Goal: Task Accomplishment & Management: Use online tool/utility

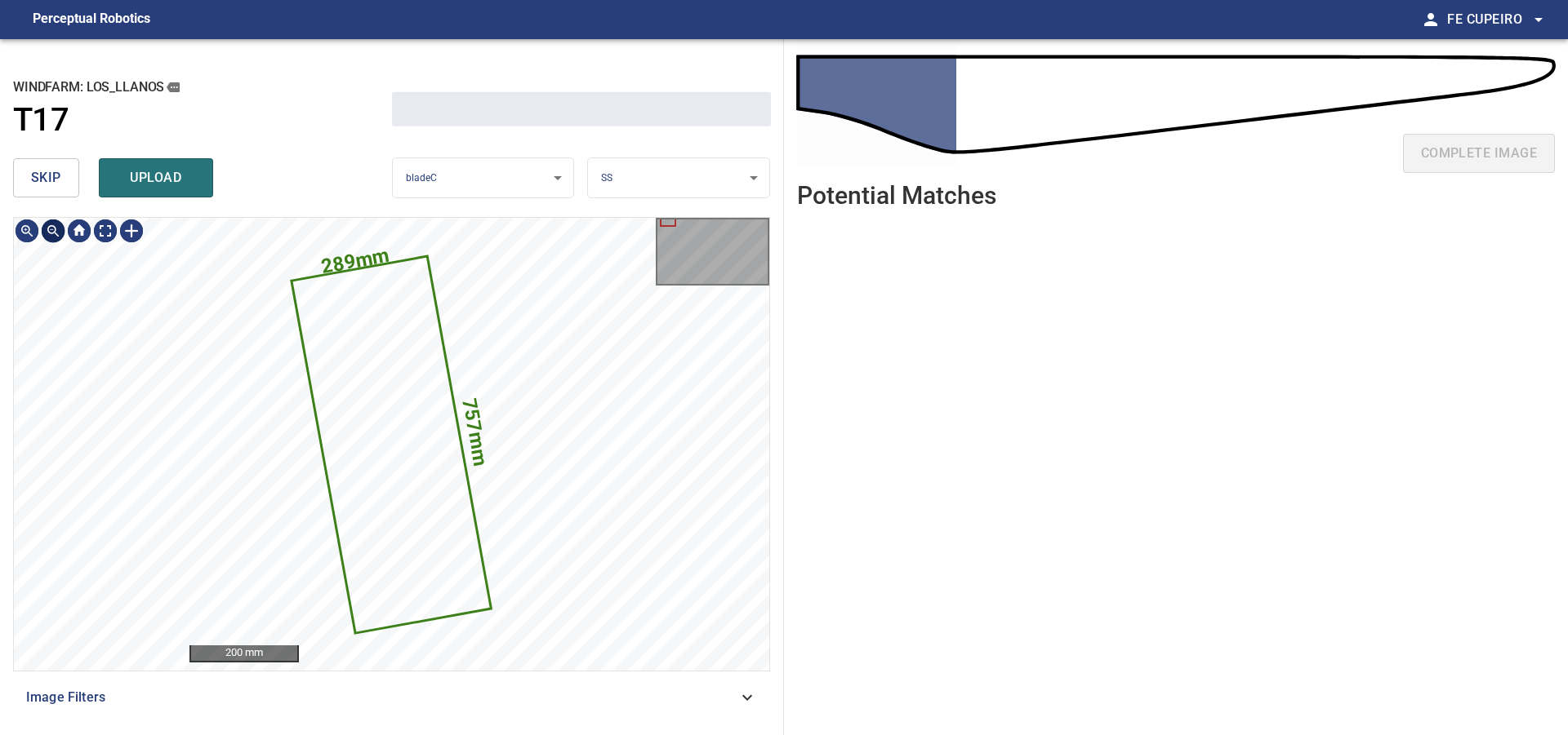
click at [48, 176] on span "skip" at bounding box center [46, 177] width 31 height 23
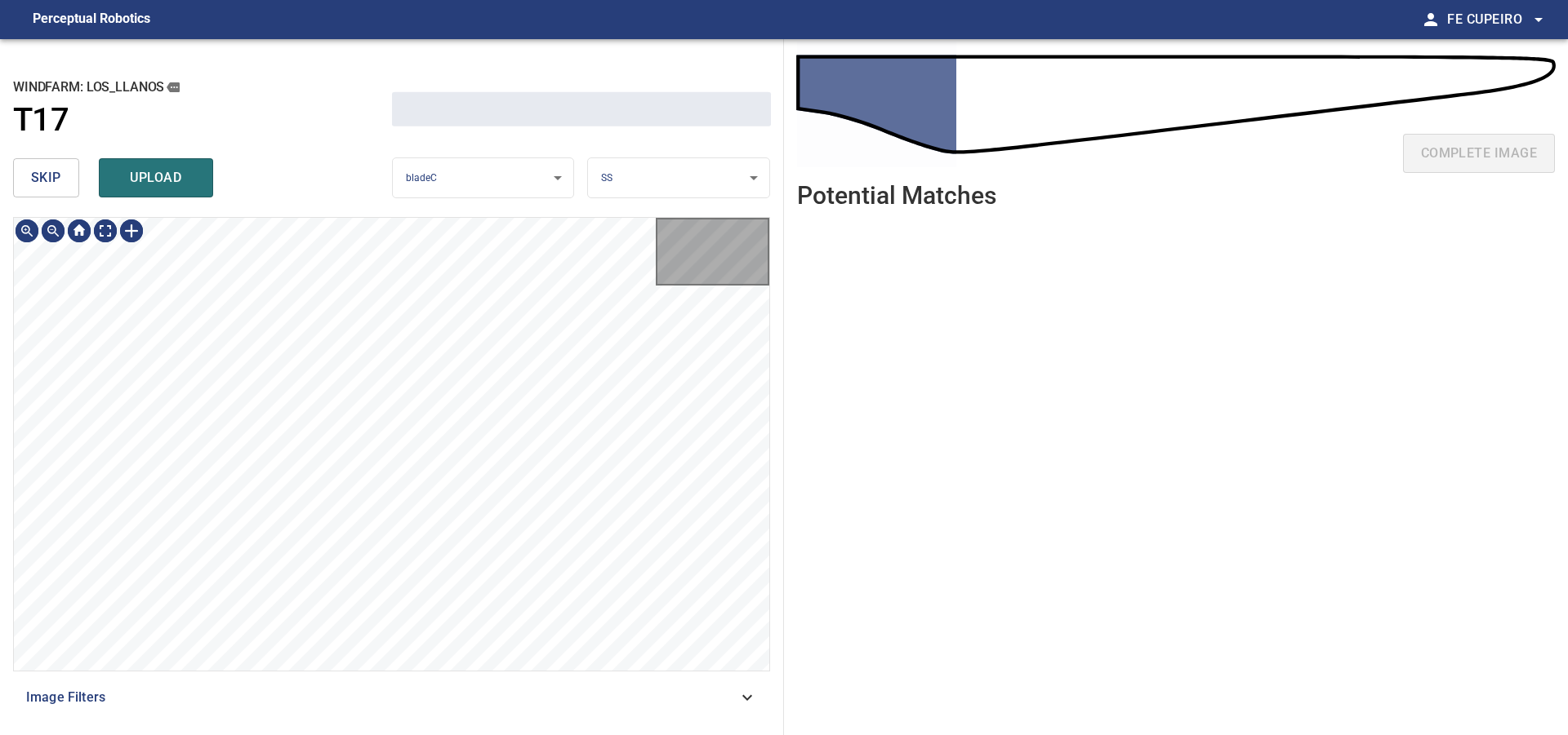
click at [48, 176] on span "skip" at bounding box center [46, 177] width 31 height 23
click at [48, 175] on span "skip" at bounding box center [46, 177] width 31 height 23
click at [48, 175] on div "skip upload" at bounding box center [202, 178] width 378 height 52
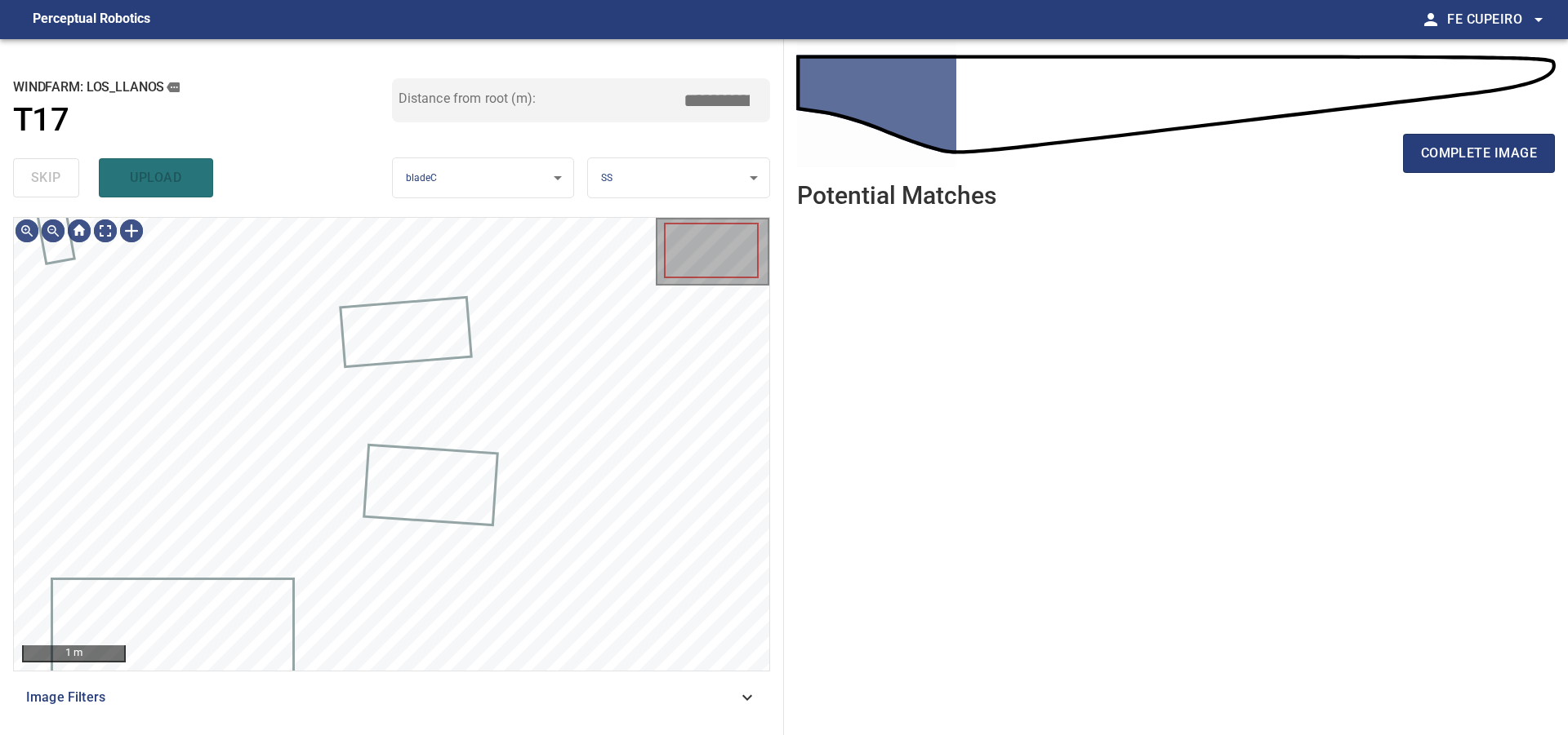
click at [48, 175] on div "skip upload" at bounding box center [202, 178] width 378 height 52
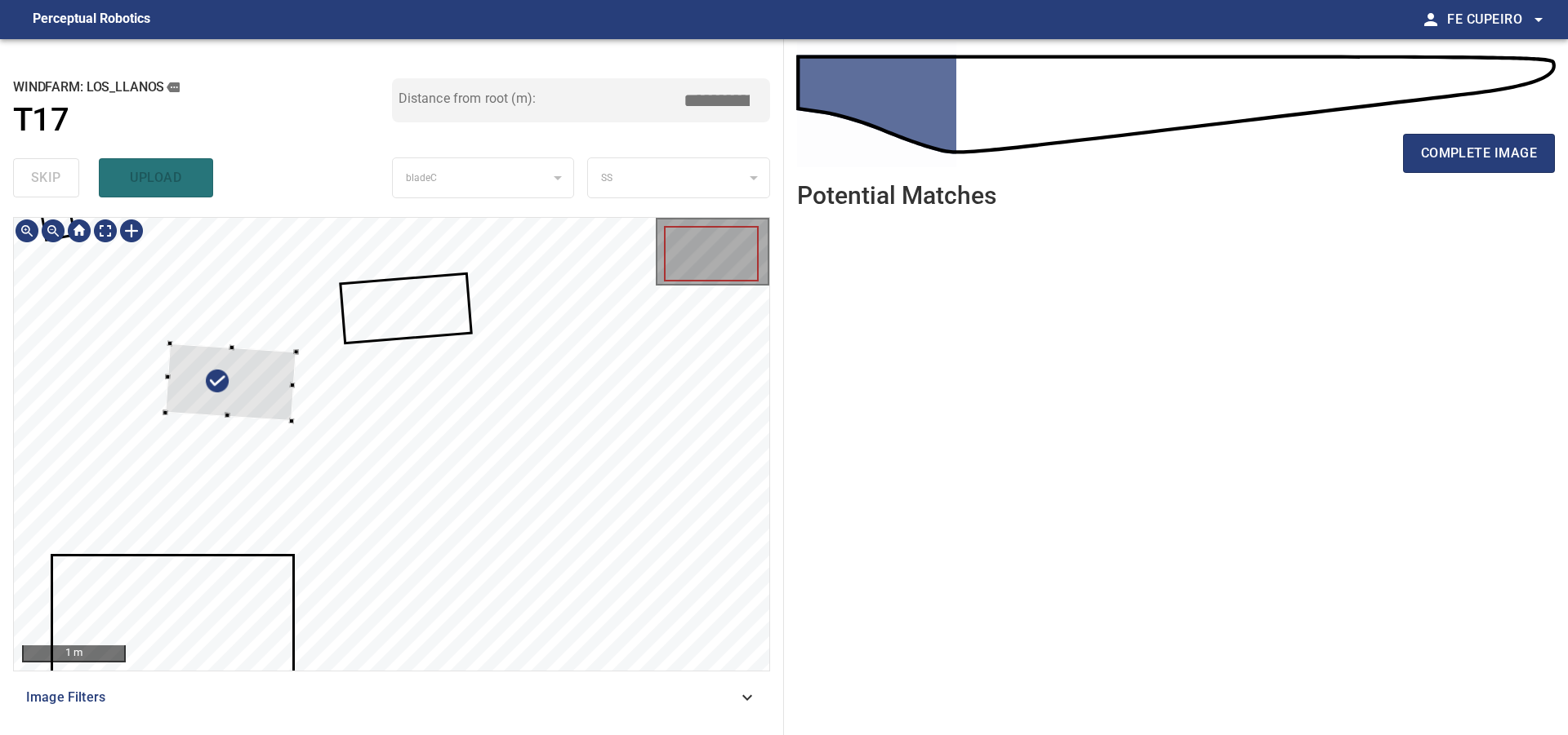
click at [261, 375] on div at bounding box center [231, 382] width 131 height 77
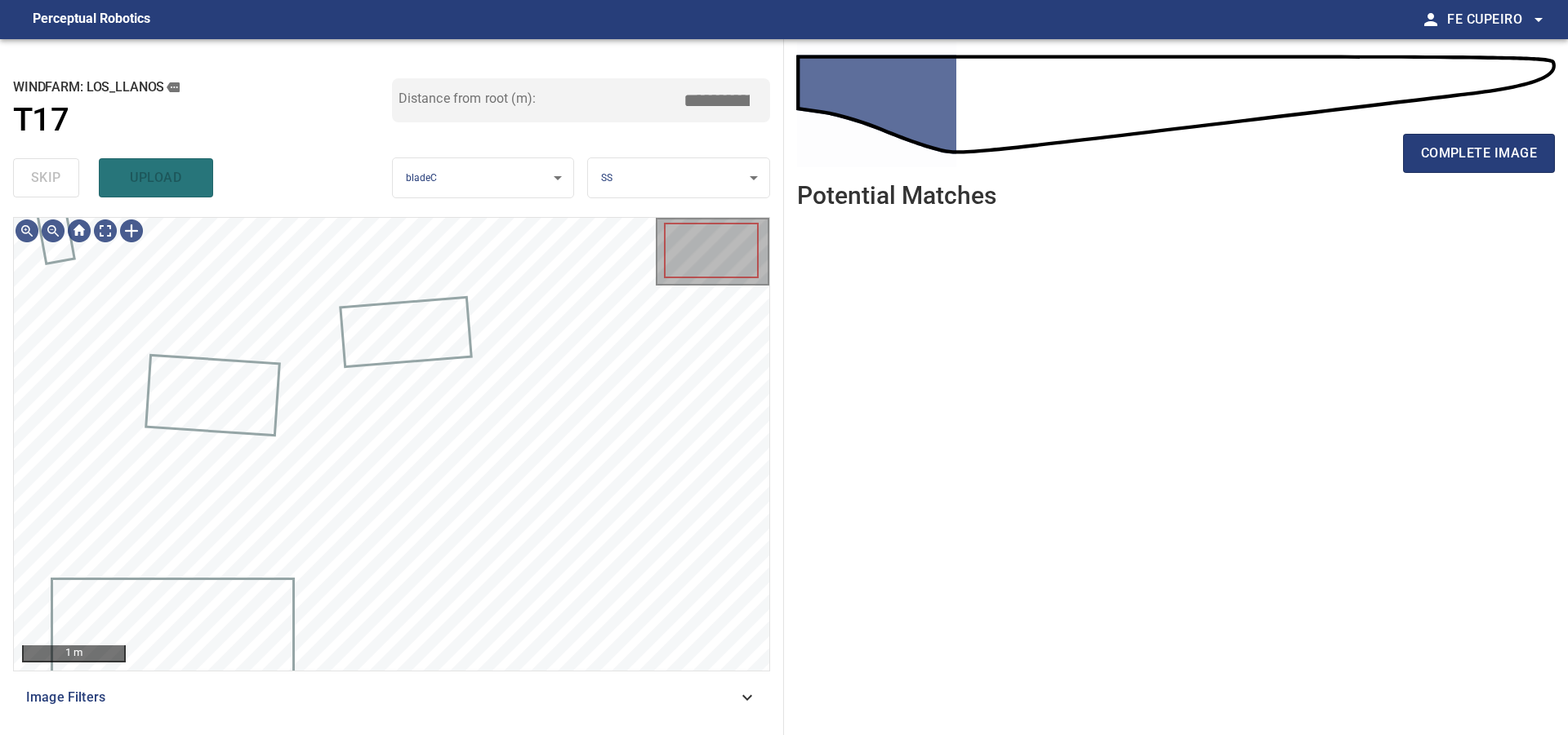
click at [510, 722] on div "**********" at bounding box center [392, 386] width 784 height 696
click at [508, 710] on div "Image Filters" at bounding box center [391, 697] width 757 height 39
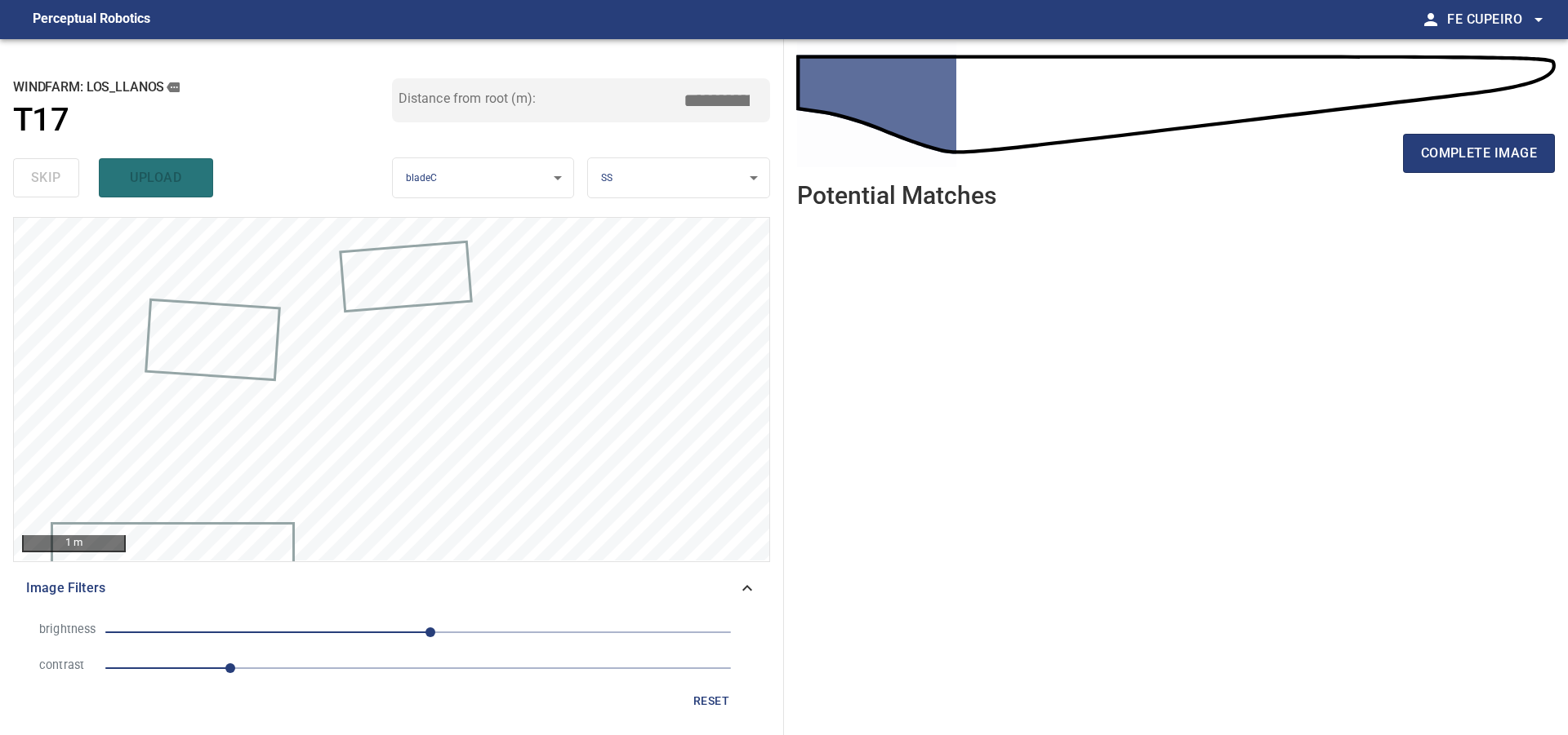
click at [299, 671] on span "1" at bounding box center [418, 667] width 625 height 23
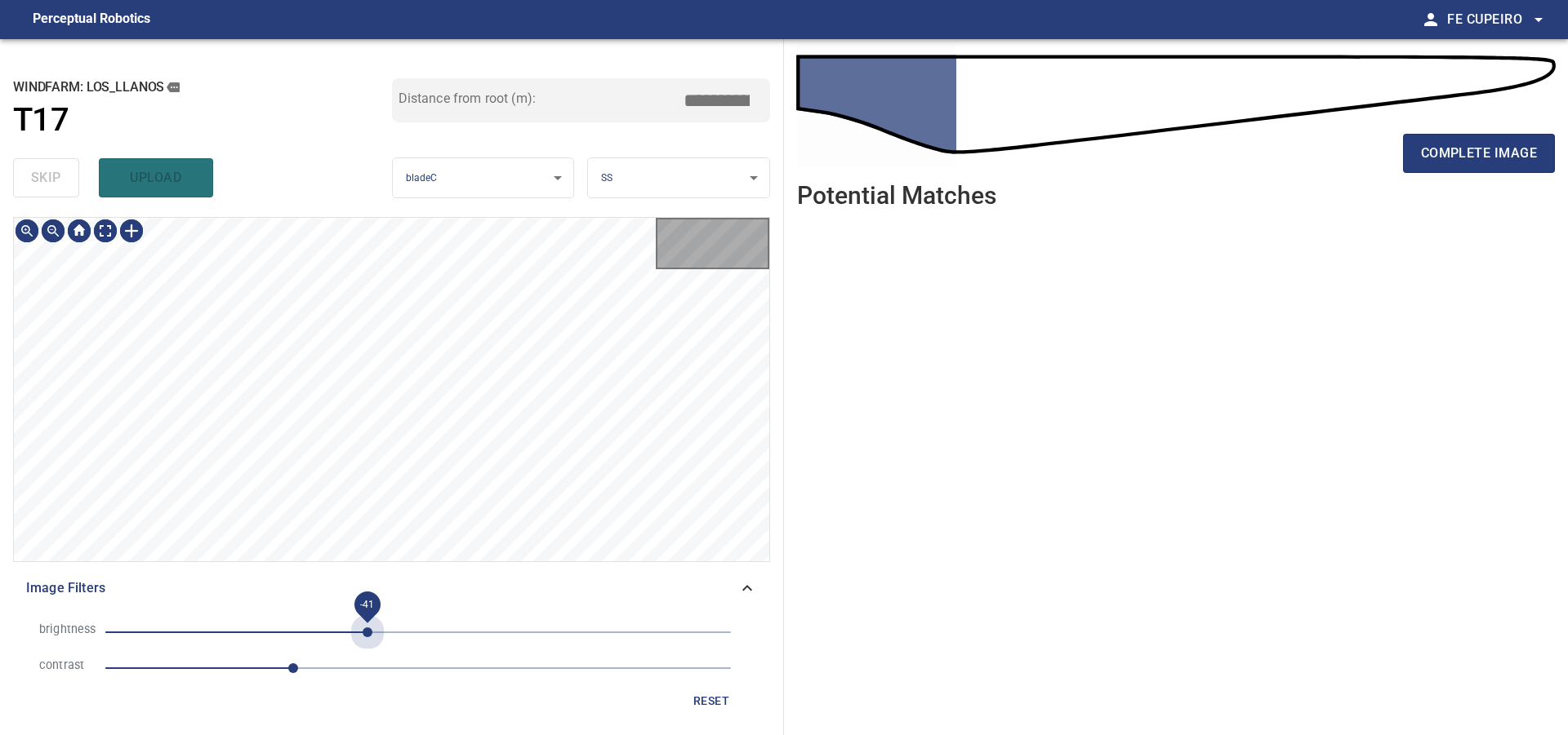
click at [368, 632] on span "-41" at bounding box center [418, 631] width 625 height 23
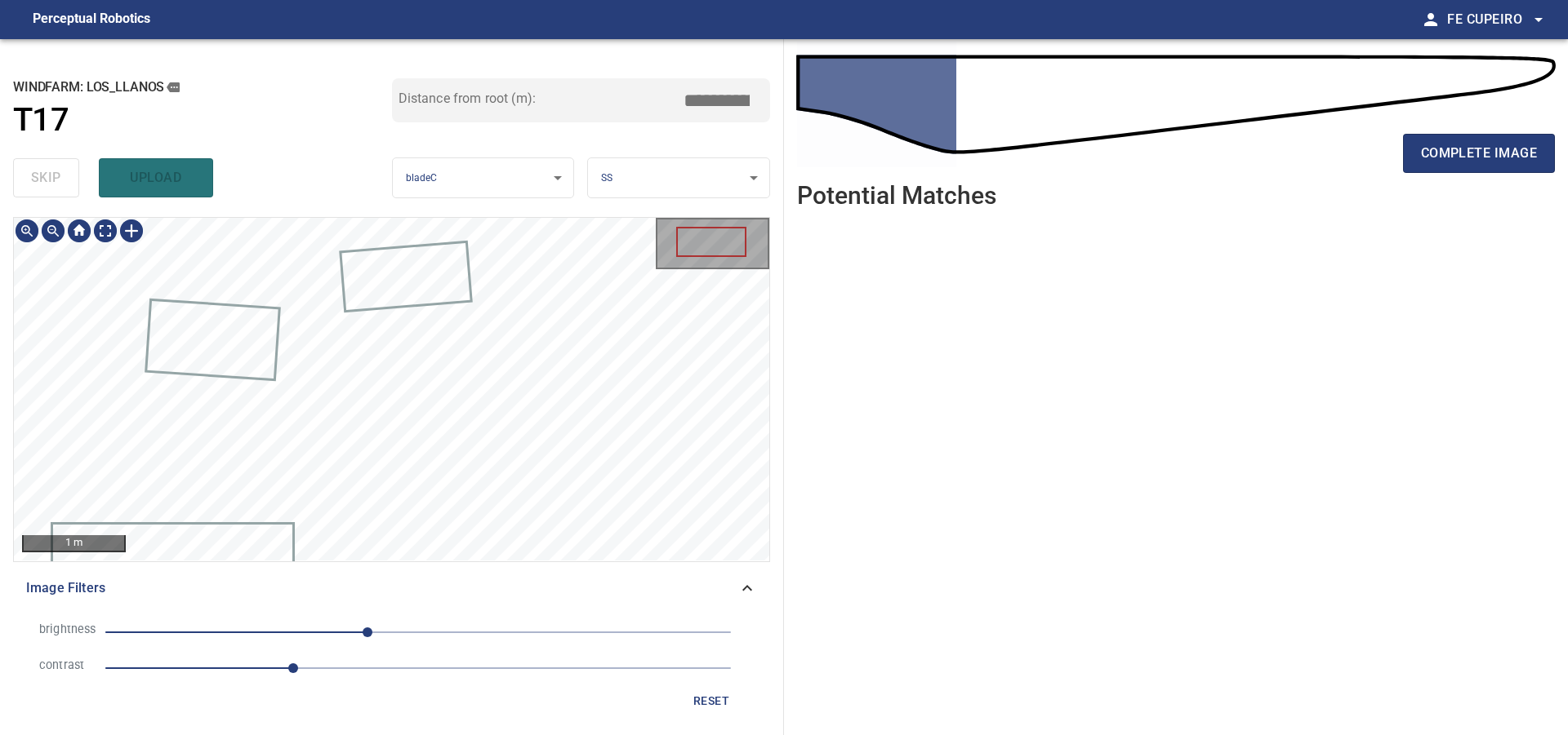
click at [100, 239] on body "**********" at bounding box center [784, 368] width 1568 height 735
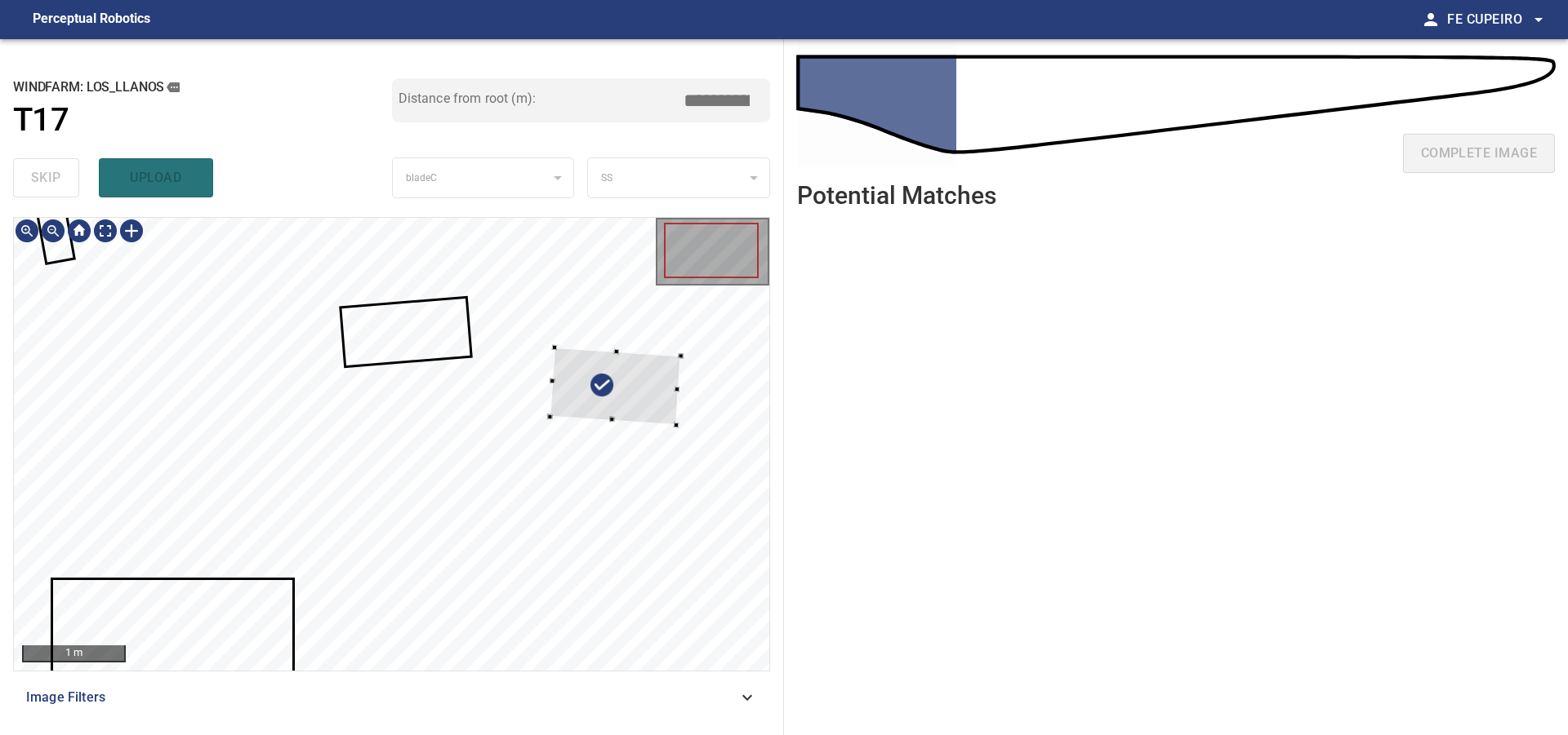
click at [707, 352] on div at bounding box center [391, 444] width 755 height 453
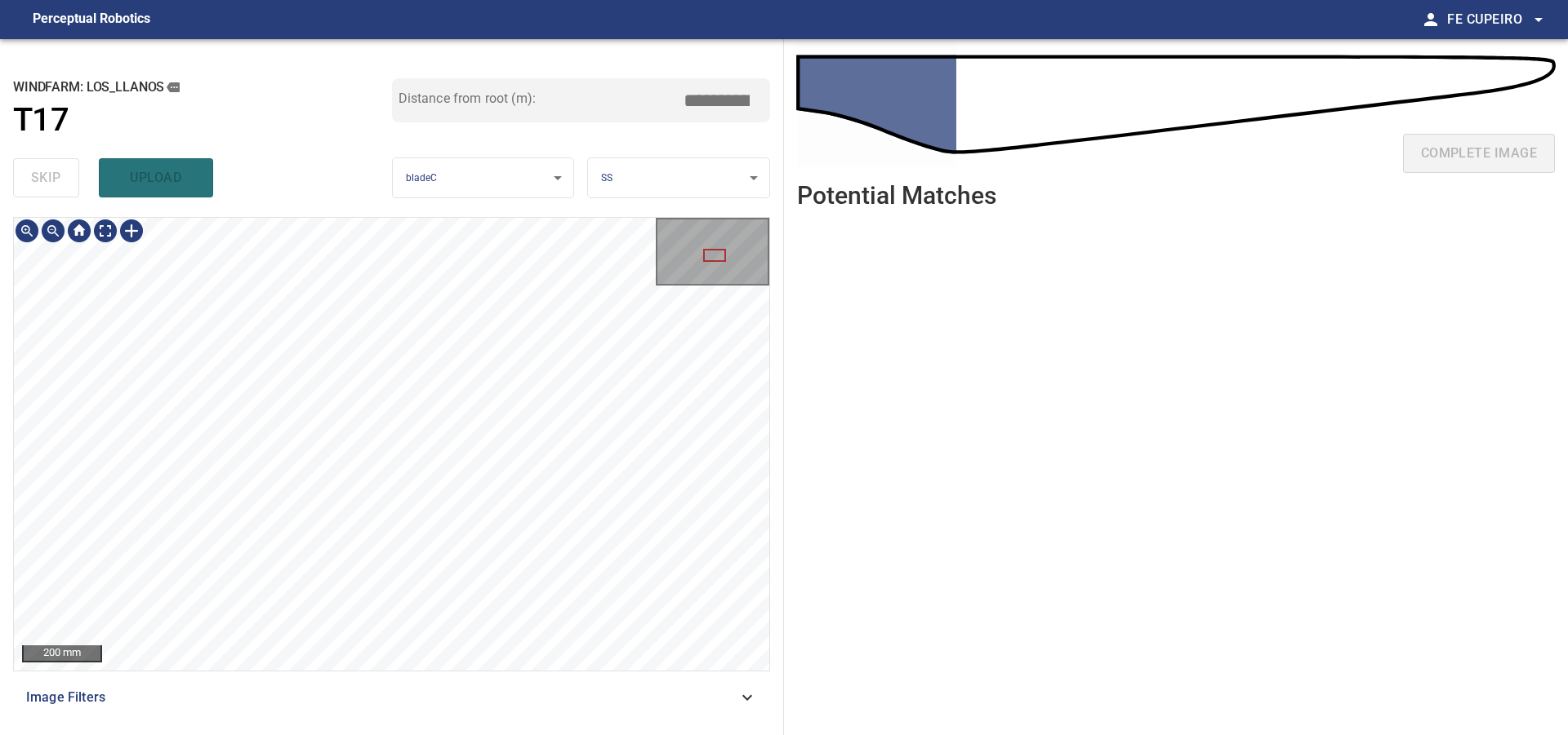
click at [422, 712] on div "Image Filters" at bounding box center [391, 697] width 757 height 39
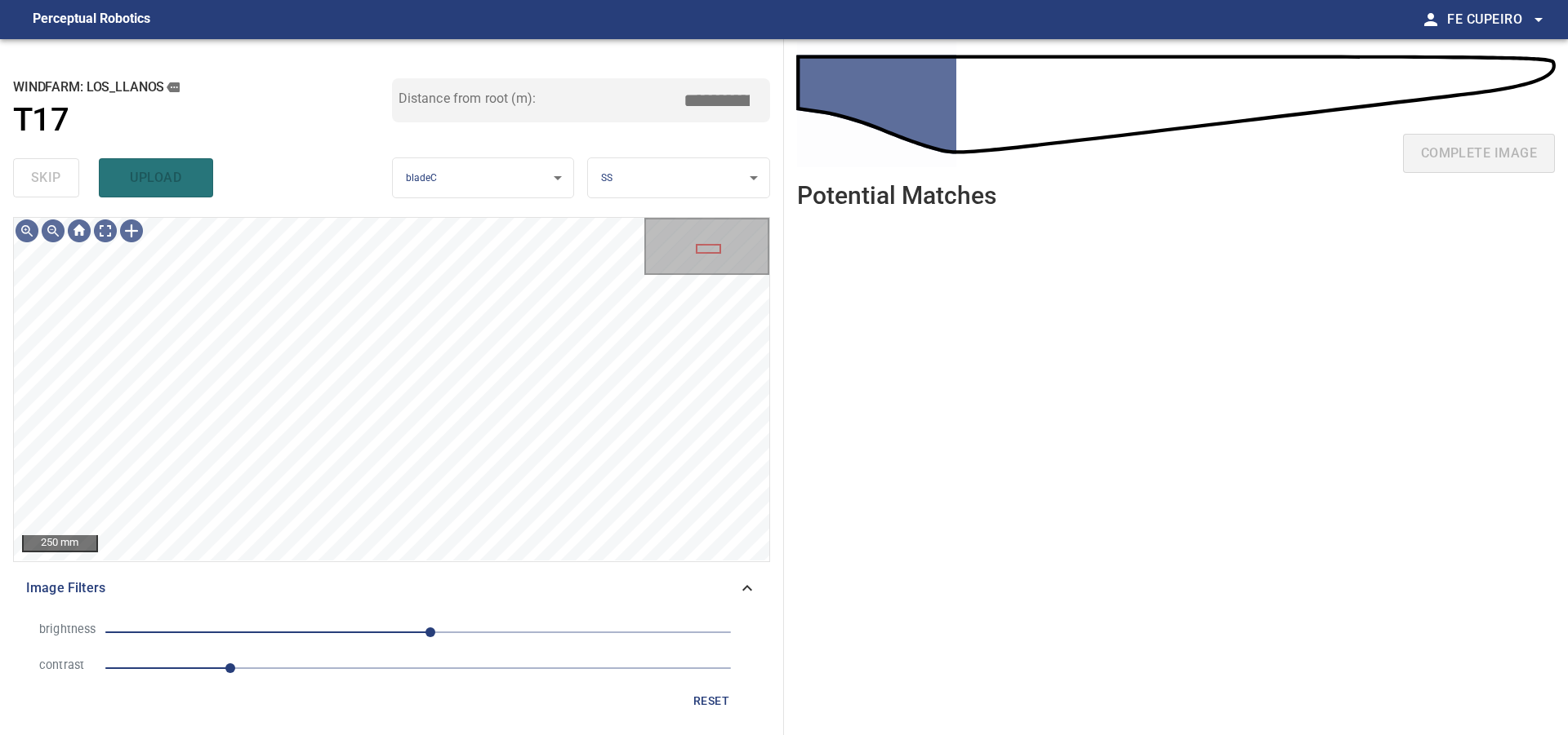
click at [278, 676] on span "1" at bounding box center [418, 667] width 625 height 23
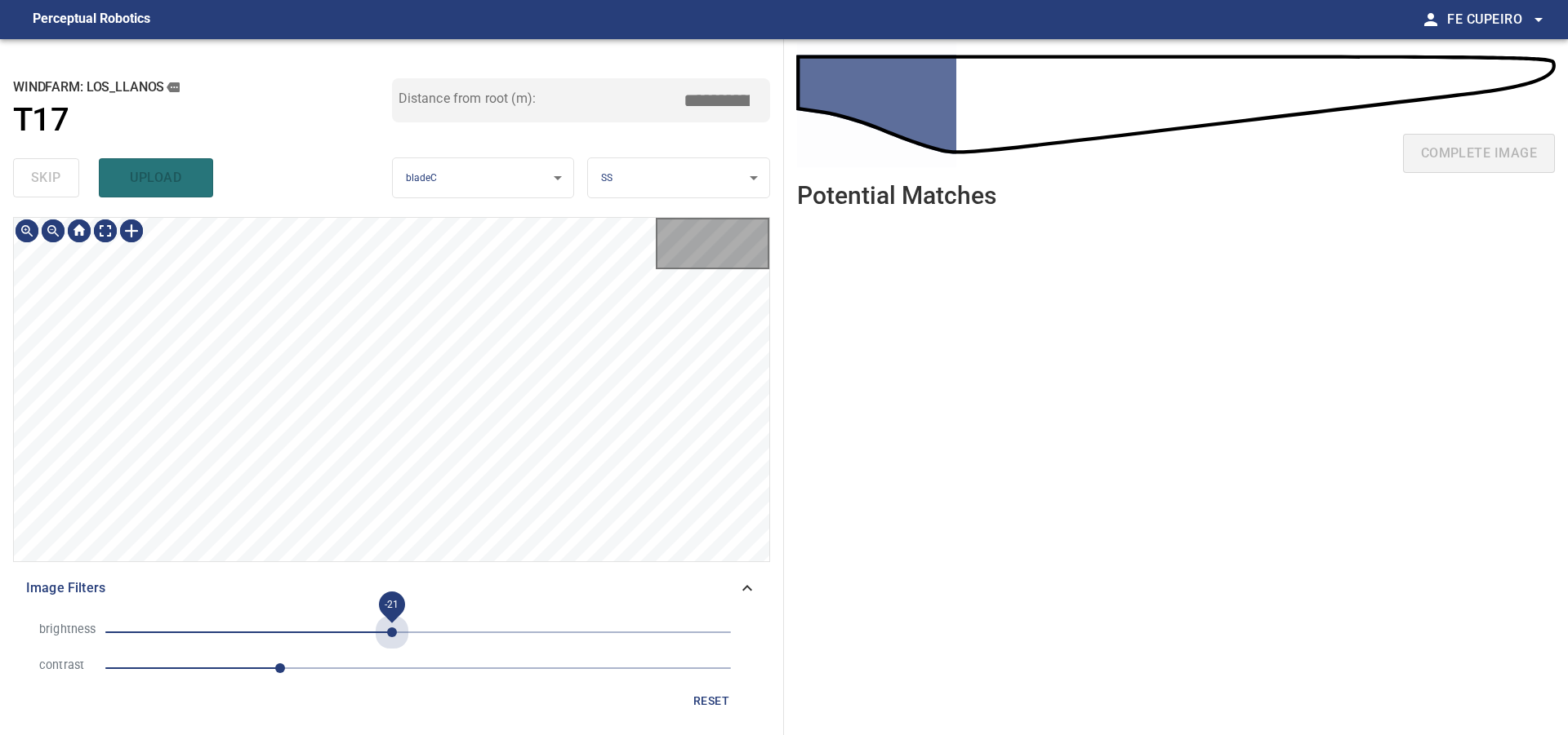
click at [393, 630] on span "-21" at bounding box center [418, 631] width 625 height 23
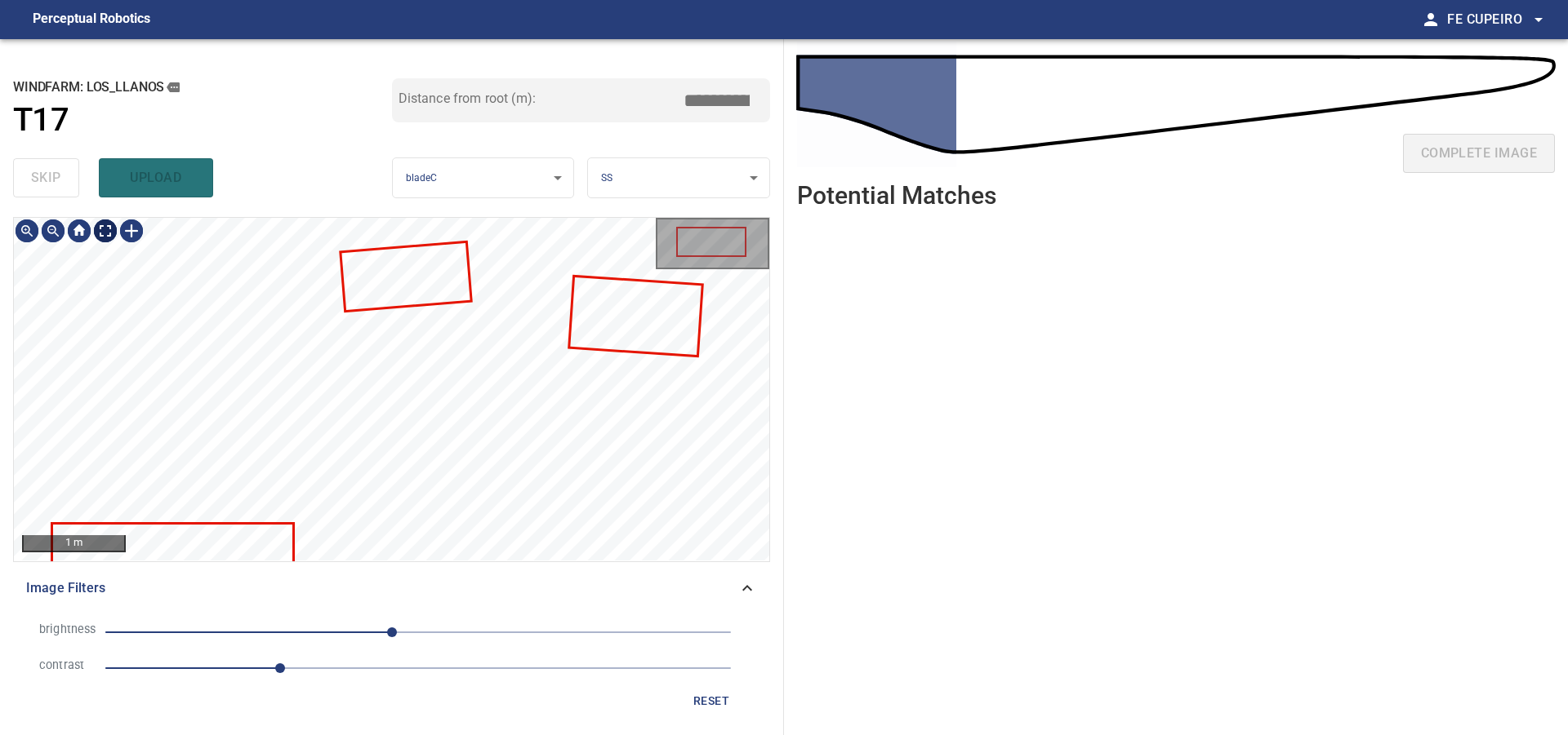
click at [109, 228] on body "**********" at bounding box center [784, 368] width 1568 height 735
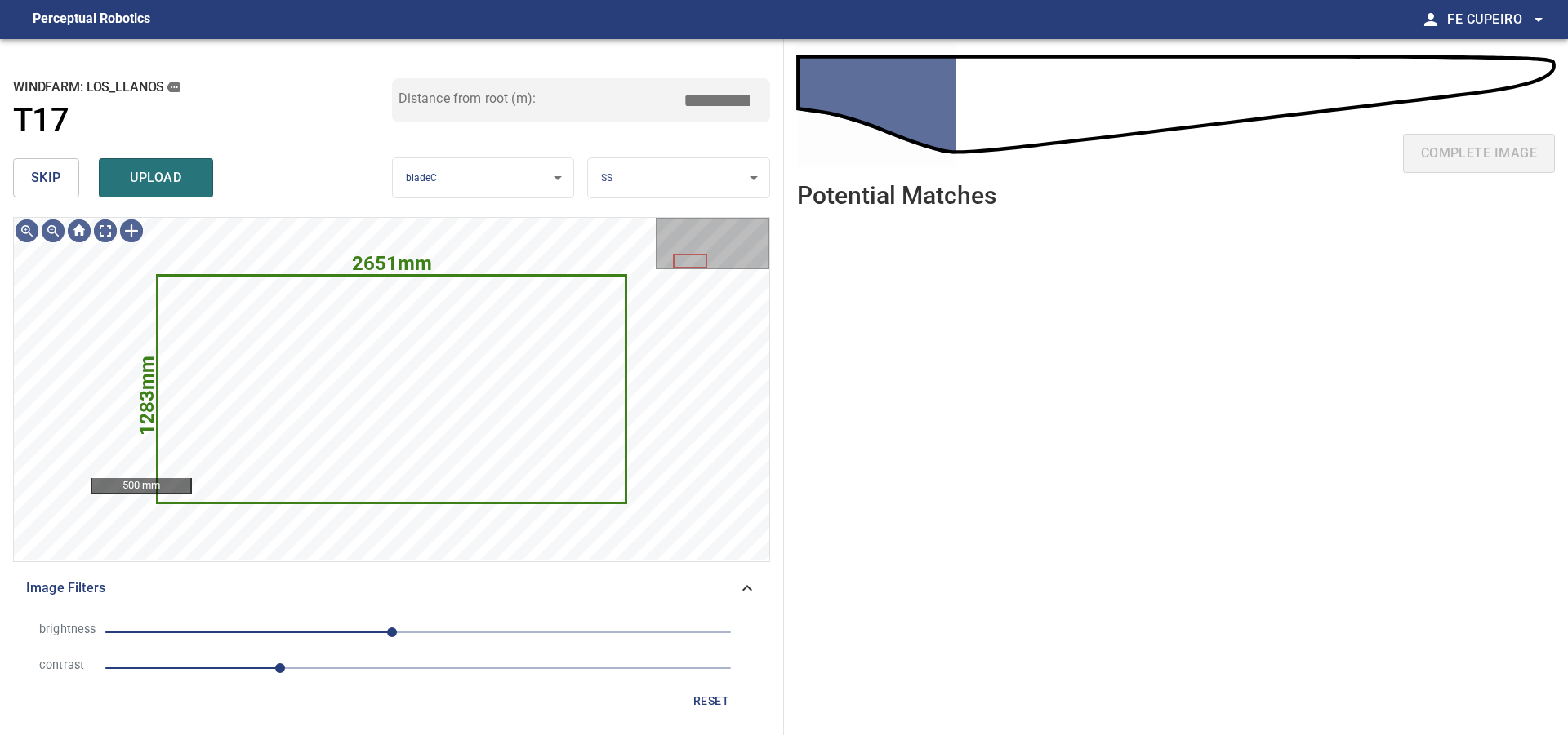
click at [41, 187] on span "skip" at bounding box center [46, 177] width 31 height 23
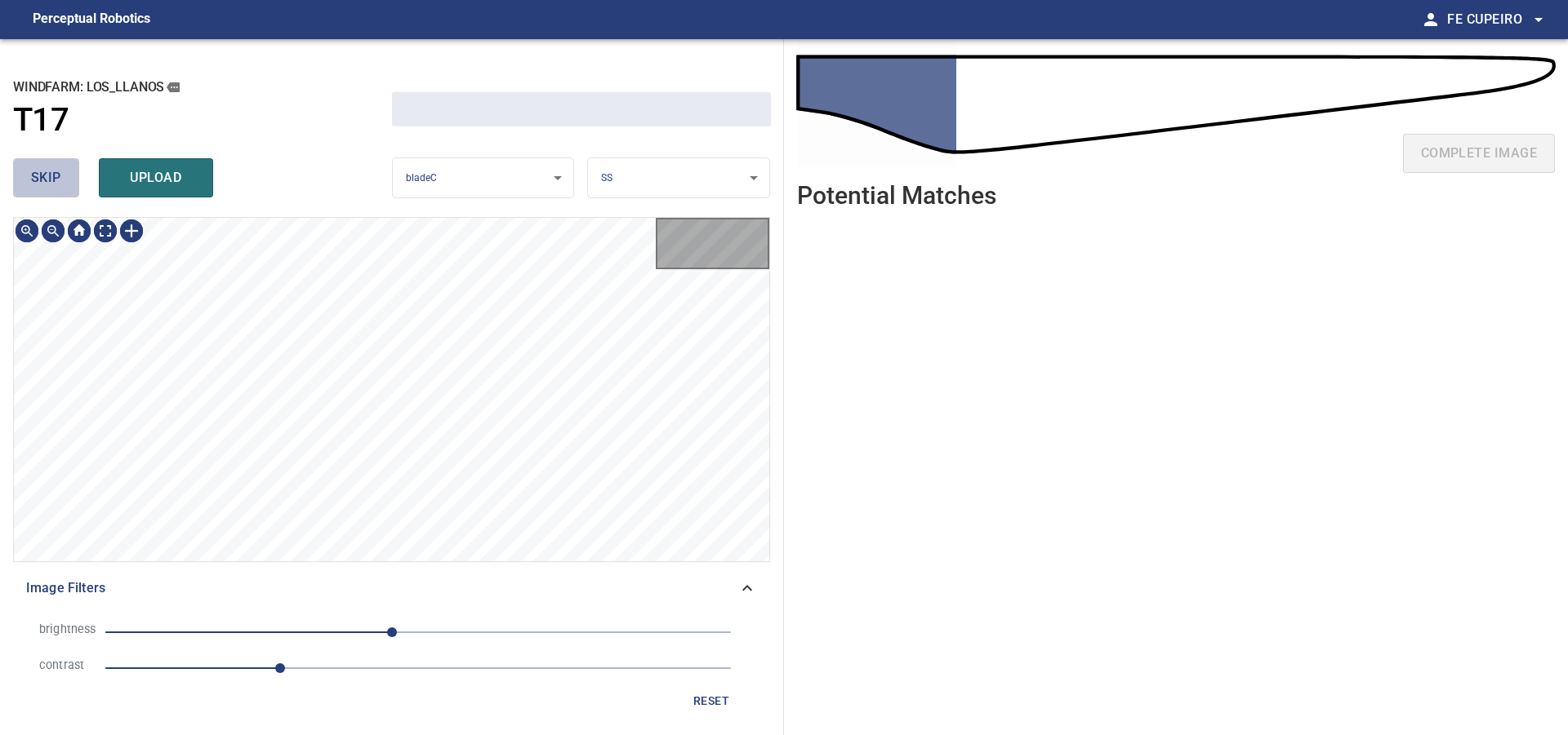
click at [41, 187] on span "skip" at bounding box center [46, 177] width 31 height 23
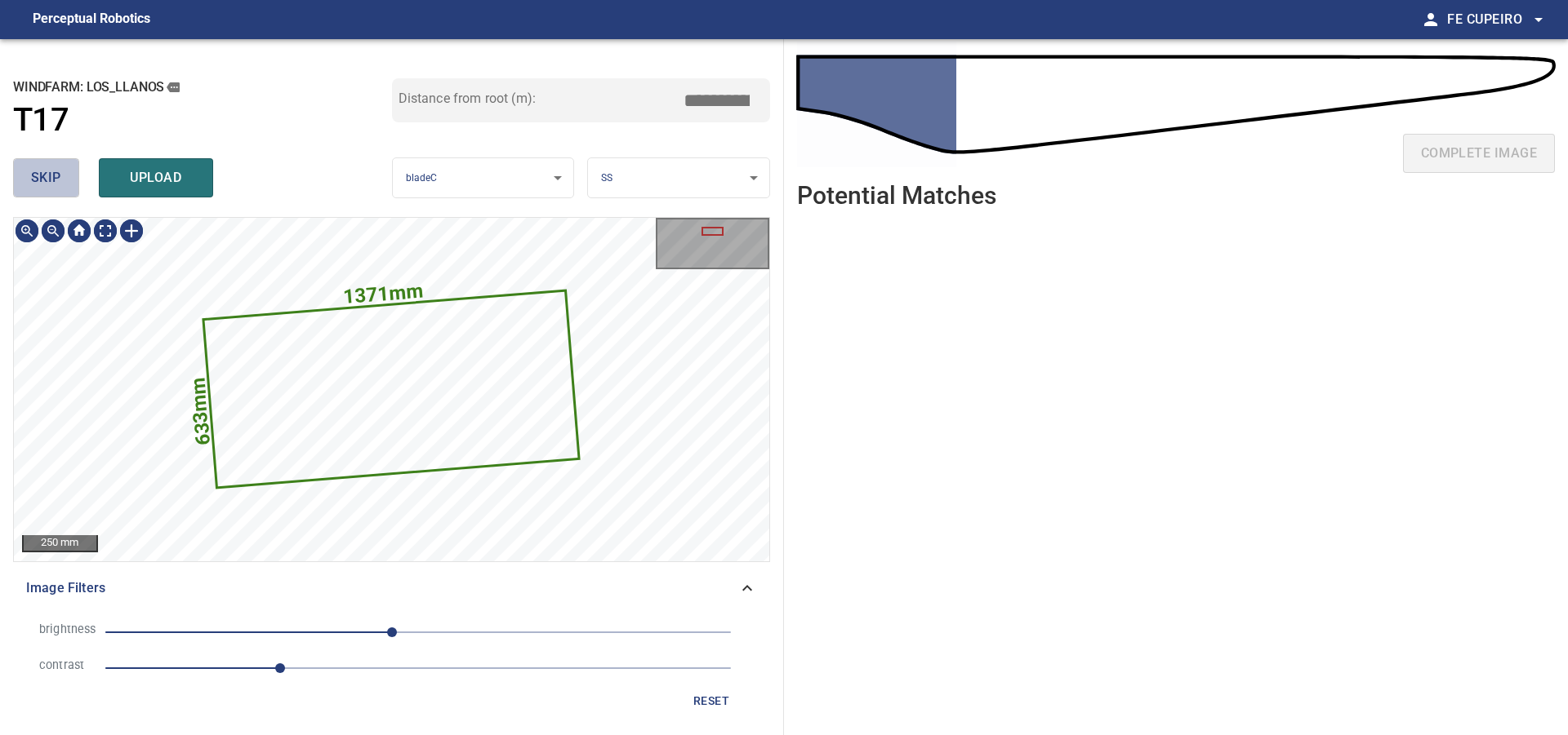
click at [41, 187] on span "skip" at bounding box center [46, 177] width 31 height 23
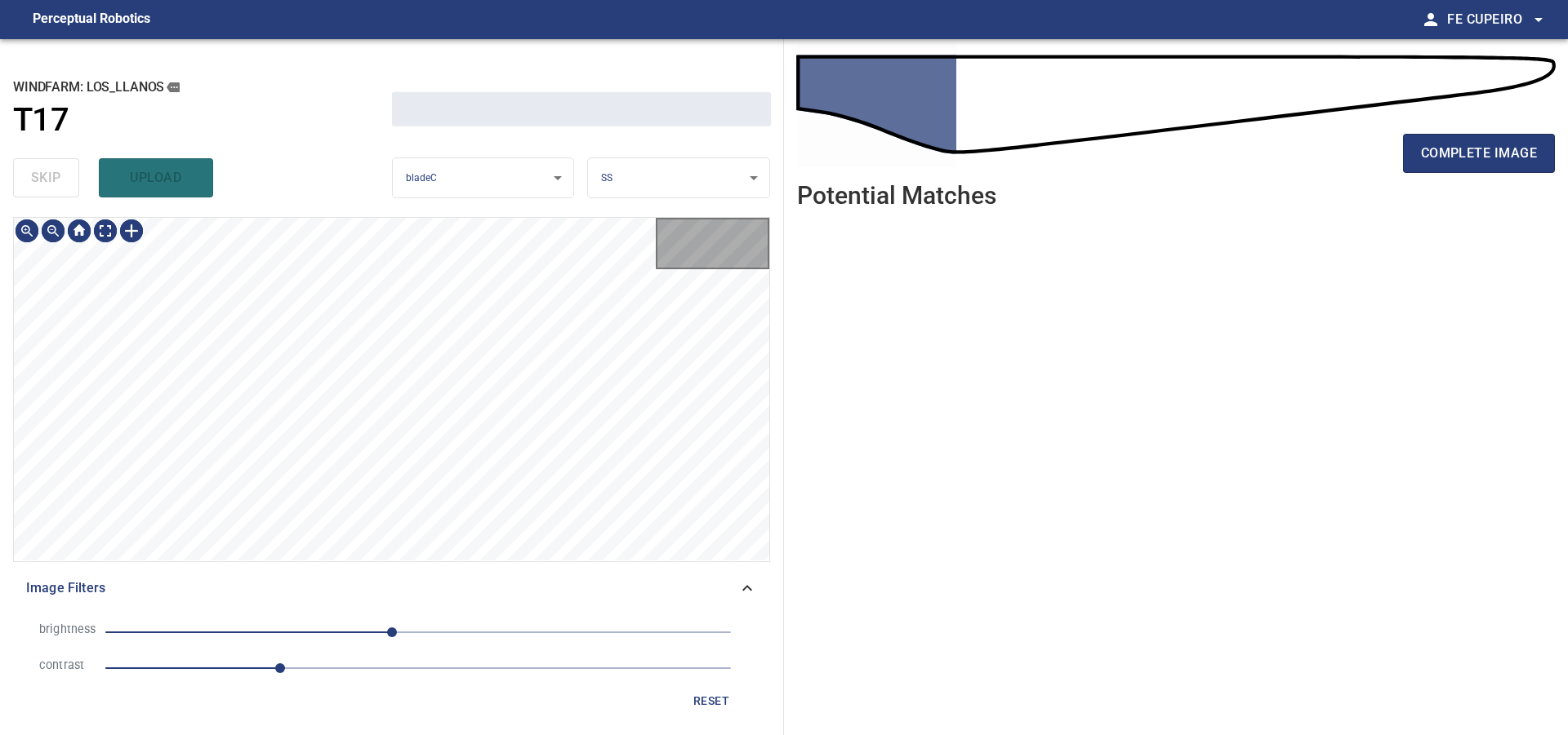
click at [41, 187] on div "skip upload" at bounding box center [202, 178] width 378 height 52
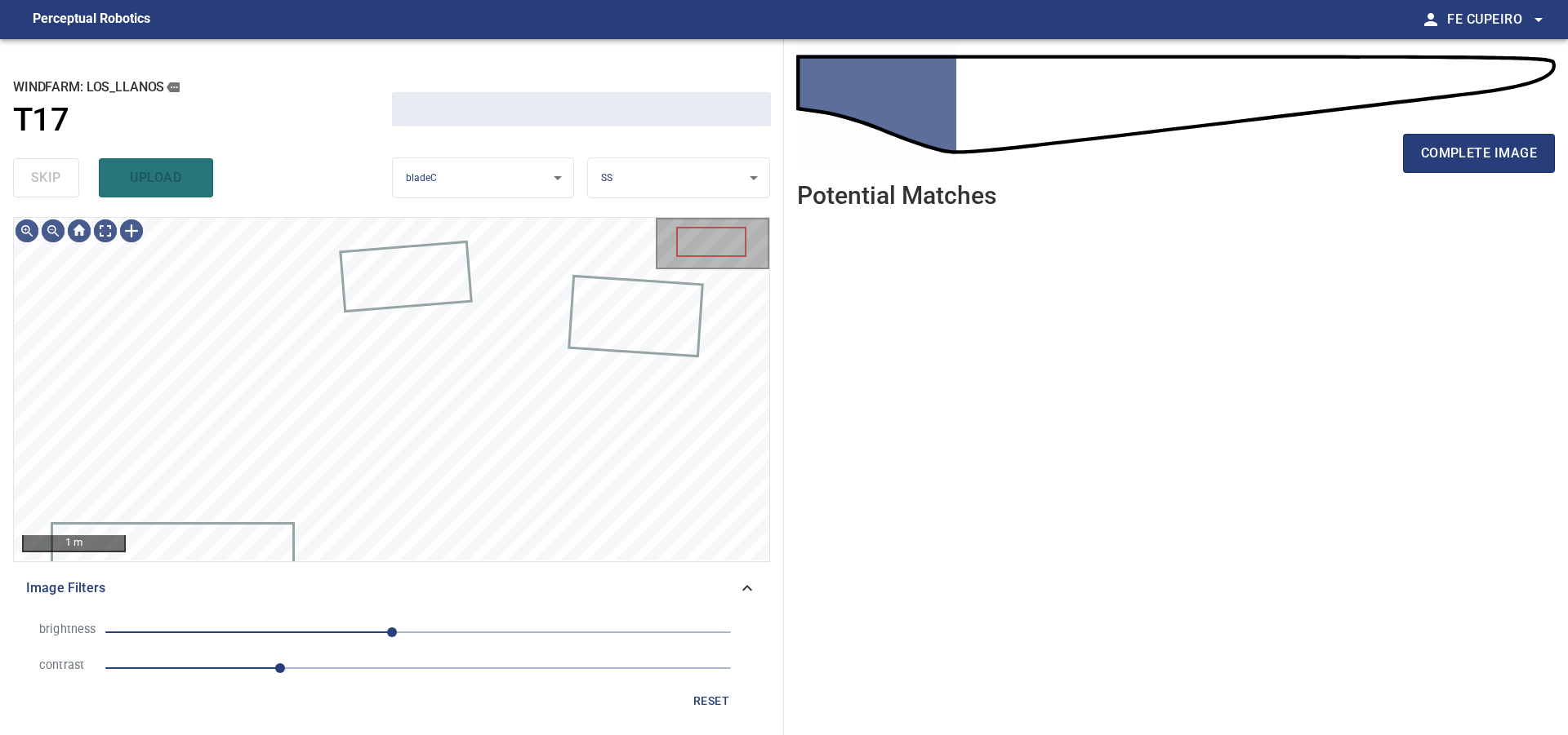
click at [41, 187] on div "skip upload" at bounding box center [202, 178] width 378 height 52
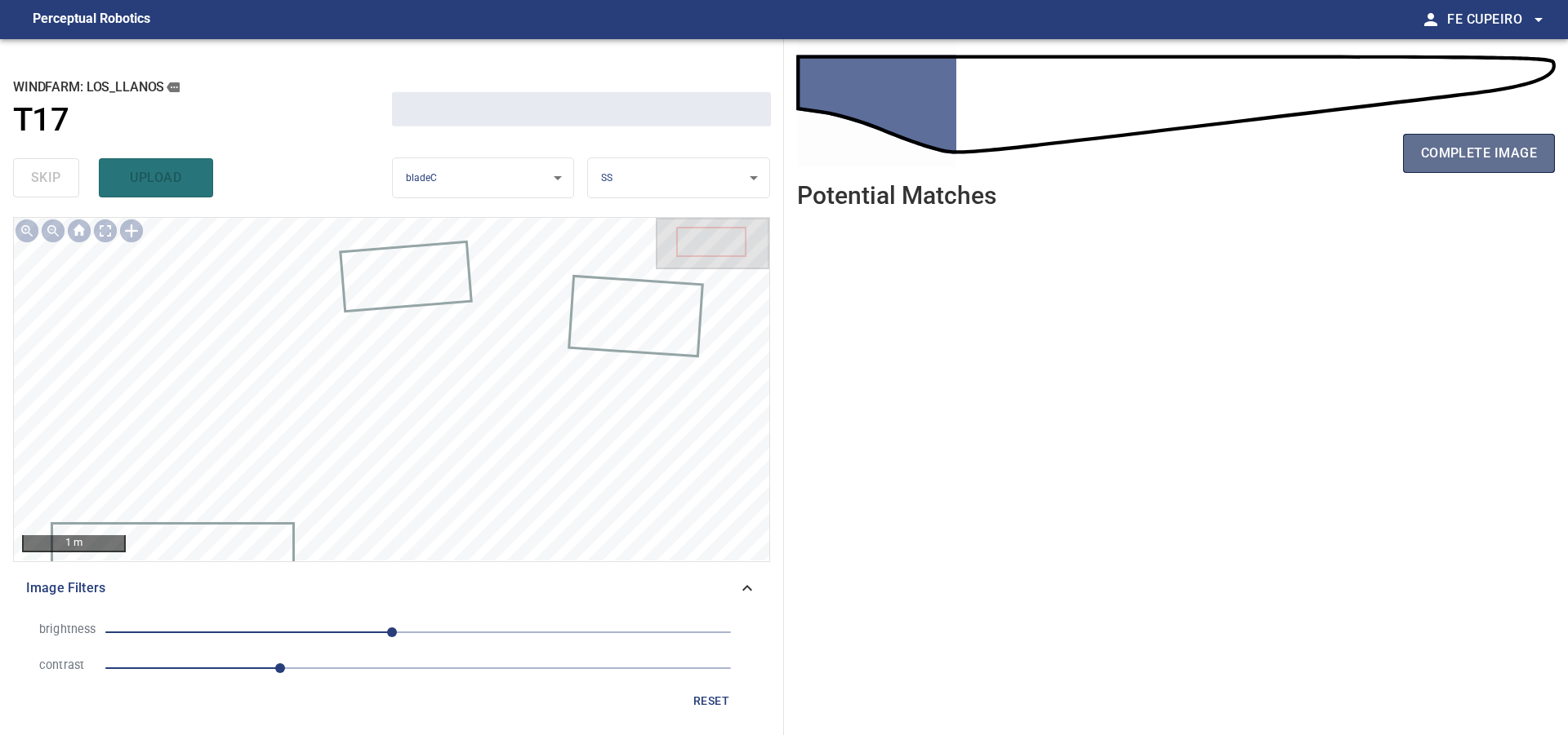
click at [1454, 157] on span "complete image" at bounding box center [1479, 153] width 116 height 23
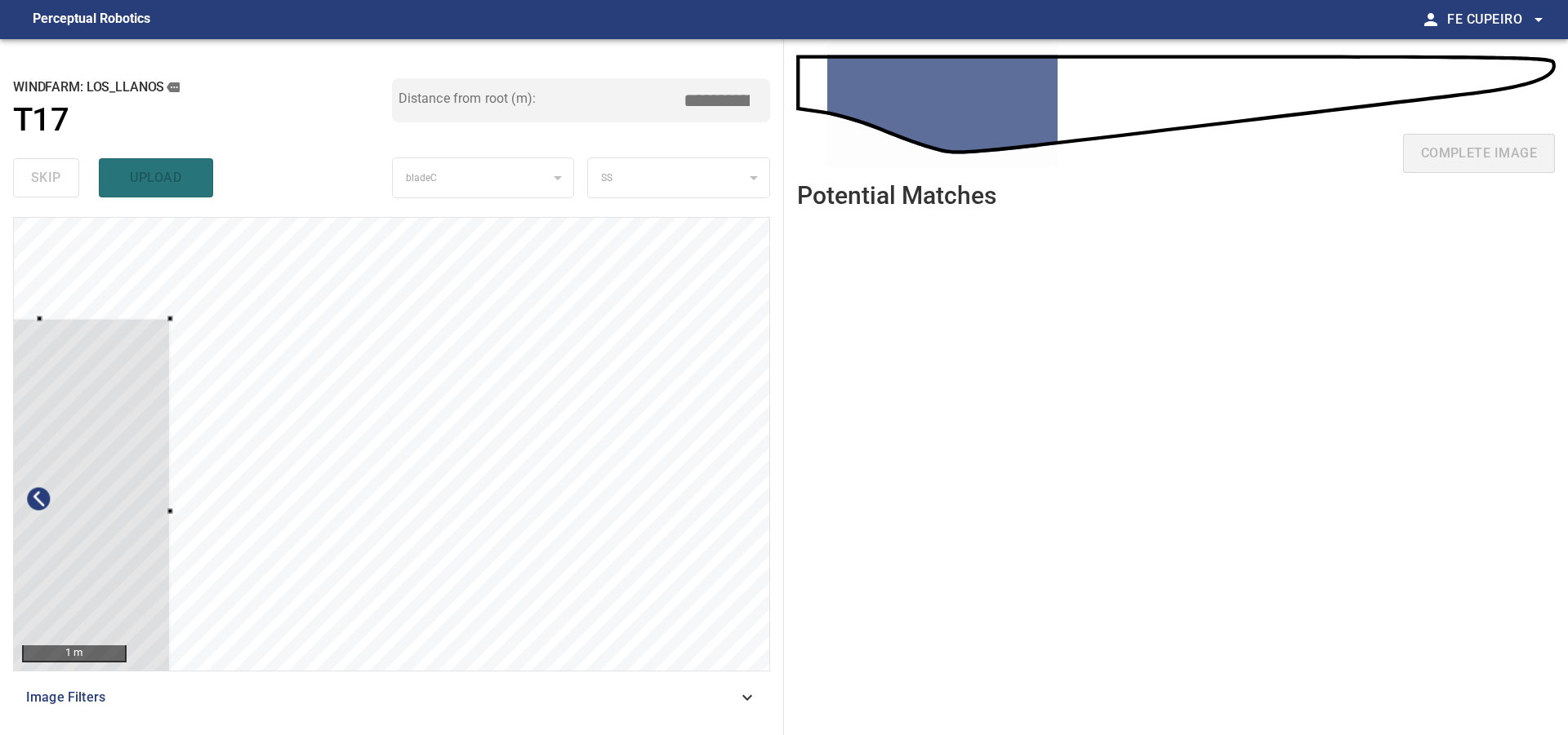
click at [146, 445] on div at bounding box center [39, 511] width 264 height 386
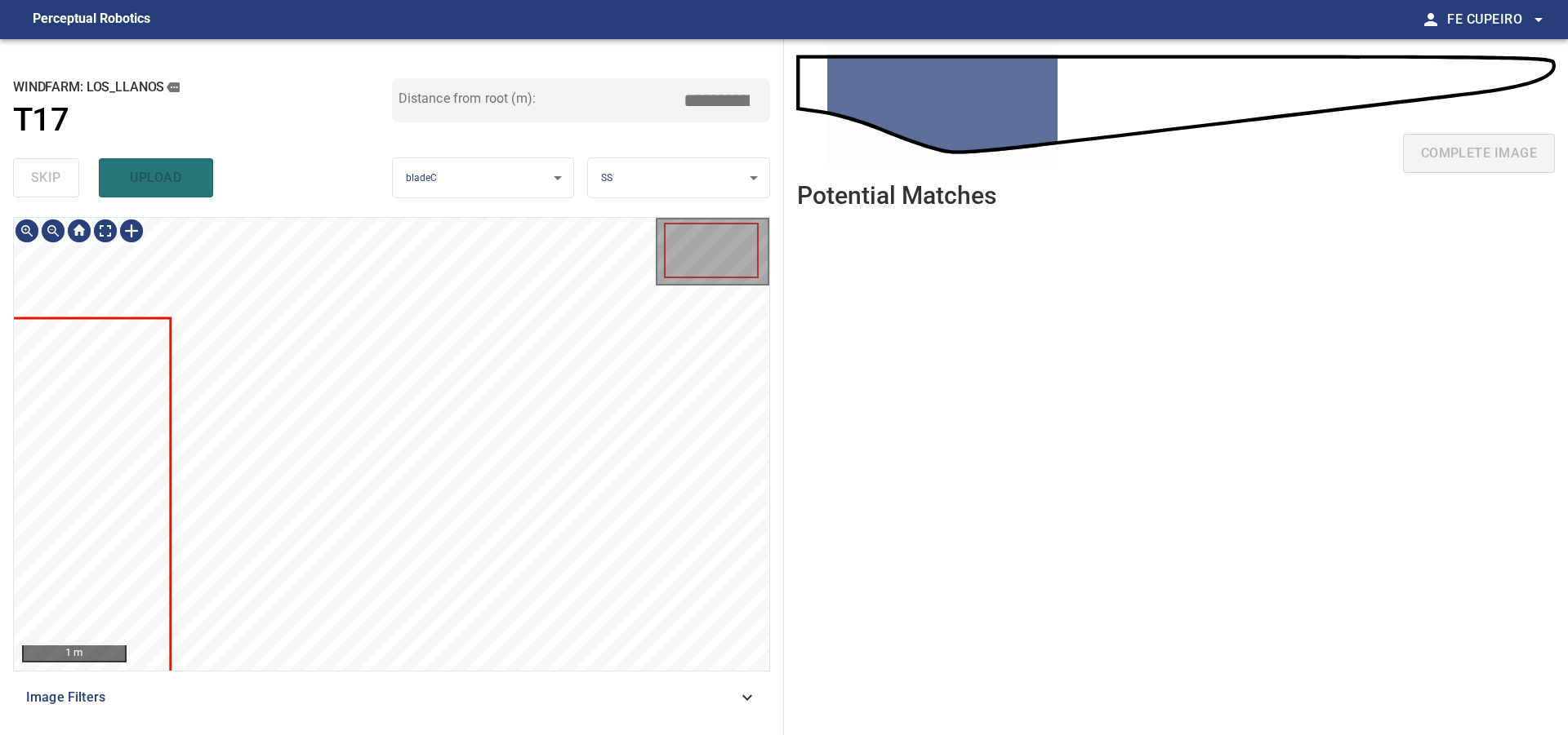
click at [331, 690] on span "Image Filters" at bounding box center [381, 698] width 711 height 20
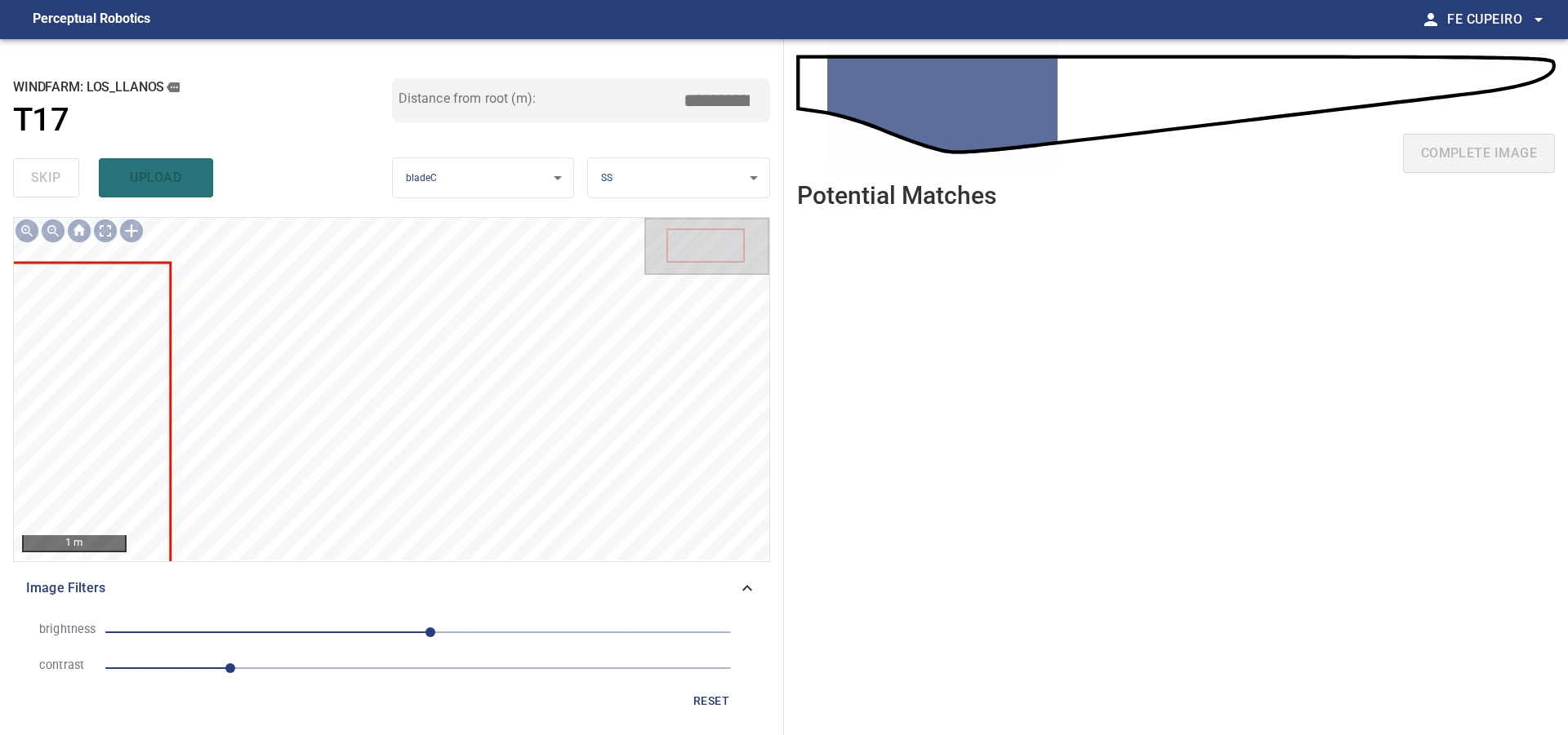
click at [261, 672] on span "1" at bounding box center [418, 667] width 625 height 23
click at [303, 669] on span "1.2" at bounding box center [418, 667] width 625 height 23
click at [395, 635] on span "10" at bounding box center [418, 631] width 625 height 23
click at [105, 232] on body "**********" at bounding box center [784, 368] width 1568 height 735
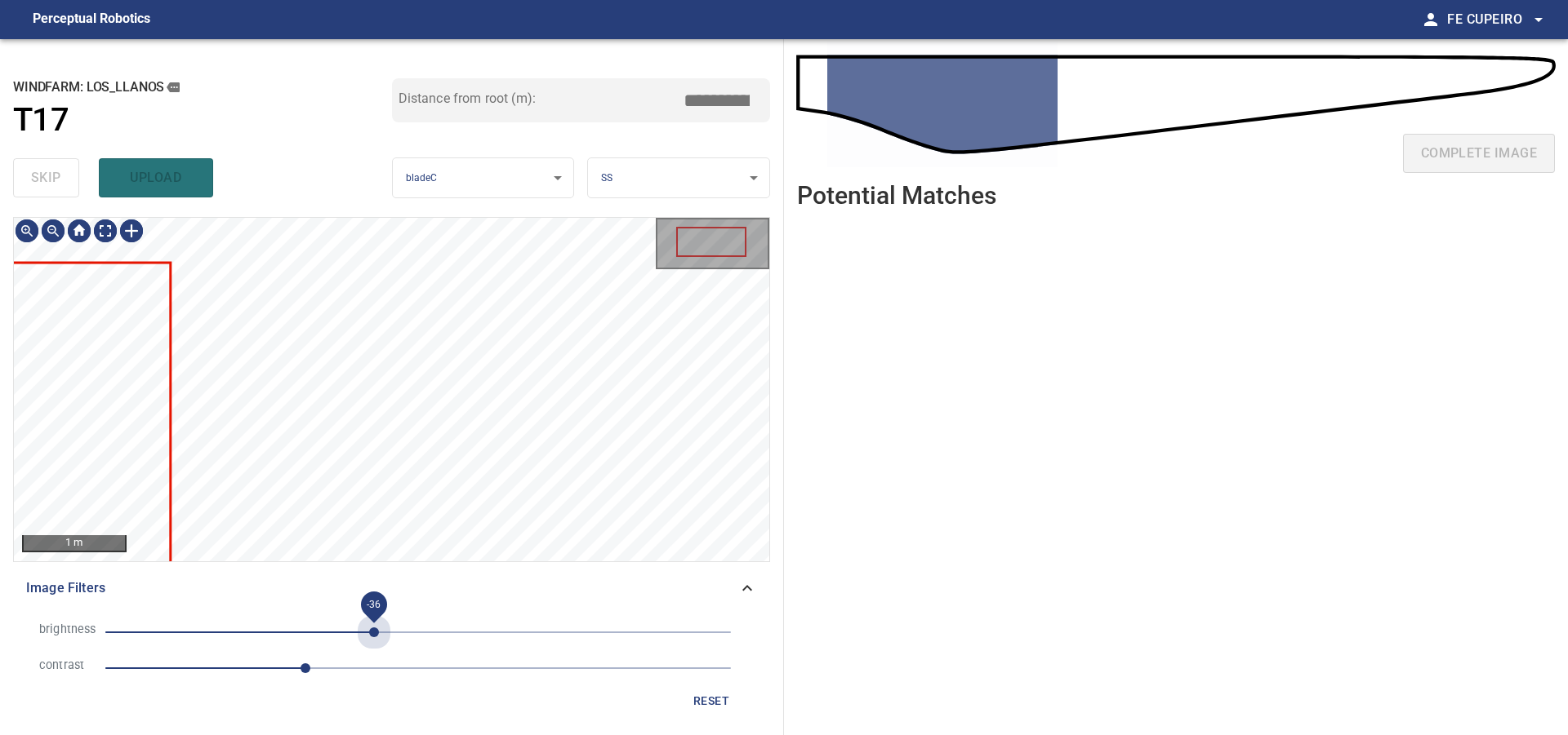
click at [374, 629] on span "-36" at bounding box center [418, 631] width 625 height 23
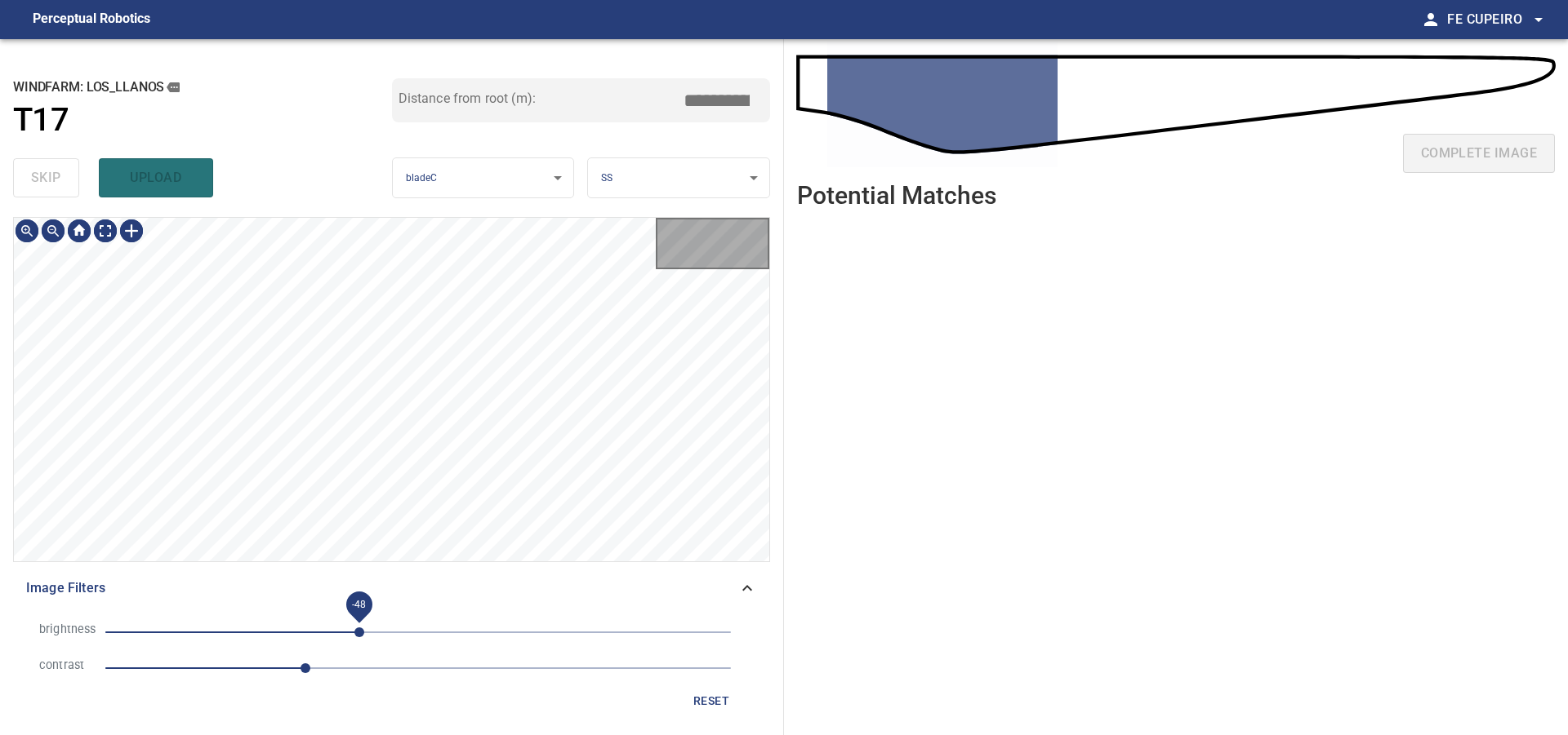
click at [360, 628] on span "-48" at bounding box center [359, 632] width 10 height 10
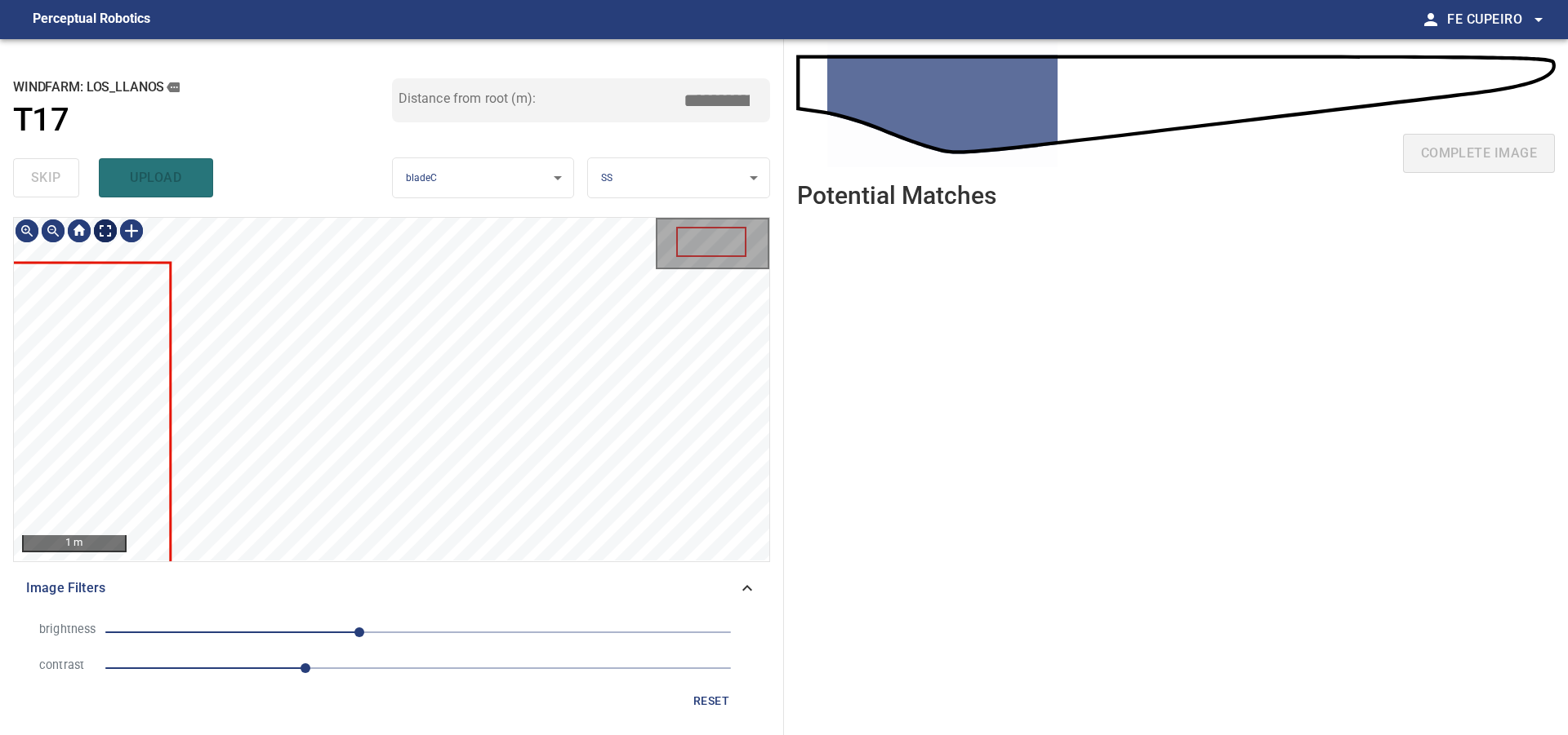
click at [102, 224] on body "**********" at bounding box center [784, 368] width 1568 height 735
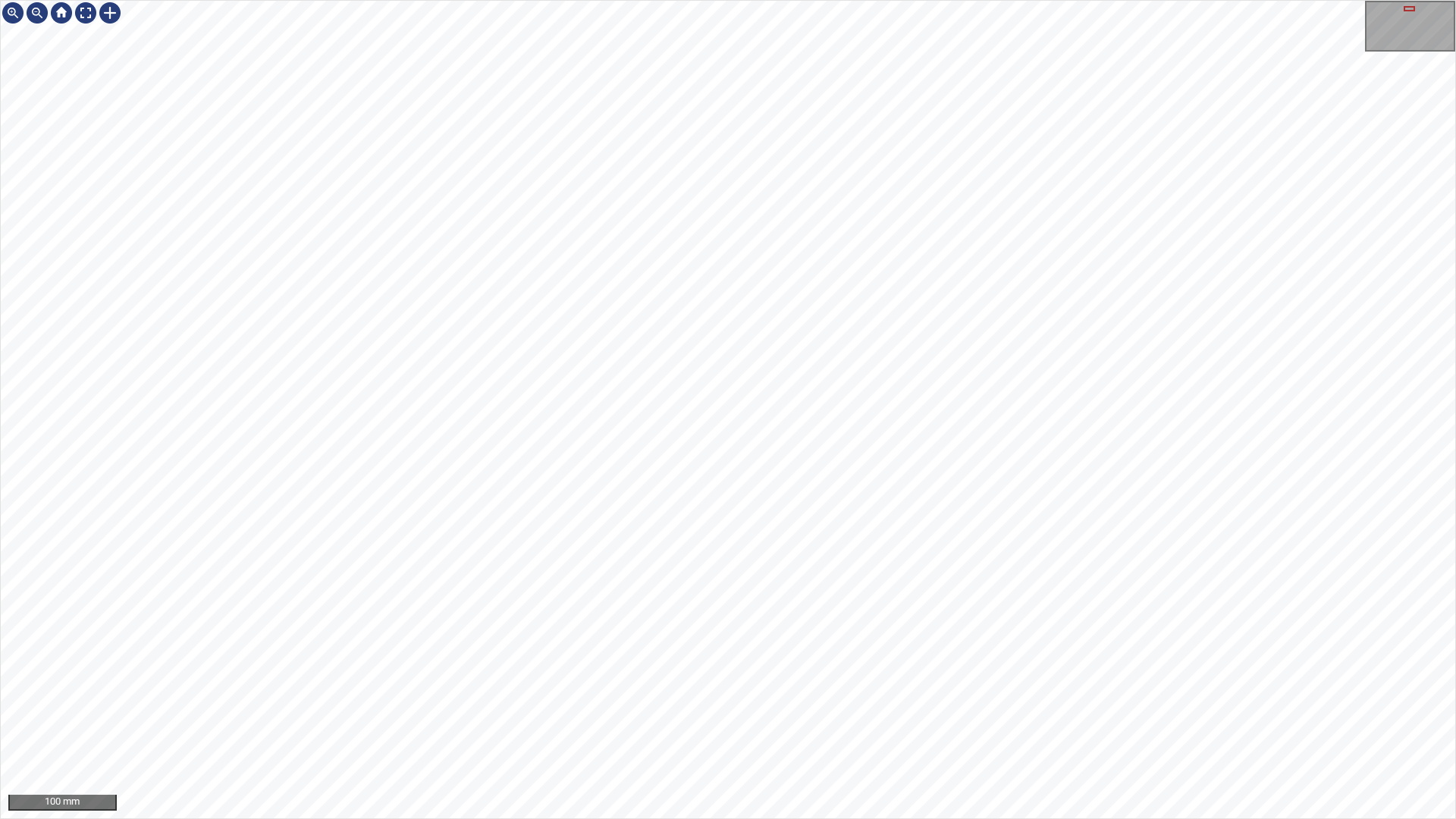
click at [844, 0] on div "100 mm" at bounding box center [728, 409] width 1456 height 819
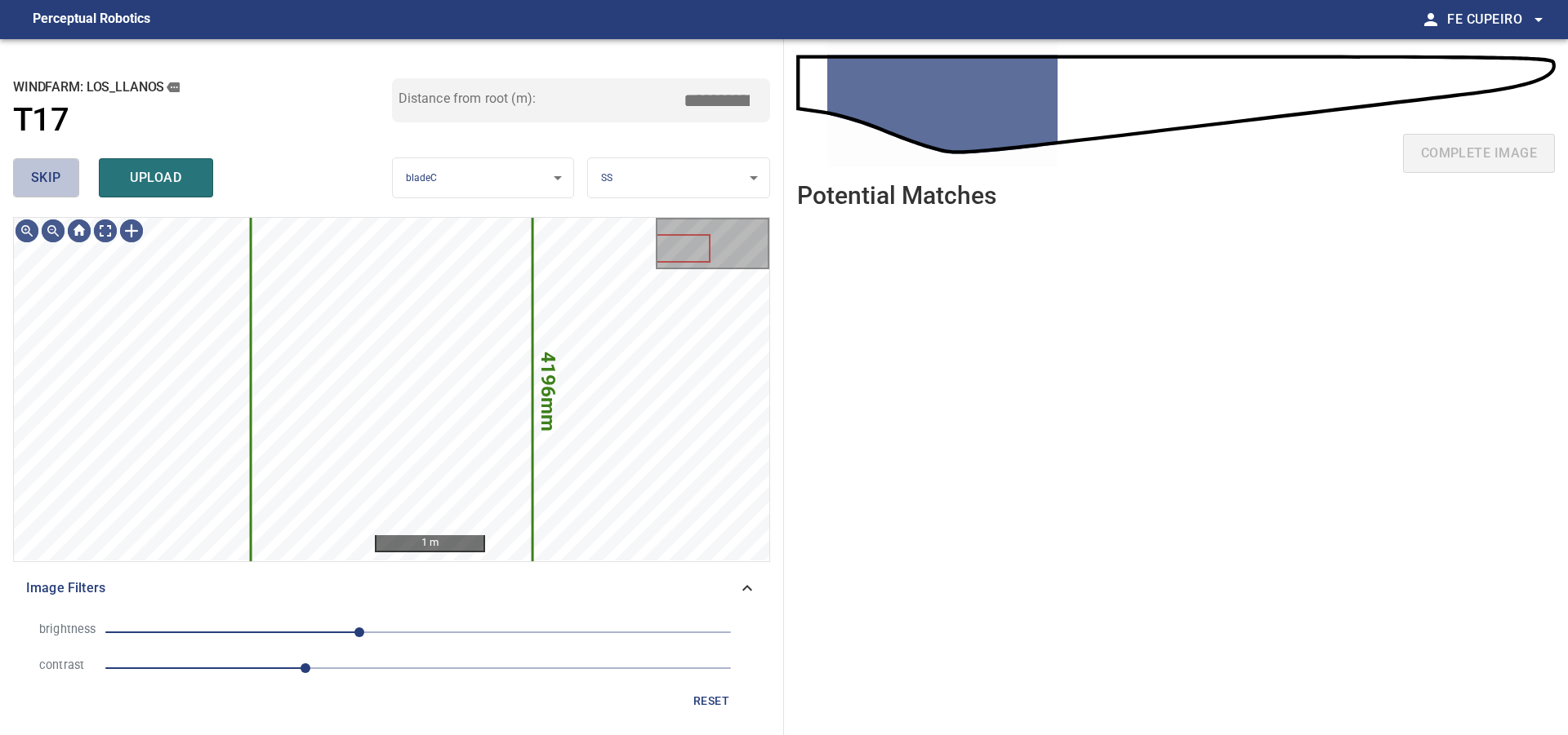
click at [57, 170] on span "skip" at bounding box center [46, 177] width 31 height 23
click at [57, 170] on div "skip upload" at bounding box center [202, 178] width 378 height 52
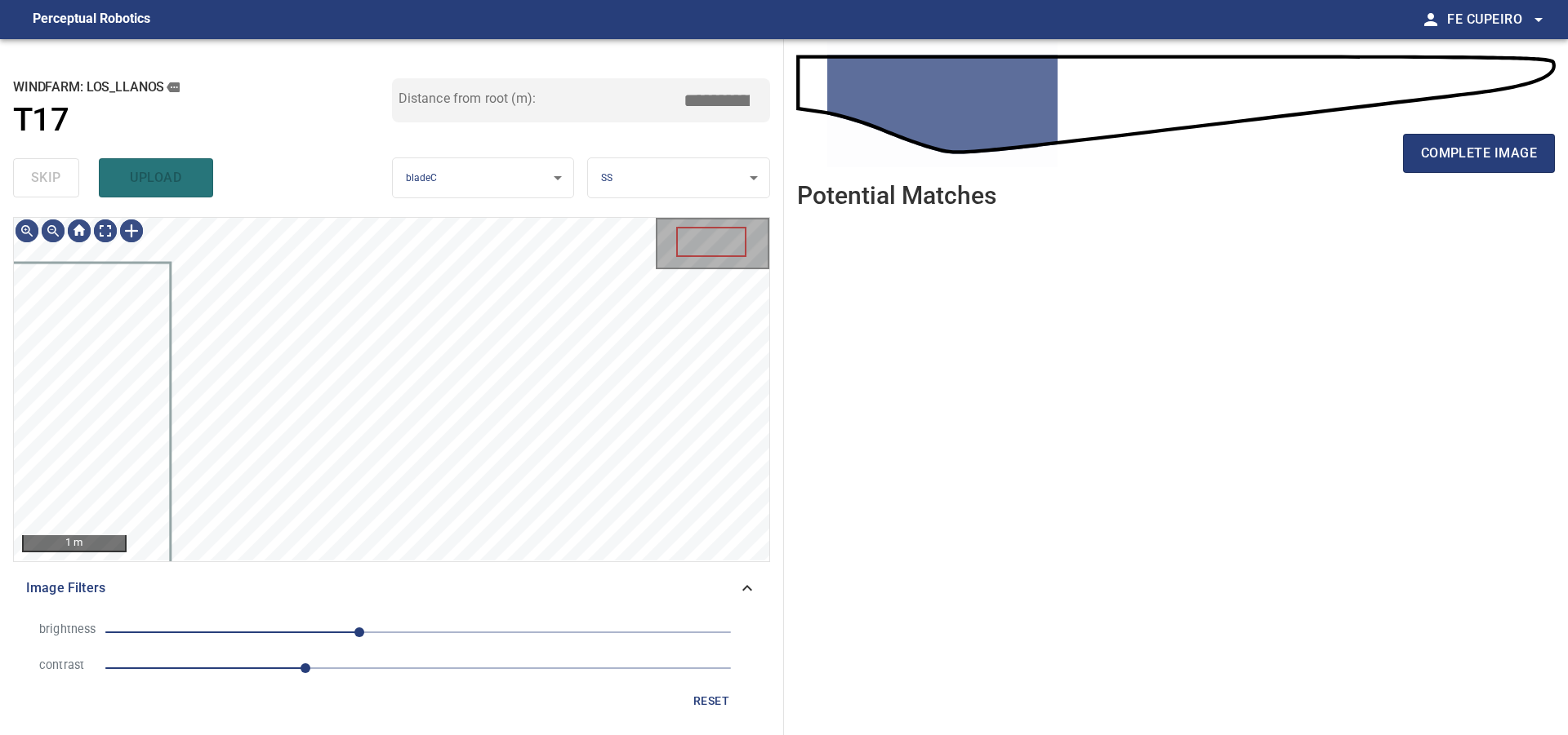
click at [57, 170] on div "skip upload" at bounding box center [202, 178] width 378 height 52
click at [509, 95] on div "**********" at bounding box center [392, 386] width 784 height 696
click at [587, 173] on div "**********" at bounding box center [392, 386] width 784 height 696
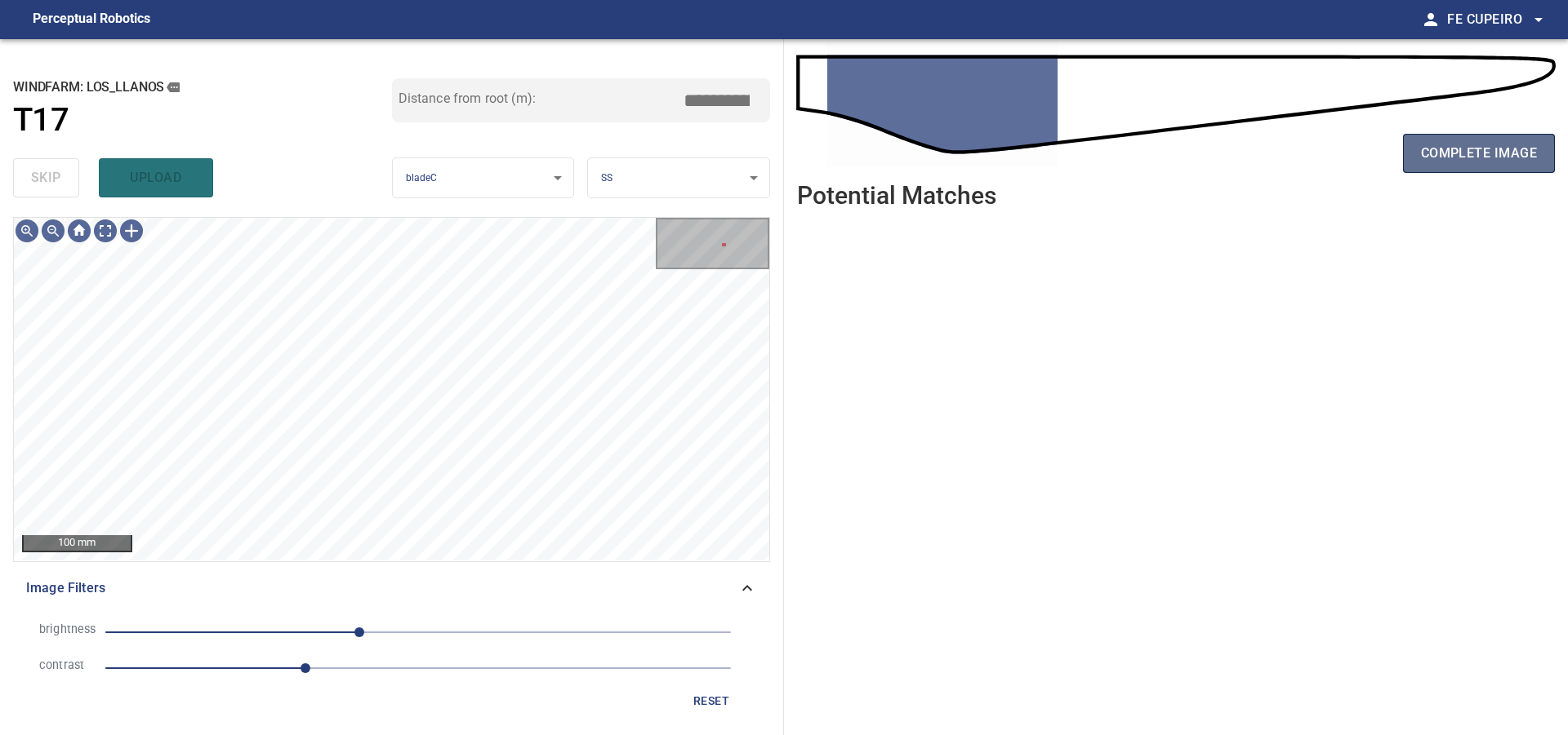
click at [1512, 136] on button "complete image" at bounding box center [1479, 153] width 152 height 39
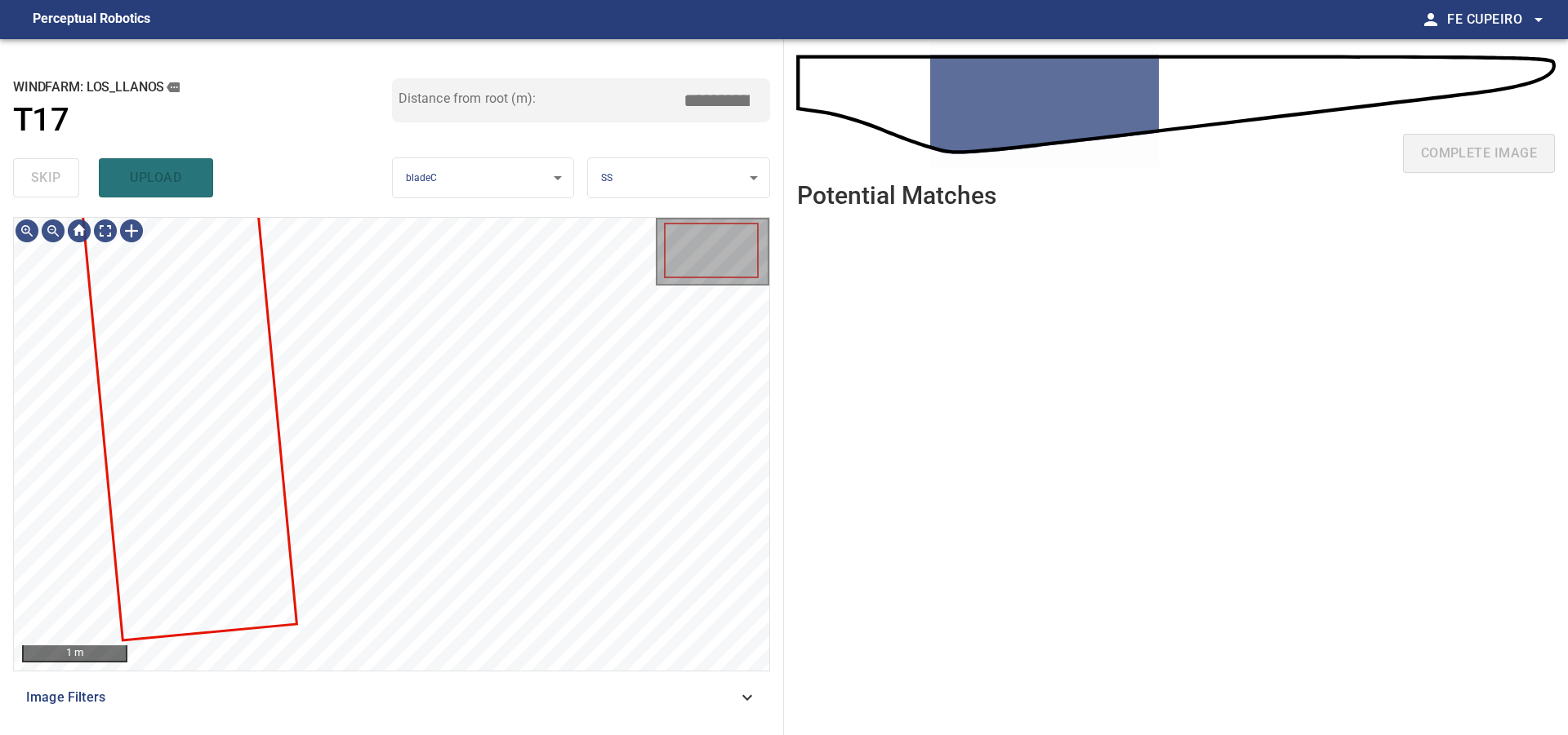
click at [334, 702] on span "Image Filters" at bounding box center [381, 698] width 711 height 20
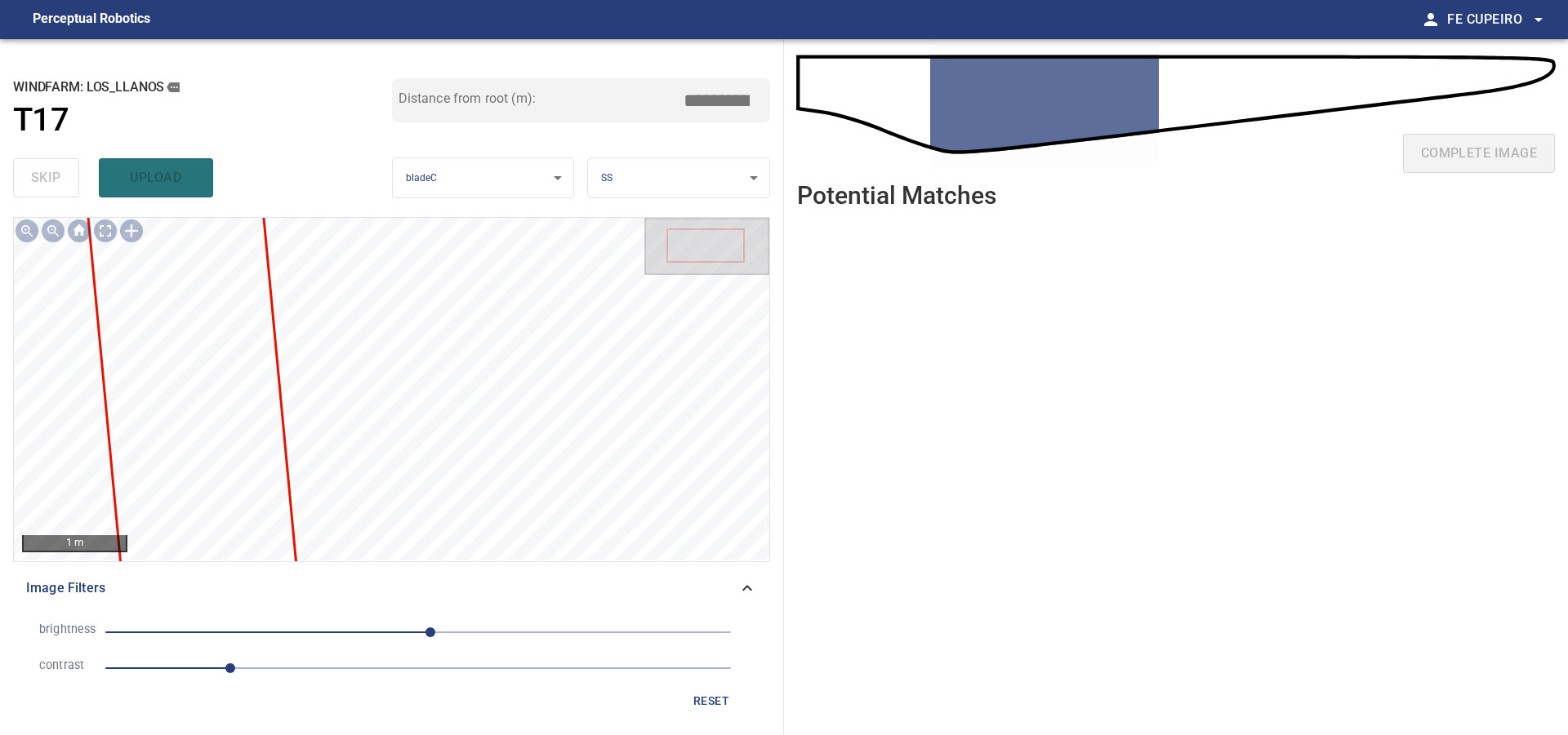
click at [306, 672] on span "1" at bounding box center [418, 667] width 625 height 23
click at [402, 631] on span "10" at bounding box center [418, 631] width 625 height 23
click at [376, 634] on span "-13" at bounding box center [418, 631] width 625 height 23
click at [369, 634] on span "-35" at bounding box center [374, 632] width 10 height 10
click at [362, 635] on span "-41" at bounding box center [367, 632] width 10 height 10
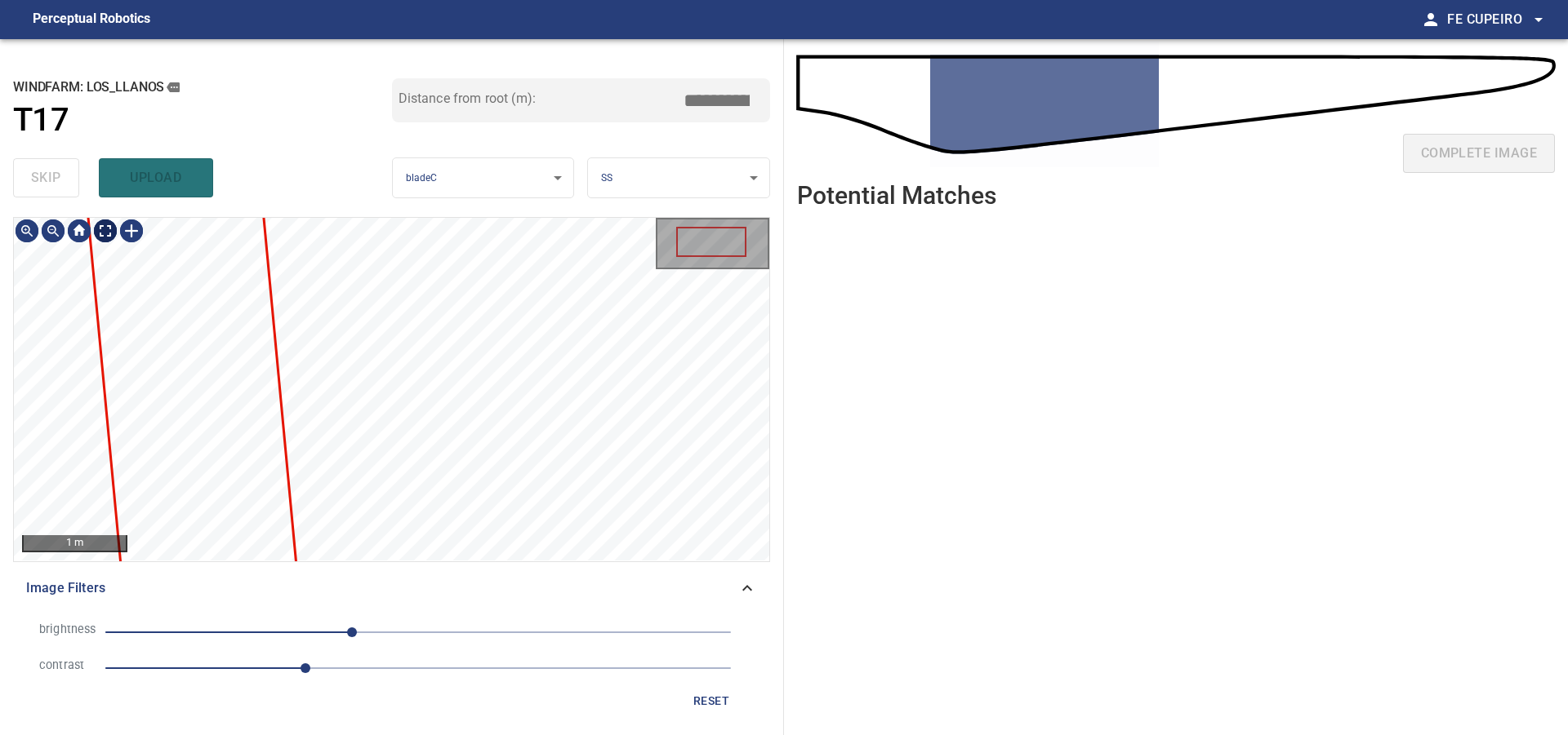
click at [110, 232] on body "**********" at bounding box center [784, 368] width 1568 height 735
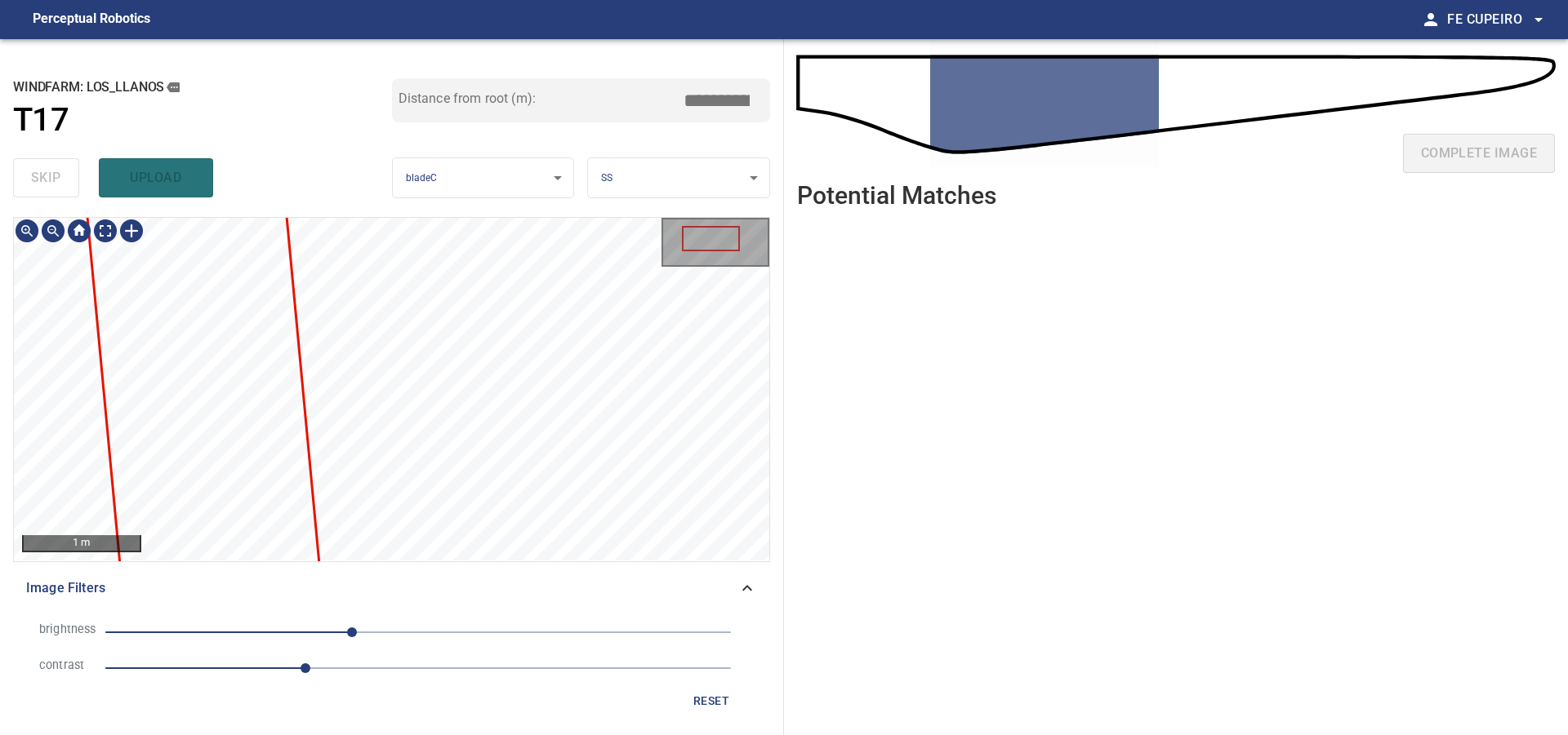
click at [545, 156] on div "**********" at bounding box center [392, 386] width 784 height 696
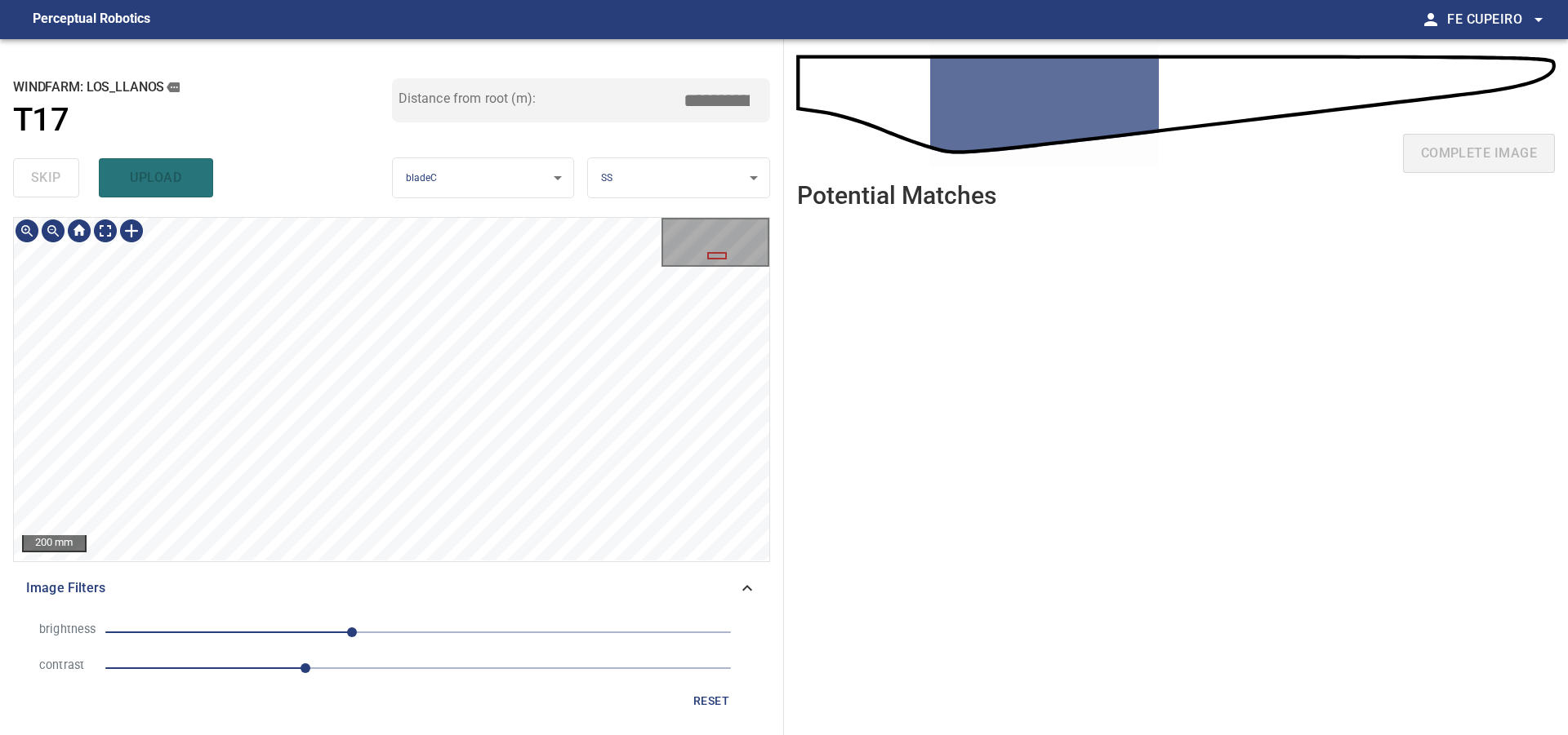
click at [438, 209] on div "**********" at bounding box center [392, 386] width 784 height 696
click at [484, 213] on div "**********" at bounding box center [392, 386] width 784 height 696
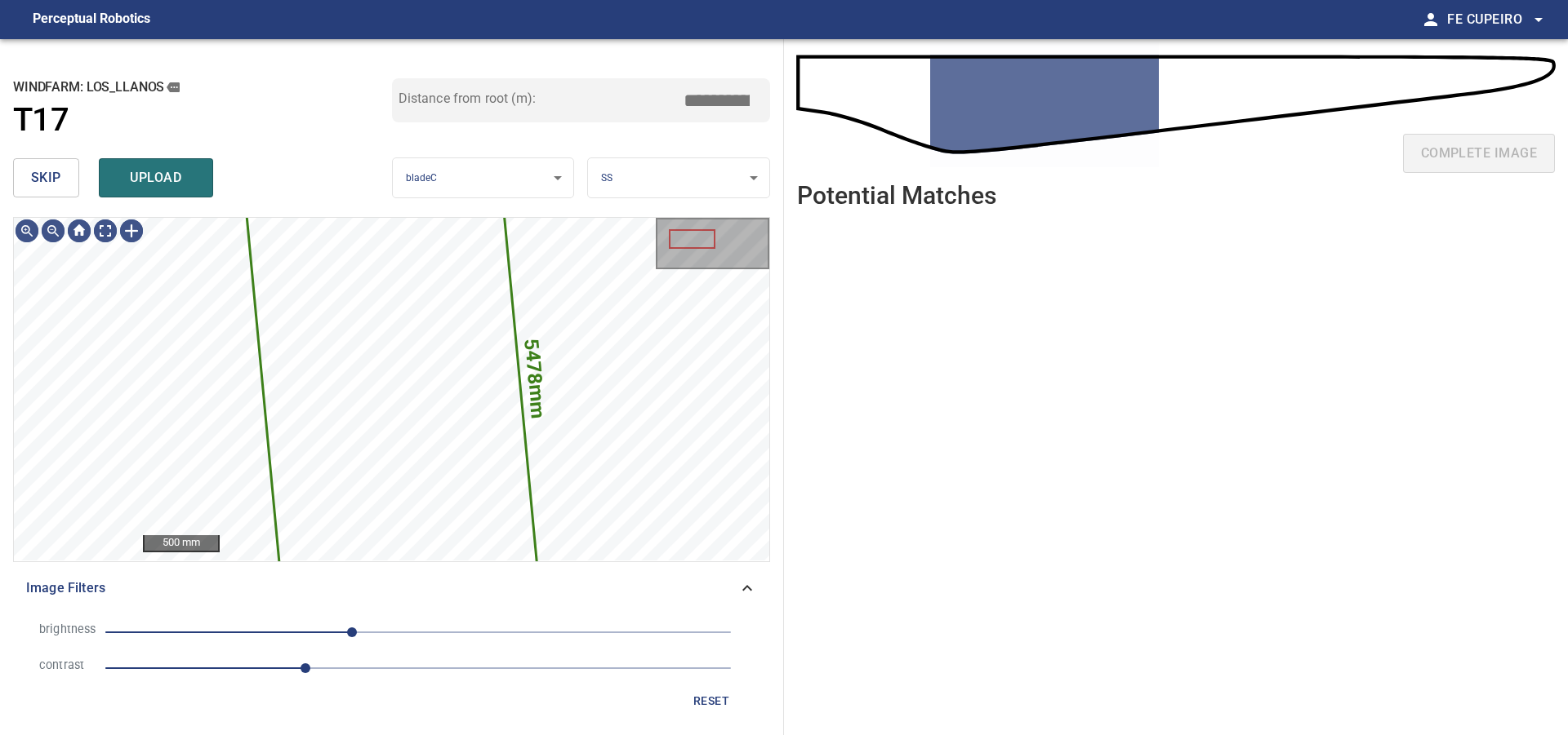
click at [60, 160] on button "skip" at bounding box center [45, 177] width 66 height 39
click at [59, 161] on div "skip upload" at bounding box center [202, 178] width 378 height 52
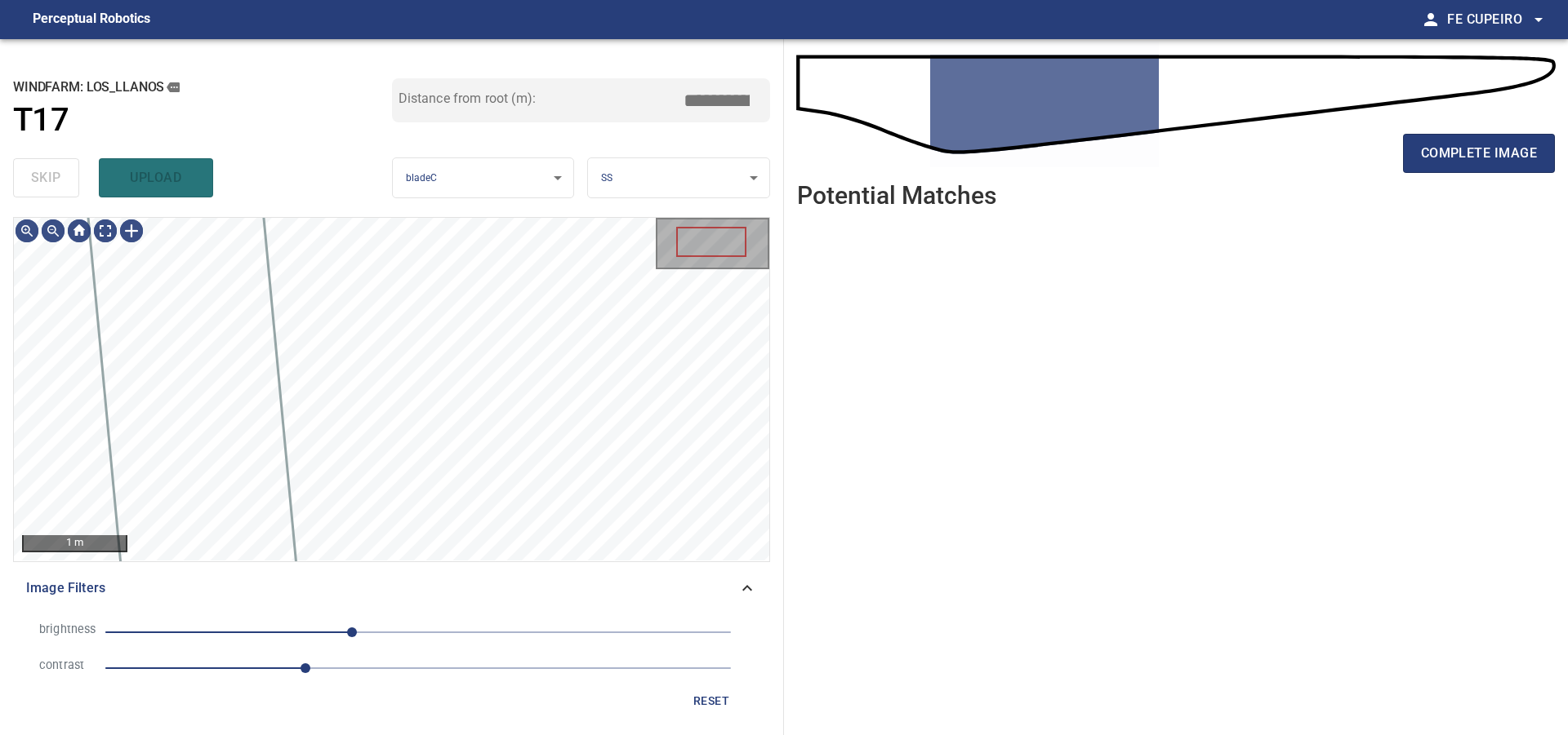
click at [59, 161] on div "skip upload" at bounding box center [202, 178] width 378 height 52
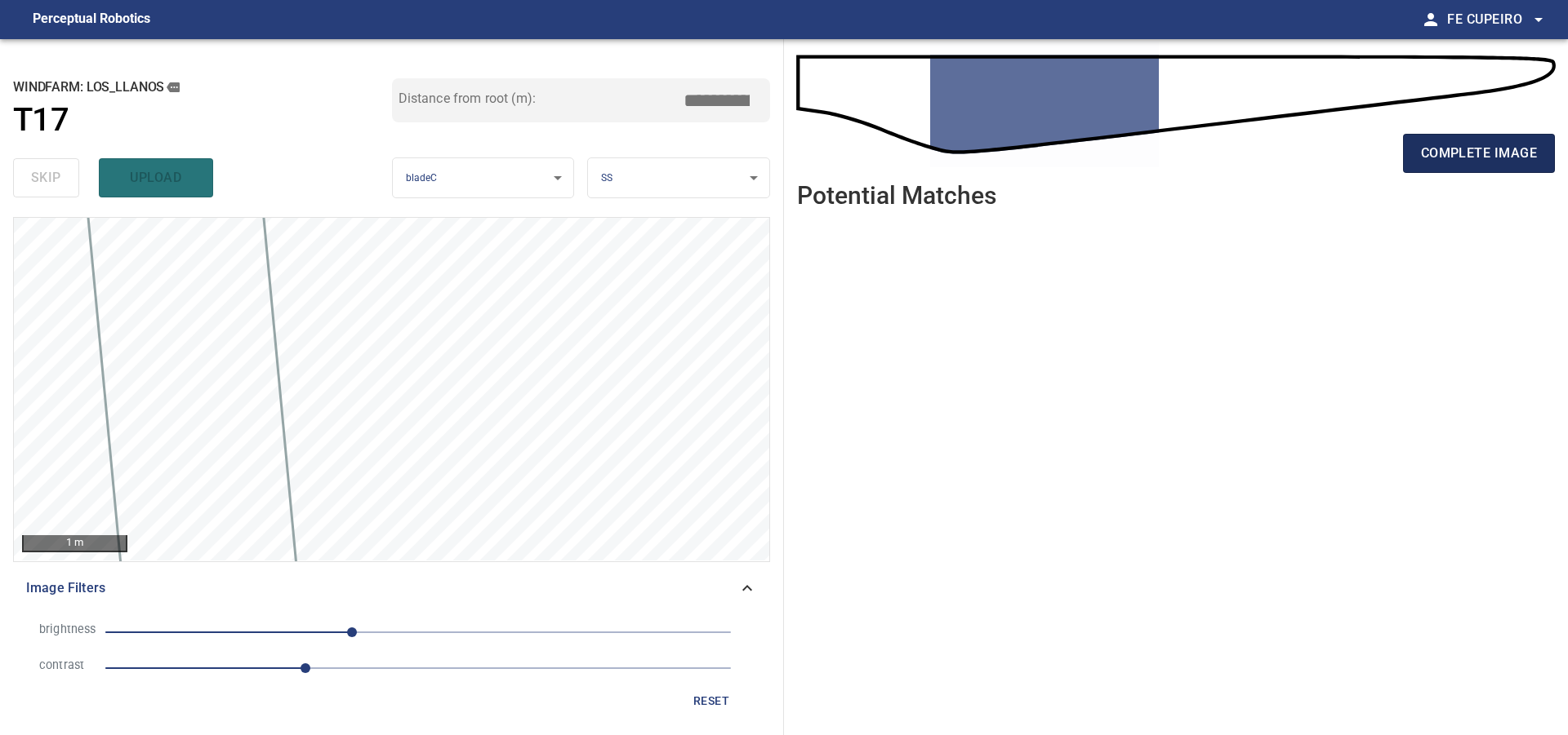
click at [1481, 135] on button "complete image" at bounding box center [1479, 153] width 152 height 39
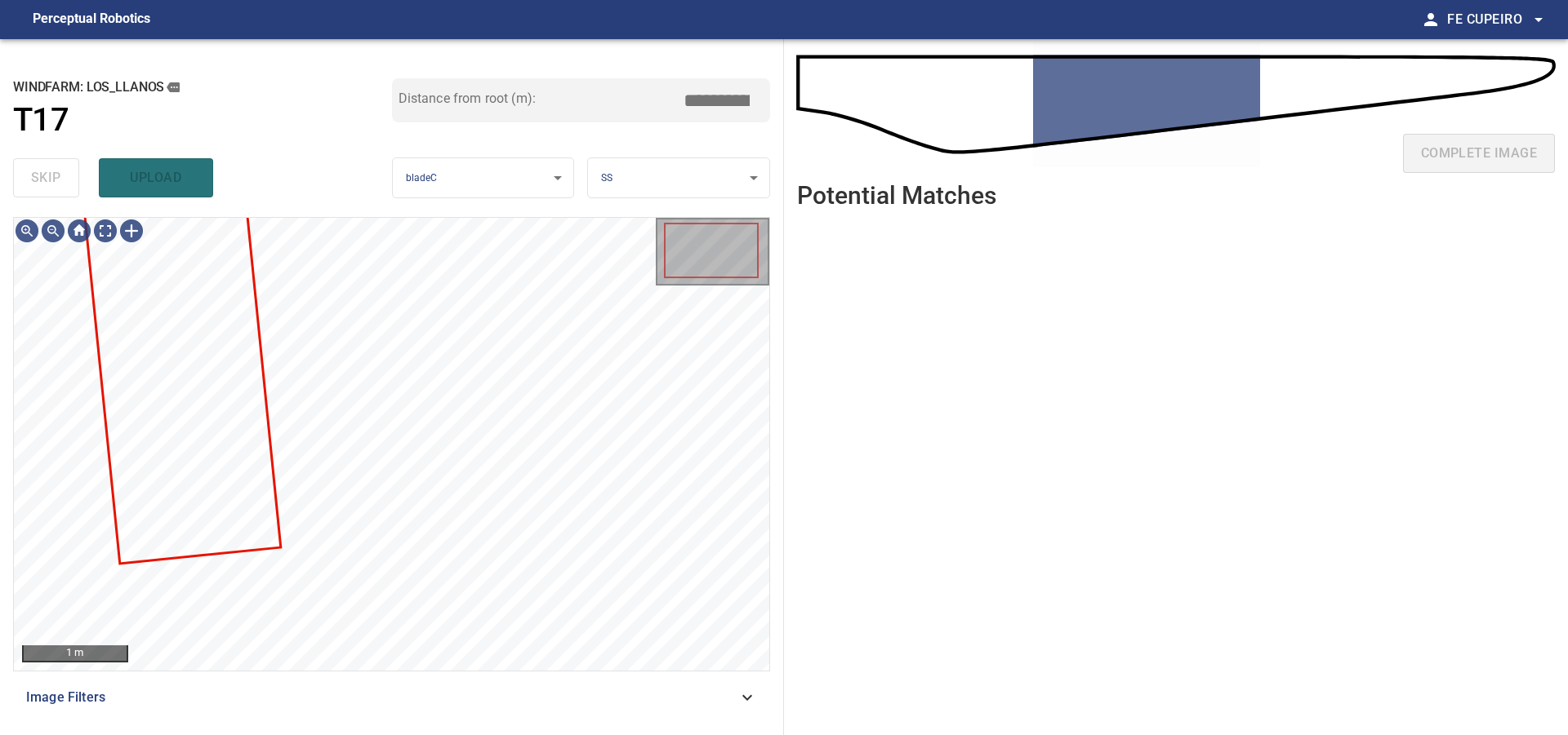
click at [290, 700] on span "Image Filters" at bounding box center [381, 698] width 711 height 20
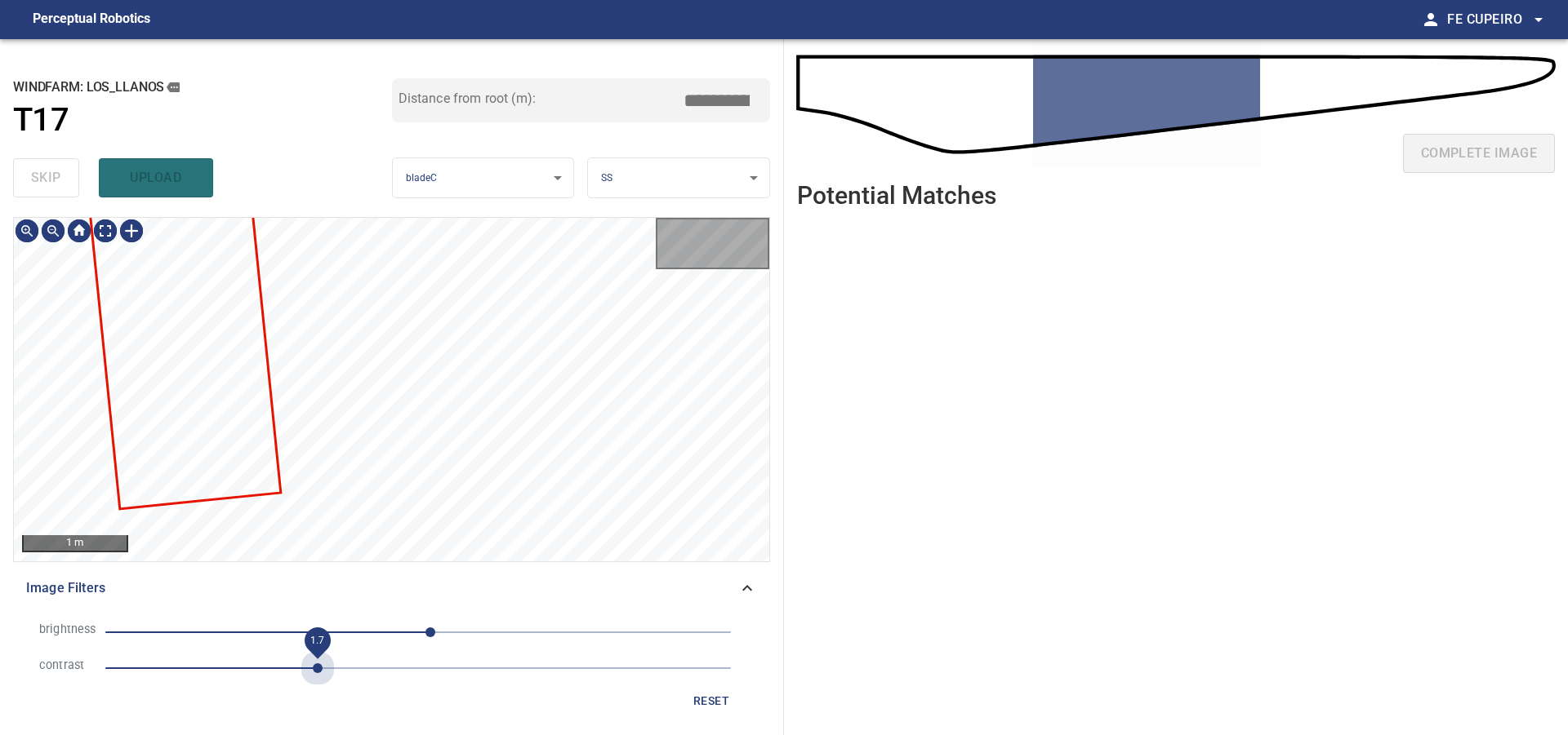
click at [312, 663] on span "1.7" at bounding box center [418, 667] width 625 height 23
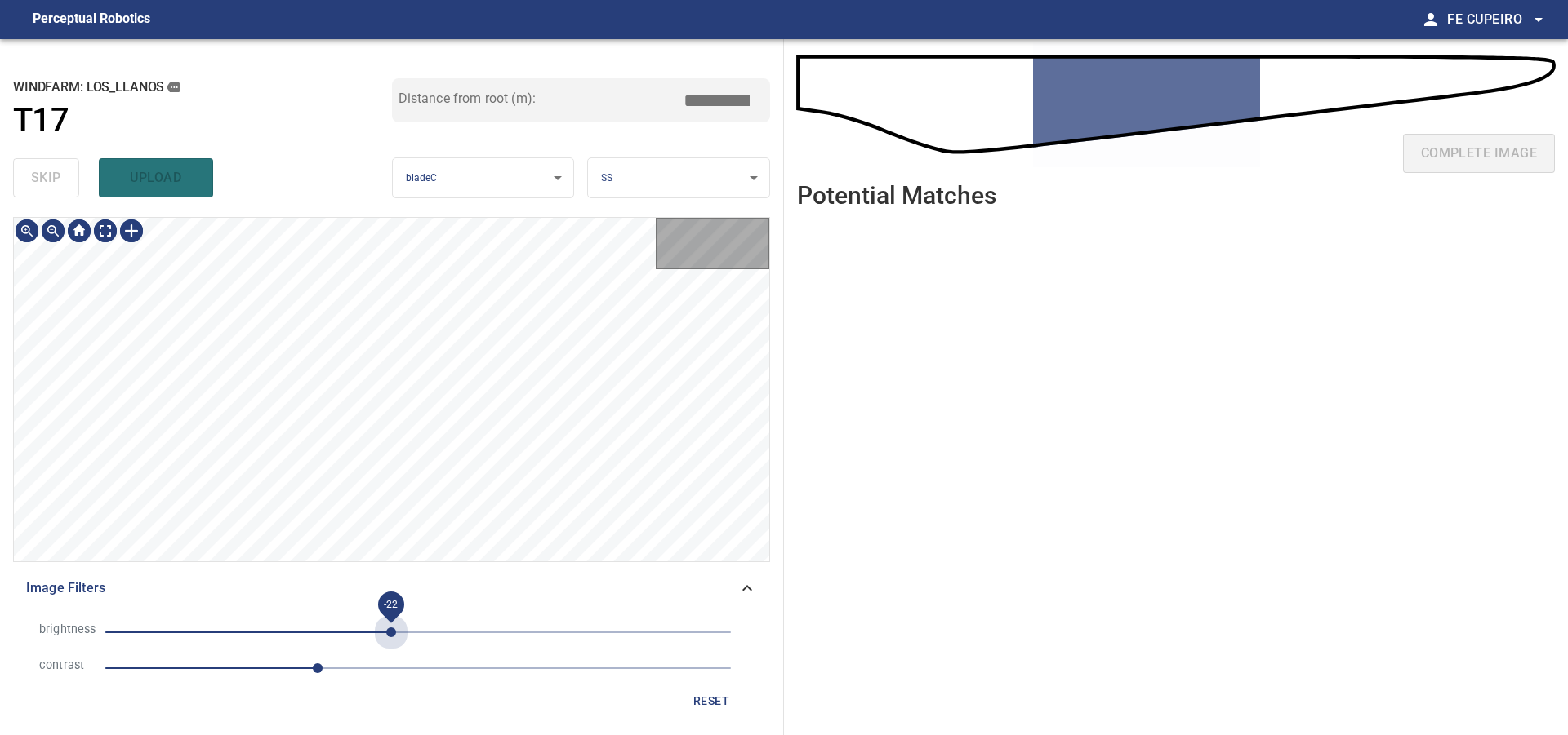
click at [391, 632] on span "-22" at bounding box center [418, 631] width 625 height 23
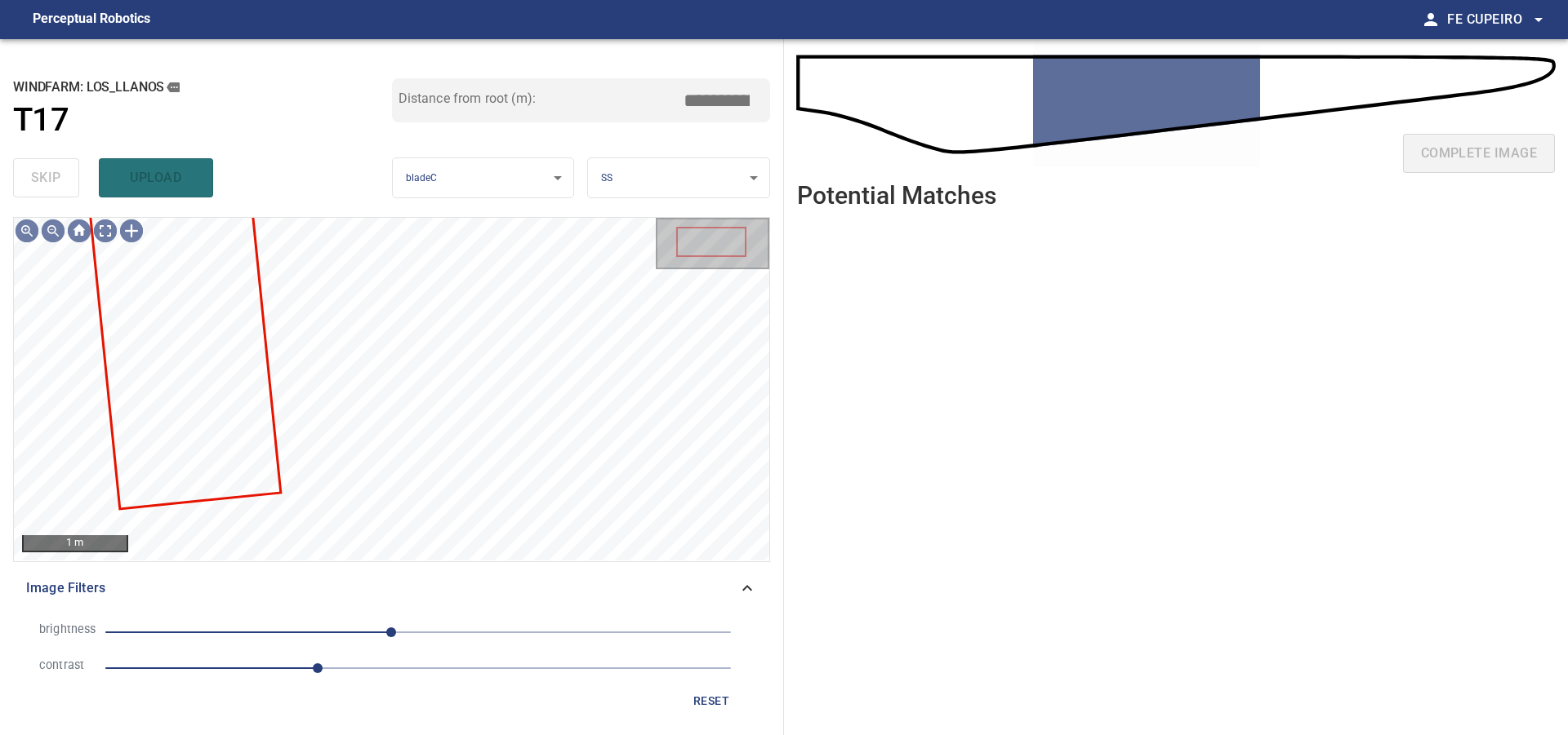
click at [357, 632] on span "-22" at bounding box center [418, 631] width 625 height 23
click at [105, 229] on body "**********" at bounding box center [784, 368] width 1568 height 735
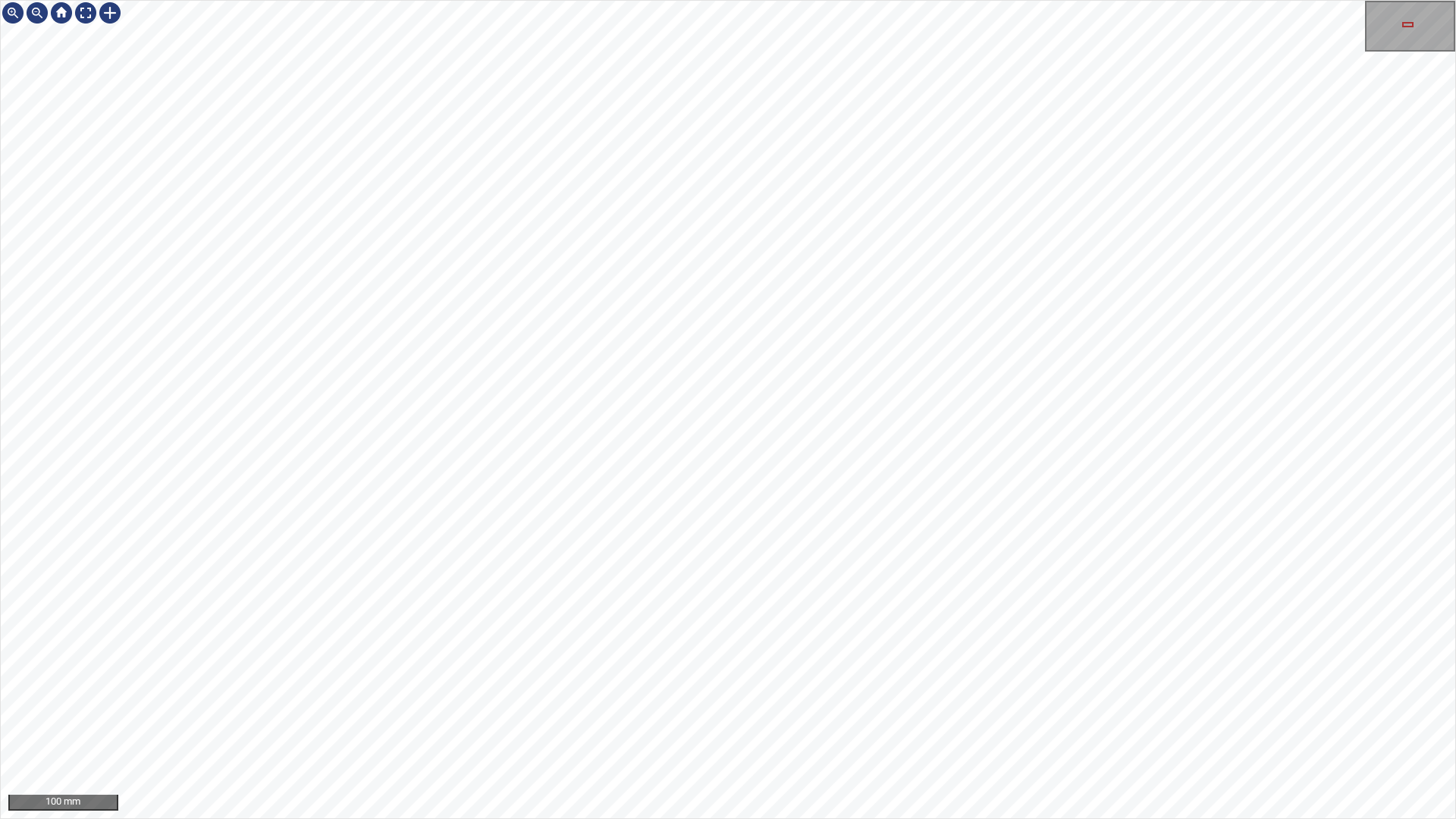
click at [573, 0] on div "100 mm" at bounding box center [728, 409] width 1456 height 819
click at [552, 0] on div "100 mm" at bounding box center [728, 409] width 1456 height 819
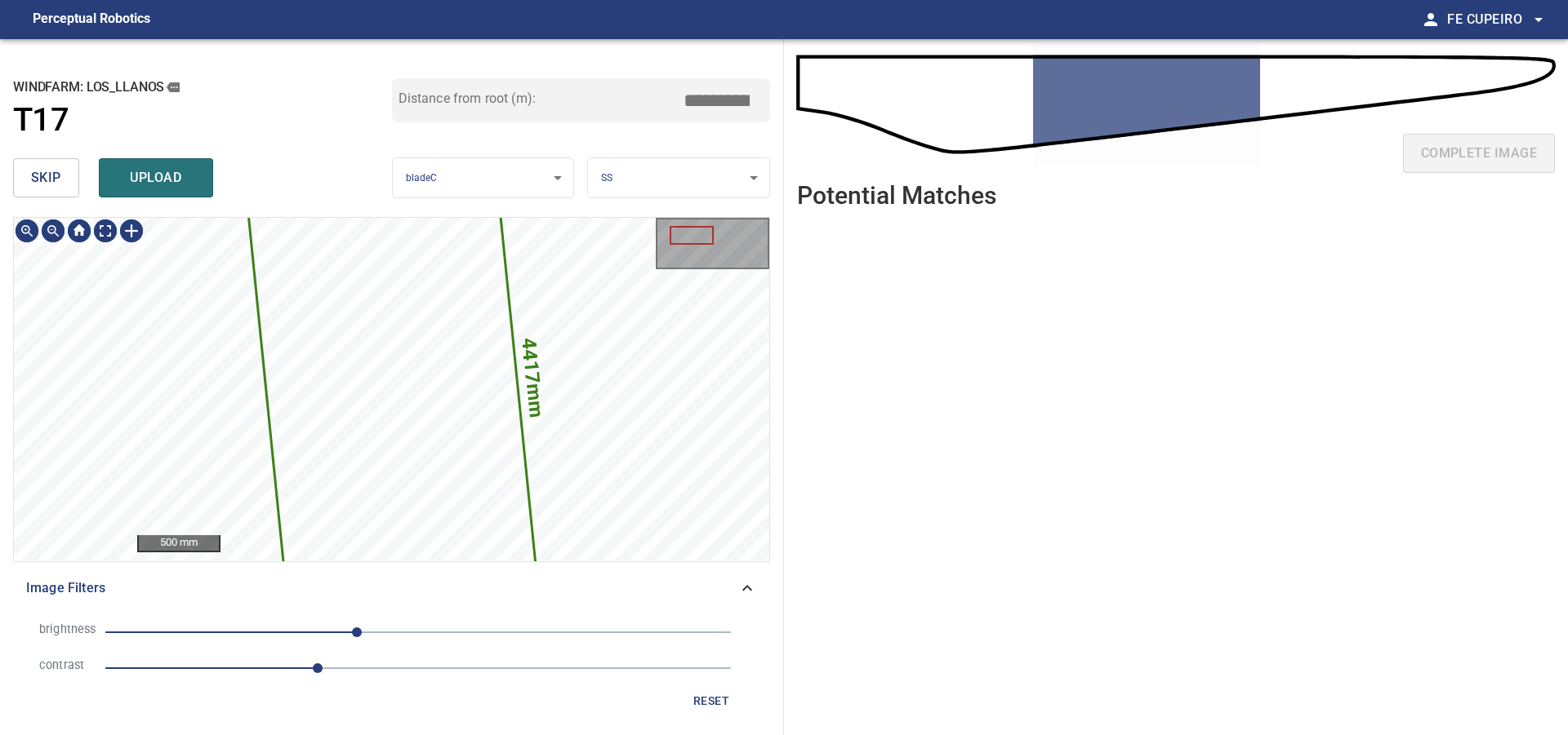
click at [80, 177] on div "skip upload" at bounding box center [202, 178] width 378 height 52
click at [77, 177] on button "skip" at bounding box center [45, 177] width 66 height 39
click at [74, 177] on div "skip upload" at bounding box center [202, 178] width 378 height 52
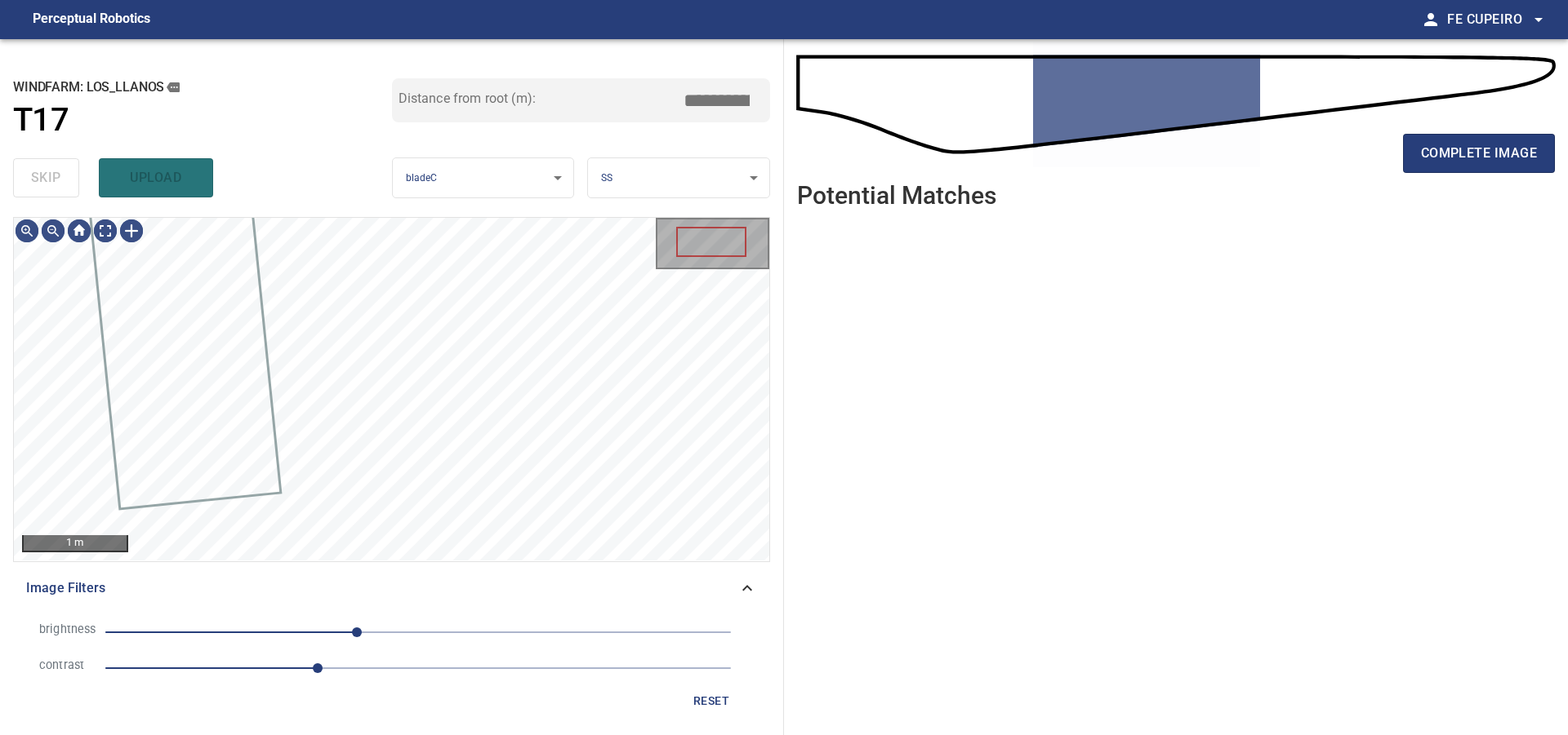
click at [74, 177] on div "skip upload" at bounding box center [202, 178] width 378 height 52
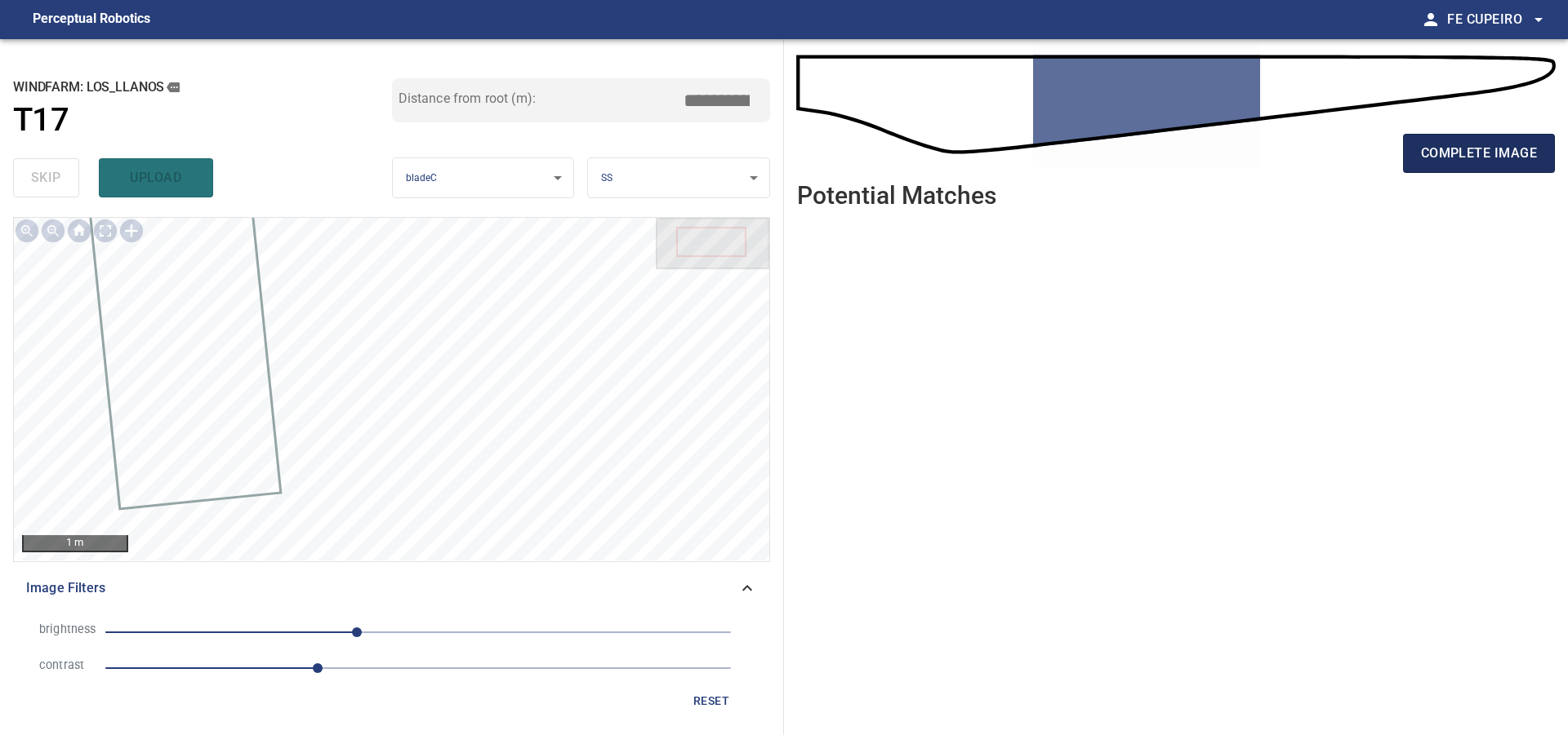
click at [1452, 148] on span "complete image" at bounding box center [1479, 153] width 116 height 23
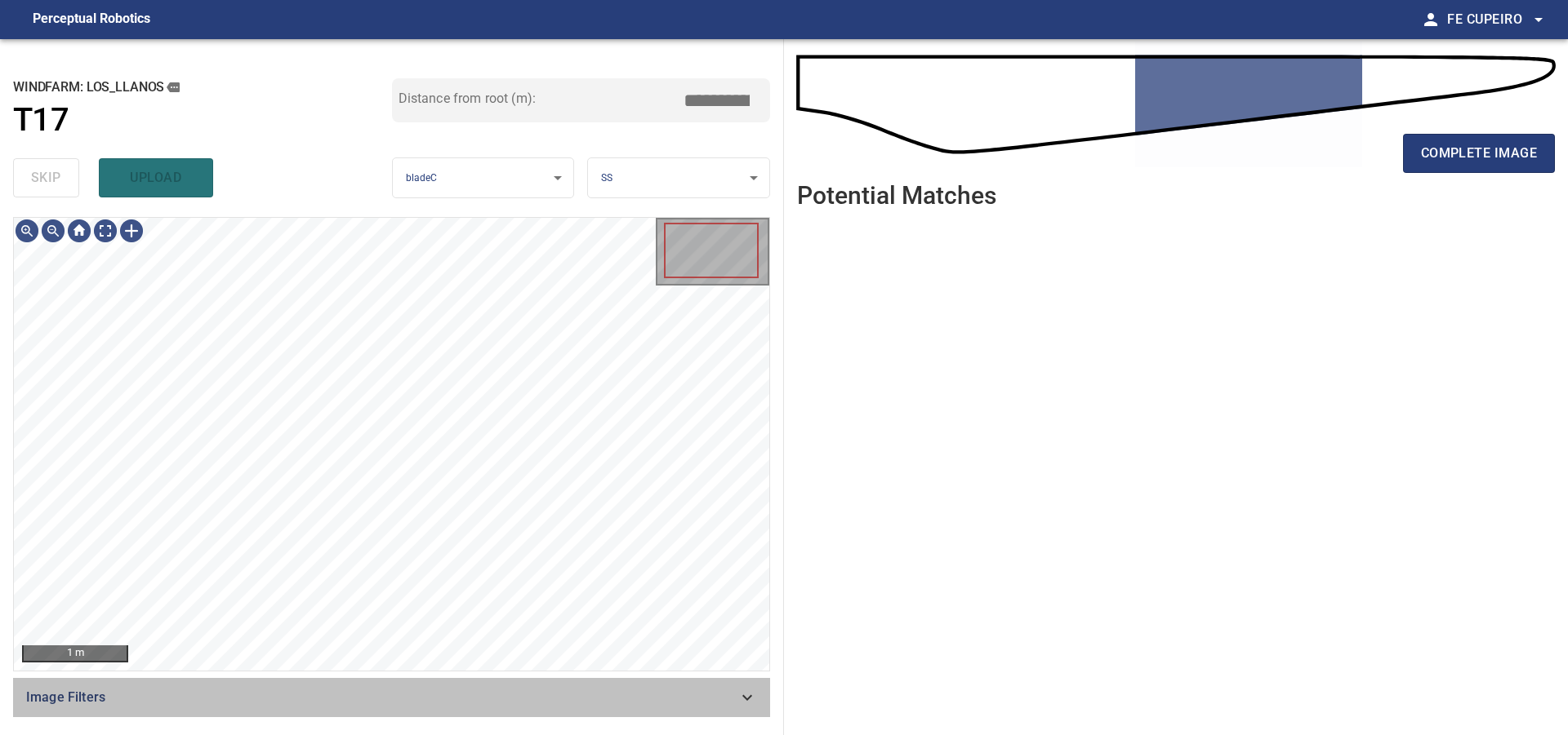
click at [377, 689] on div "Image Filters" at bounding box center [391, 697] width 757 height 39
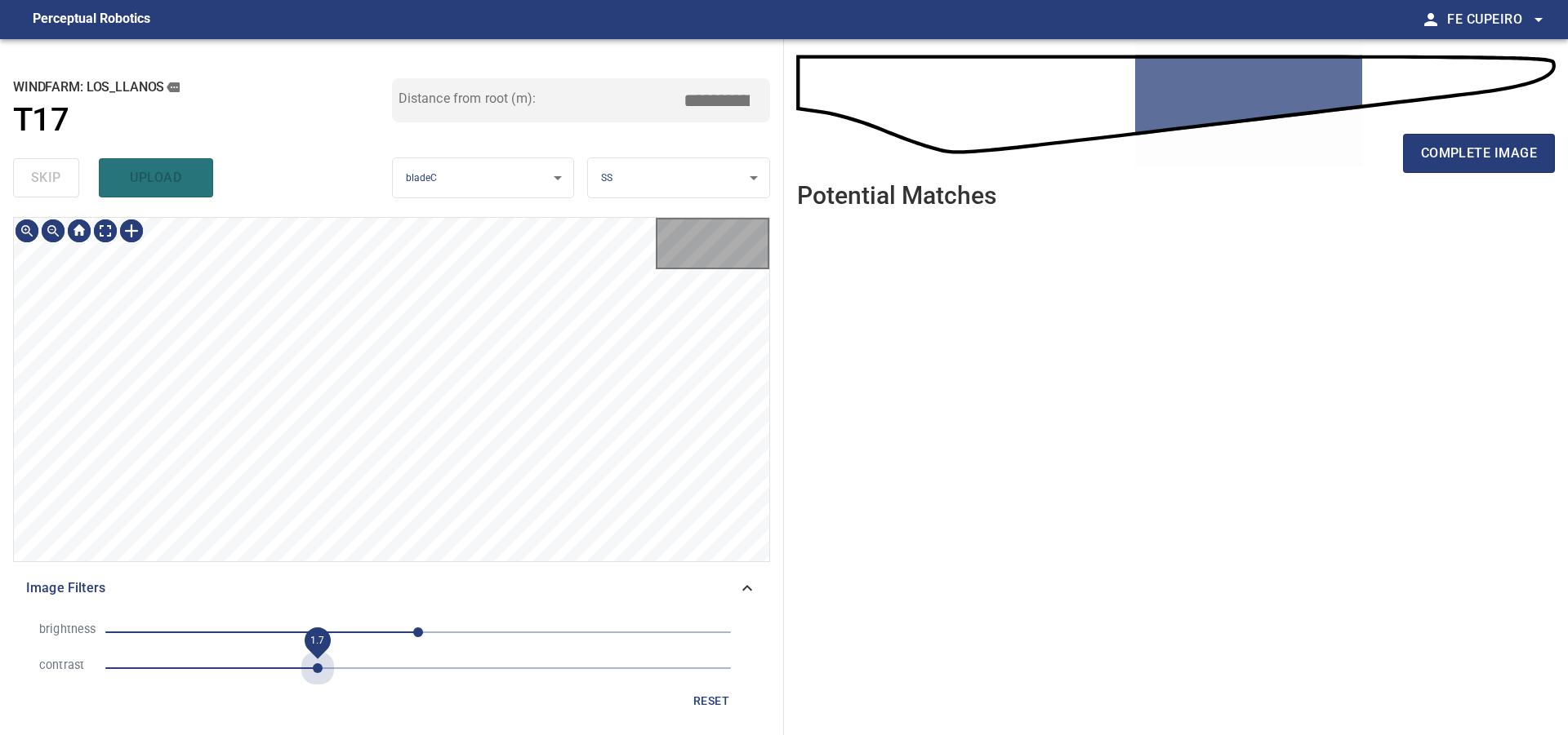
click at [321, 672] on span "1.7" at bounding box center [418, 667] width 625 height 23
click at [362, 632] on span "-45" at bounding box center [418, 631] width 625 height 23
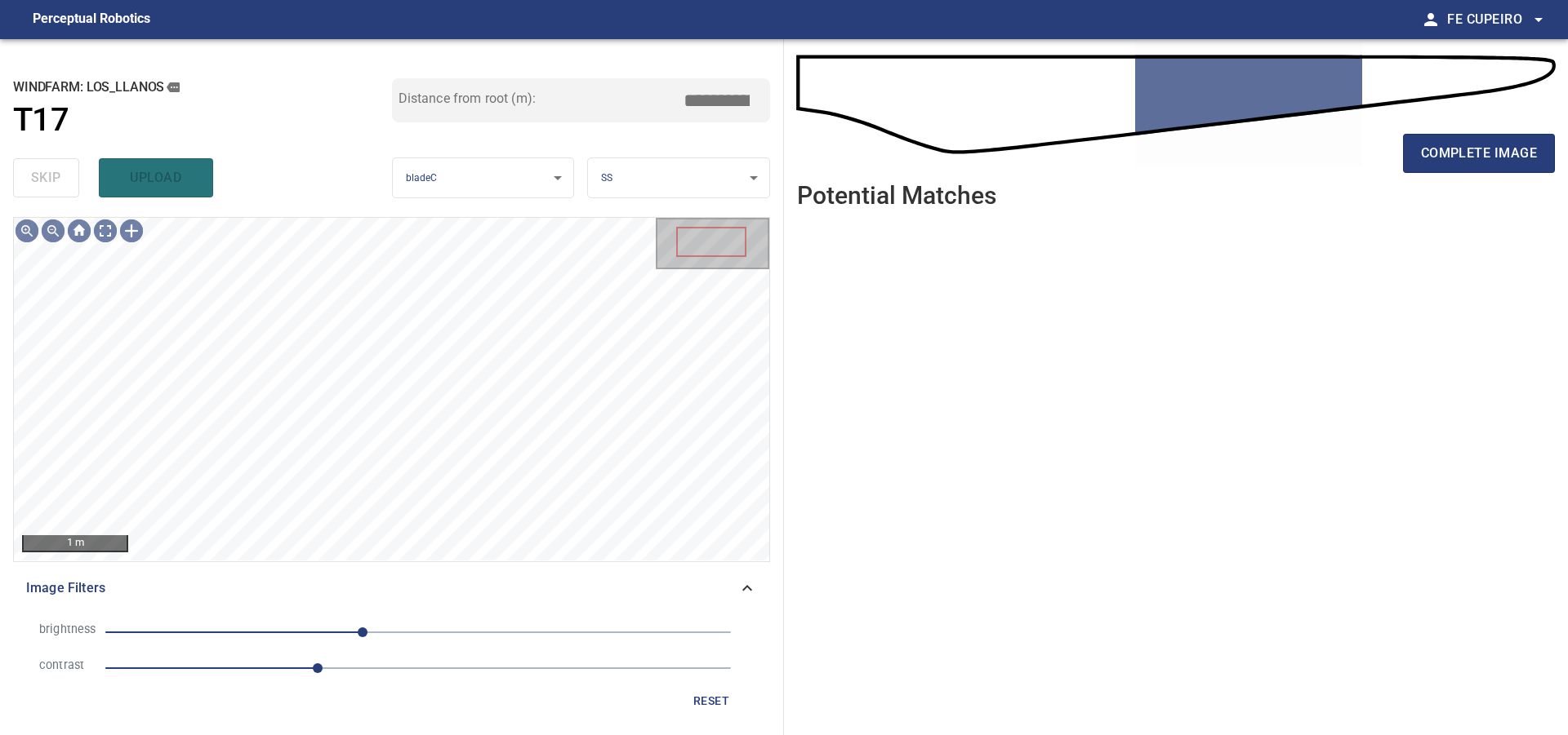
click at [339, 635] on span "-45" at bounding box center [418, 631] width 625 height 23
click at [110, 230] on body "**********" at bounding box center [784, 368] width 1568 height 735
click at [356, 639] on span "-65" at bounding box center [418, 631] width 625 height 23
click at [106, 231] on body "**********" at bounding box center [784, 368] width 1568 height 735
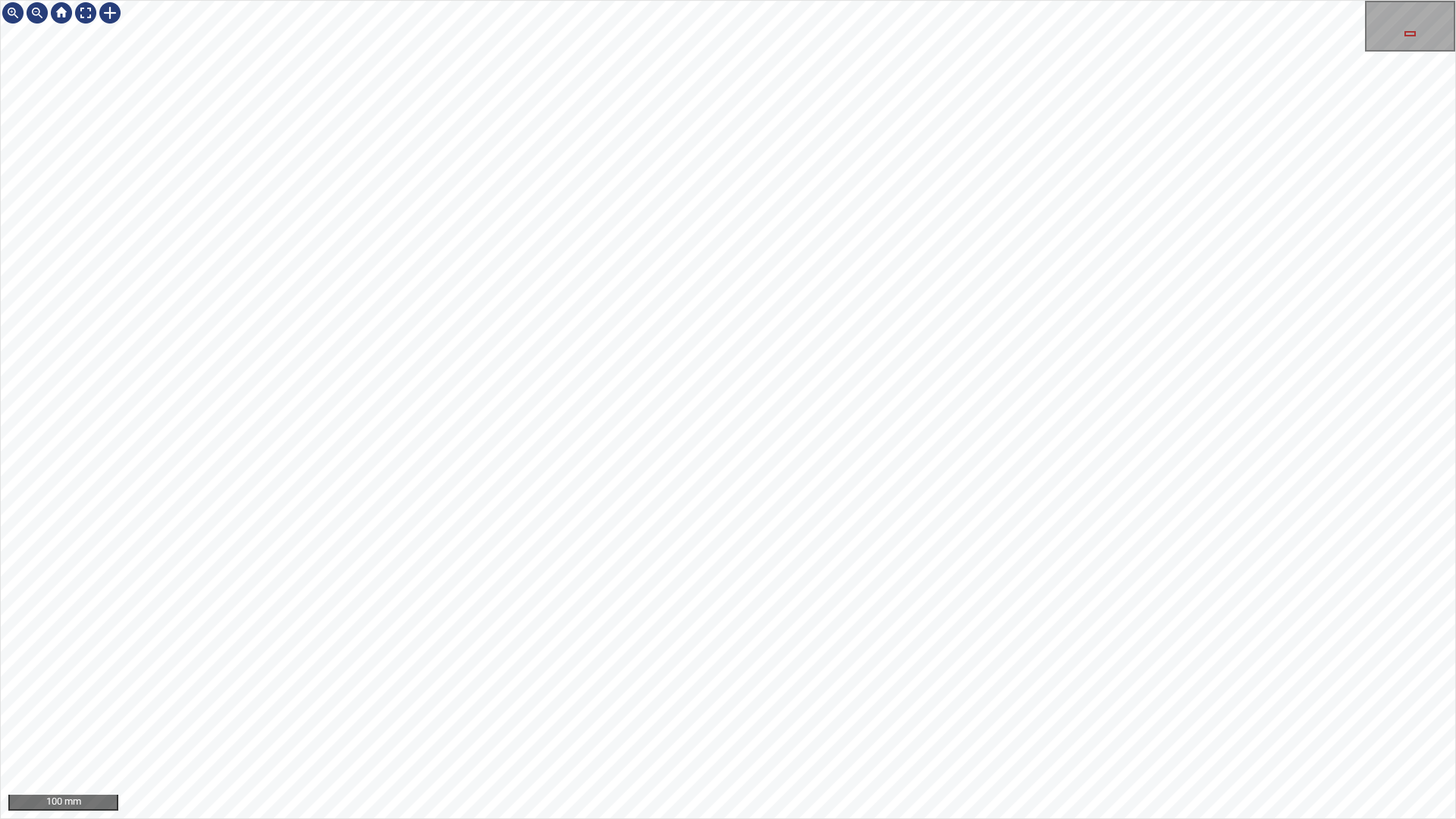
click at [1020, 0] on div "100 mm" at bounding box center [728, 409] width 1456 height 819
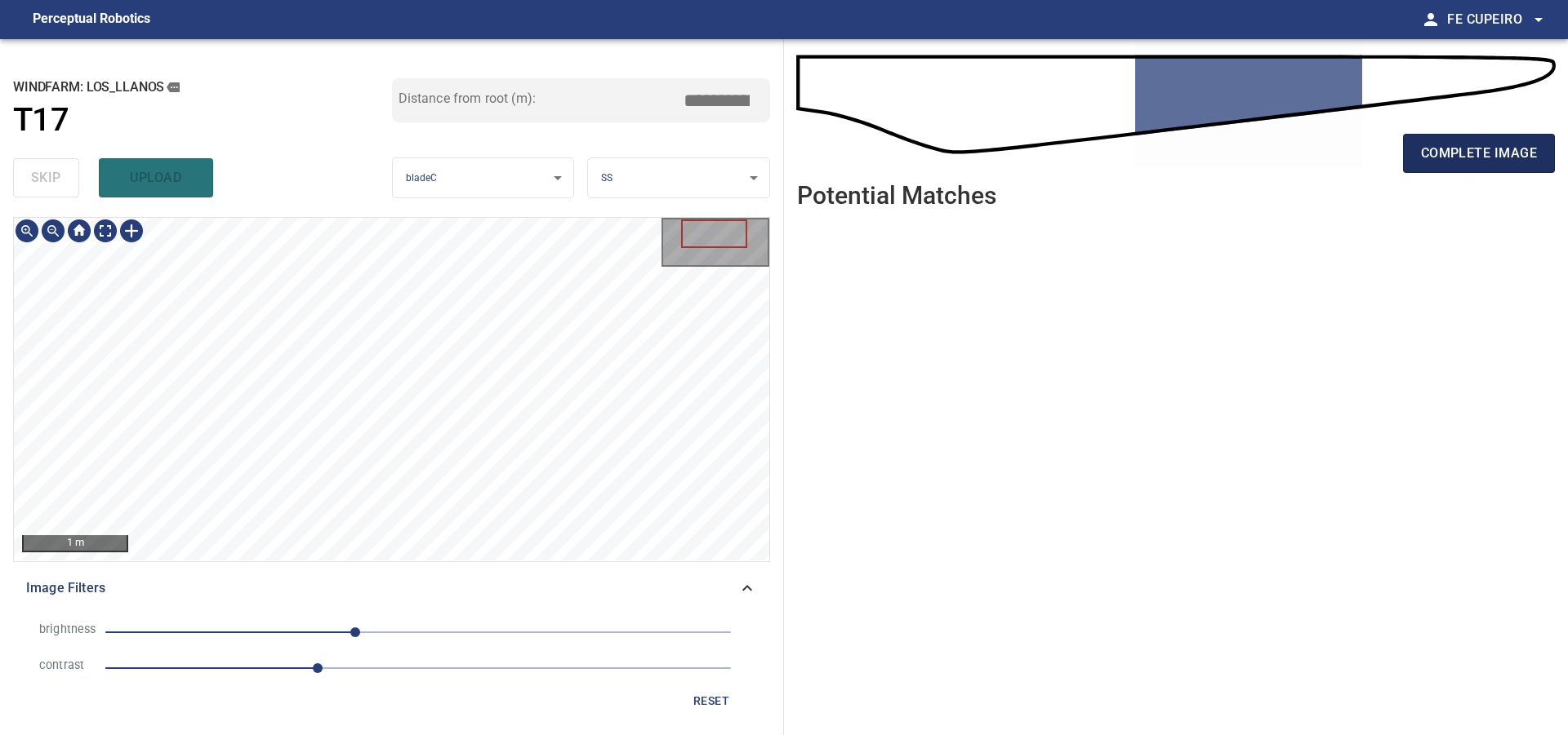
click at [1458, 169] on button "complete image" at bounding box center [1479, 153] width 152 height 39
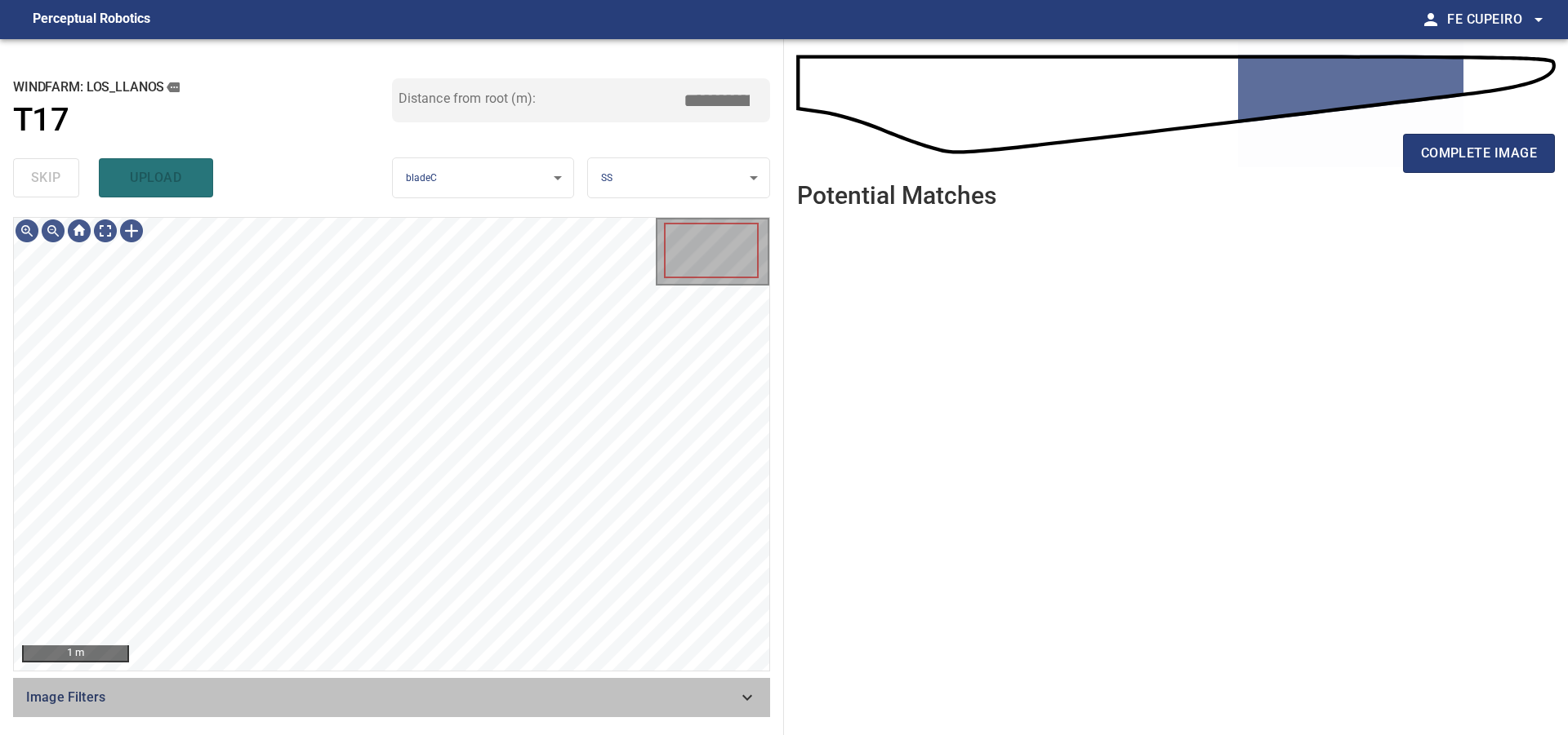
click at [212, 694] on span "Image Filters" at bounding box center [381, 698] width 711 height 20
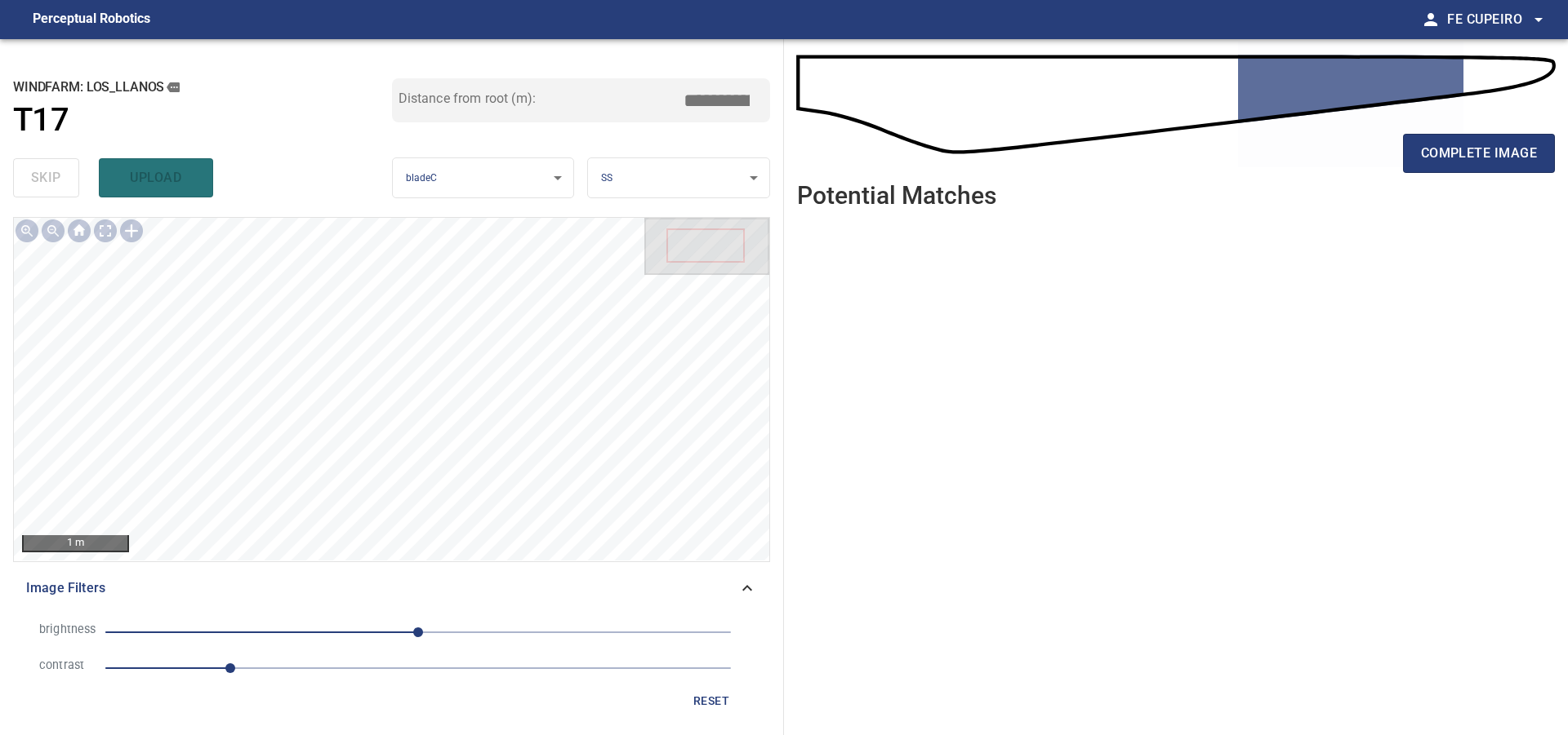
click at [302, 670] on span "1" at bounding box center [418, 667] width 625 height 23
click at [379, 629] on span "0" at bounding box center [418, 631] width 625 height 23
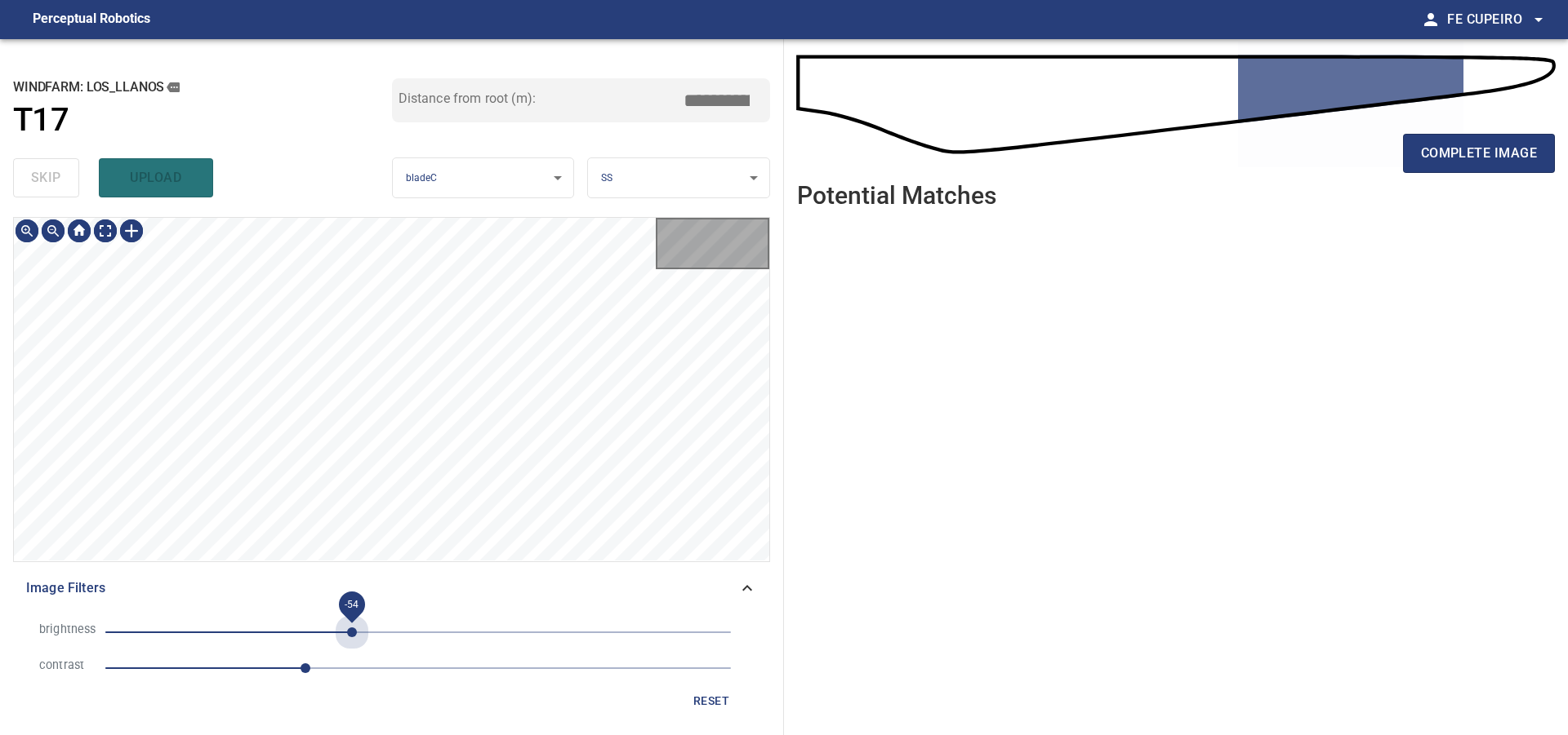
click at [352, 631] on span "-54" at bounding box center [418, 631] width 625 height 23
click at [104, 228] on body "**********" at bounding box center [784, 368] width 1568 height 735
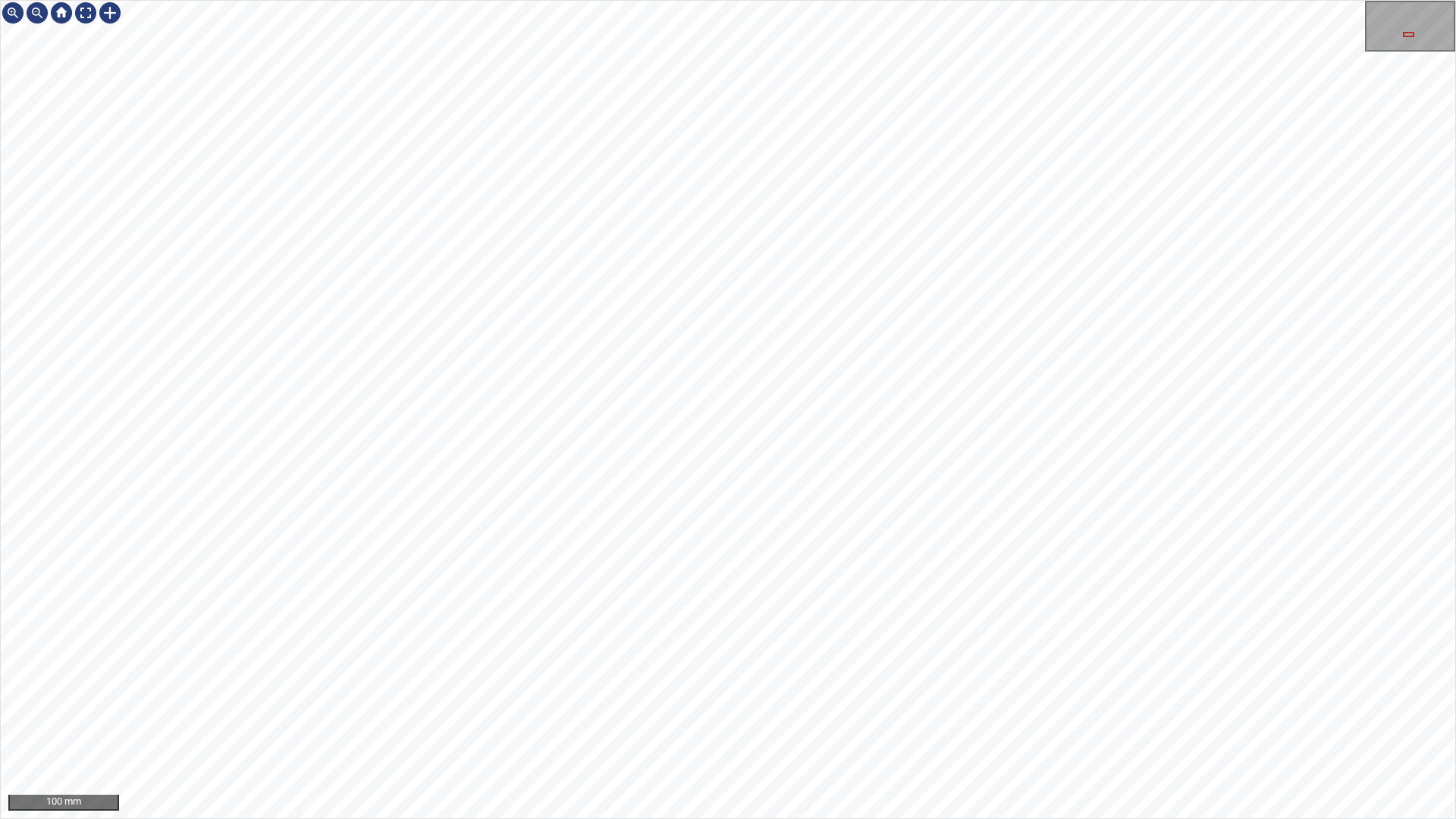
click at [1016, 321] on div "100 mm" at bounding box center [728, 409] width 1456 height 819
click at [946, 682] on div "100 mm" at bounding box center [728, 409] width 1456 height 819
click at [829, 0] on div "100 mm" at bounding box center [728, 409] width 1456 height 819
click at [845, 0] on div "100 mm" at bounding box center [728, 409] width 1456 height 819
click at [901, 0] on div "100 mm" at bounding box center [728, 409] width 1456 height 819
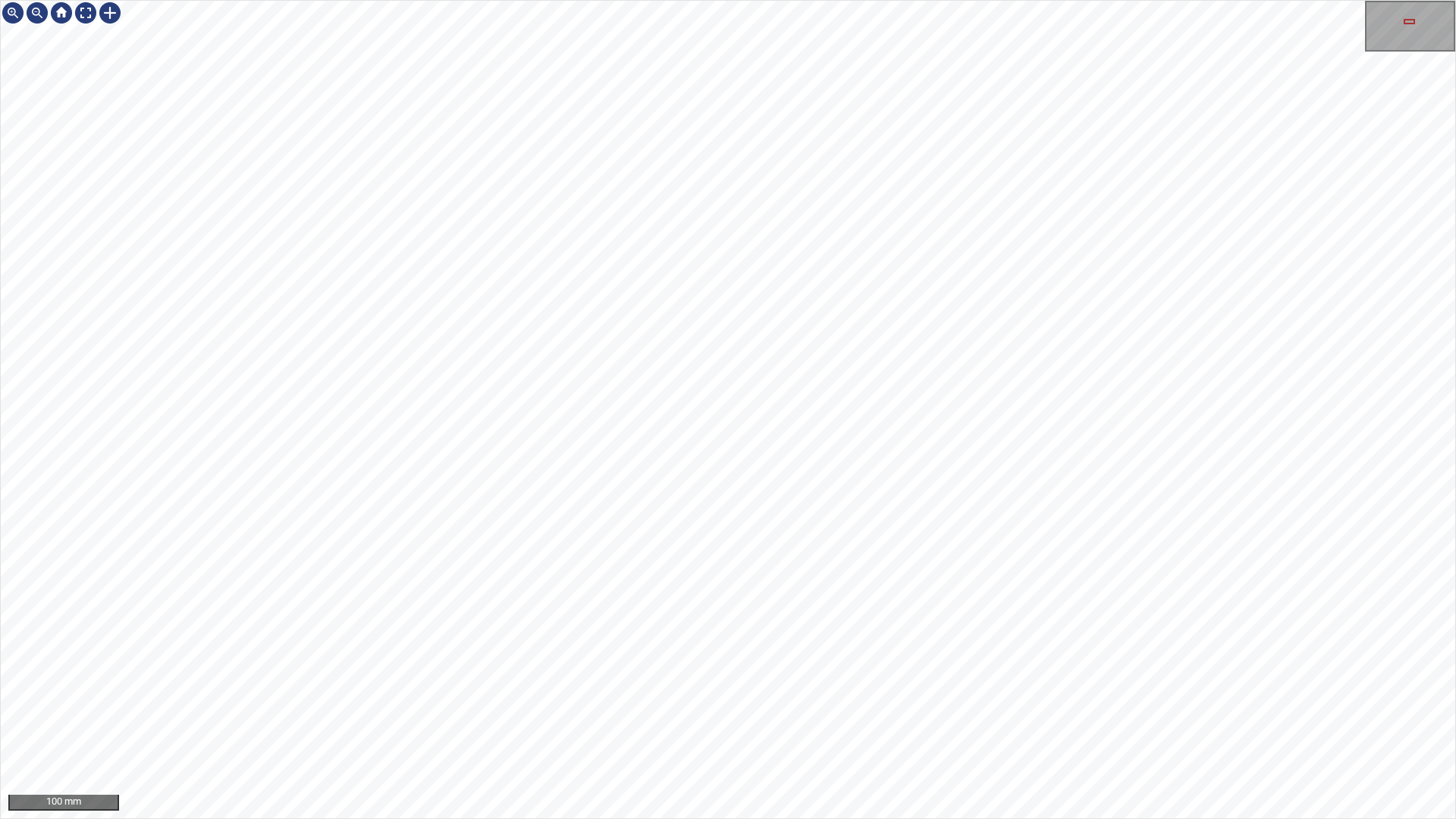
click at [994, 682] on div "100 mm" at bounding box center [728, 409] width 1456 height 819
click at [666, 0] on div "100 mm" at bounding box center [728, 409] width 1456 height 819
click at [992, 682] on div "100 mm" at bounding box center [728, 409] width 1456 height 819
click at [991, 682] on div "100 mm" at bounding box center [728, 409] width 1456 height 819
click at [1409, 62] on div "100 mm" at bounding box center [728, 409] width 1454 height 817
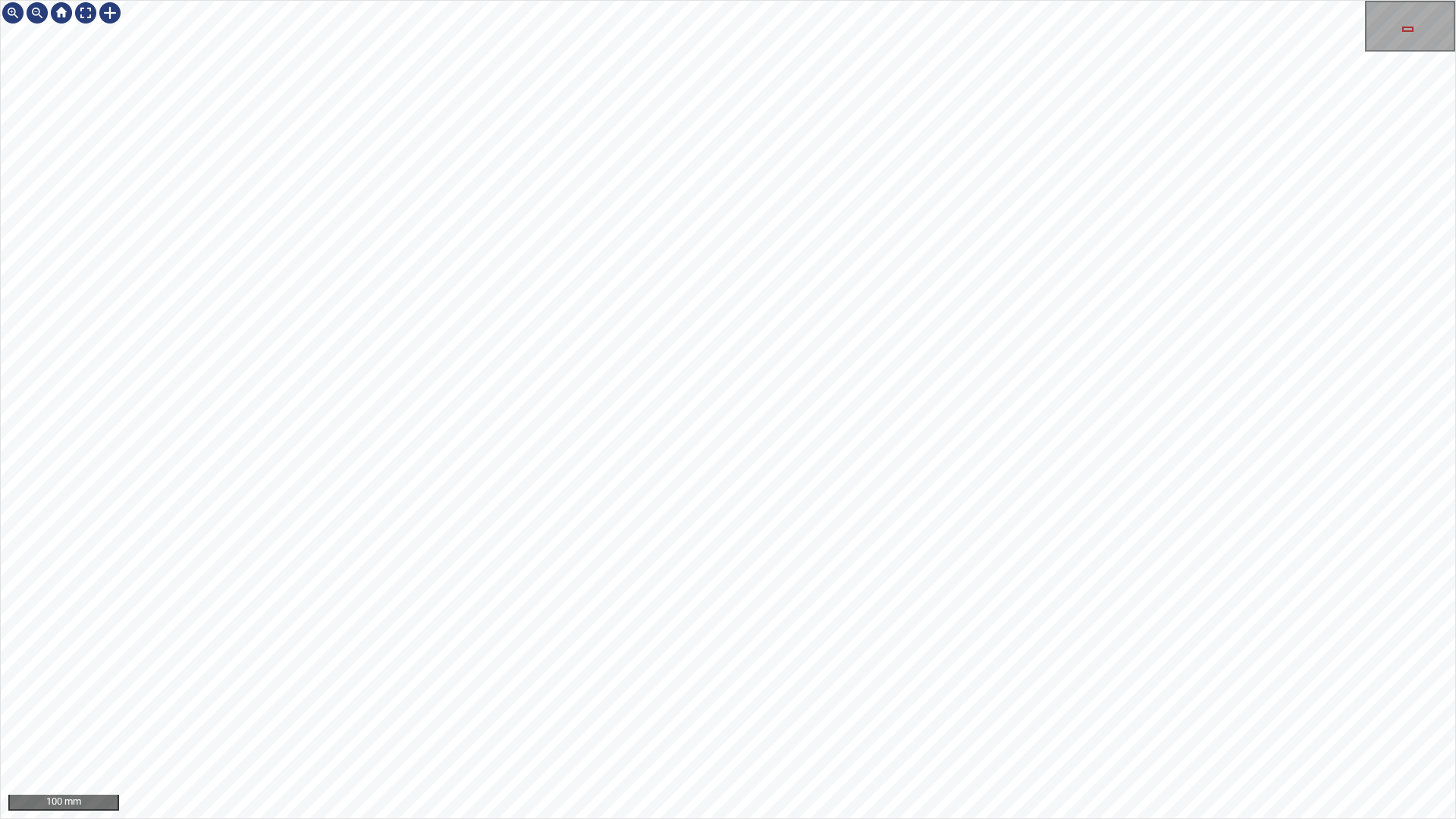
click at [797, 0] on div "100 mm" at bounding box center [728, 409] width 1456 height 819
click at [817, 0] on div "100 mm" at bounding box center [728, 409] width 1456 height 819
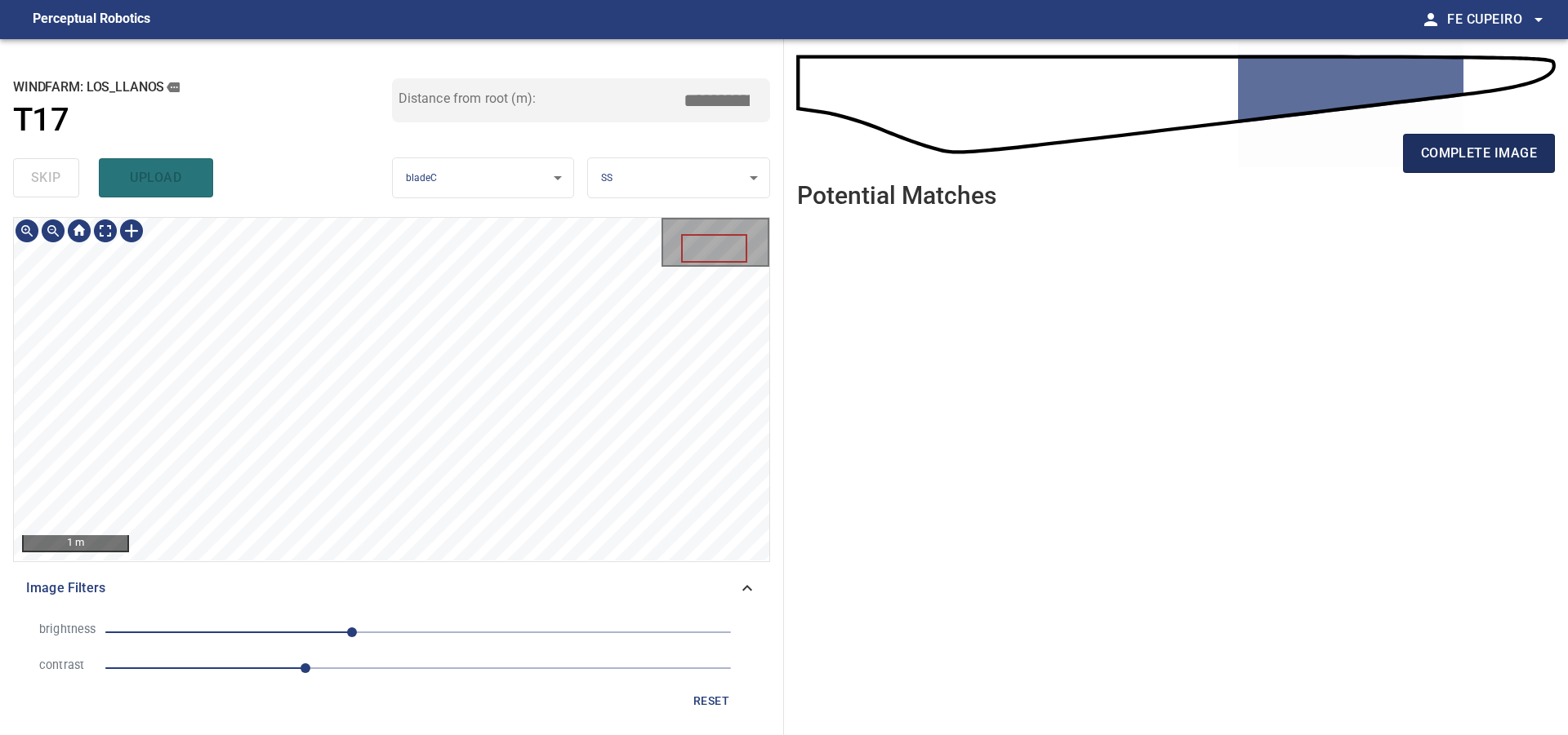
click at [1503, 160] on span "complete image" at bounding box center [1479, 153] width 116 height 23
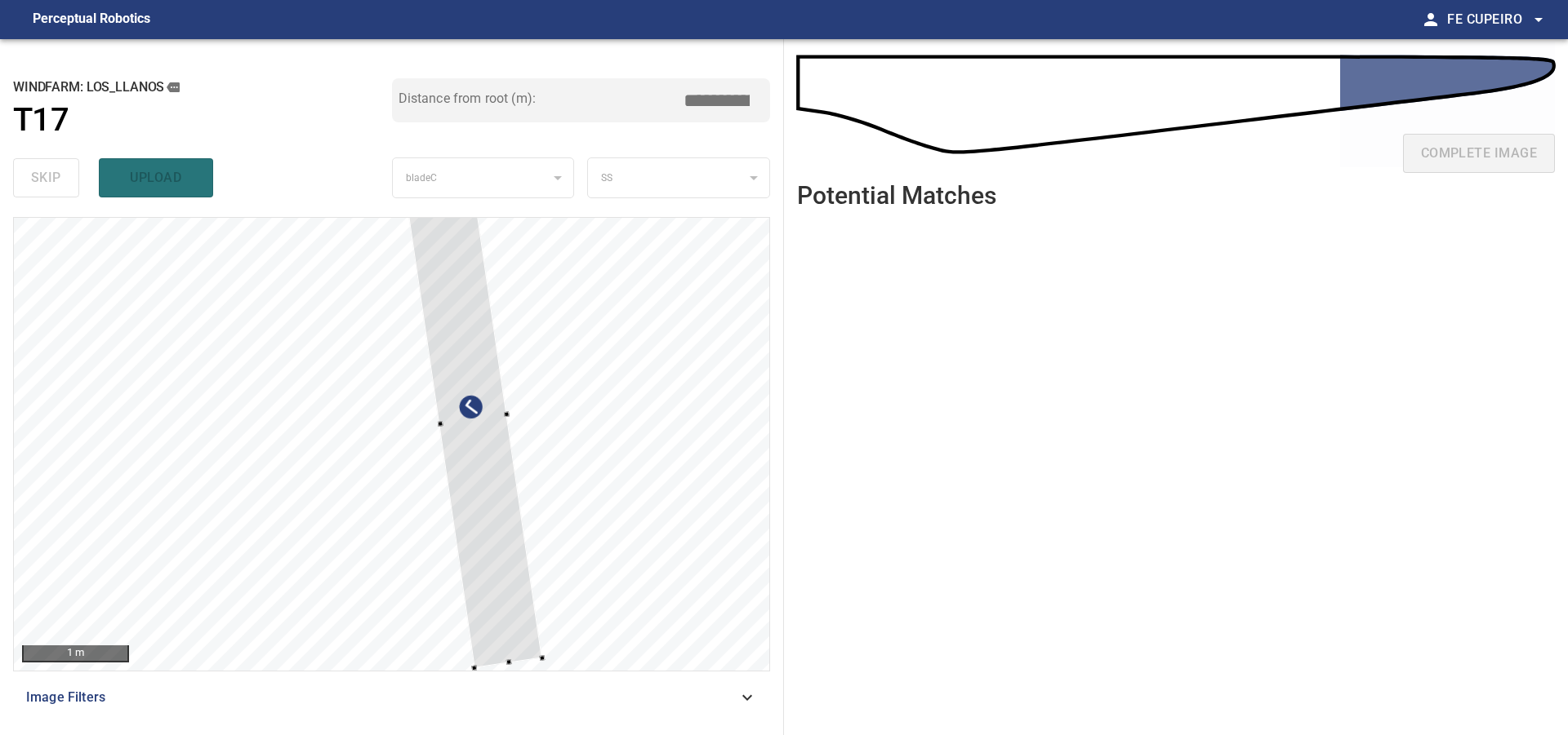
click at [566, 491] on div at bounding box center [391, 444] width 755 height 453
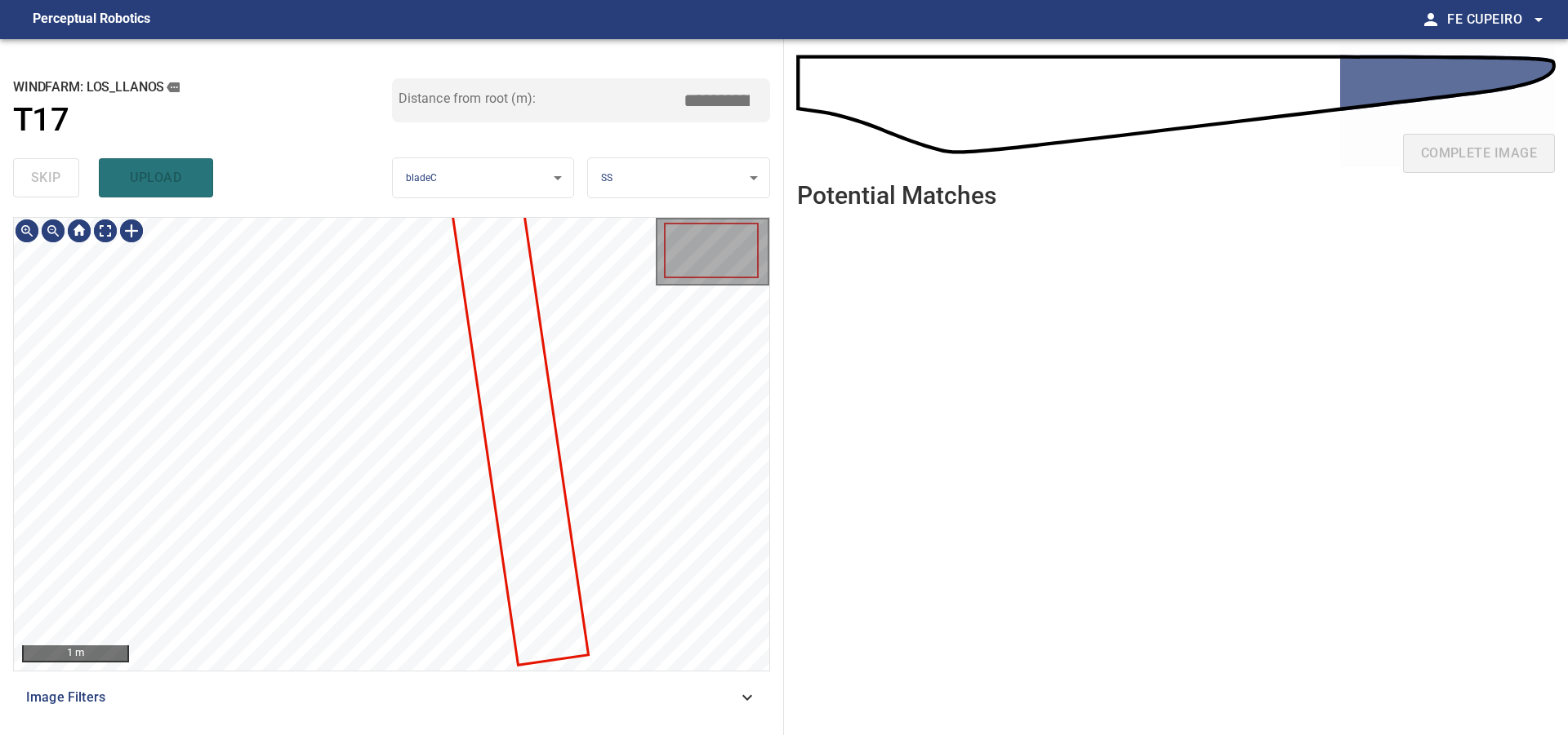
click at [396, 692] on span "Image Filters" at bounding box center [381, 698] width 711 height 20
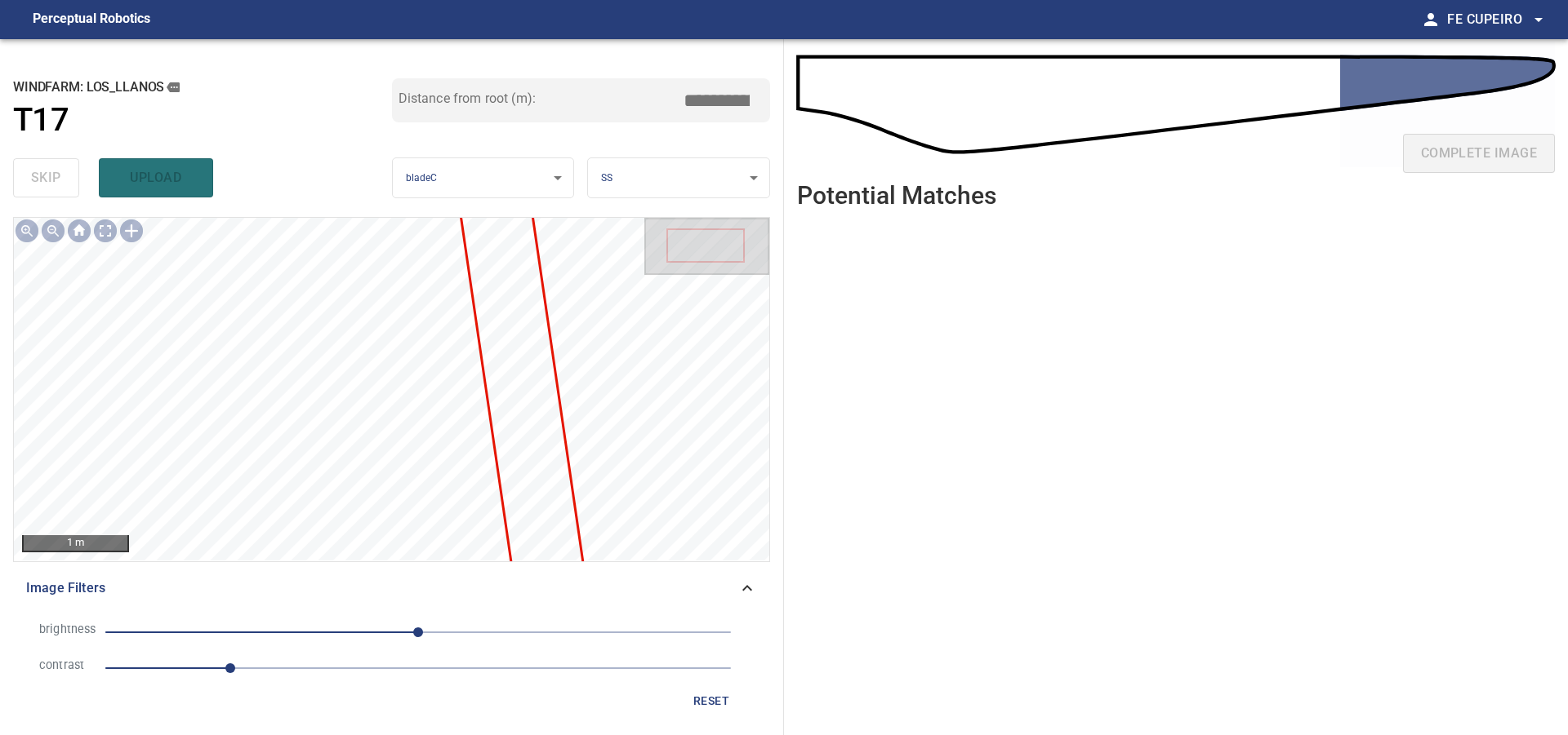
click at [320, 656] on li "contrast 1" at bounding box center [391, 668] width 731 height 36
click at [334, 667] on span "1" at bounding box center [418, 667] width 625 height 23
click at [371, 630] on span "0" at bounding box center [418, 631] width 625 height 23
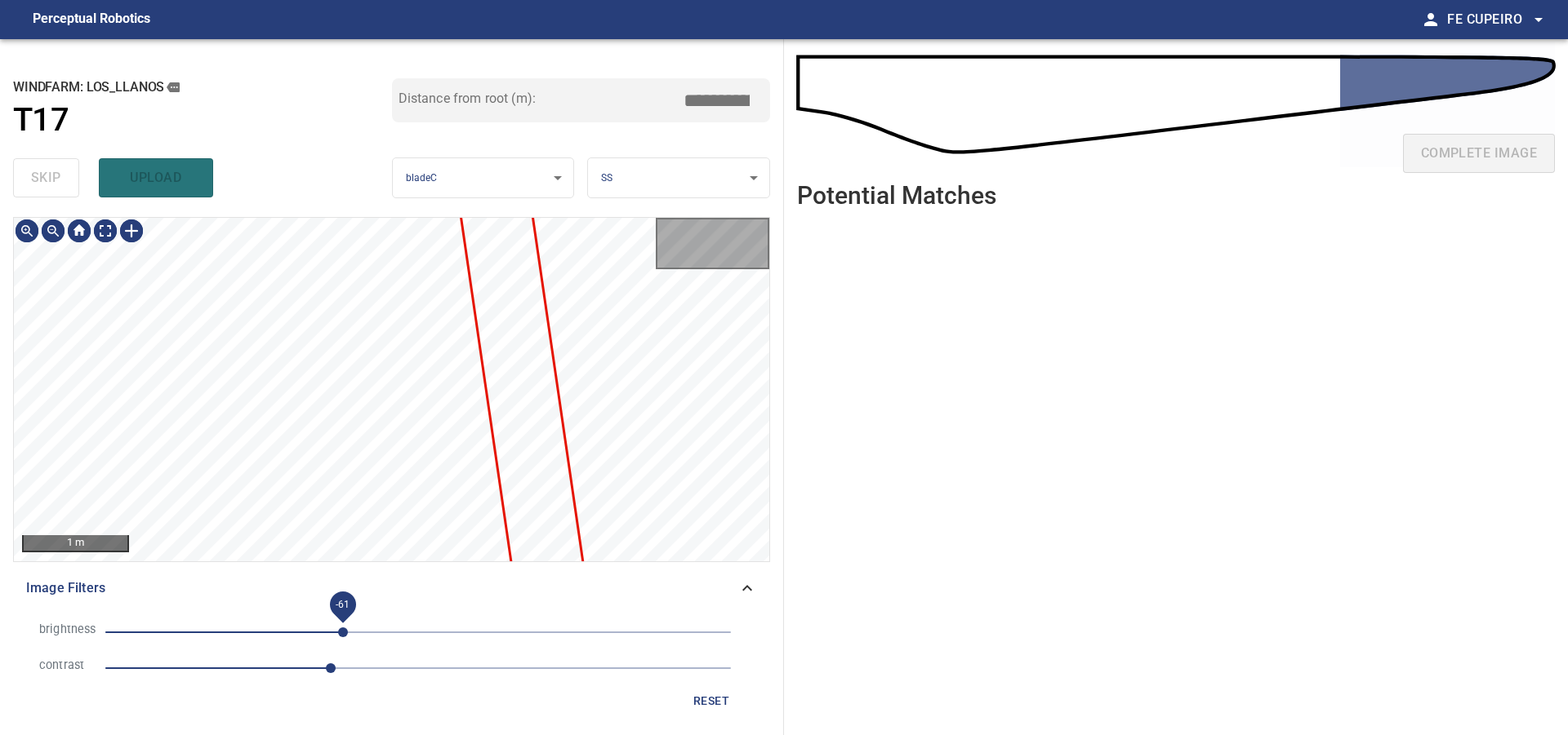
drag, startPoint x: 343, startPoint y: 628, endPoint x: 330, endPoint y: 628, distance: 13.0
click at [343, 628] on span "-61" at bounding box center [418, 631] width 625 height 23
click at [314, 628] on span "-61" at bounding box center [418, 631] width 625 height 23
click at [308, 628] on span "-85" at bounding box center [313, 632] width 10 height 10
click at [106, 233] on body "**********" at bounding box center [784, 368] width 1568 height 735
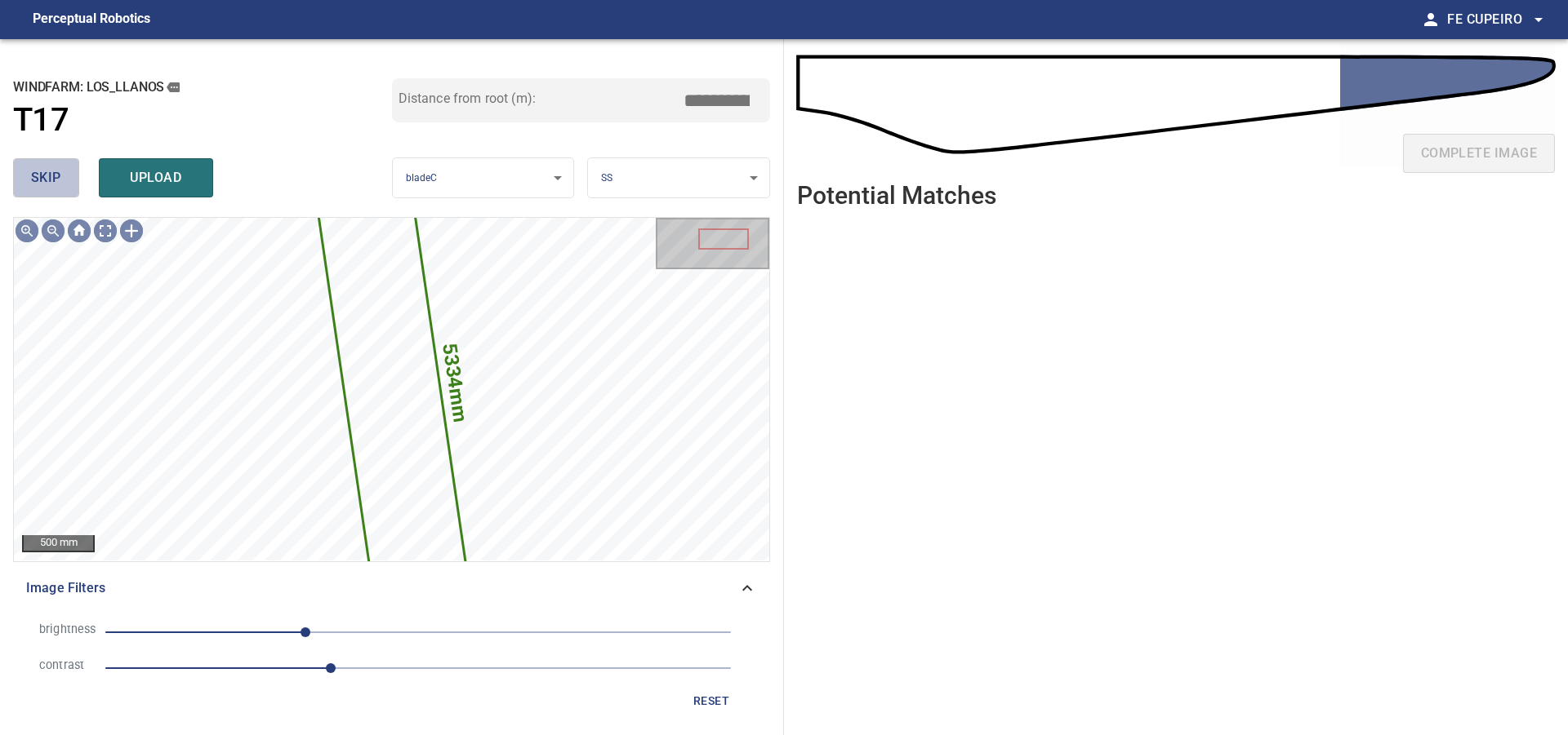
click at [76, 187] on button "skip" at bounding box center [45, 177] width 66 height 39
click at [76, 187] on div "skip upload" at bounding box center [202, 178] width 378 height 52
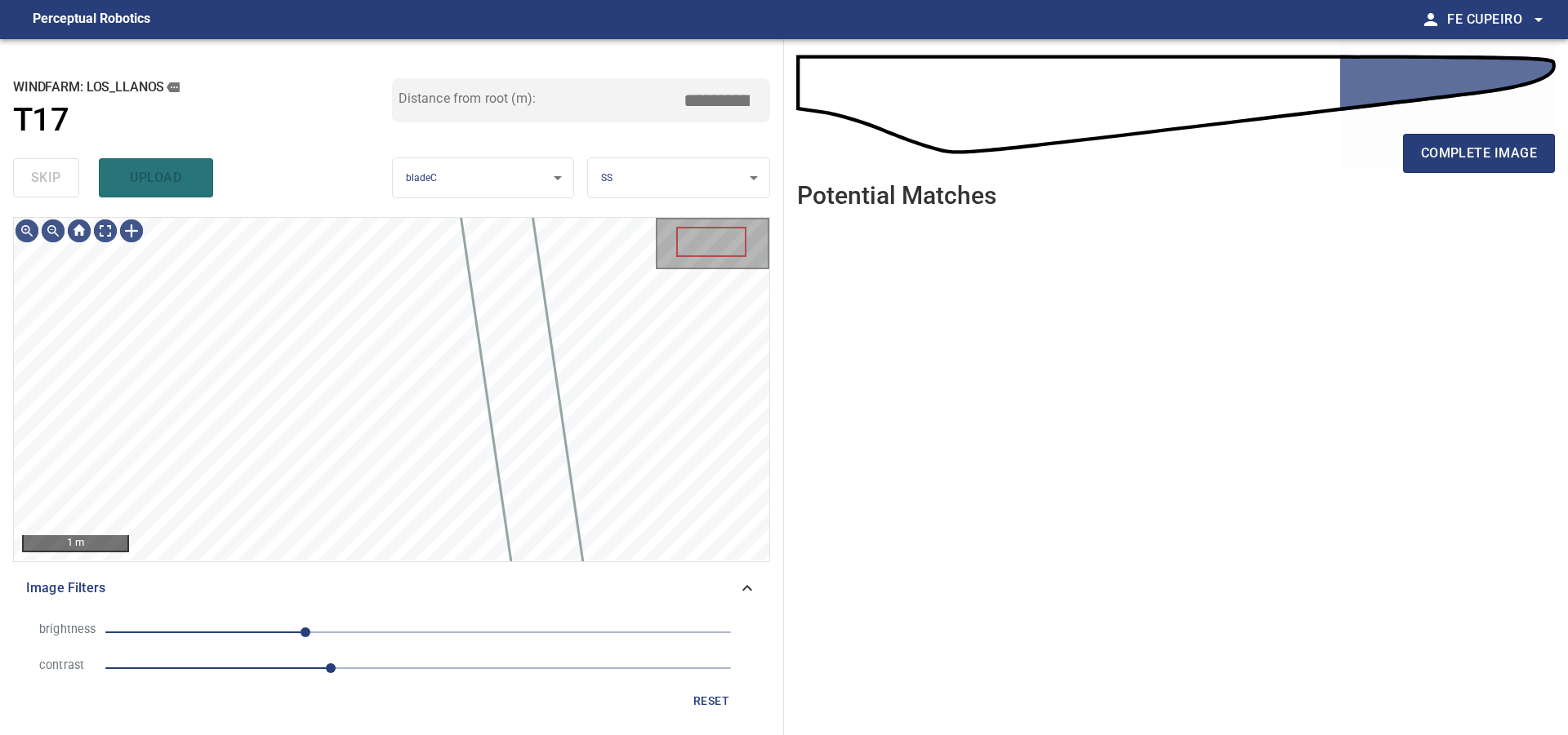
click at [76, 187] on div "skip upload" at bounding box center [202, 178] width 378 height 52
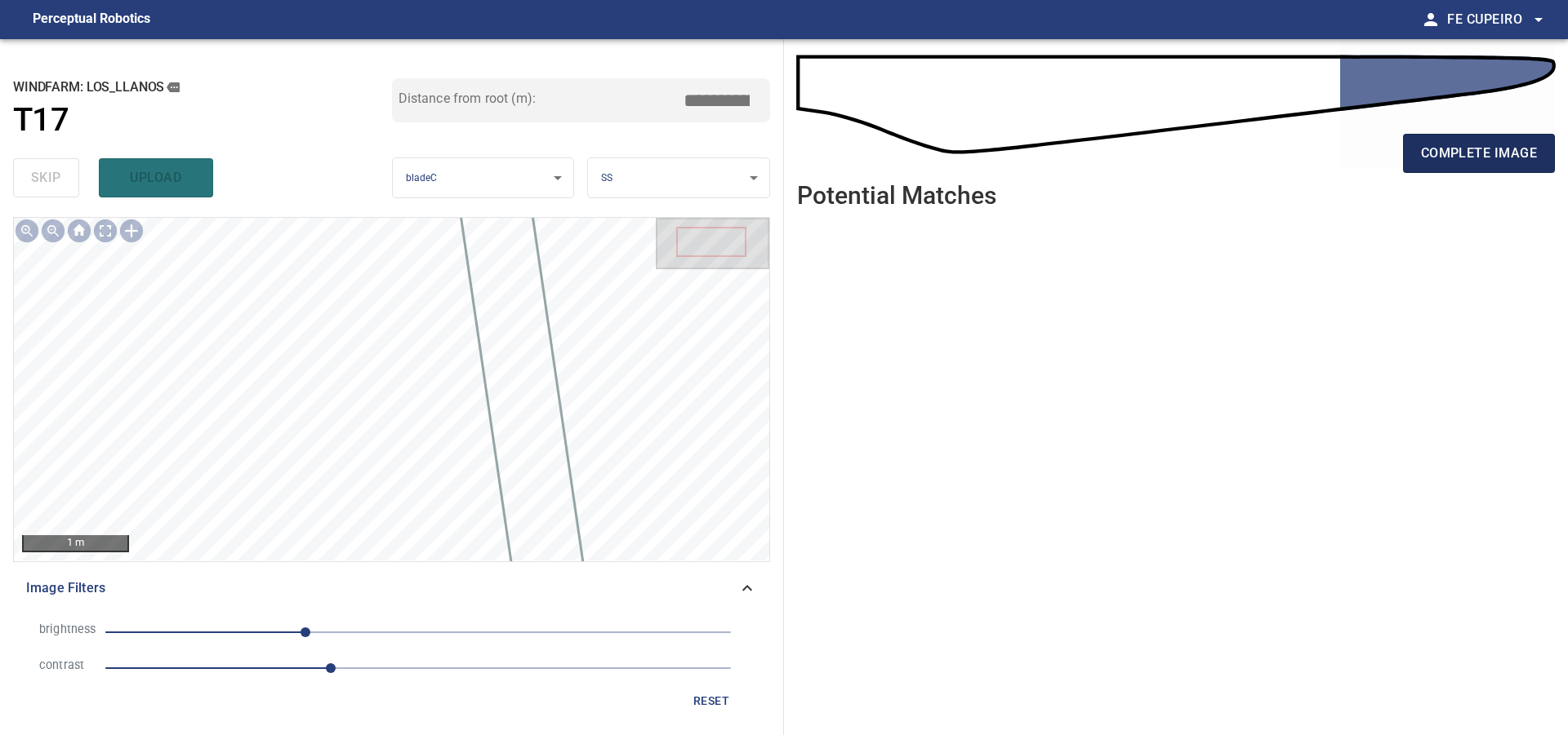
click at [1416, 165] on button "complete image" at bounding box center [1479, 153] width 152 height 39
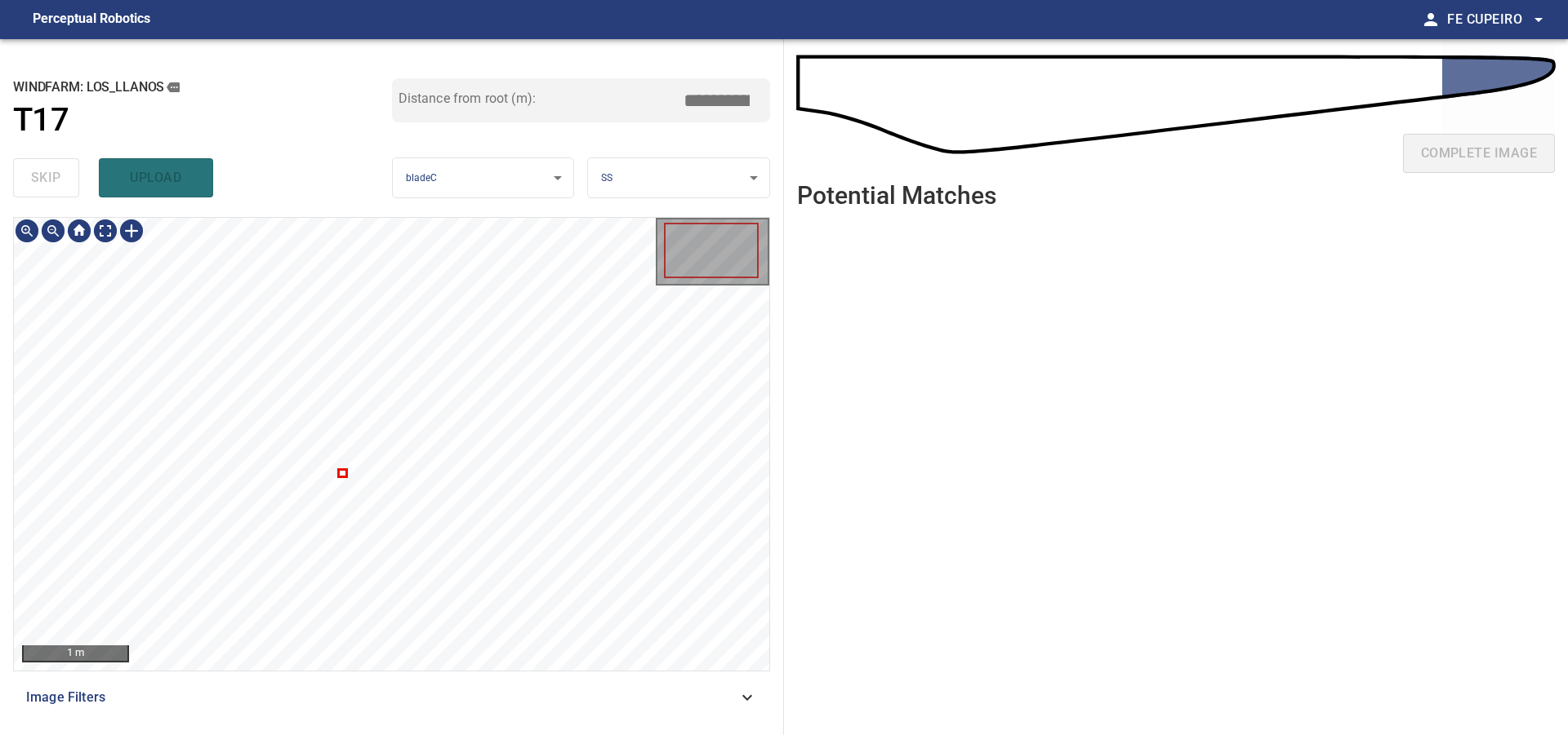
type input "****"
click at [404, 531] on div at bounding box center [391, 444] width 755 height 453
click at [630, 485] on div at bounding box center [391, 444] width 755 height 453
click at [319, 683] on div "Image Filters" at bounding box center [391, 697] width 757 height 39
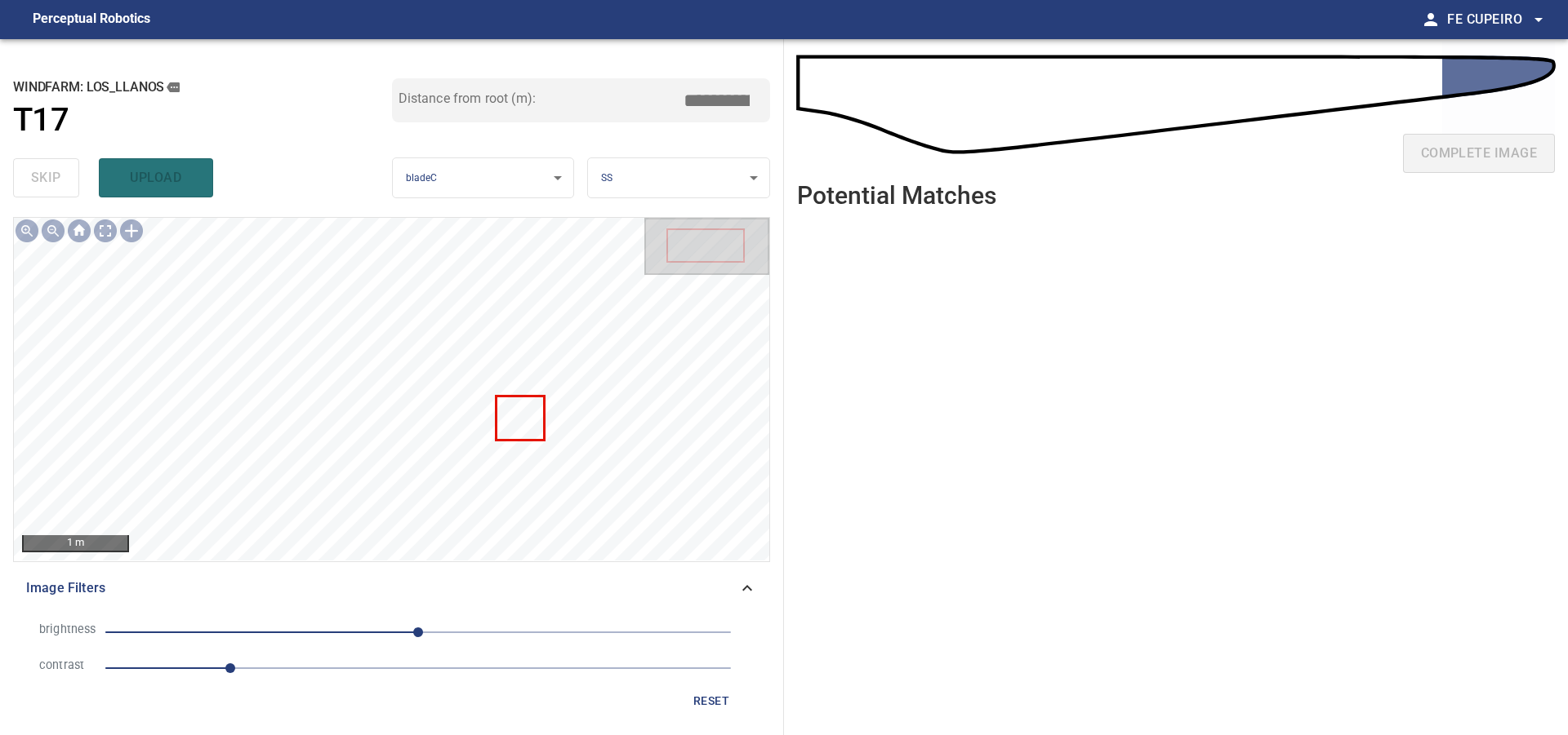
click at [298, 660] on span "1" at bounding box center [418, 667] width 625 height 23
type input "****"
click at [369, 633] on span "0" at bounding box center [418, 631] width 625 height 23
click at [98, 239] on body "**********" at bounding box center [784, 368] width 1568 height 735
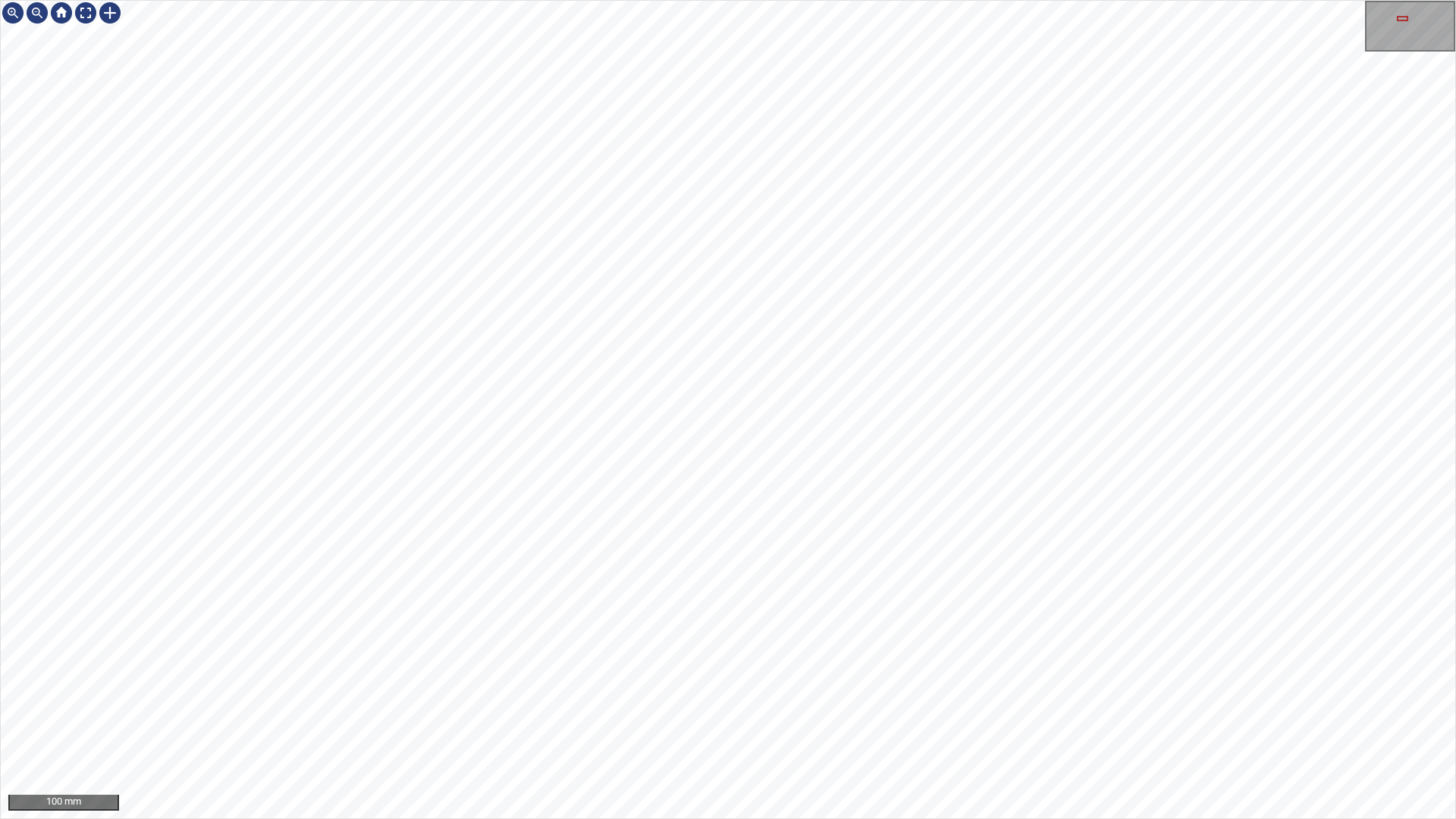
click at [731, 0] on div "100 mm" at bounding box center [728, 409] width 1456 height 819
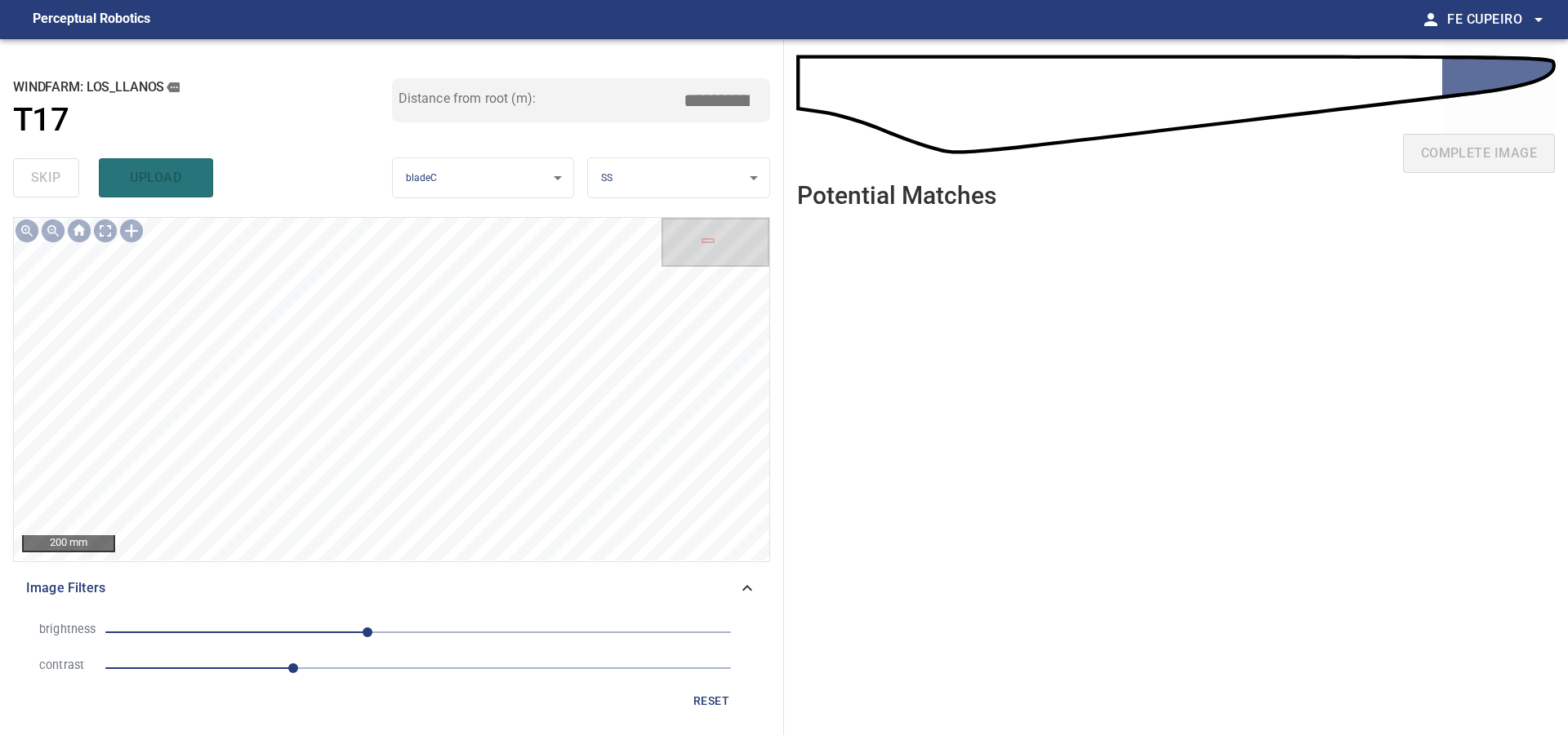
type input "****"
click at [347, 630] on span "-41" at bounding box center [418, 631] width 625 height 23
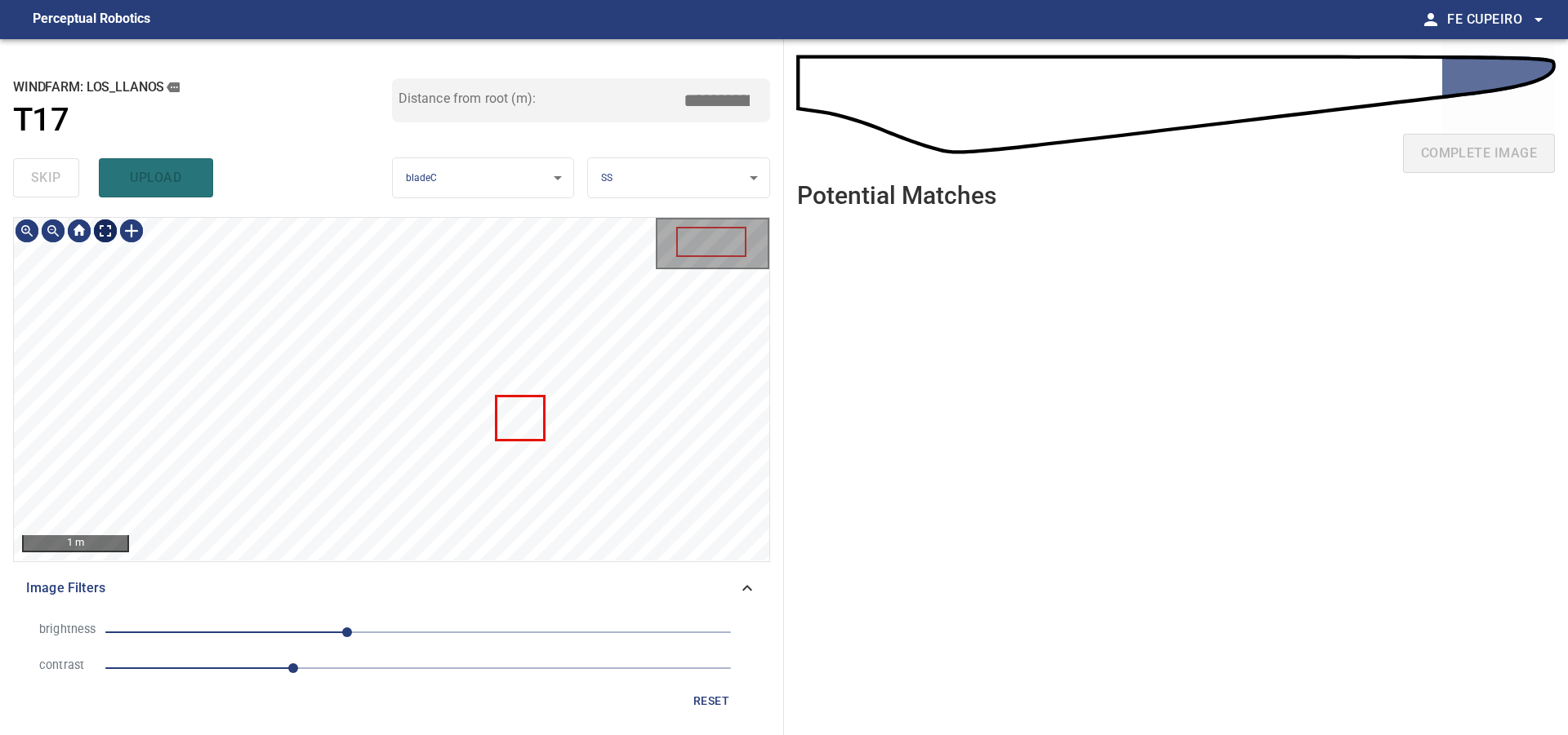
click at [108, 227] on body "**********" at bounding box center [784, 368] width 1568 height 735
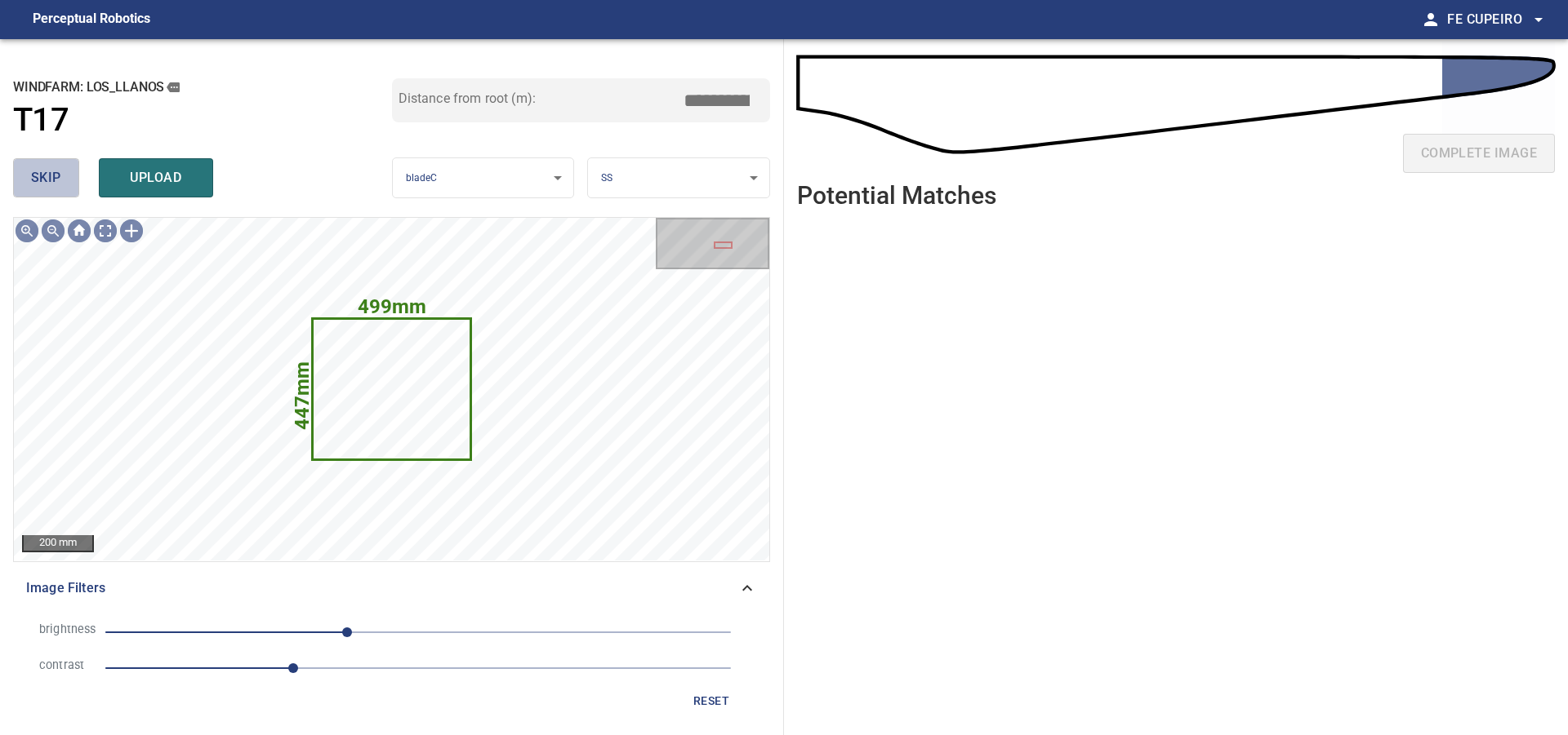
click at [75, 182] on button "skip" at bounding box center [45, 177] width 66 height 39
type input "****"
click at [75, 182] on div "skip upload" at bounding box center [202, 178] width 378 height 52
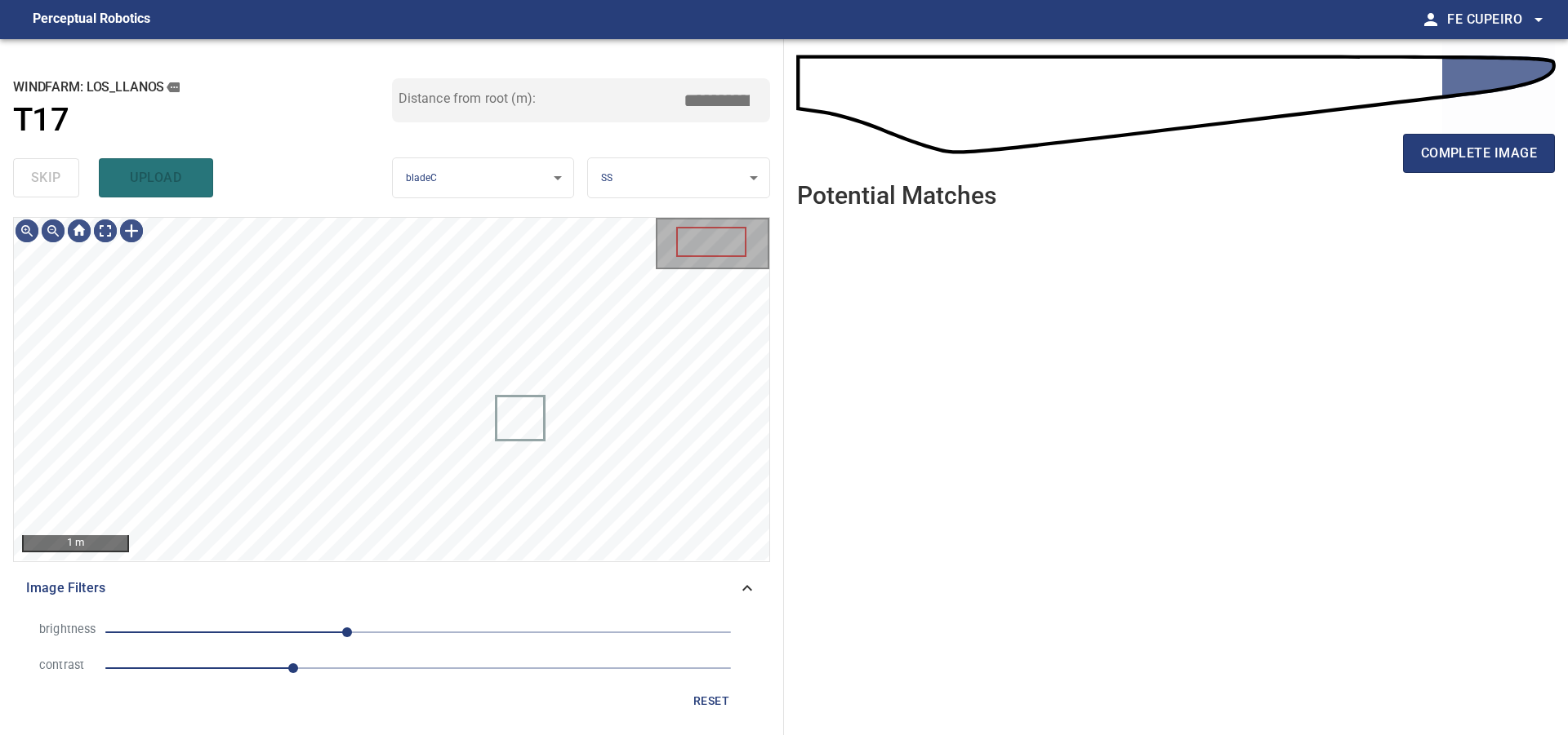
click at [75, 182] on div "skip upload" at bounding box center [202, 178] width 378 height 52
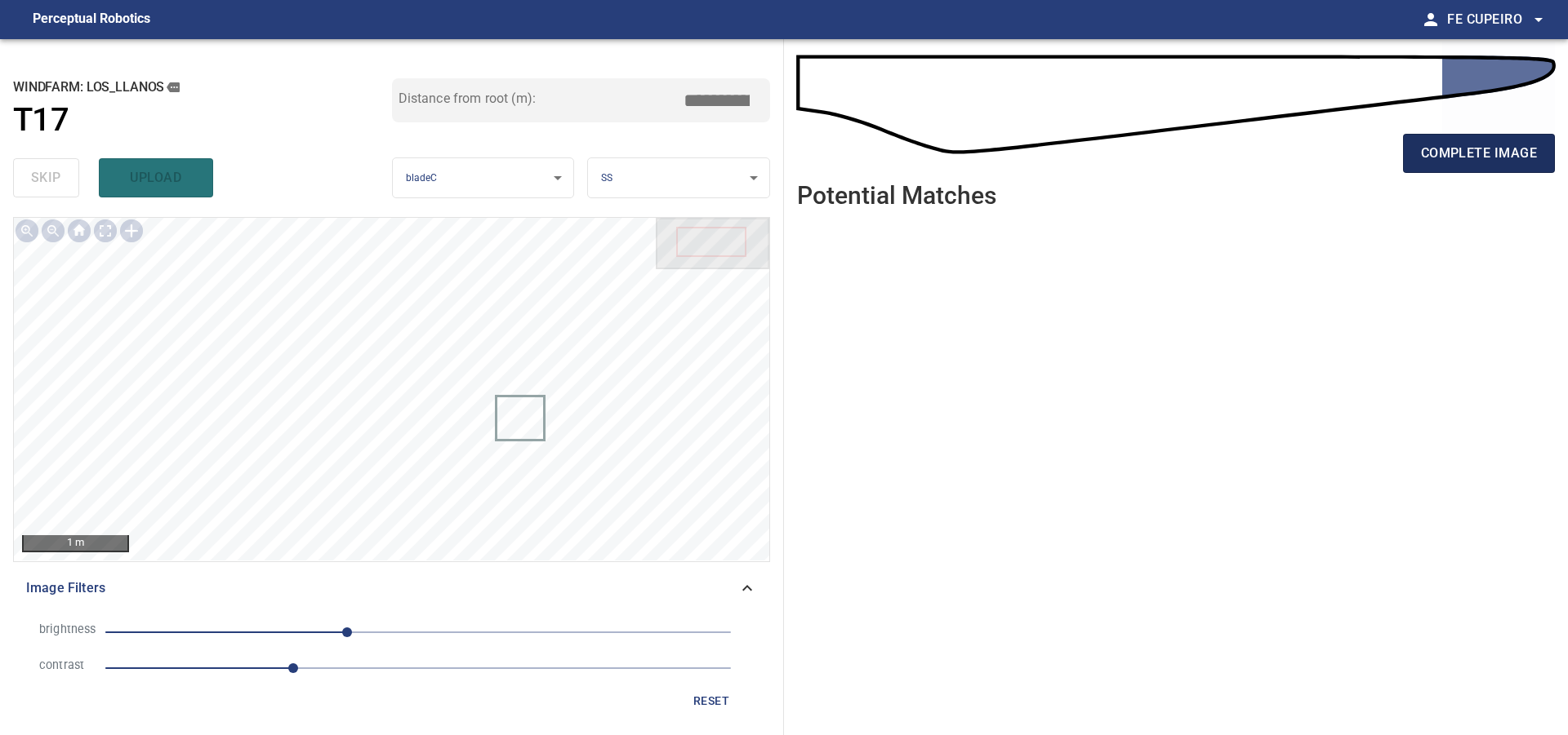
click at [1456, 150] on span "complete image" at bounding box center [1479, 153] width 116 height 23
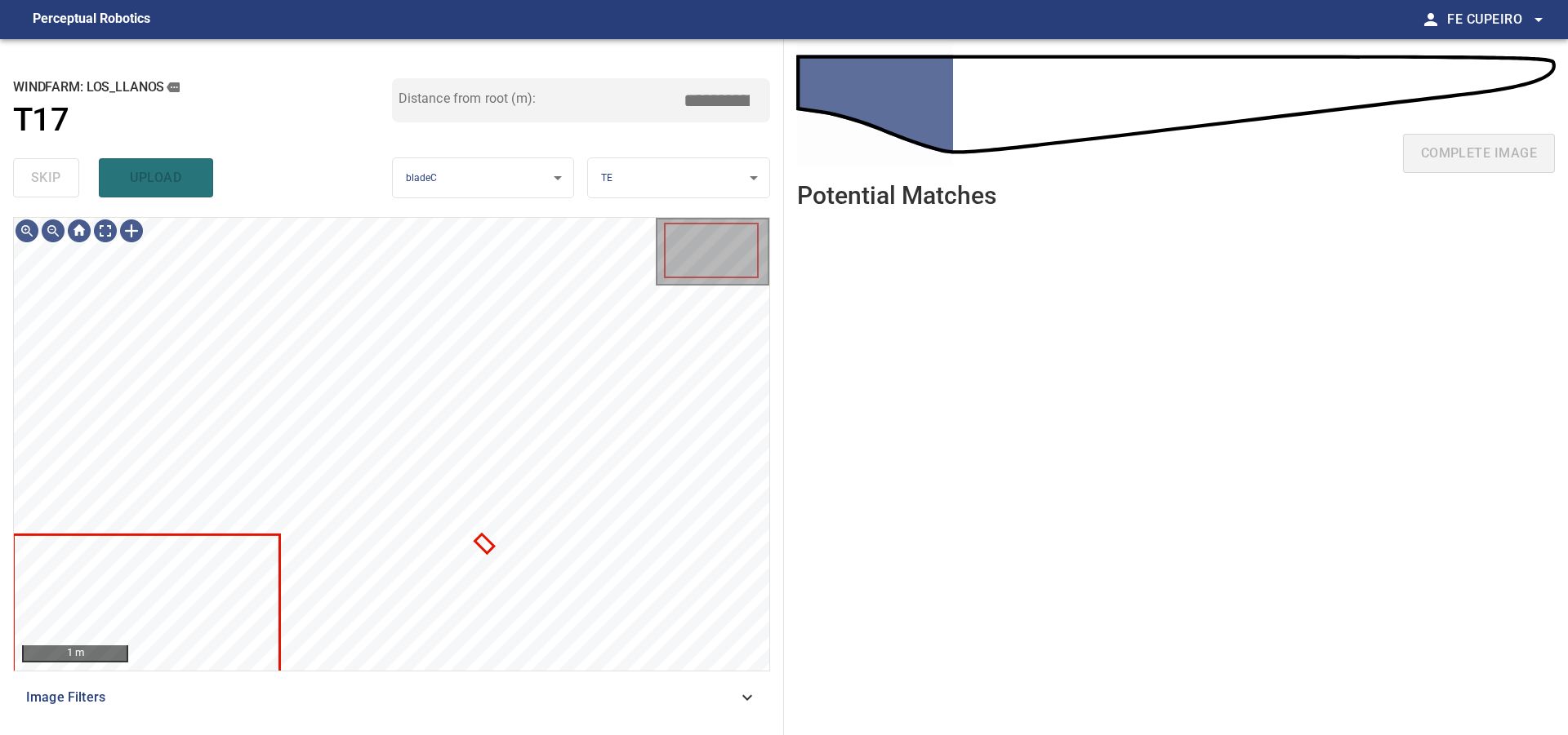
click at [411, 699] on span "Image Filters" at bounding box center [381, 698] width 711 height 20
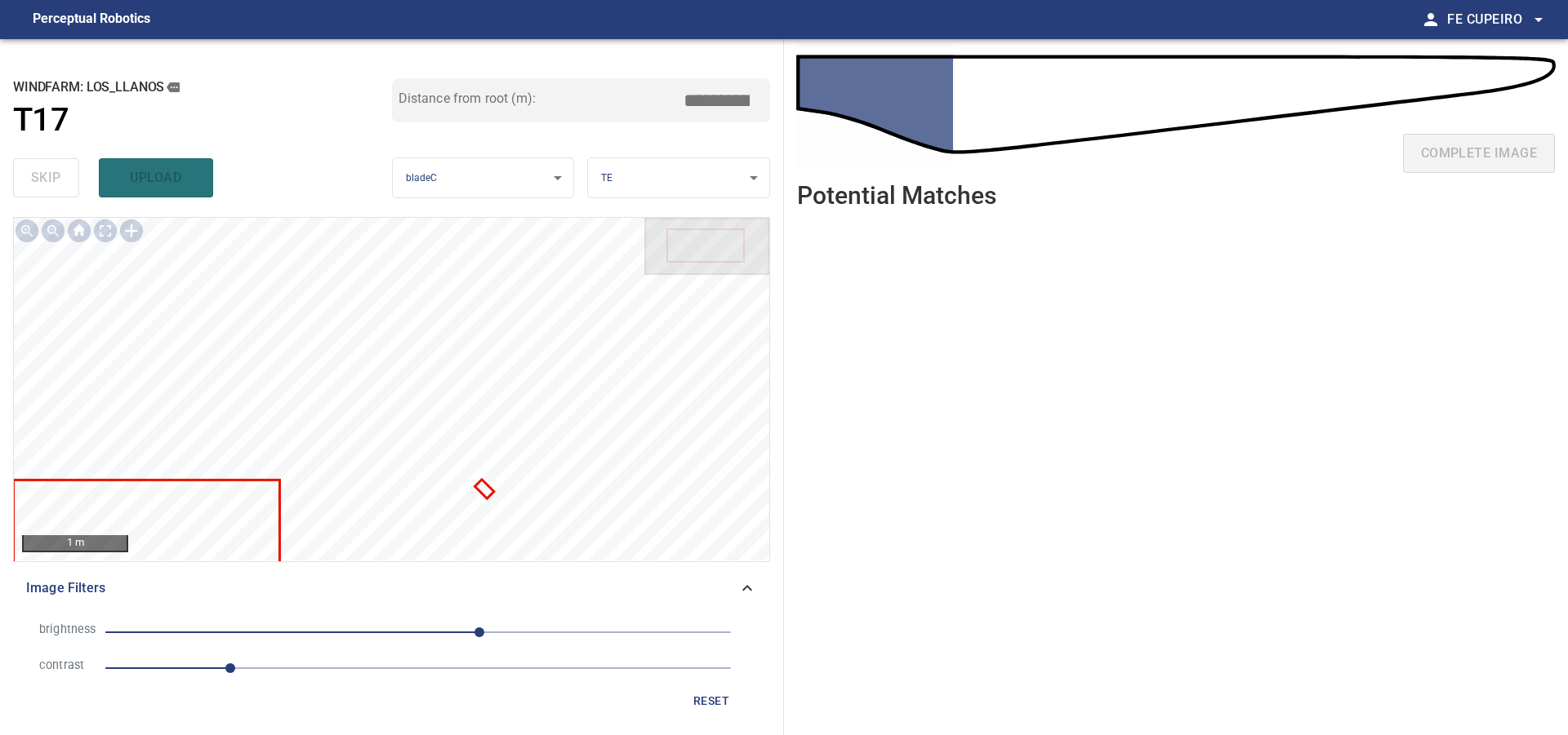
click at [284, 671] on span "1" at bounding box center [418, 667] width 625 height 23
click at [419, 627] on span "50" at bounding box center [418, 631] width 625 height 23
click at [105, 231] on body "**********" at bounding box center [784, 368] width 1568 height 735
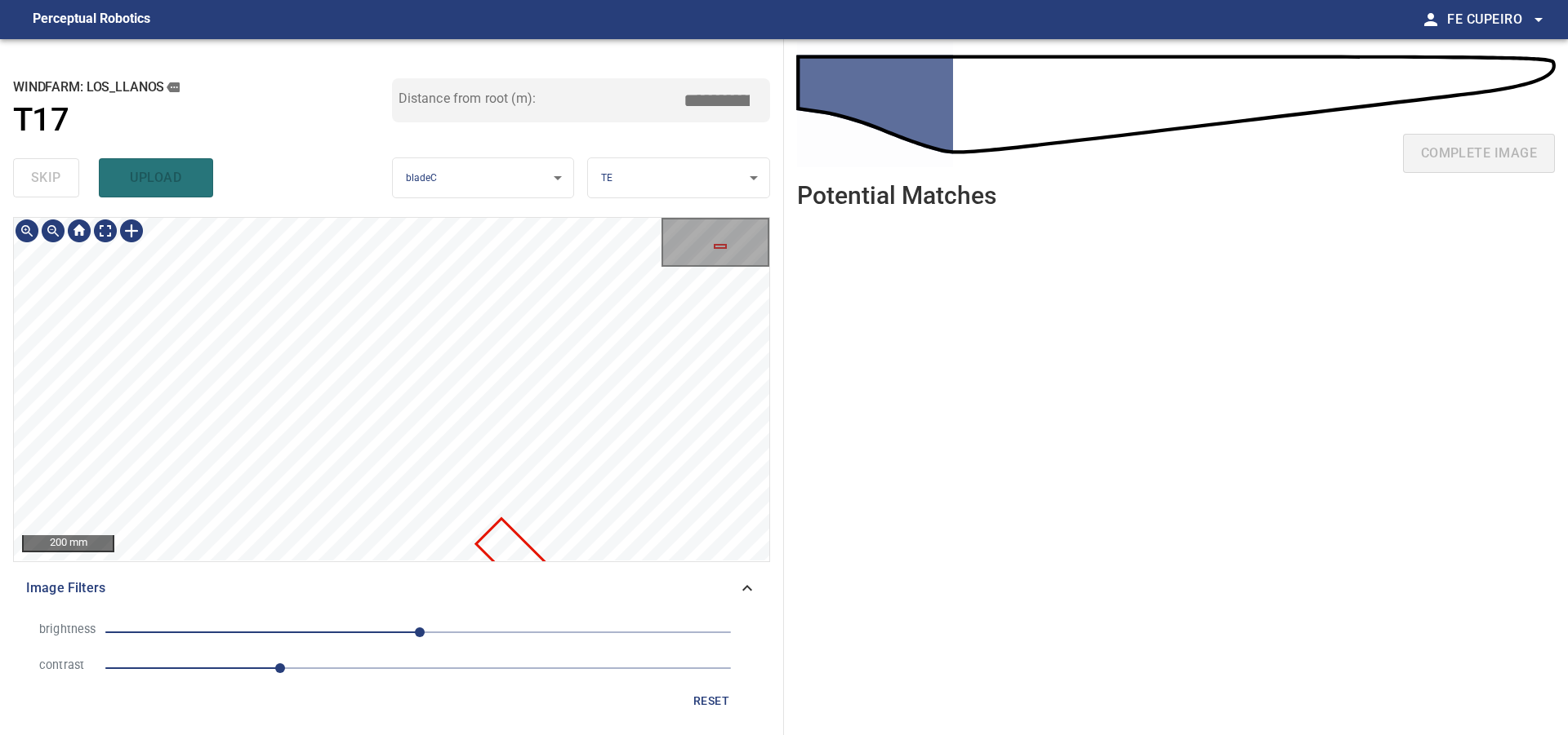
click at [313, 676] on span "1.4" at bounding box center [418, 667] width 625 height 23
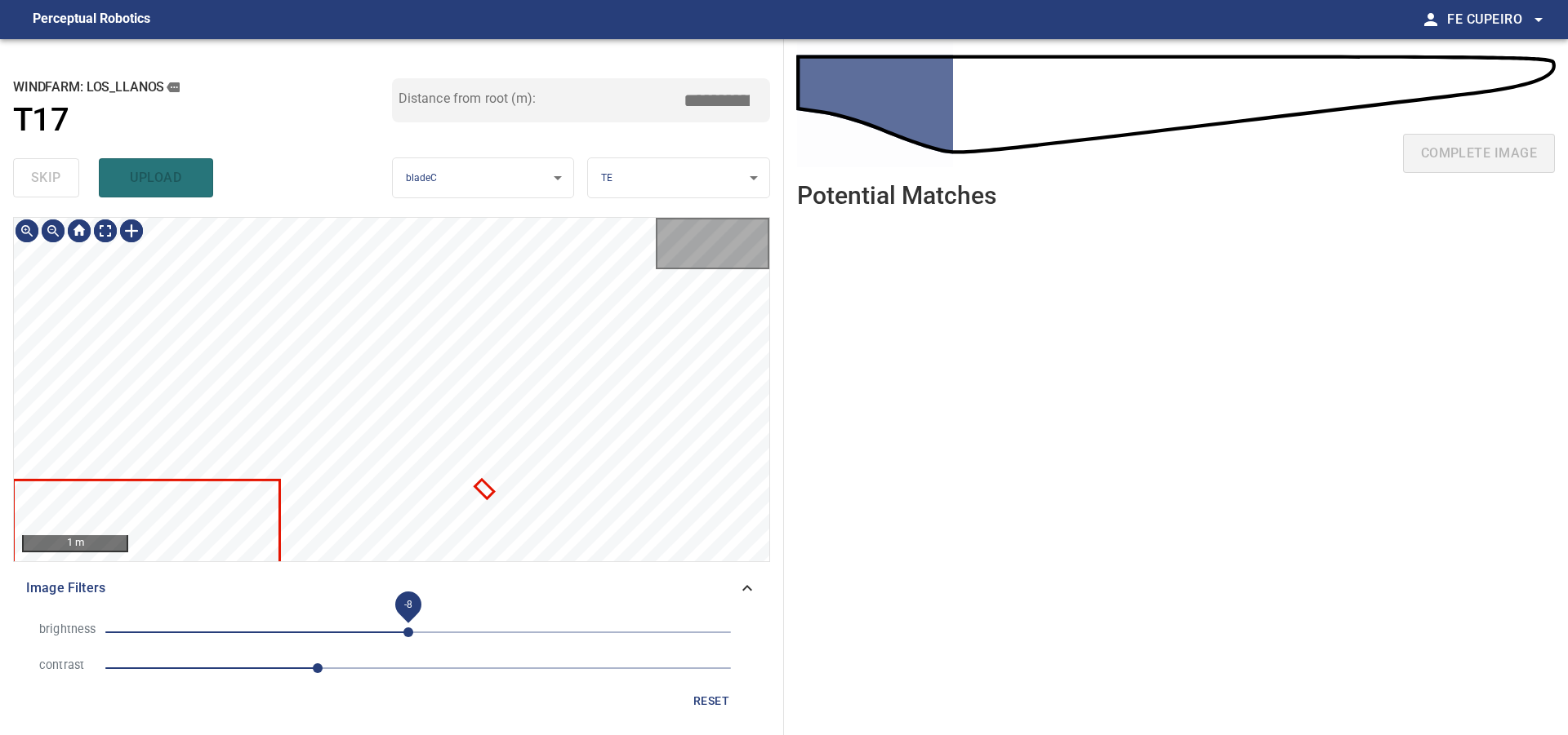
click at [408, 630] on span "-8" at bounding box center [408, 632] width 10 height 10
click at [108, 234] on body "**********" at bounding box center [784, 368] width 1568 height 735
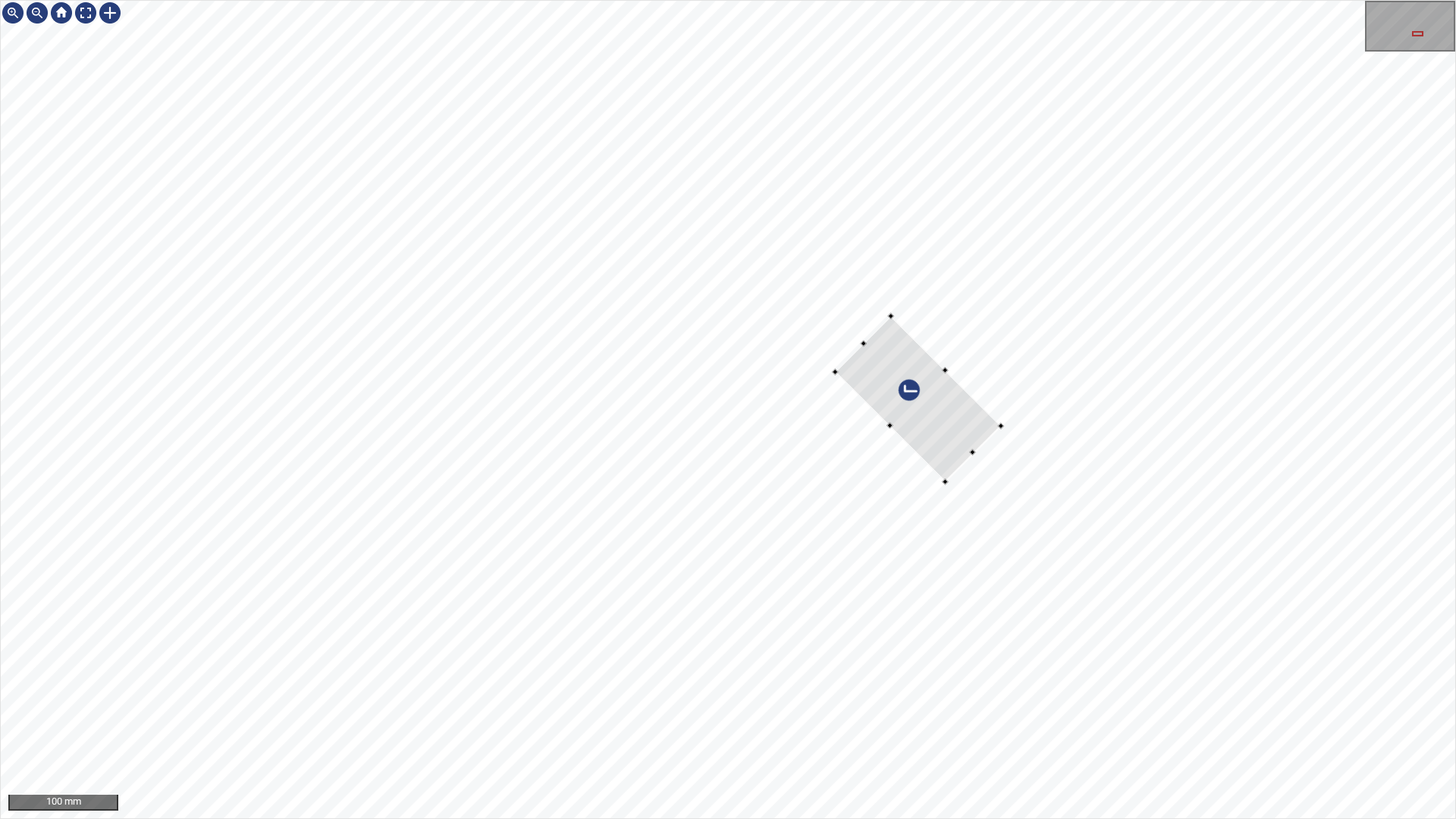
click at [1319, 128] on div at bounding box center [728, 409] width 1454 height 817
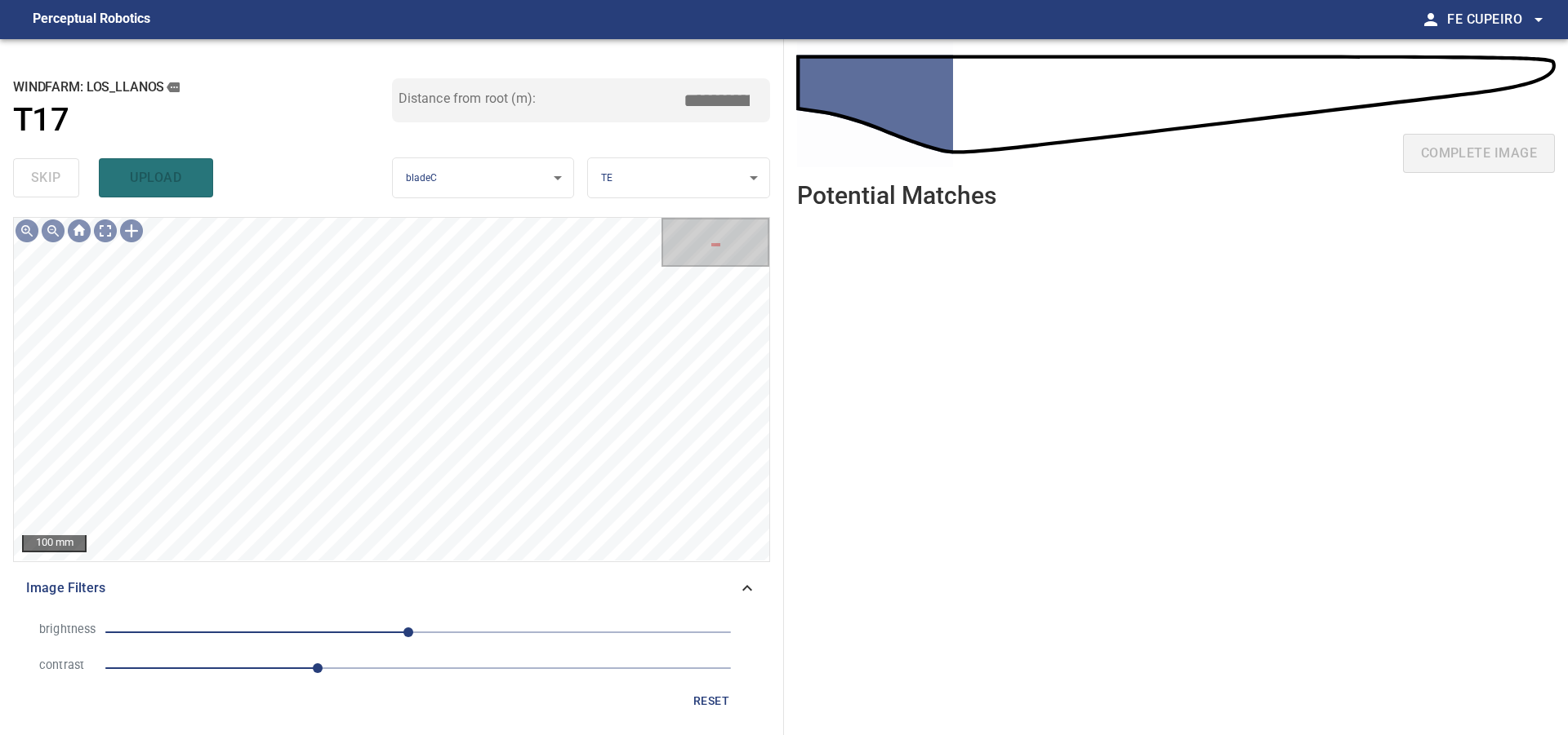
click at [397, 667] on span "1.7" at bounding box center [418, 667] width 625 height 23
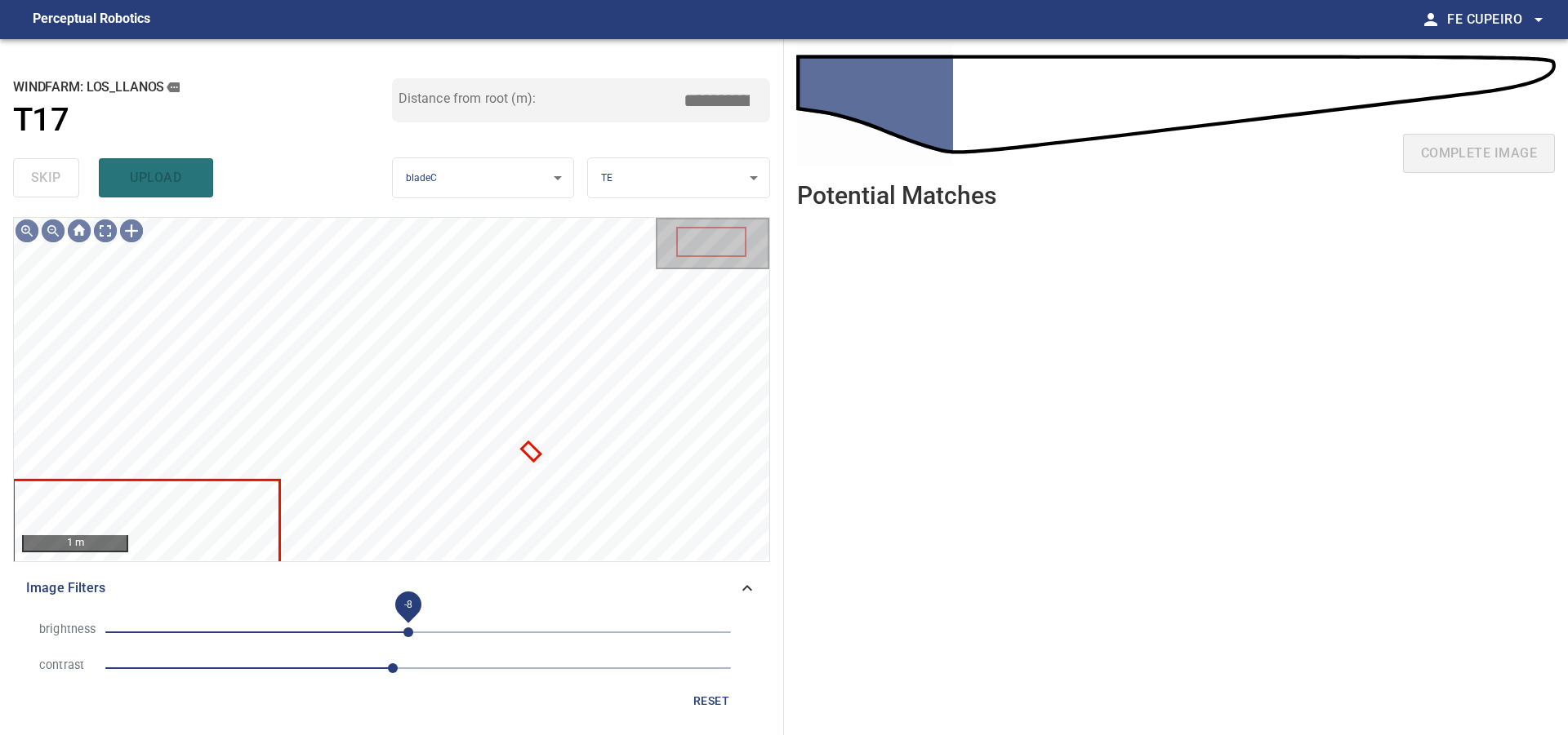
click at [404, 631] on span "-8" at bounding box center [408, 632] width 10 height 10
click at [387, 631] on span "-21" at bounding box center [391, 632] width 10 height 10
click at [417, 631] on span "-33" at bounding box center [418, 631] width 625 height 23
click at [429, 631] on span "9" at bounding box center [429, 632] width 10 height 10
click at [112, 232] on body "**********" at bounding box center [784, 368] width 1568 height 735
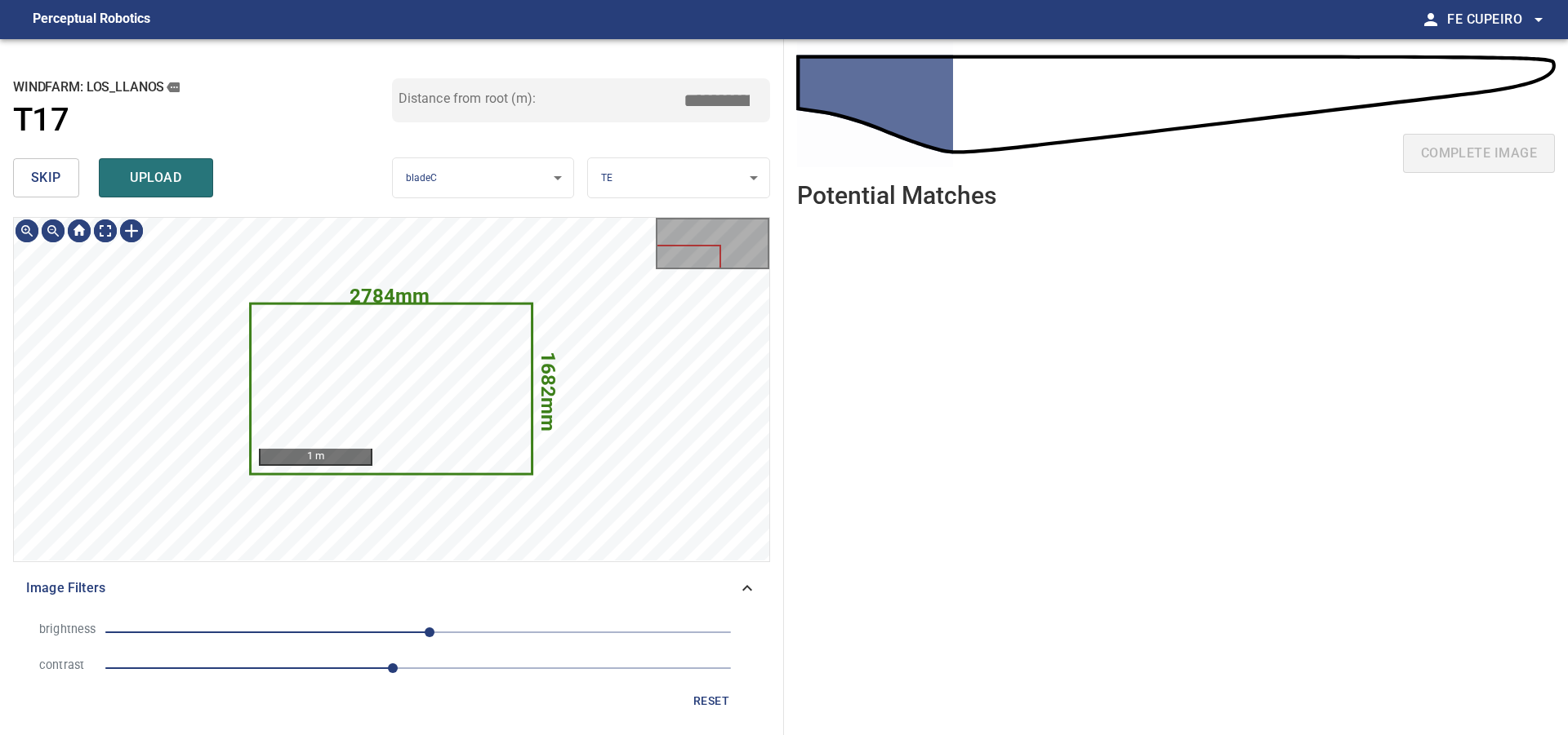
click at [37, 190] on button "skip" at bounding box center [45, 177] width 66 height 39
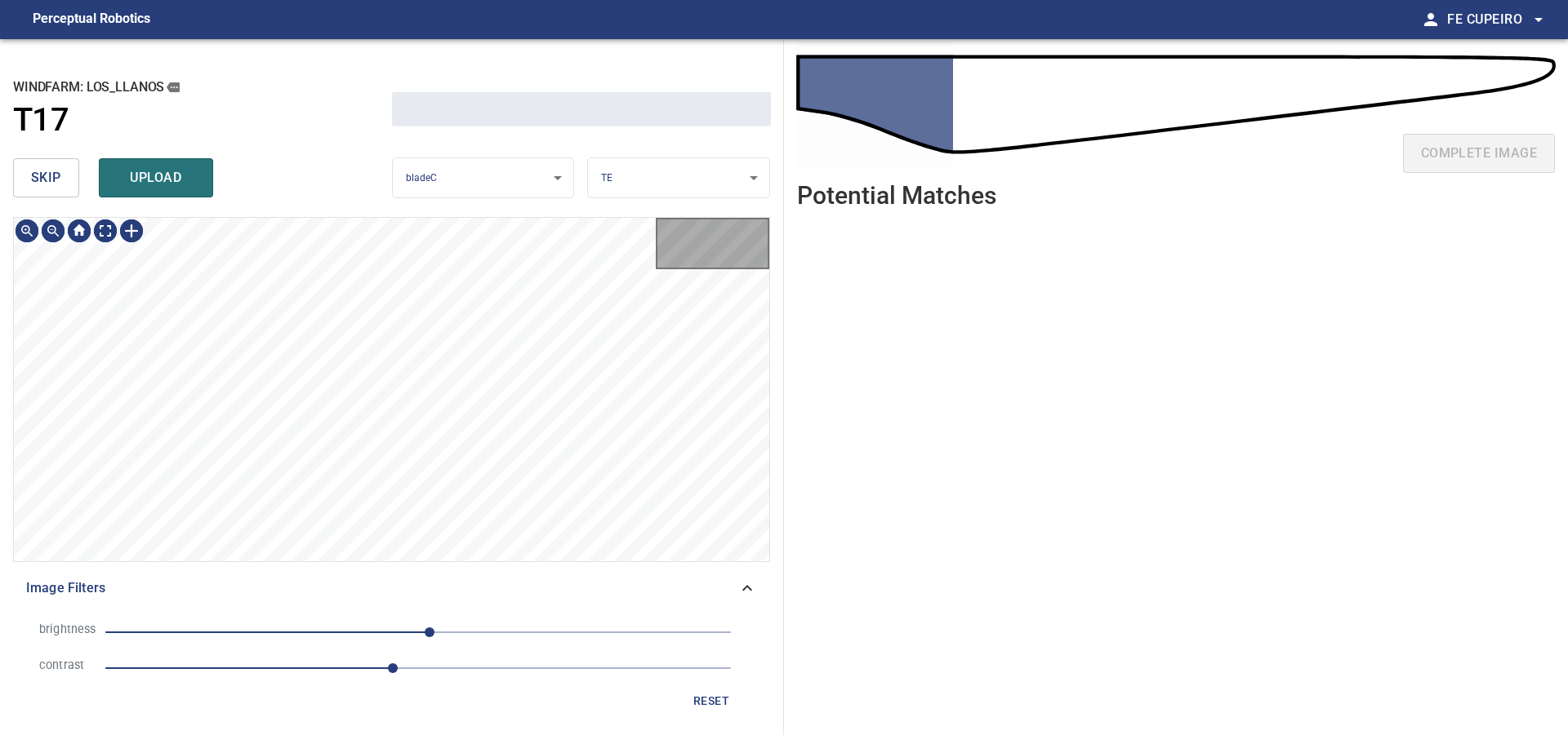
click at [37, 190] on button "skip" at bounding box center [45, 177] width 66 height 39
click at [37, 190] on div "skip upload" at bounding box center [202, 178] width 378 height 52
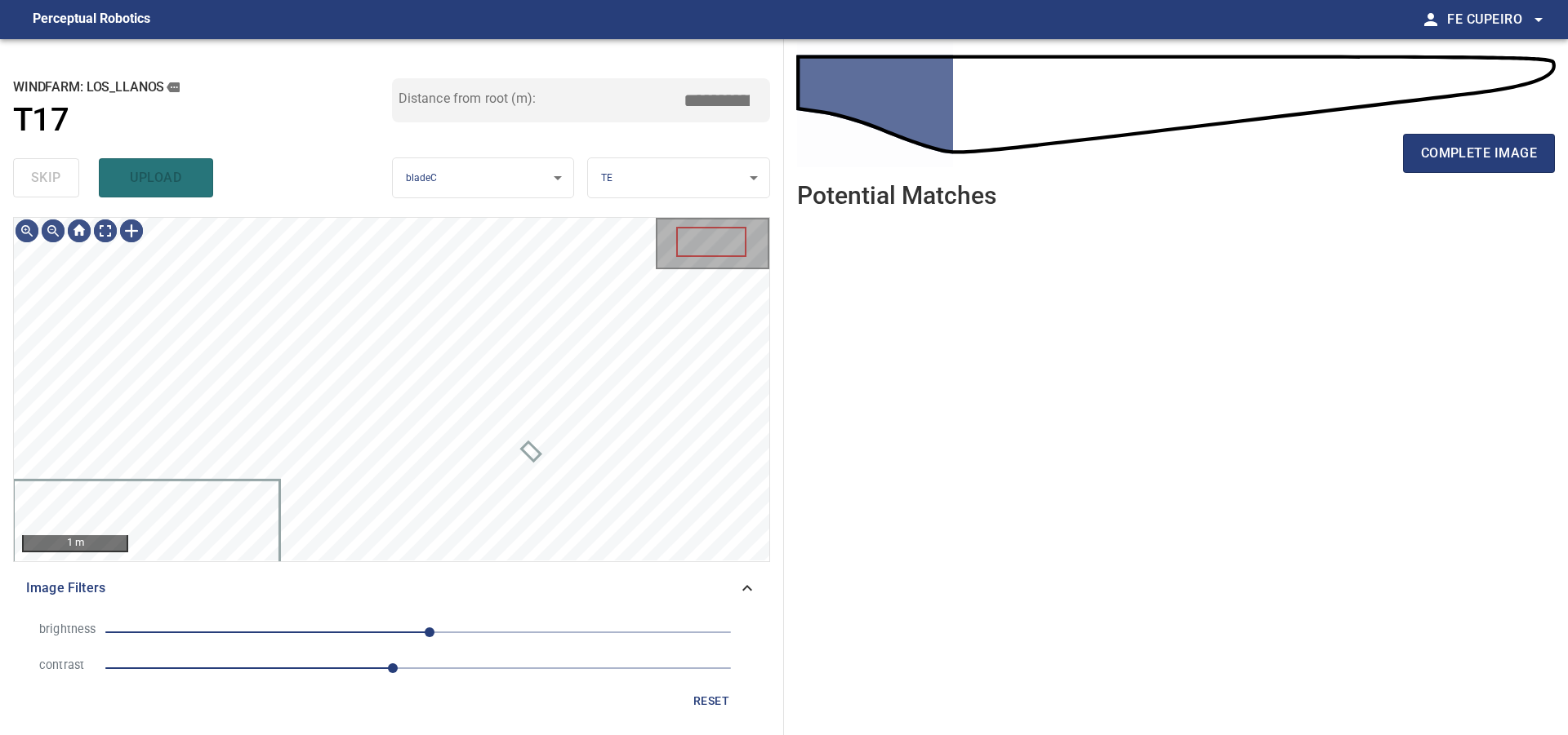
click at [37, 190] on div "skip upload" at bounding box center [202, 178] width 378 height 52
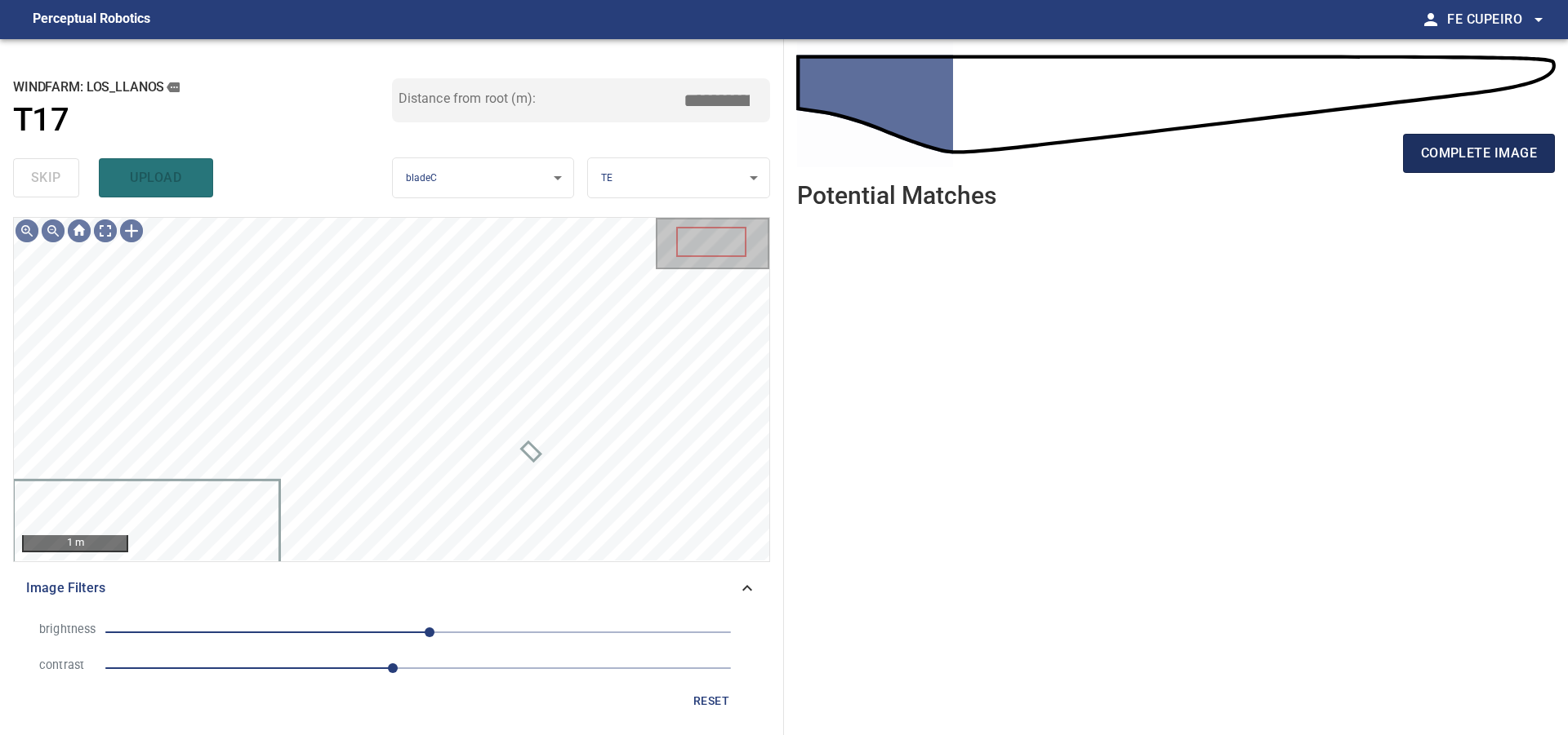
click at [1462, 155] on span "complete image" at bounding box center [1479, 153] width 116 height 23
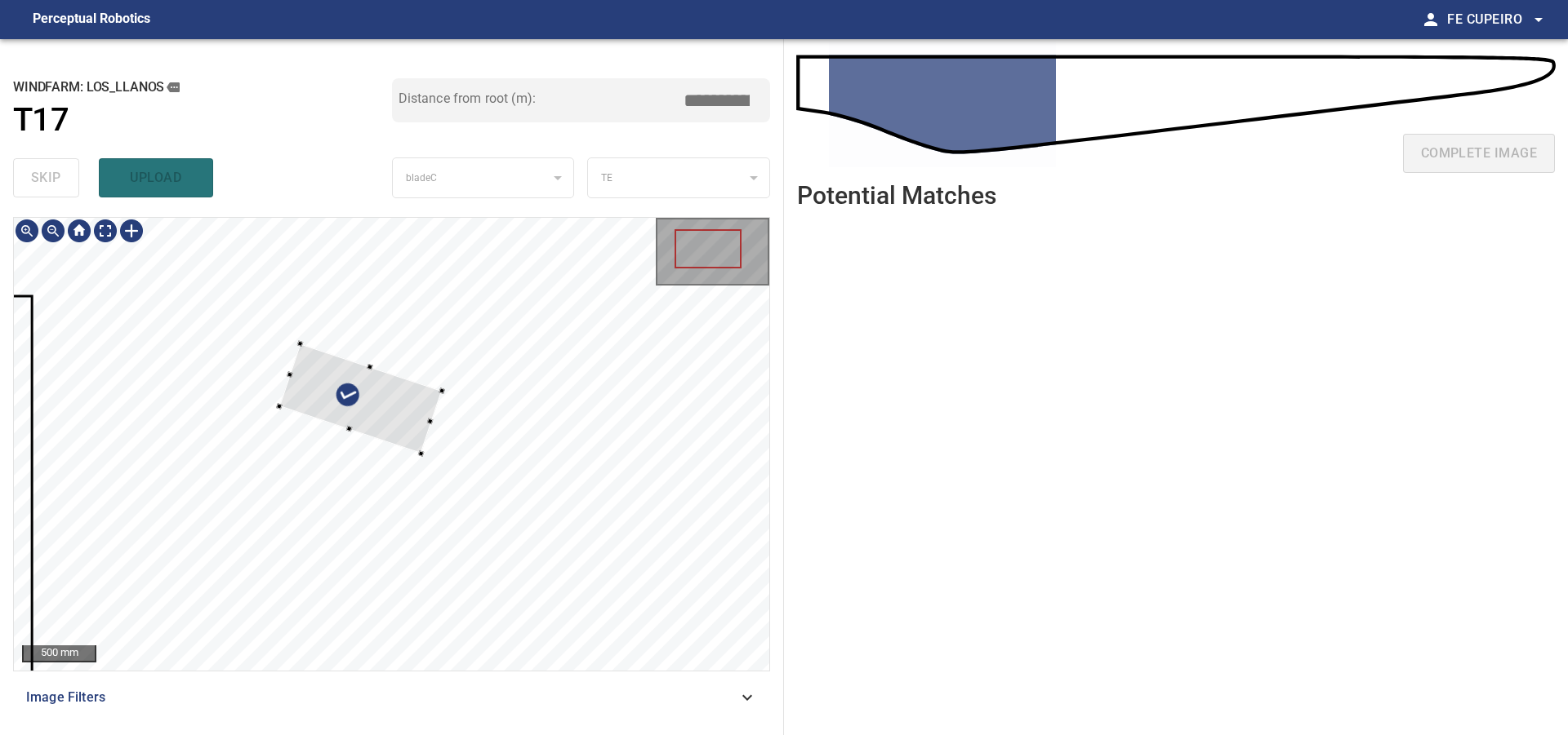
click at [523, 386] on div at bounding box center [391, 444] width 755 height 453
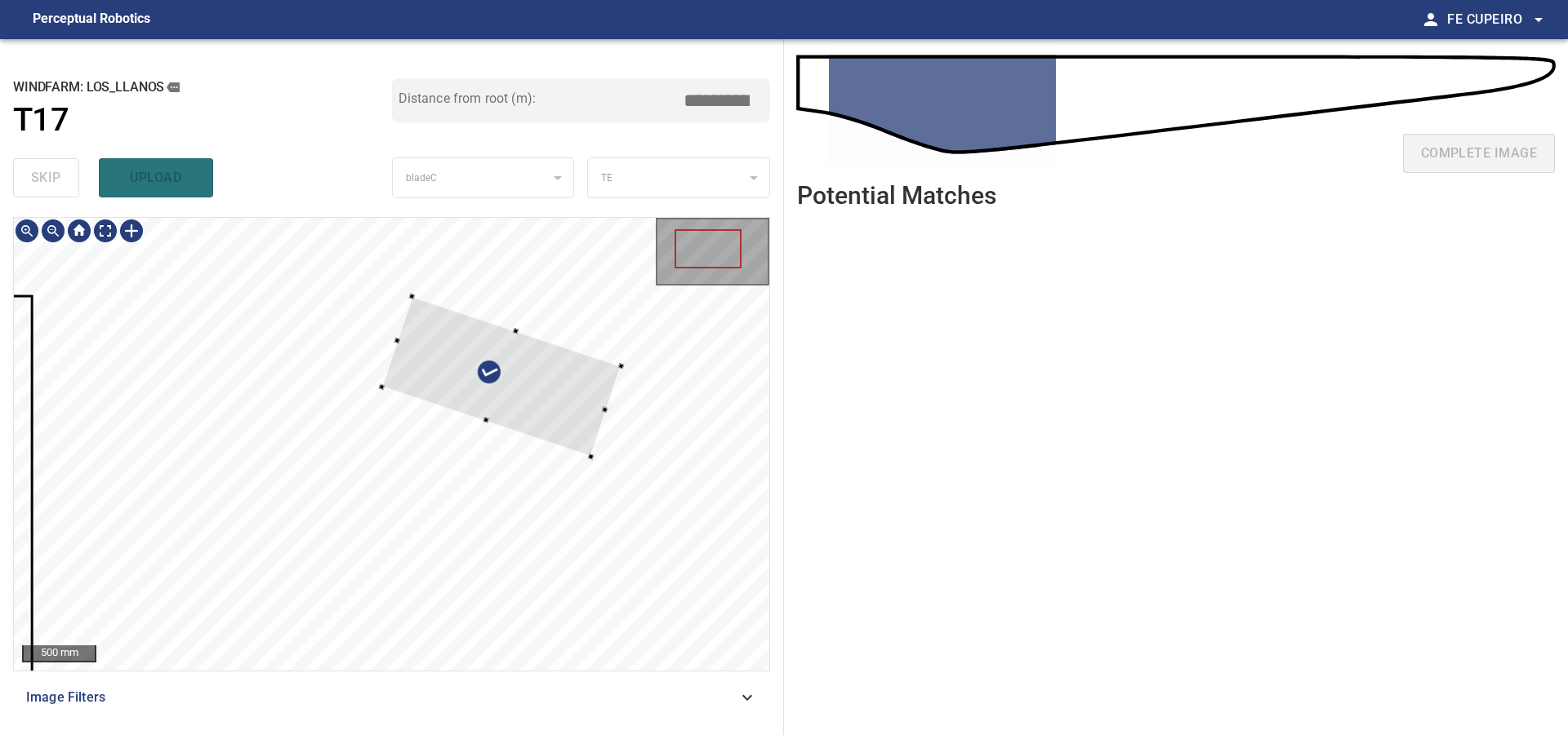
click at [557, 376] on div at bounding box center [501, 377] width 239 height 160
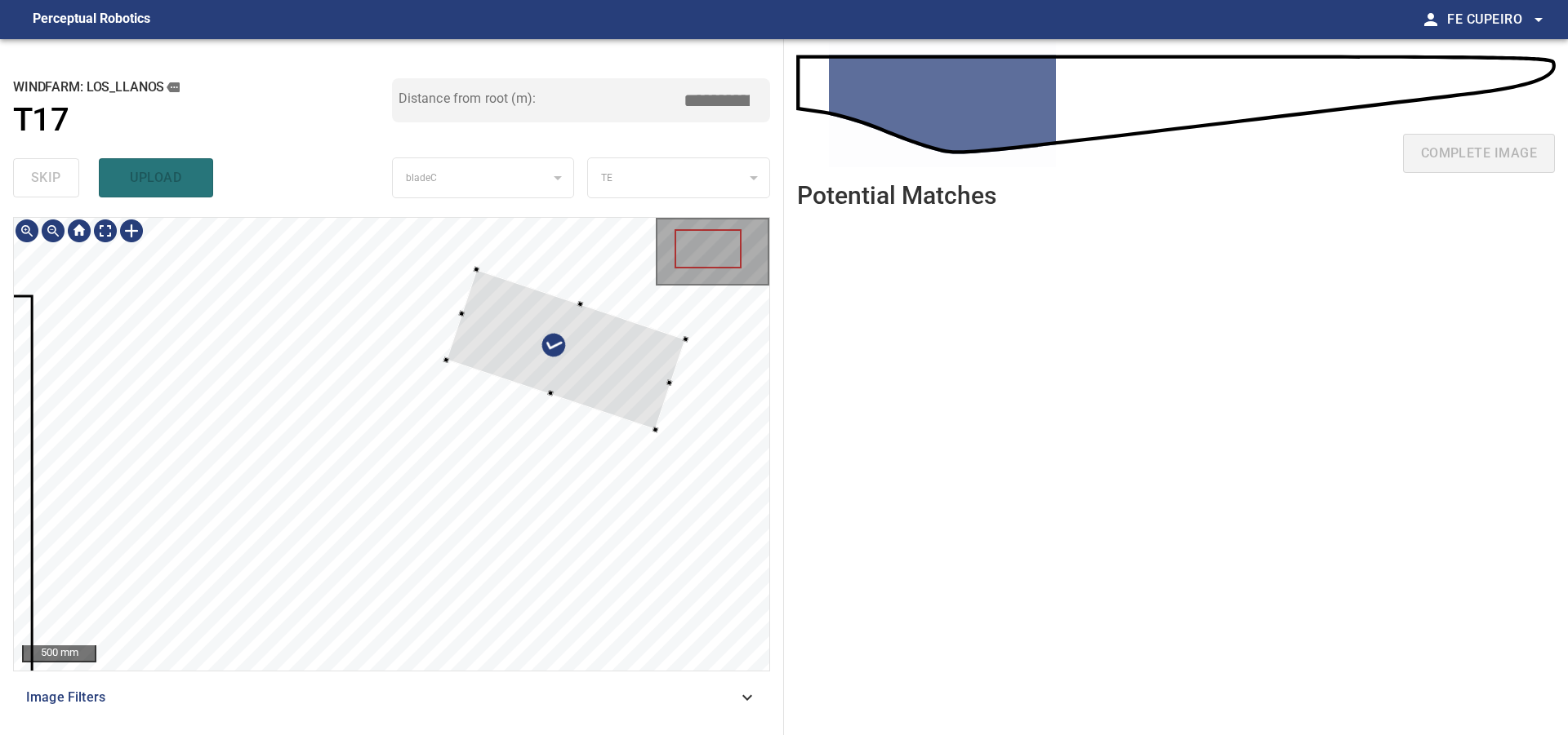
click at [624, 344] on div at bounding box center [566, 349] width 239 height 160
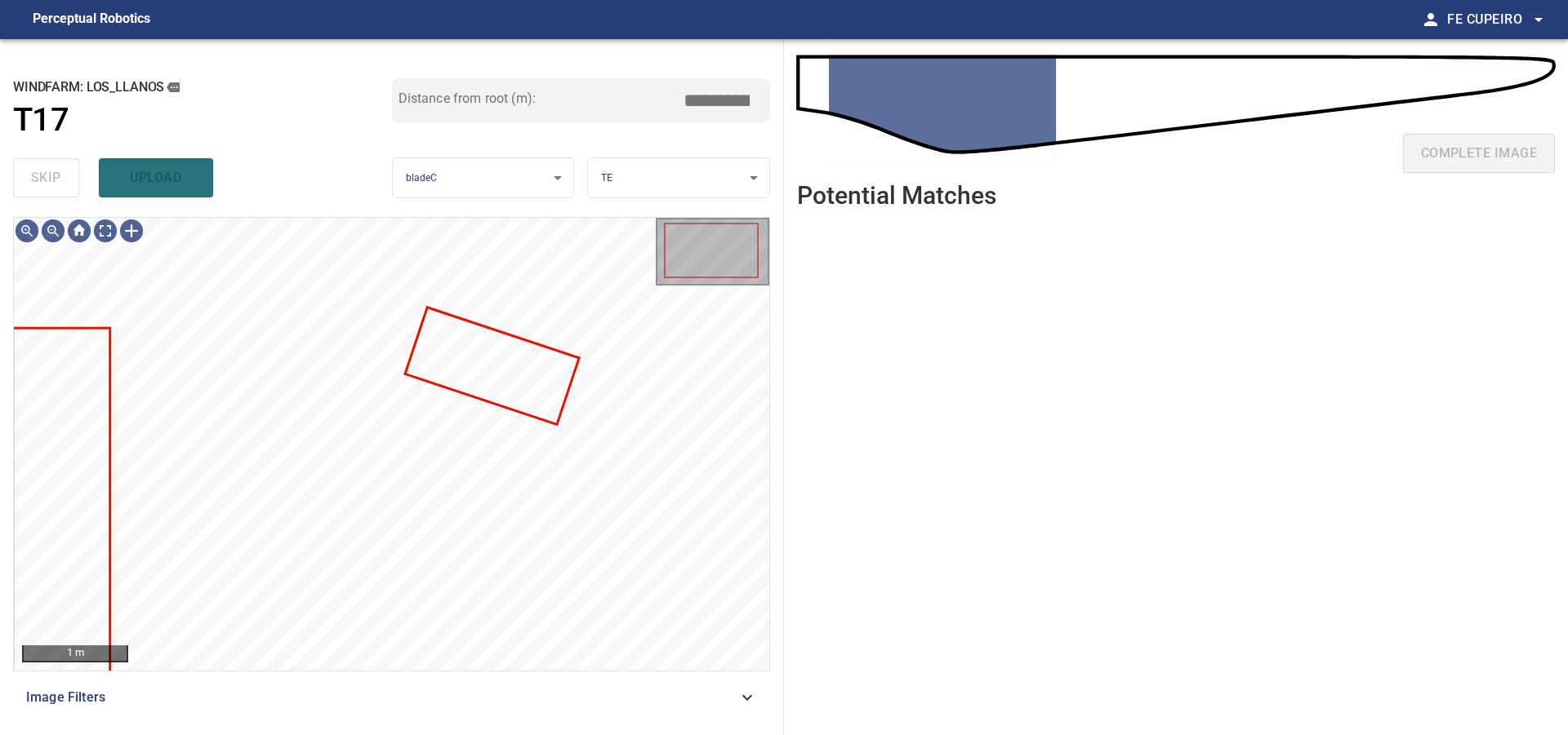
click at [310, 690] on span "Image Filters" at bounding box center [381, 698] width 711 height 20
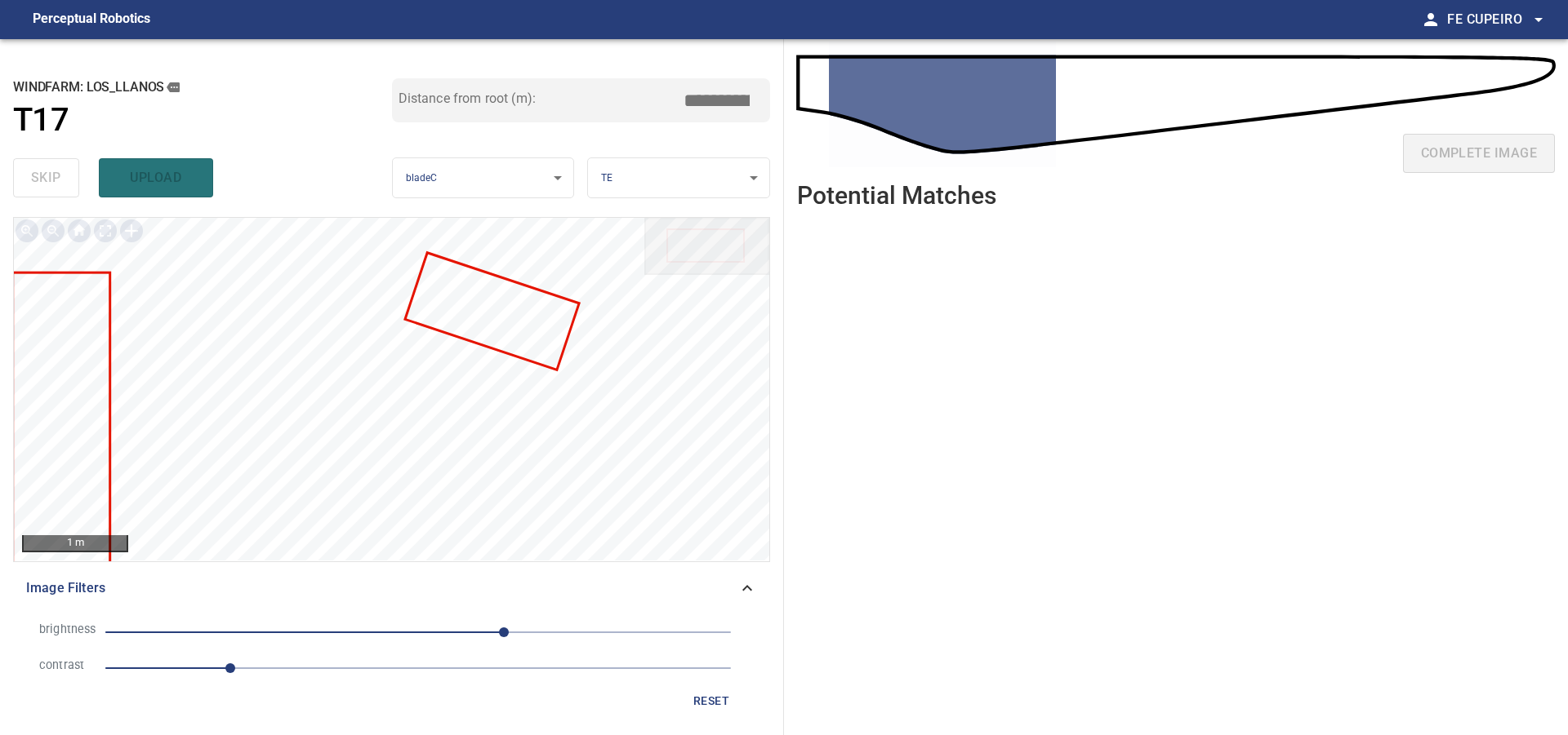
click at [283, 668] on span "1" at bounding box center [418, 667] width 625 height 23
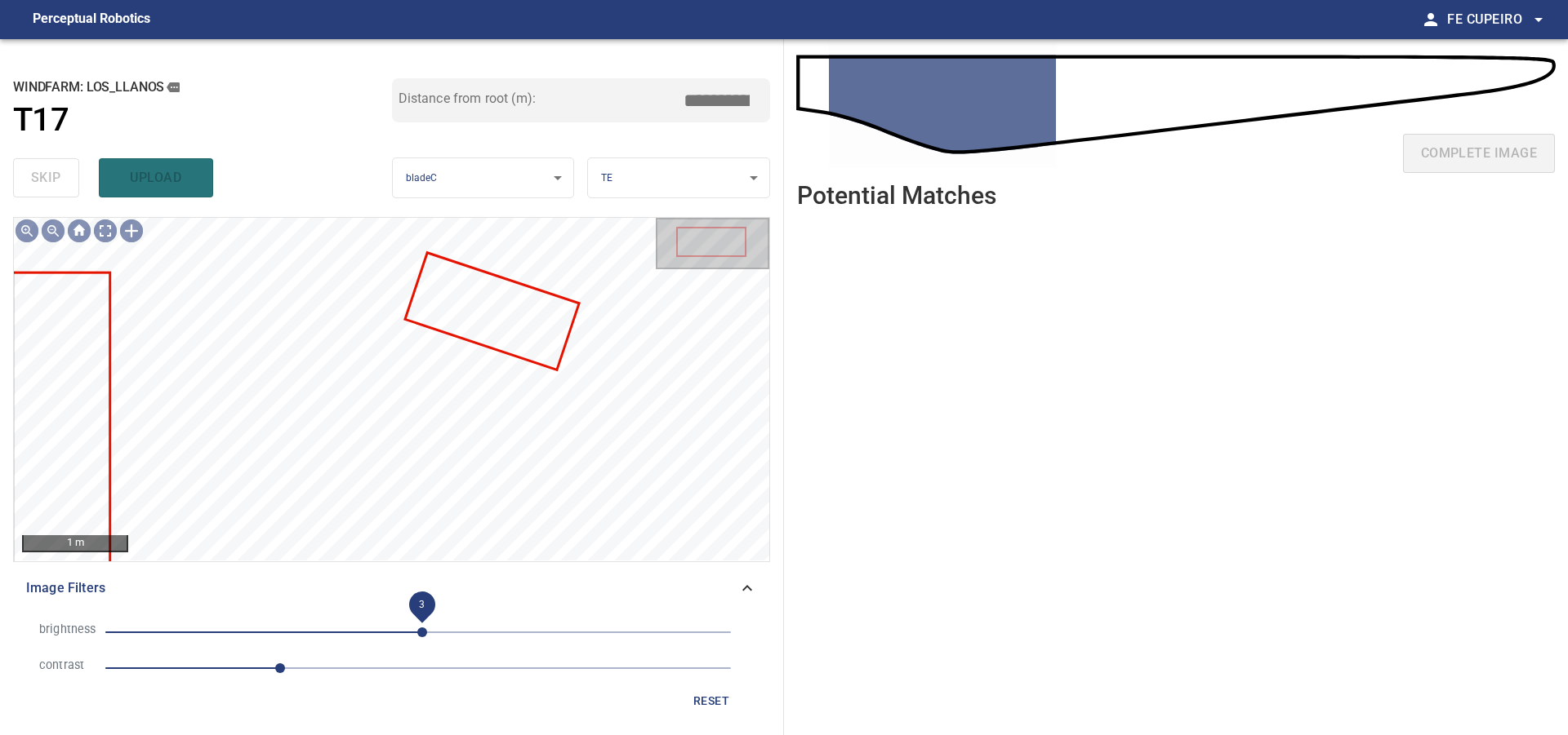
click at [422, 630] on span "3" at bounding box center [418, 631] width 625 height 23
click at [450, 627] on span "3" at bounding box center [418, 631] width 625 height 23
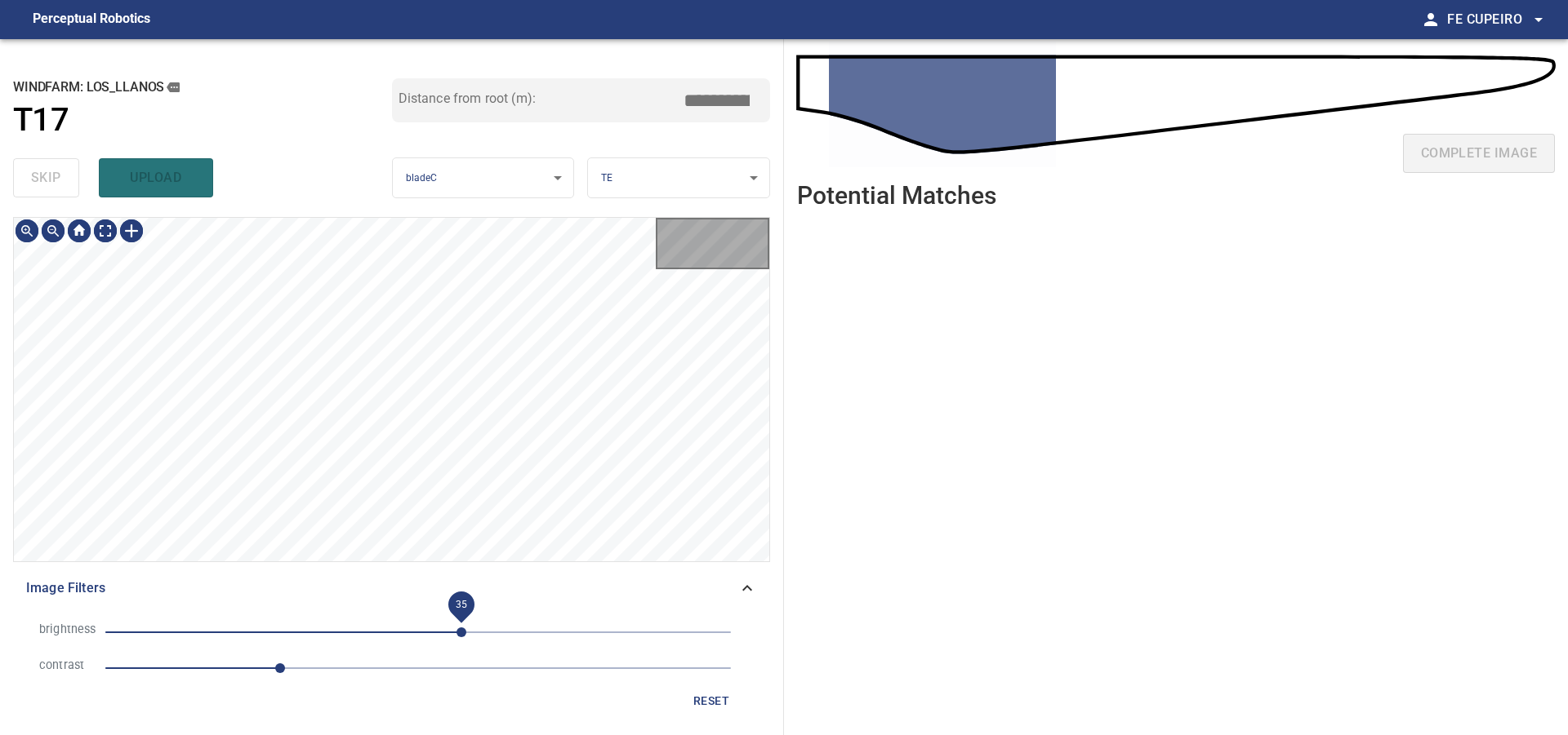
drag, startPoint x: 460, startPoint y: 626, endPoint x: 473, endPoint y: 624, distance: 13.2
click at [461, 628] on span "35" at bounding box center [460, 632] width 10 height 10
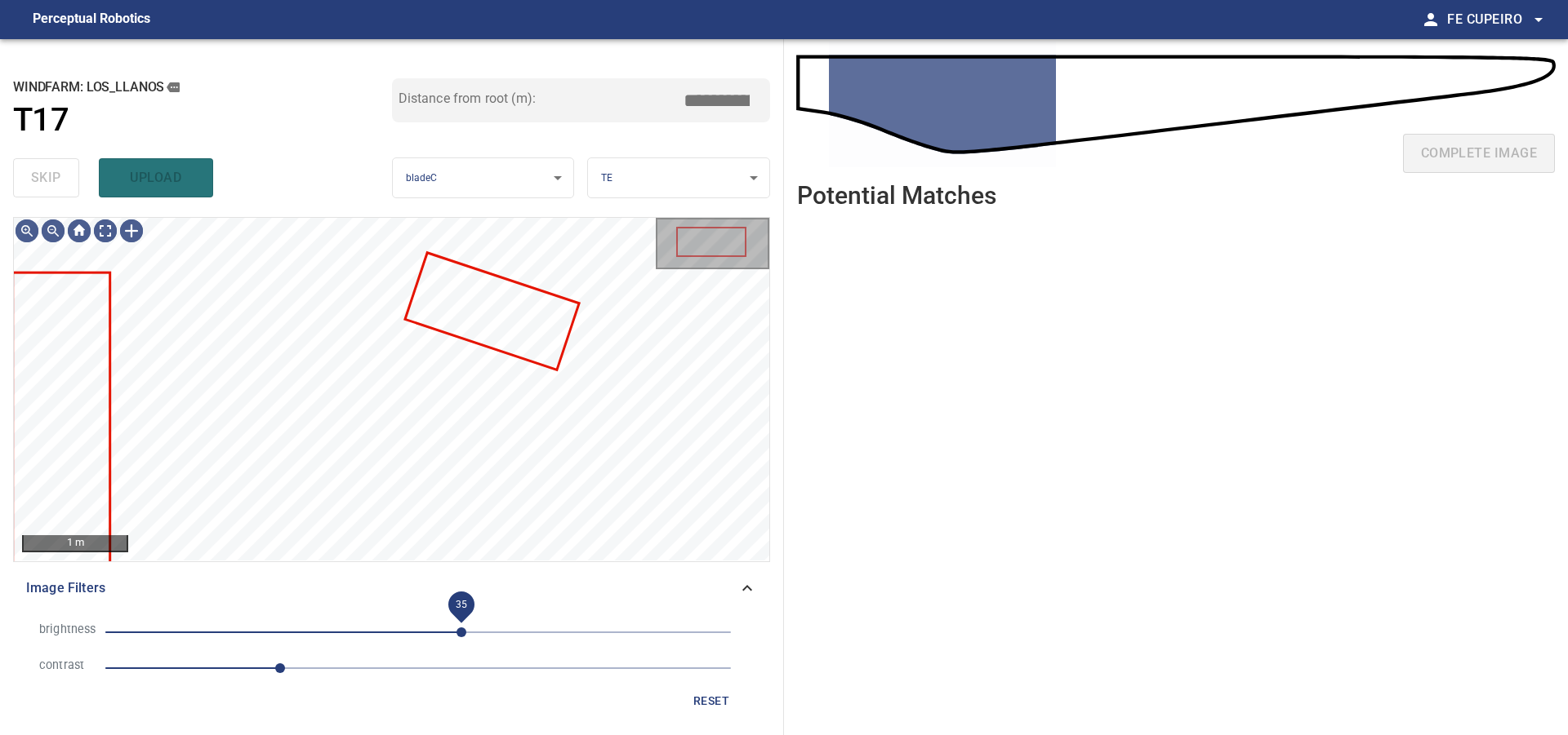
click at [466, 628] on span "35" at bounding box center [460, 632] width 10 height 10
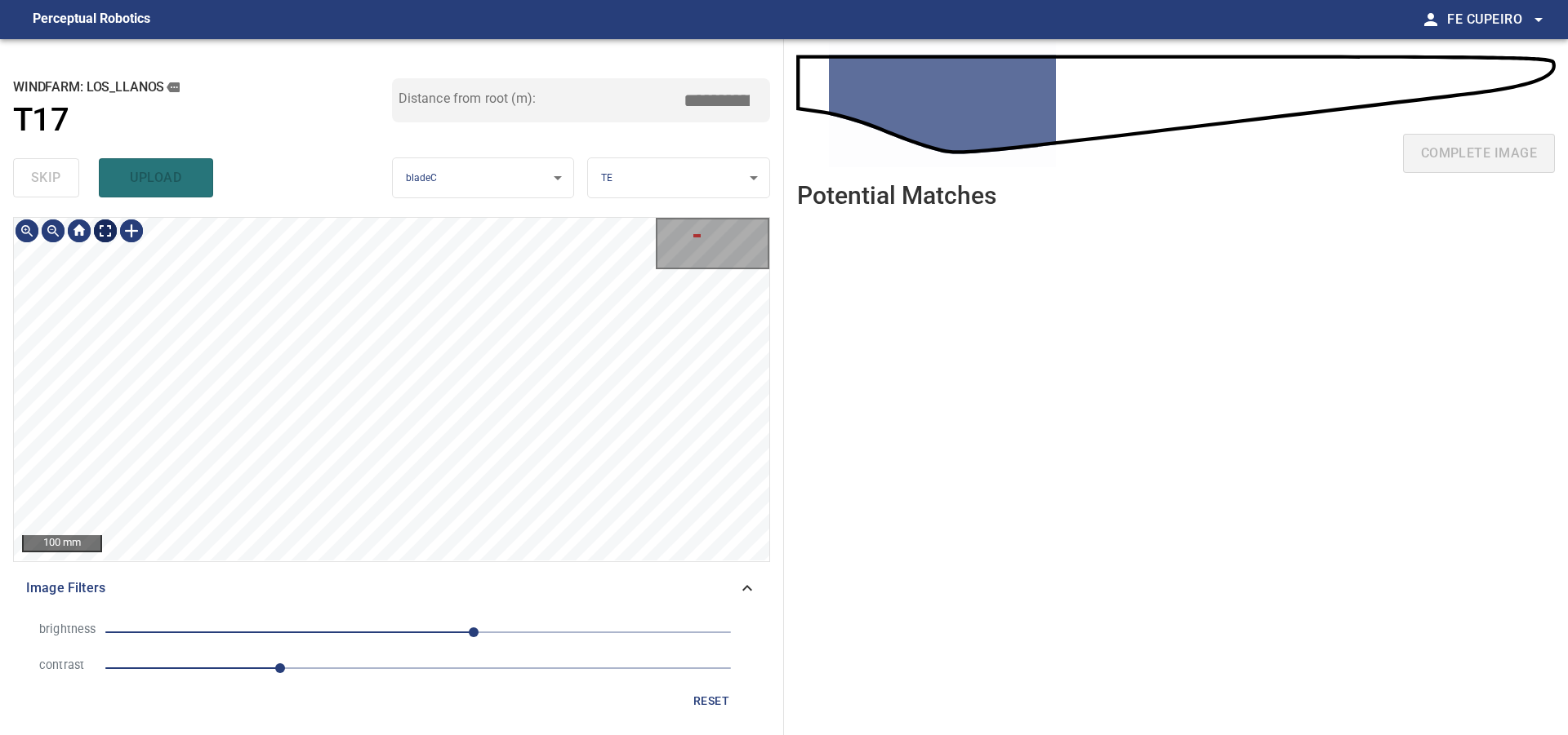
click at [105, 231] on body "**********" at bounding box center [784, 368] width 1568 height 735
click at [110, 231] on body "**********" at bounding box center [784, 368] width 1568 height 735
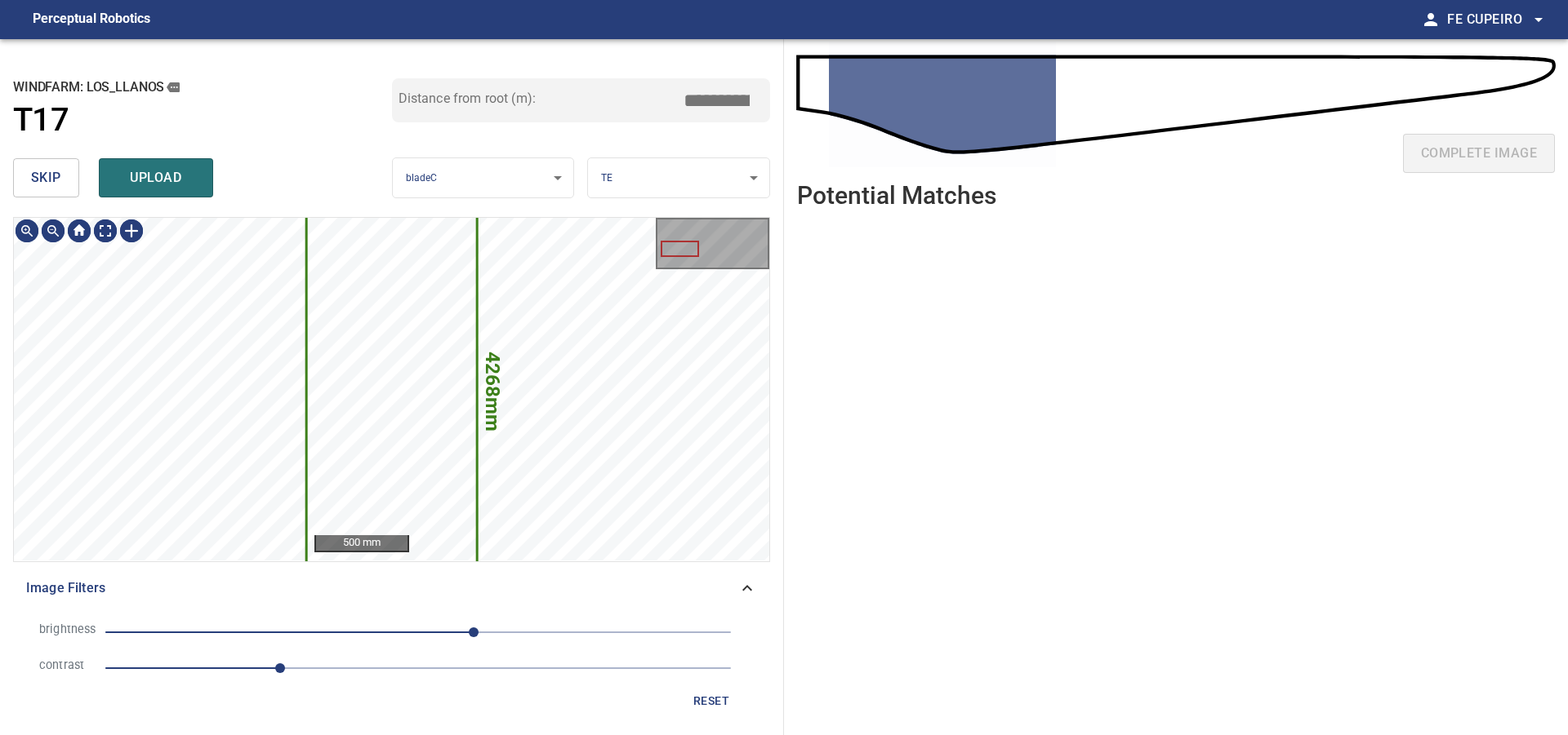
click at [35, 171] on span "skip" at bounding box center [46, 177] width 31 height 23
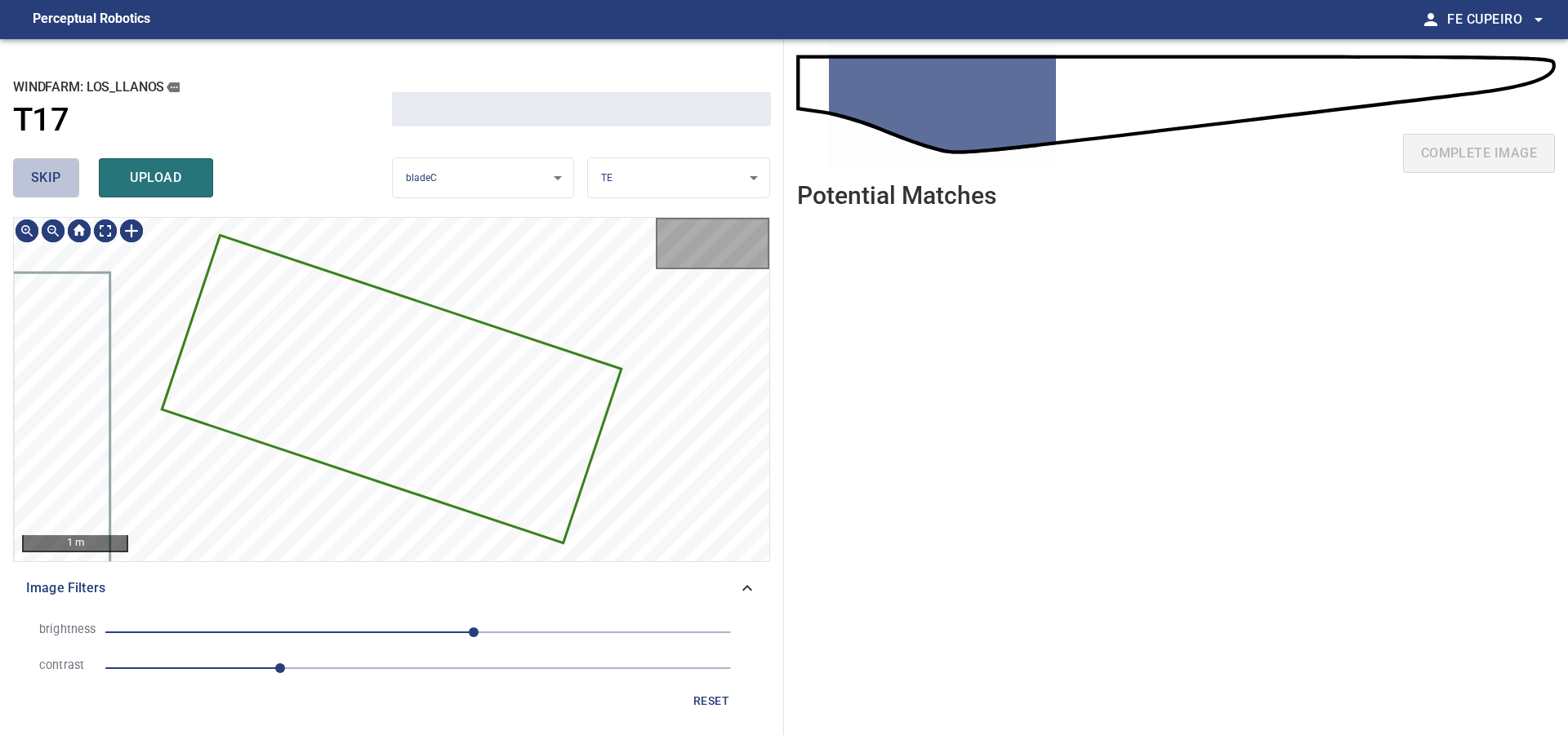
click at [35, 171] on span "skip" at bounding box center [46, 177] width 31 height 23
click at [35, 171] on div "skip upload" at bounding box center [202, 178] width 378 height 52
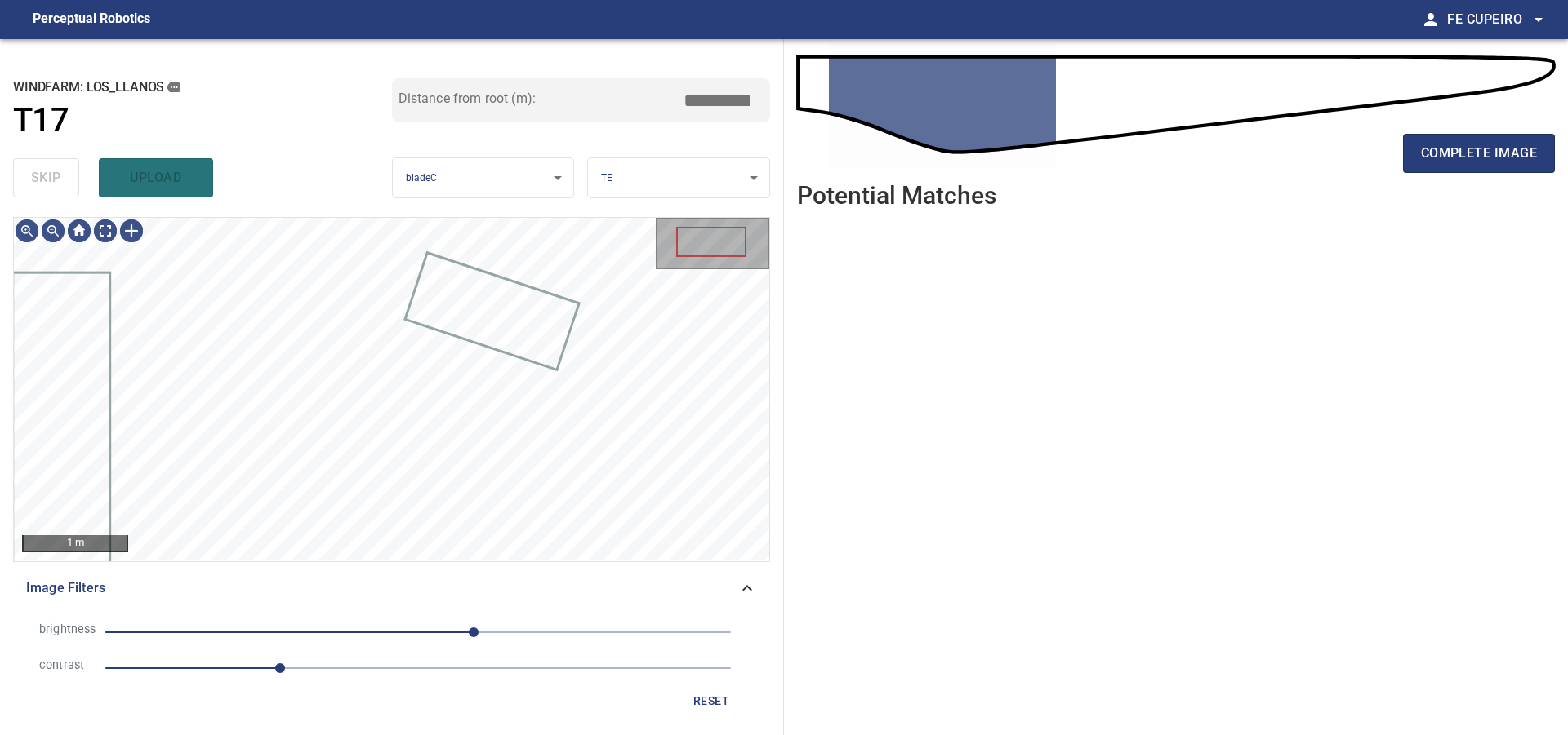
click at [35, 171] on div "skip upload" at bounding box center [202, 178] width 378 height 52
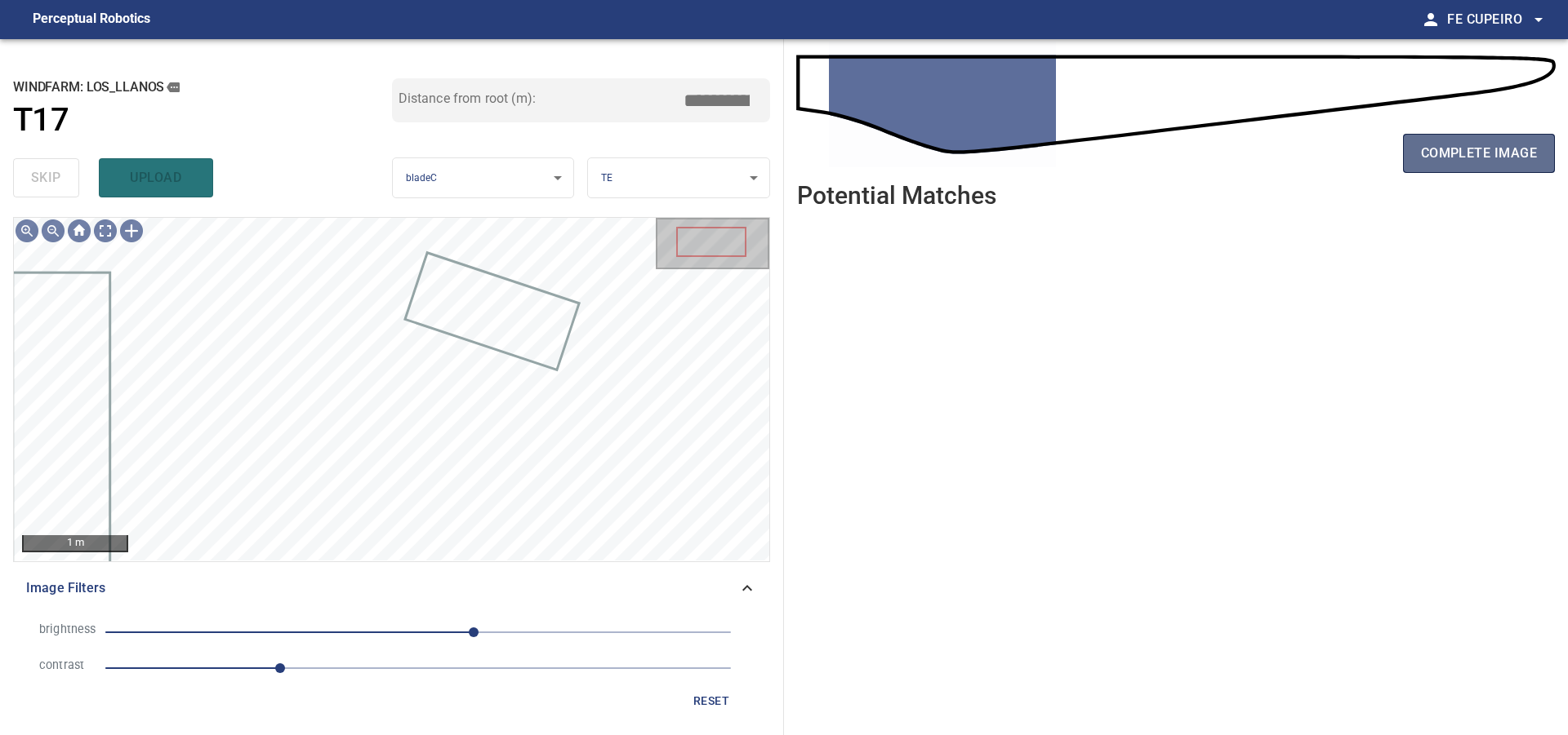
click at [1445, 159] on span "complete image" at bounding box center [1479, 153] width 116 height 23
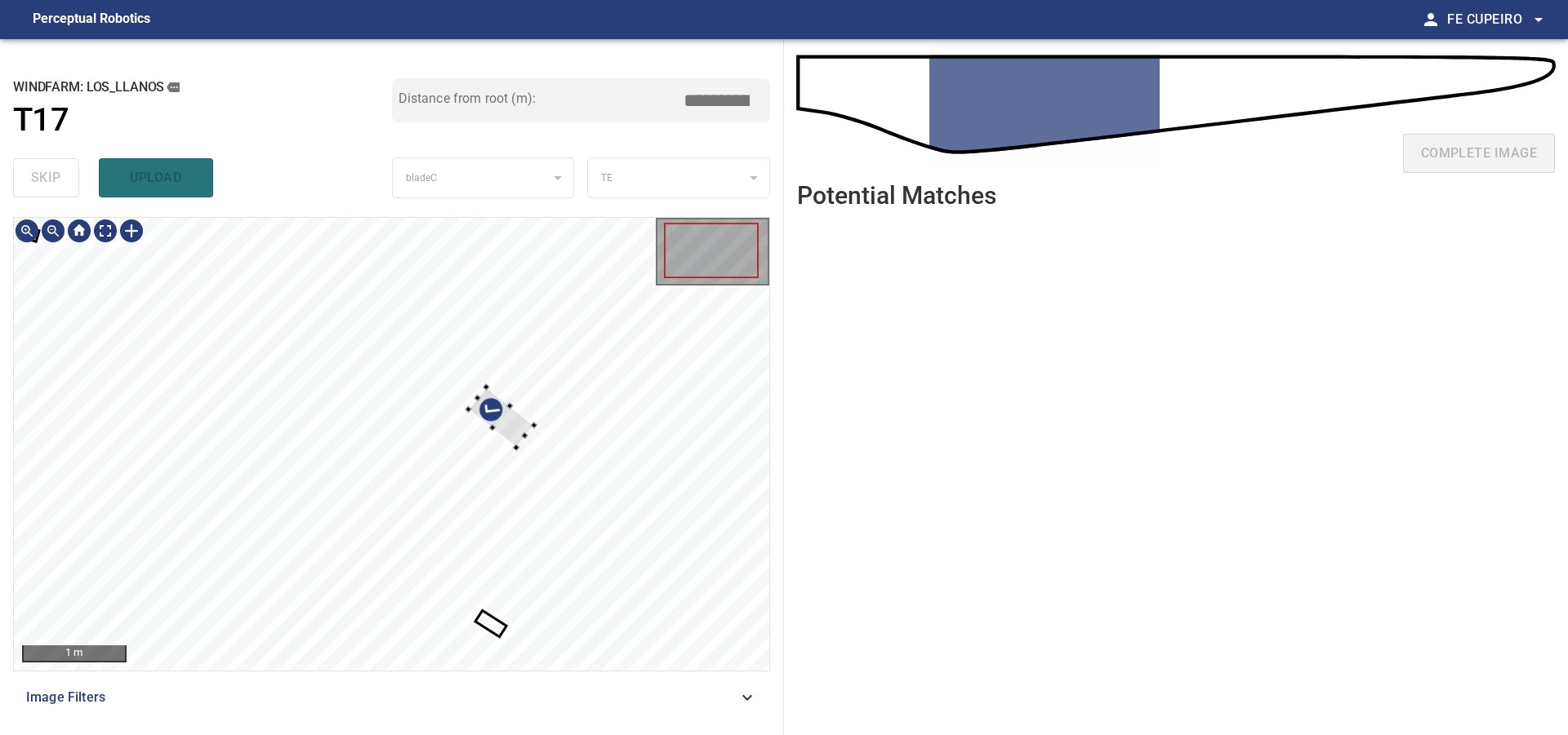
click at [532, 408] on div at bounding box center [391, 444] width 755 height 453
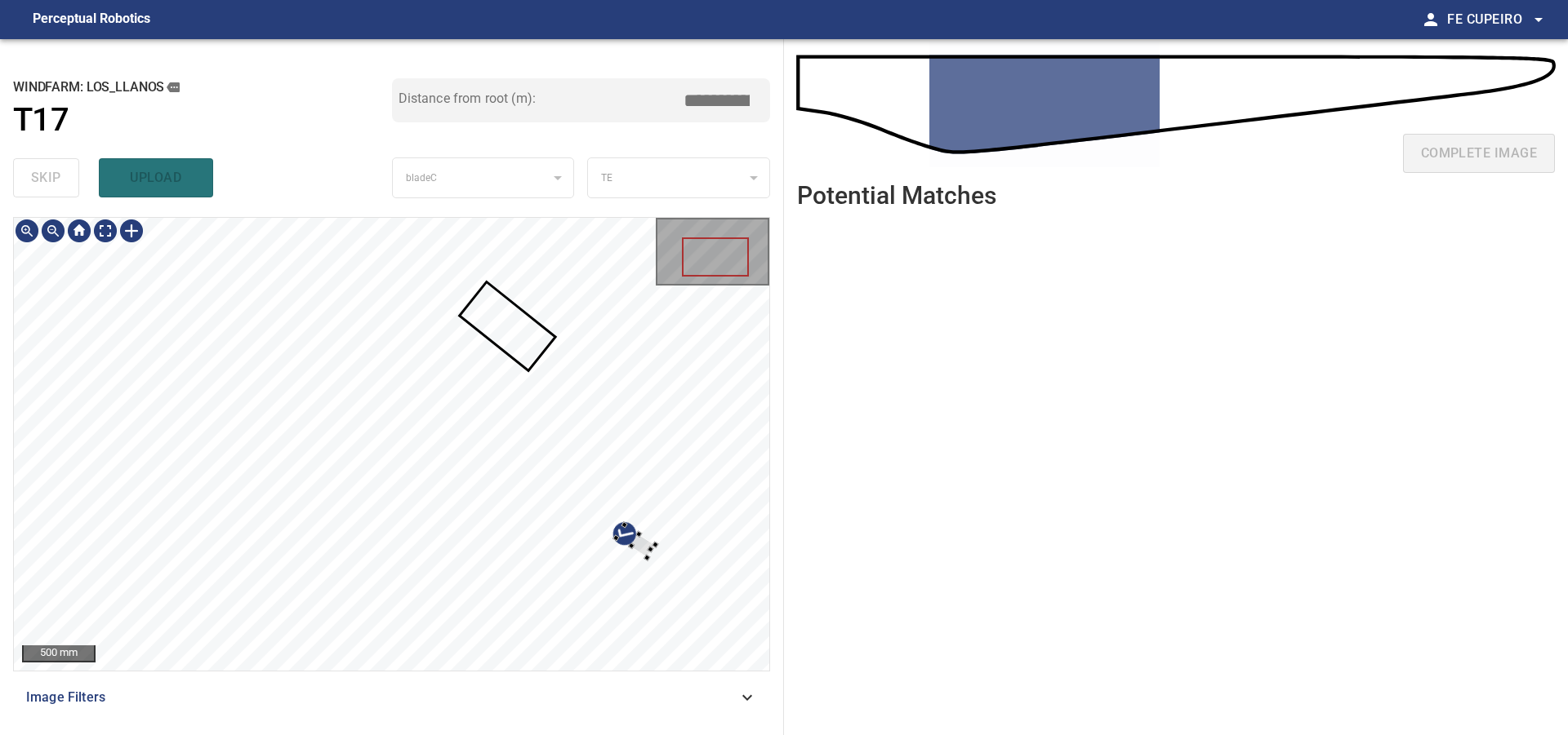
click at [706, 499] on div at bounding box center [391, 444] width 755 height 453
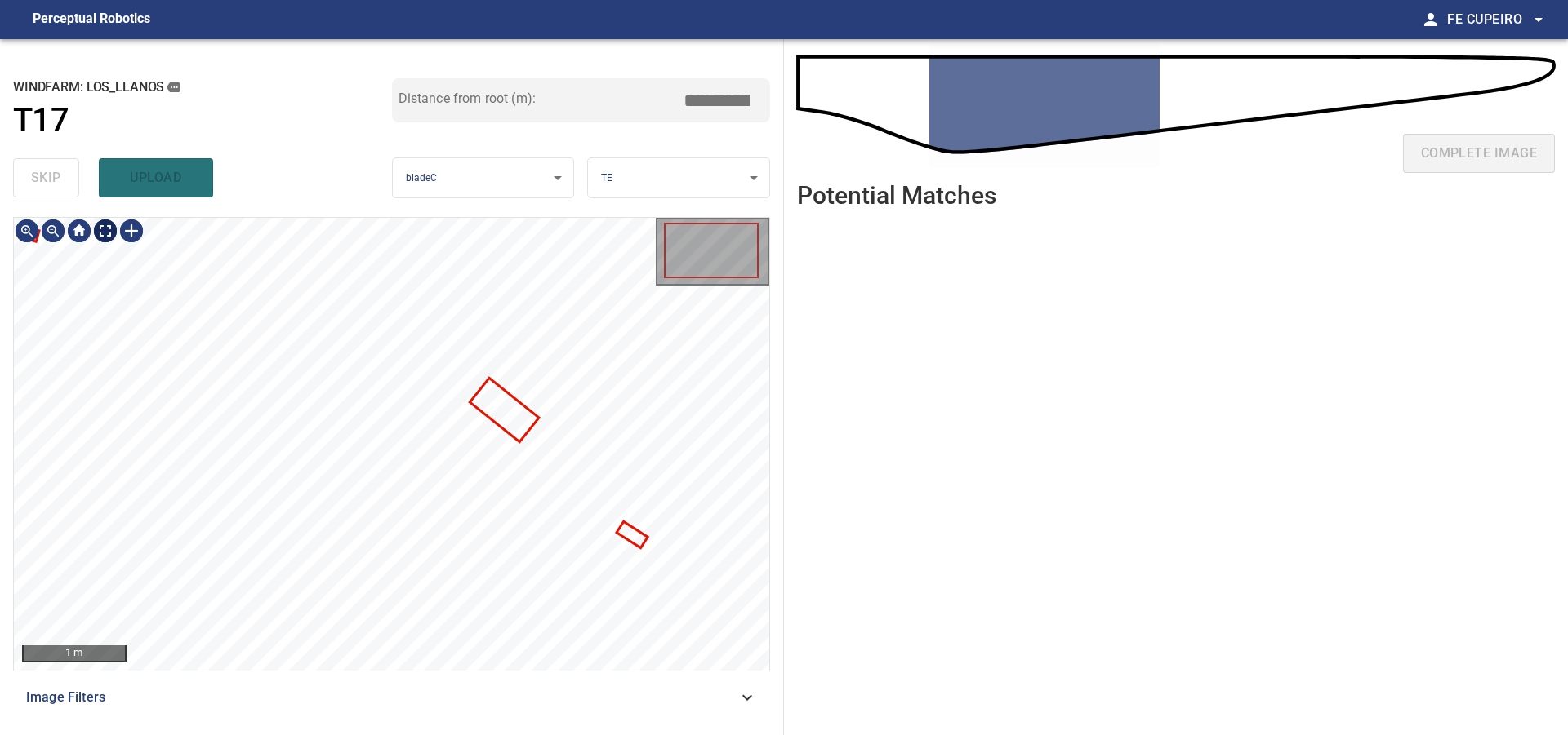
click at [106, 230] on body "**********" at bounding box center [784, 368] width 1568 height 735
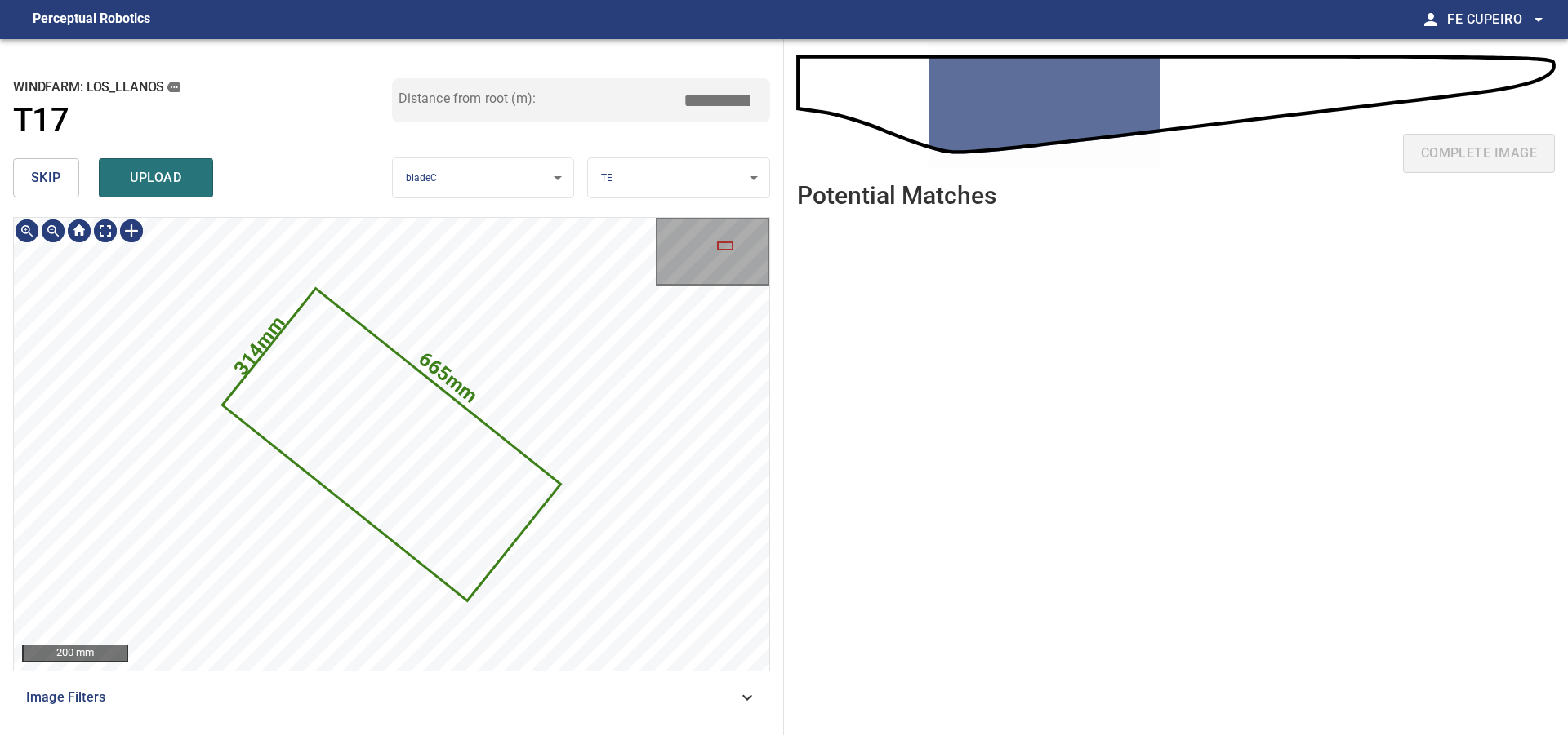
click at [58, 186] on span "skip" at bounding box center [46, 177] width 31 height 23
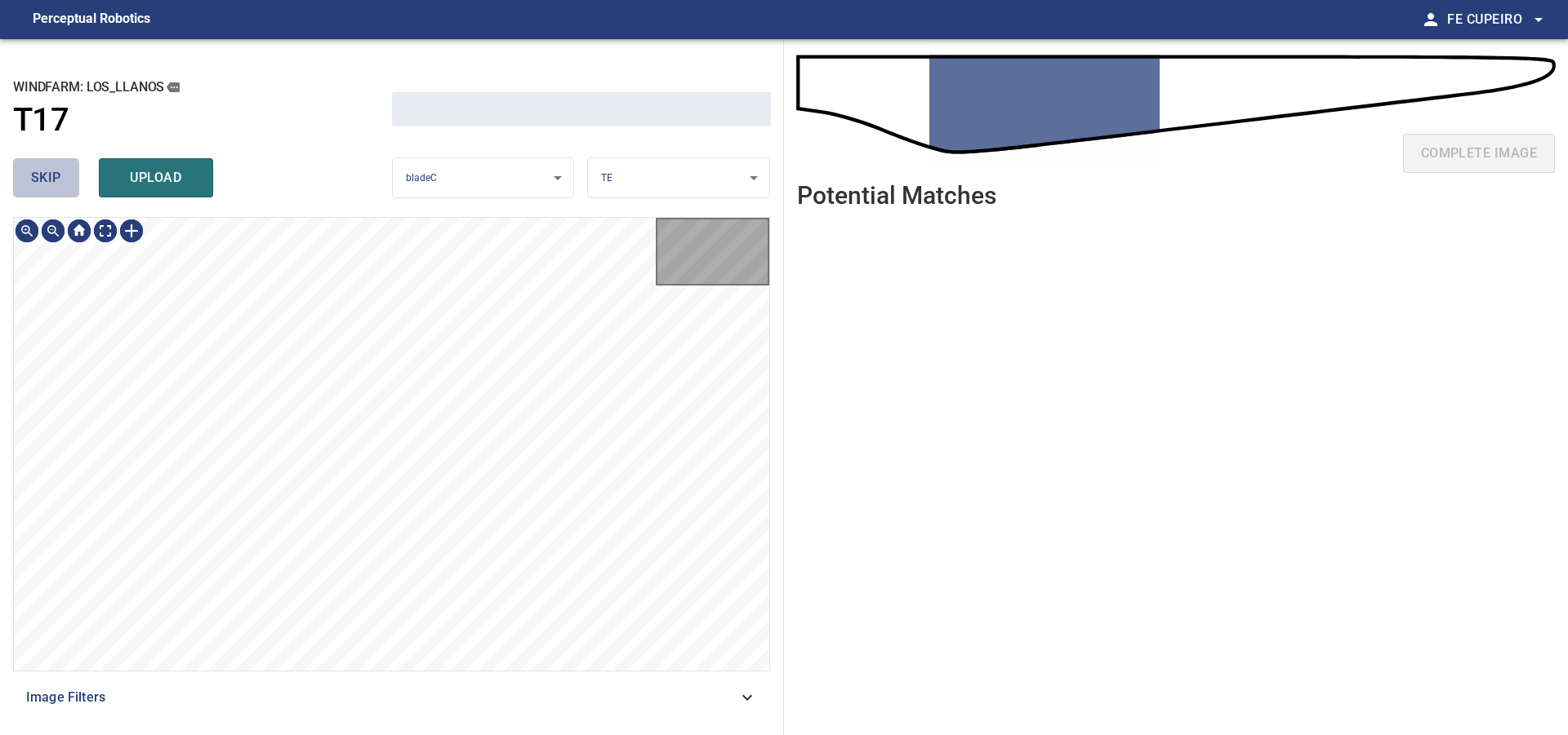
click at [58, 186] on span "skip" at bounding box center [46, 177] width 31 height 23
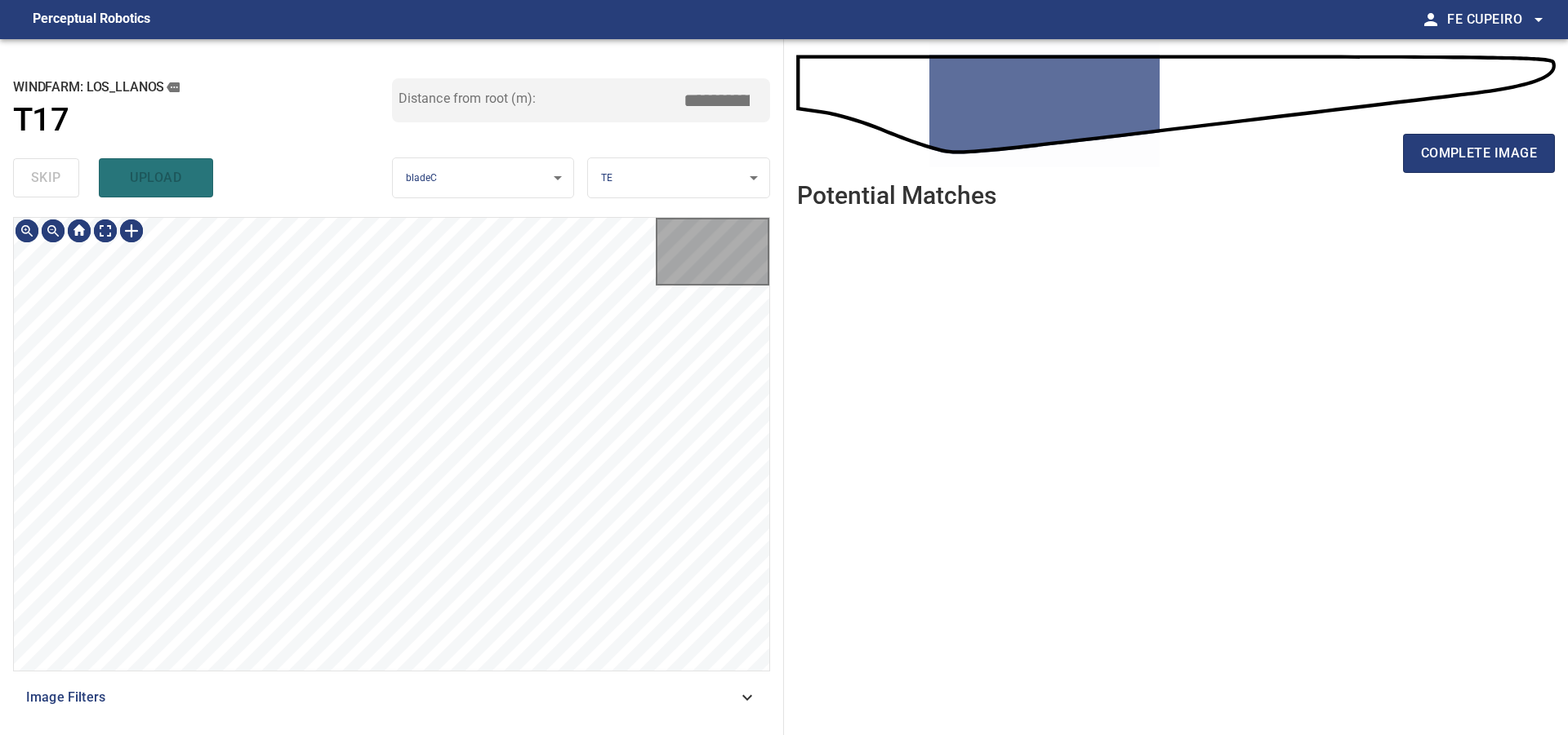
click at [58, 186] on div "skip upload" at bounding box center [202, 178] width 378 height 52
type input "****"
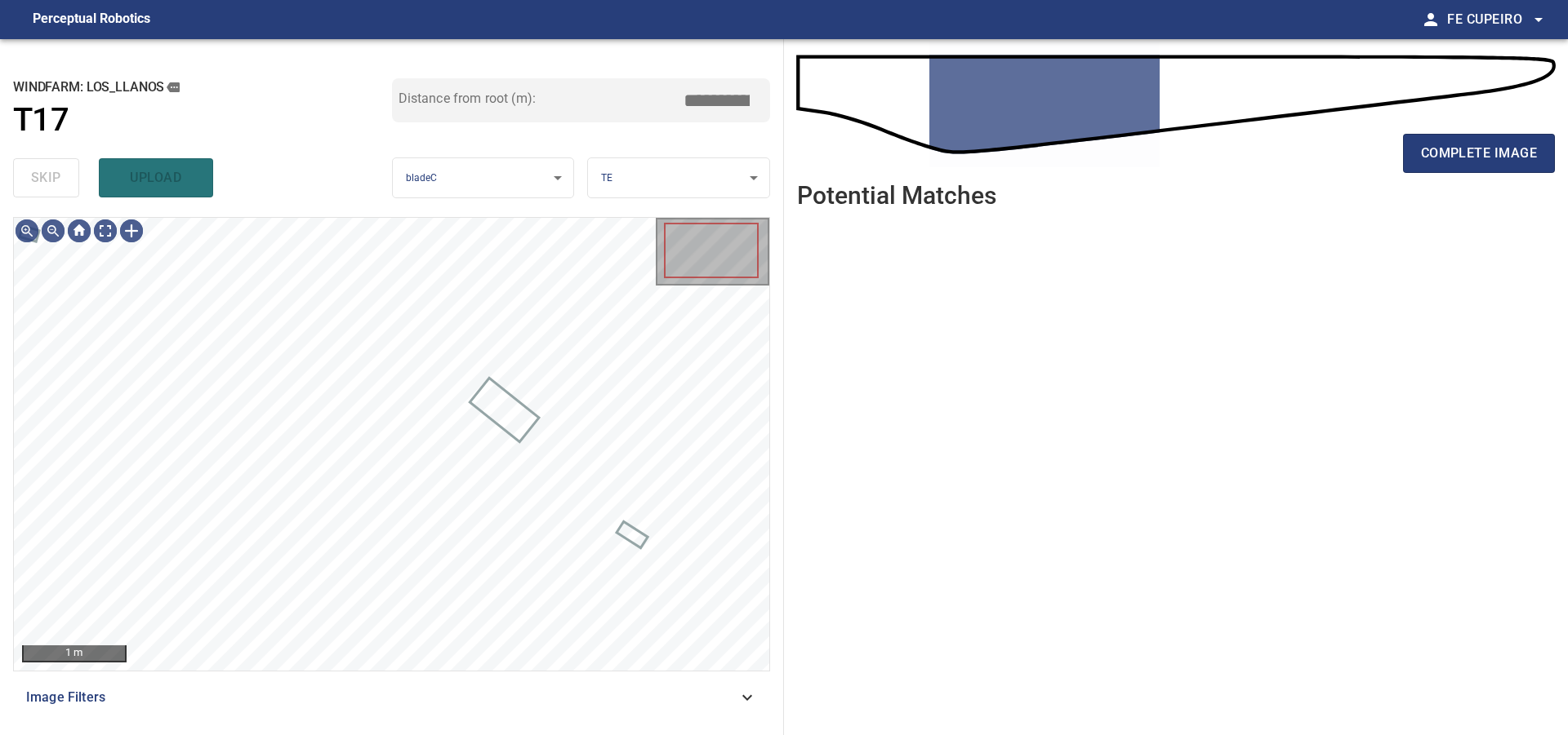
click at [58, 186] on div "skip upload" at bounding box center [202, 178] width 378 height 52
click at [679, 712] on div "100 mm Image Filters" at bounding box center [391, 469] width 757 height 505
click at [615, 694] on div "100 mm Image Filters" at bounding box center [391, 469] width 757 height 505
click at [613, 705] on div "100 mm Image Filters" at bounding box center [391, 469] width 757 height 505
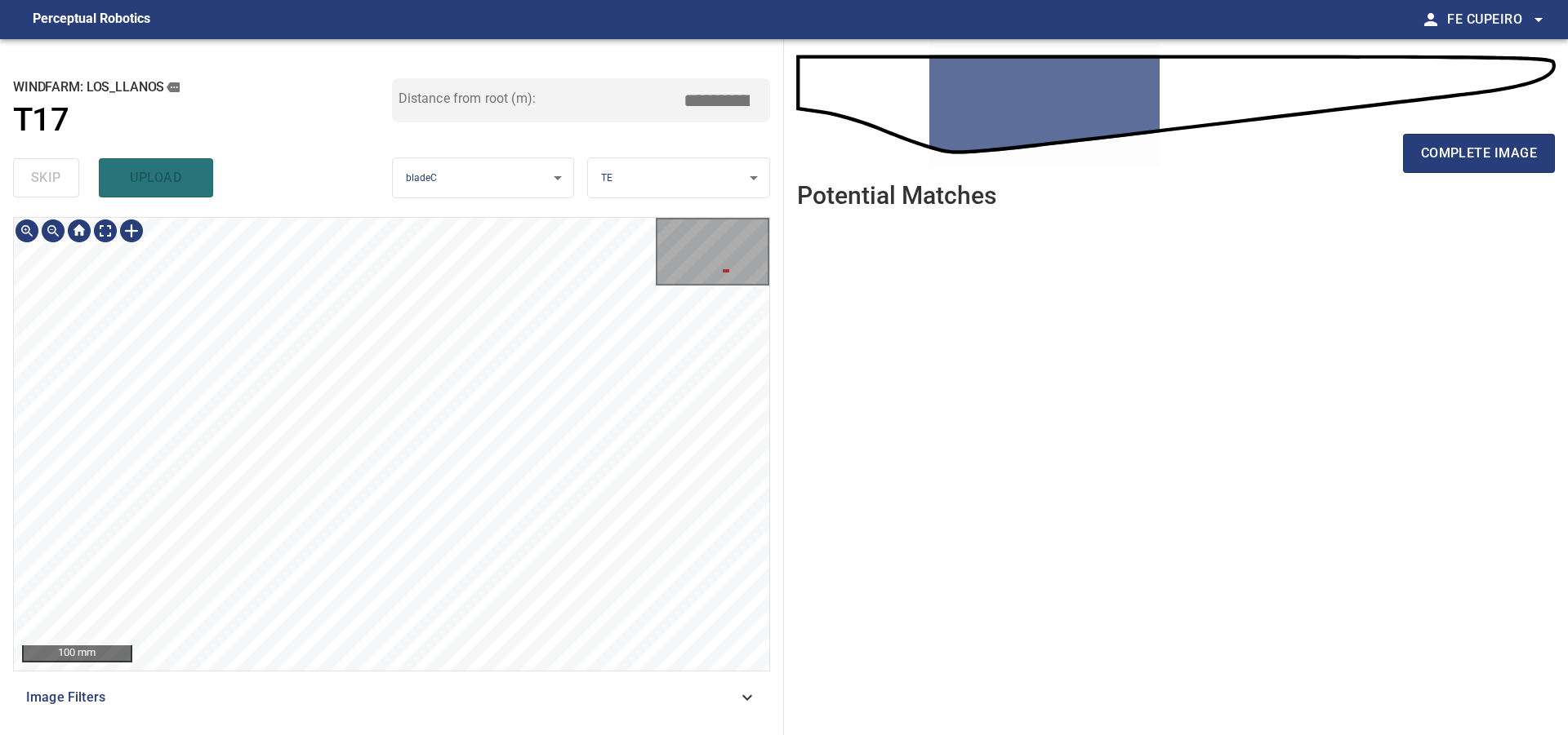
click at [572, 694] on div "100 mm Image Filters" at bounding box center [391, 469] width 757 height 505
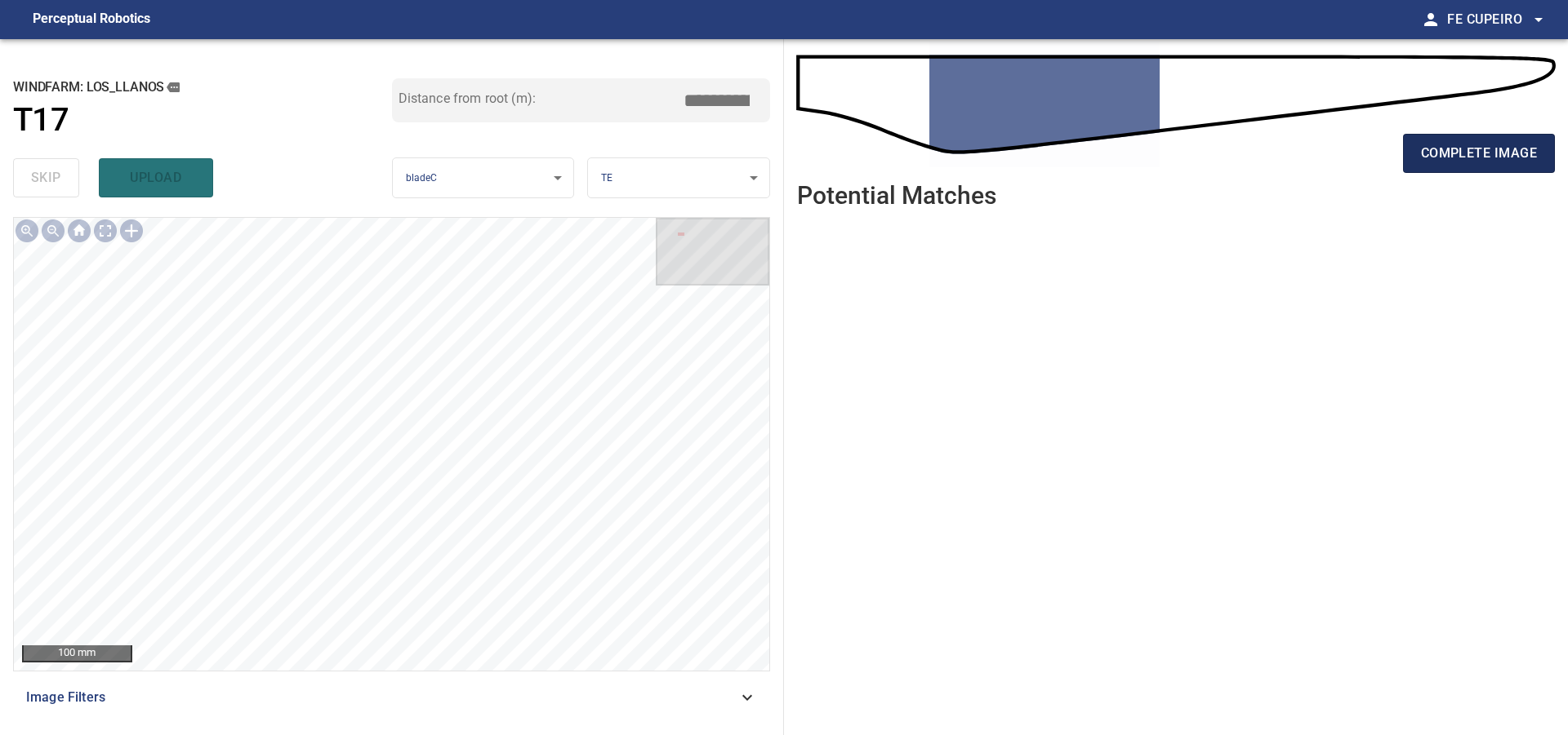
click at [1478, 140] on button "complete image" at bounding box center [1479, 153] width 152 height 39
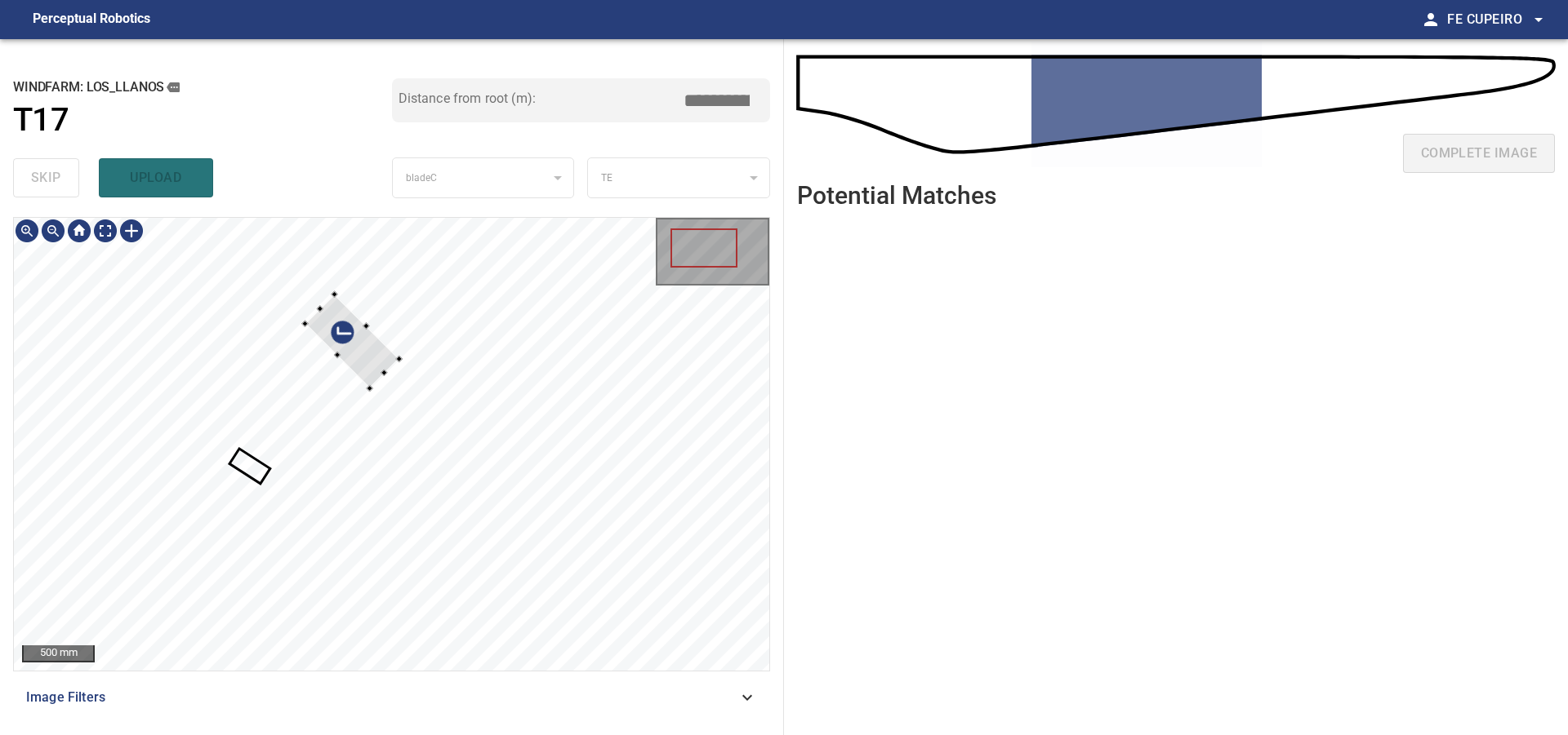
click at [411, 352] on div at bounding box center [391, 444] width 755 height 453
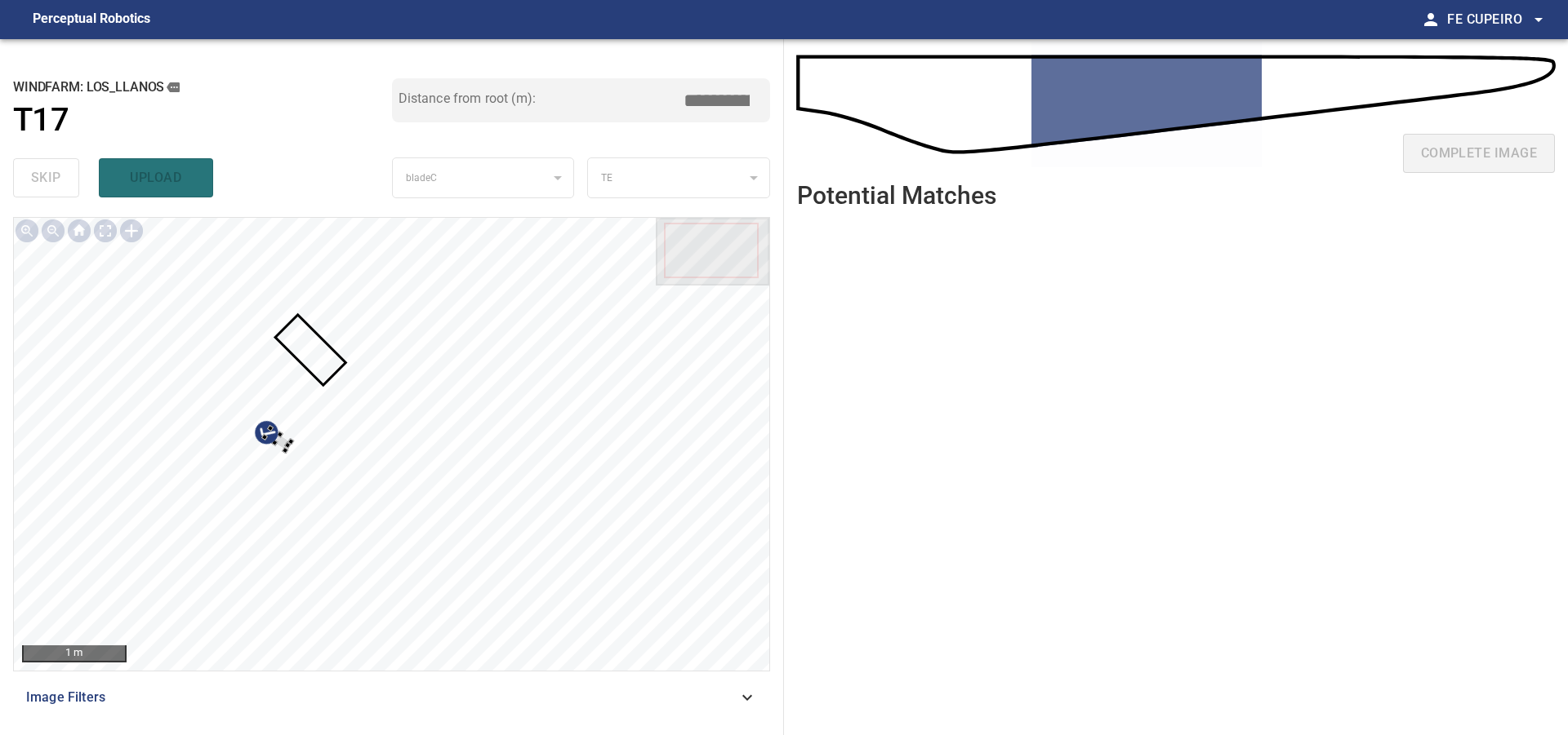
click at [451, 441] on div at bounding box center [391, 444] width 755 height 453
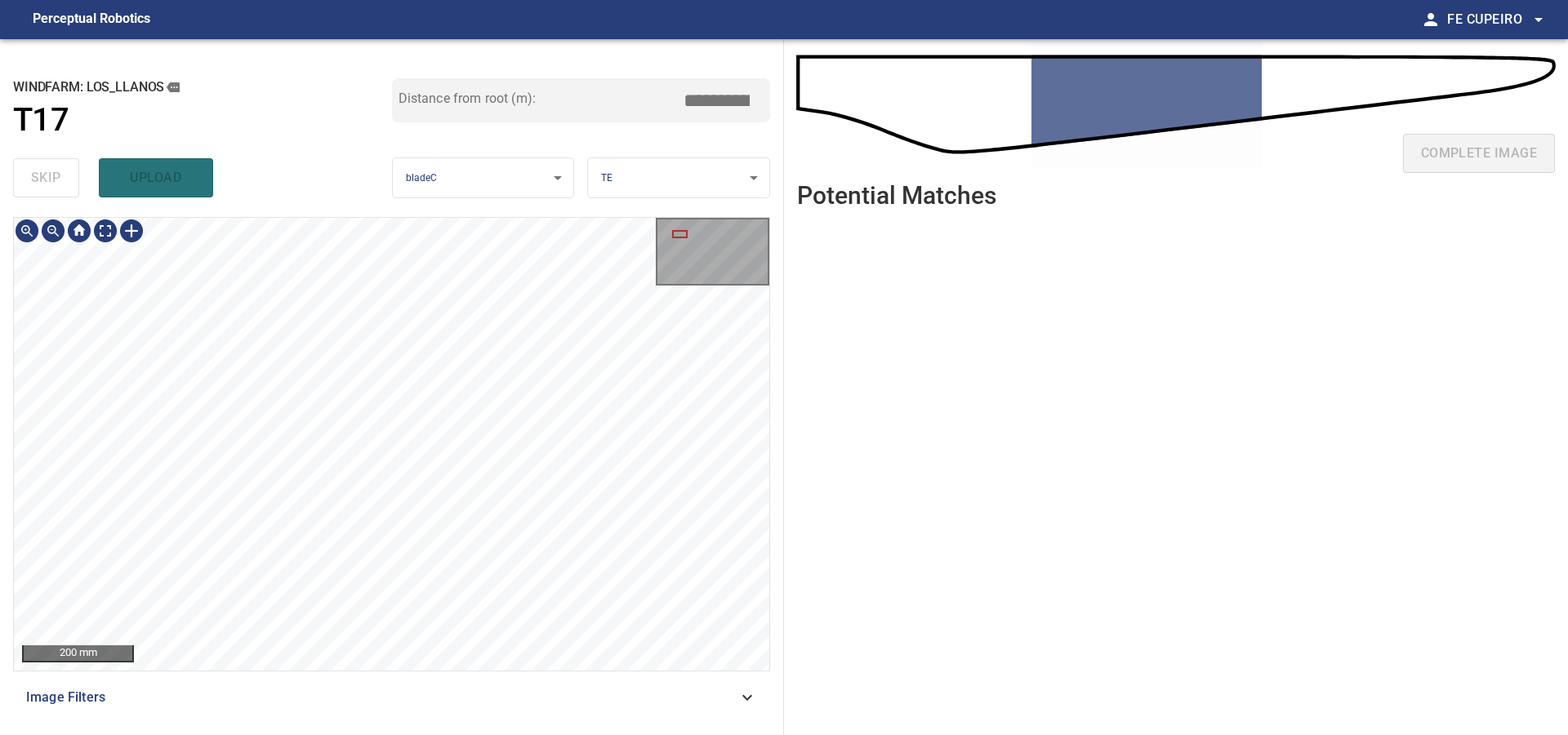
click at [143, 239] on div "200 mm" at bounding box center [391, 444] width 755 height 453
click at [679, 685] on div "100 mm Image Filters" at bounding box center [391, 469] width 757 height 505
click at [770, 550] on div "**********" at bounding box center [392, 386] width 784 height 696
click at [749, 678] on div "100 mm Image Filters" at bounding box center [391, 469] width 757 height 505
click at [789, 672] on div "**********" at bounding box center [784, 386] width 1568 height 696
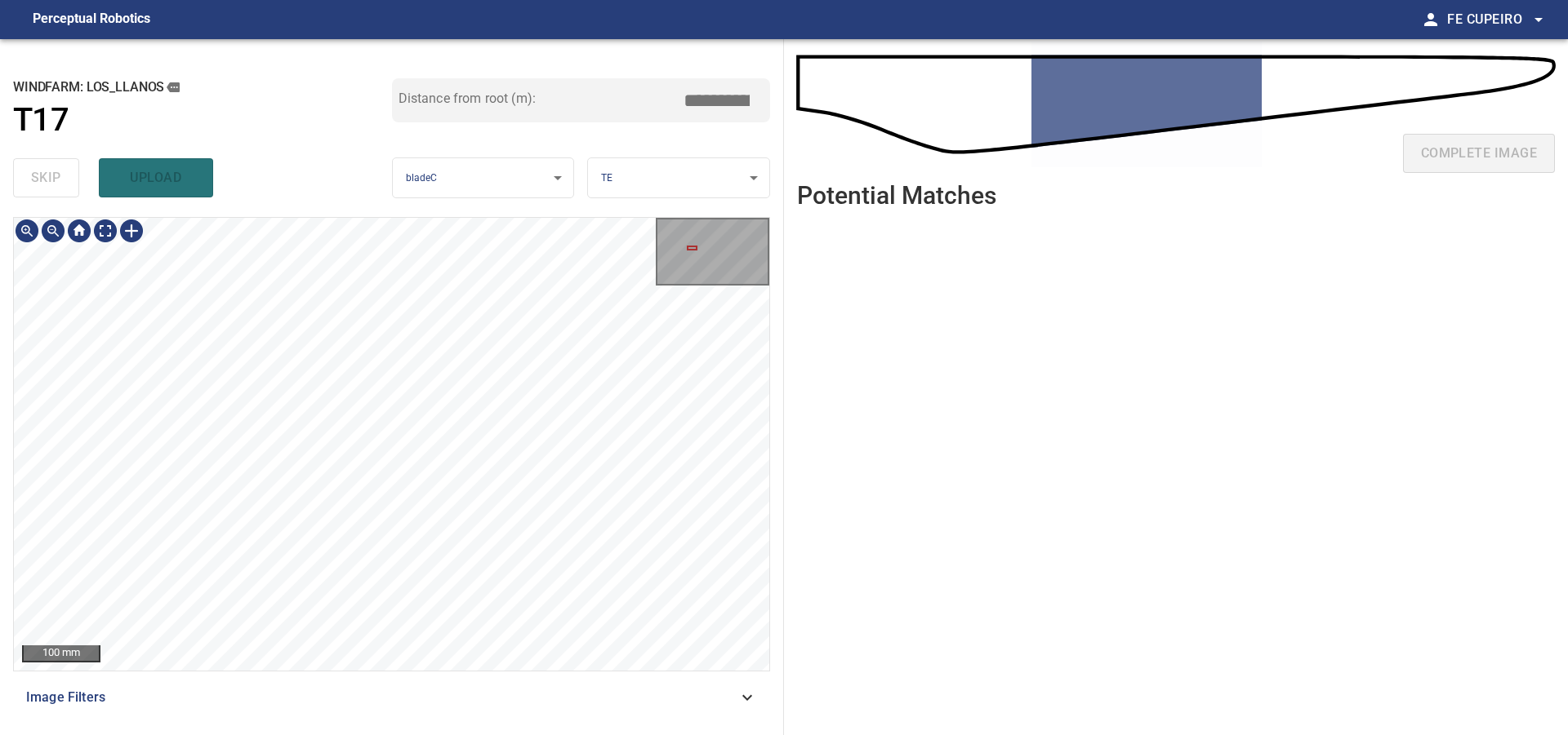
click at [747, 703] on div "100 mm Image Filters" at bounding box center [391, 469] width 757 height 505
click at [98, 231] on body "**********" at bounding box center [784, 368] width 1568 height 735
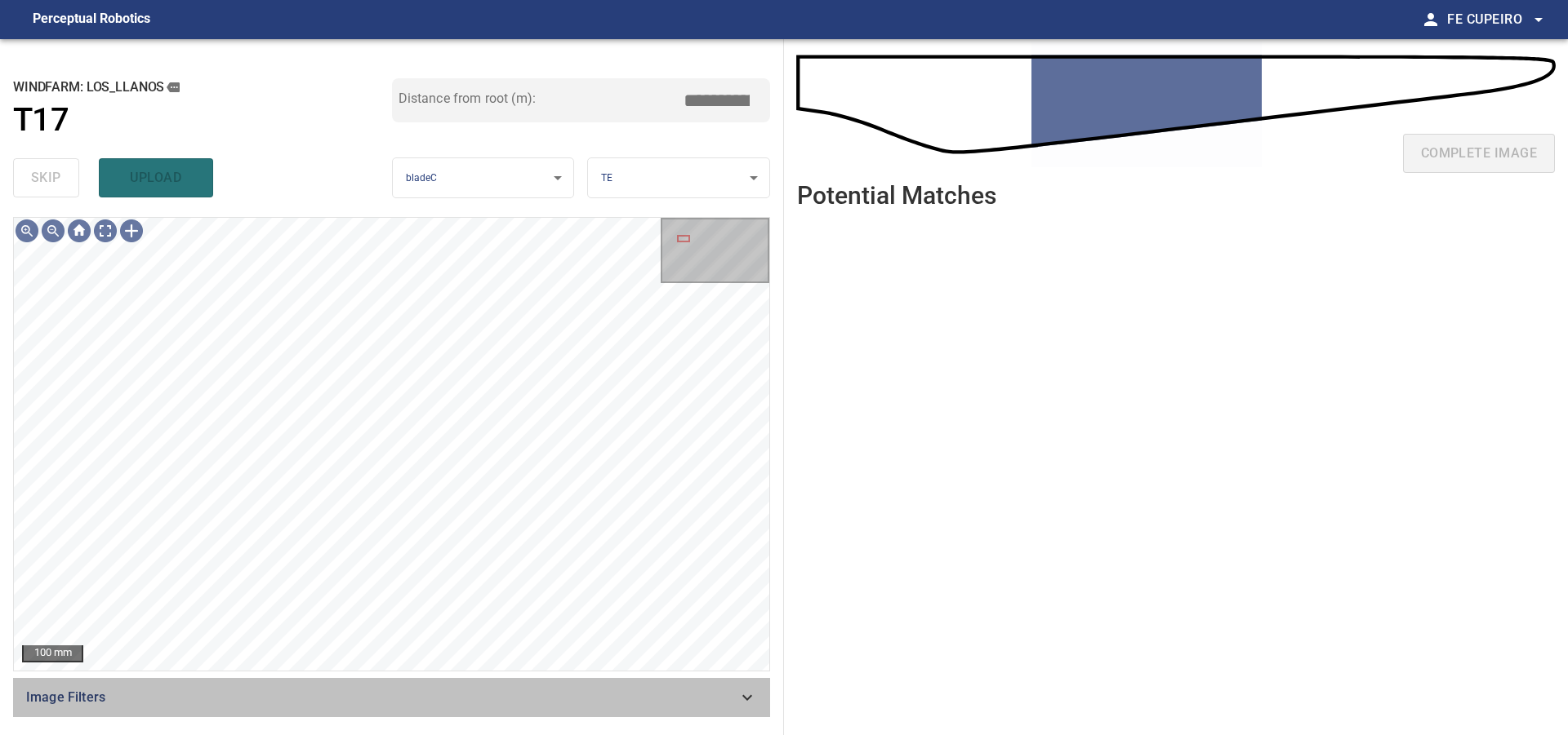
click at [372, 705] on span "Image Filters" at bounding box center [381, 698] width 711 height 20
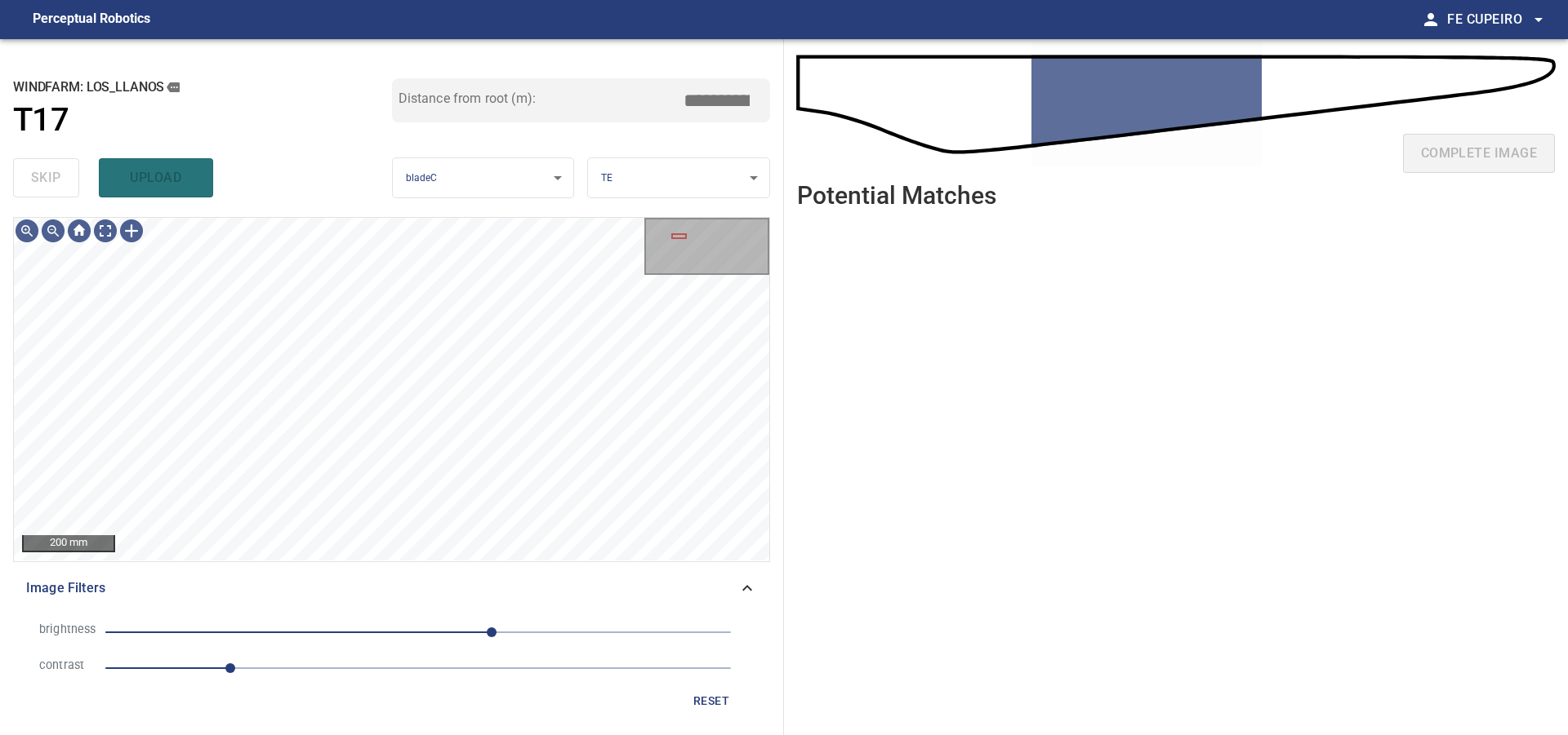
click at [308, 663] on span "1" at bounding box center [418, 667] width 625 height 23
click at [461, 635] on span "60" at bounding box center [418, 631] width 625 height 23
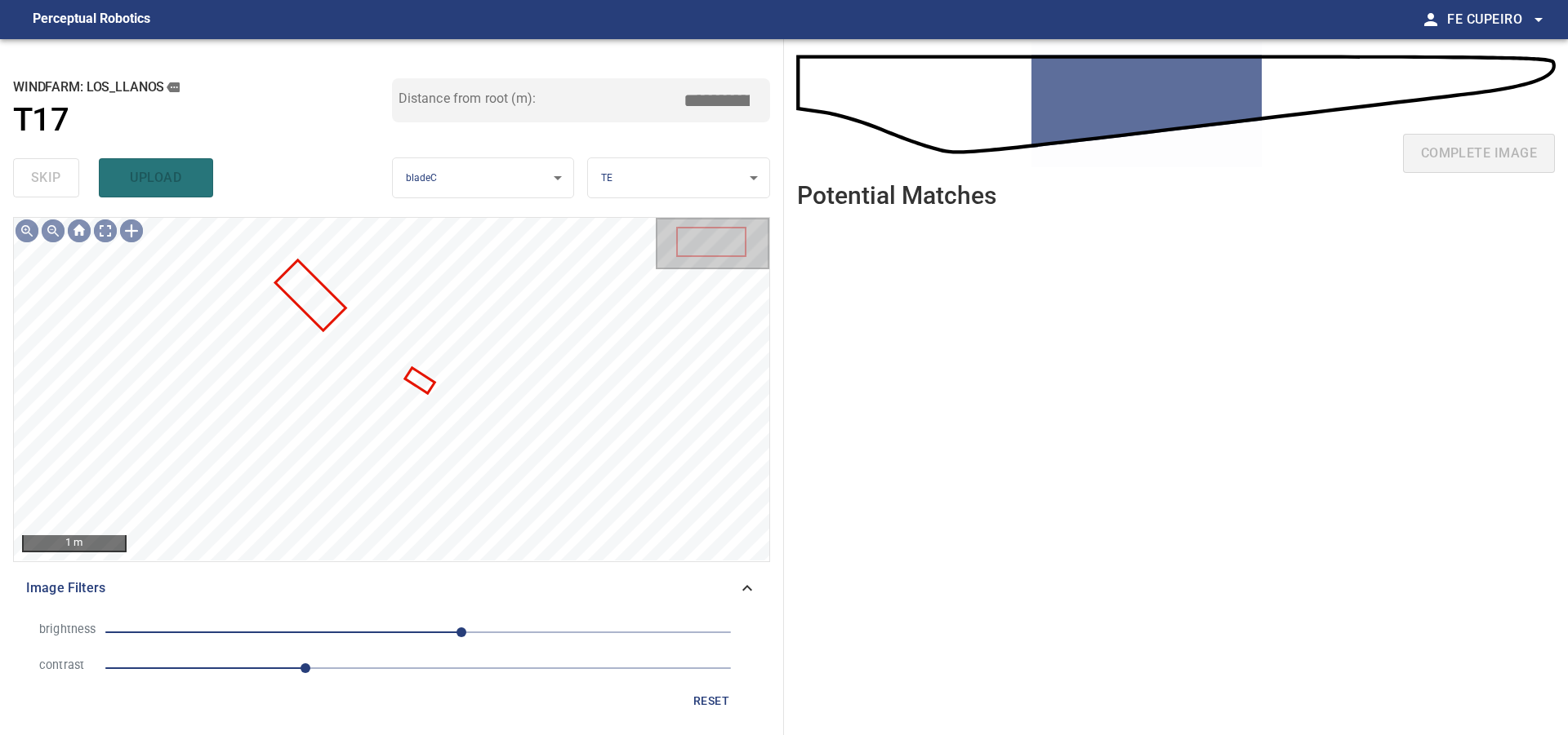
click at [413, 636] on span "35" at bounding box center [418, 631] width 625 height 23
click at [103, 231] on body "**********" at bounding box center [784, 368] width 1568 height 735
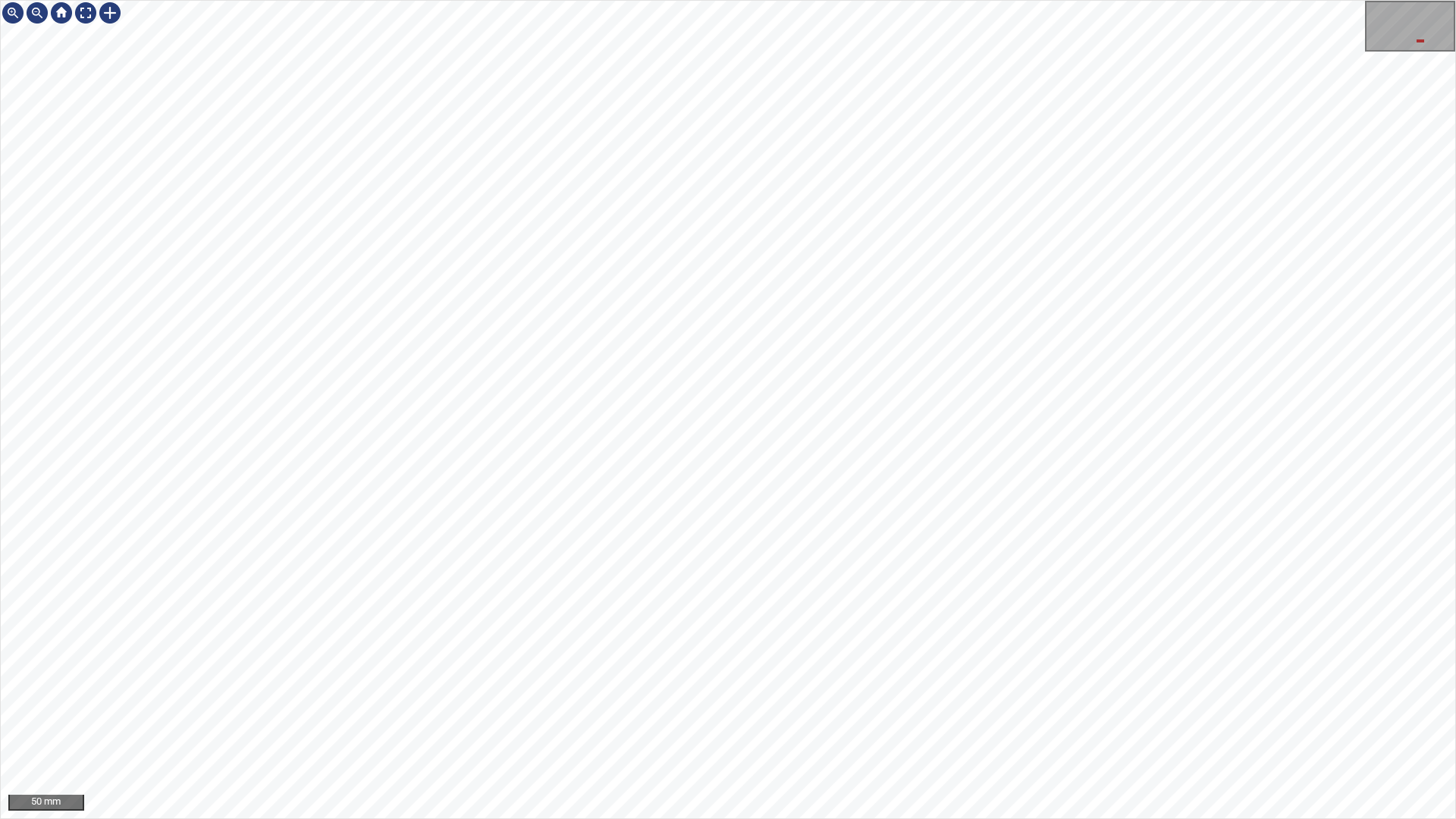
click at [1227, 682] on div "50 mm" at bounding box center [728, 409] width 1456 height 819
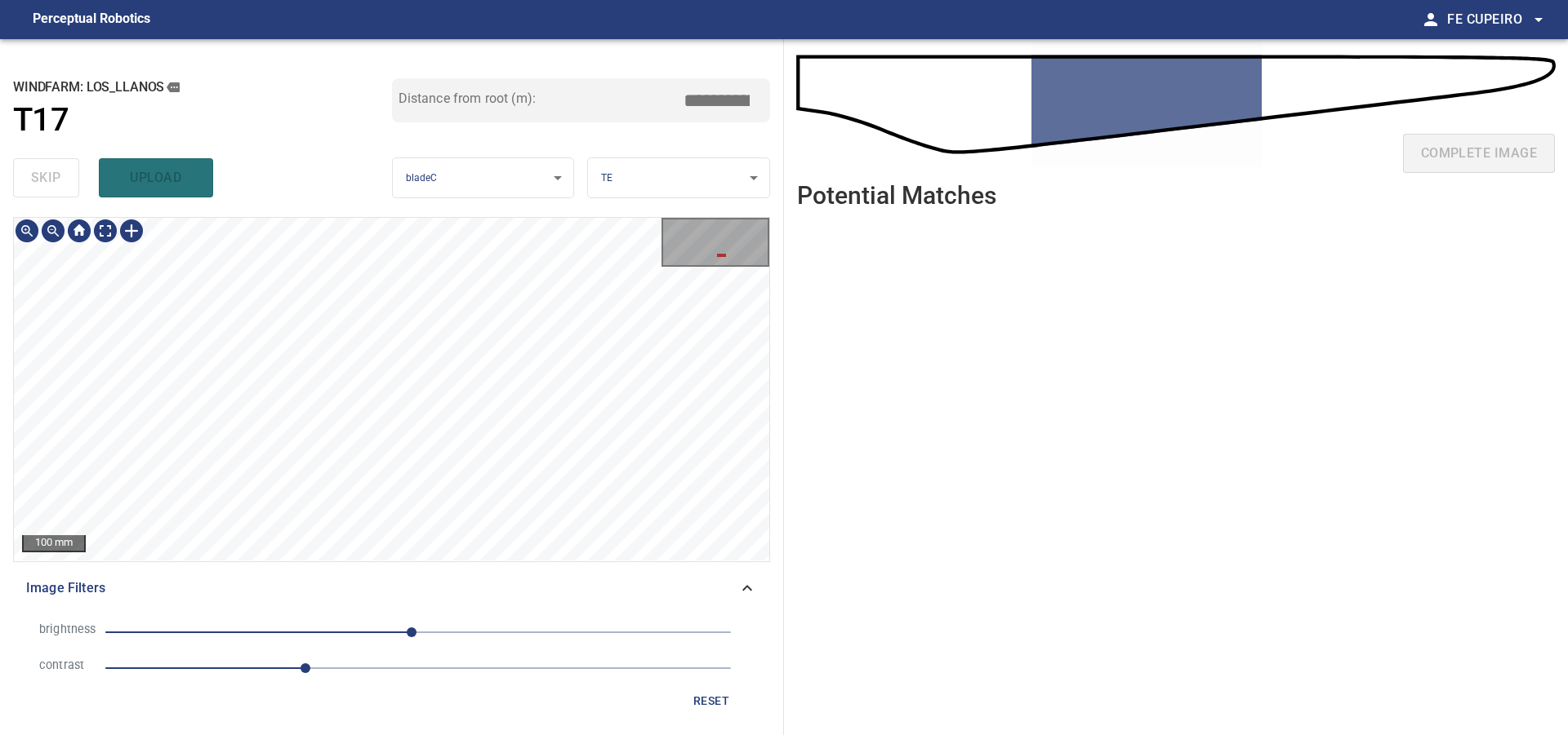
click at [721, 689] on button "reset" at bounding box center [711, 702] width 52 height 31
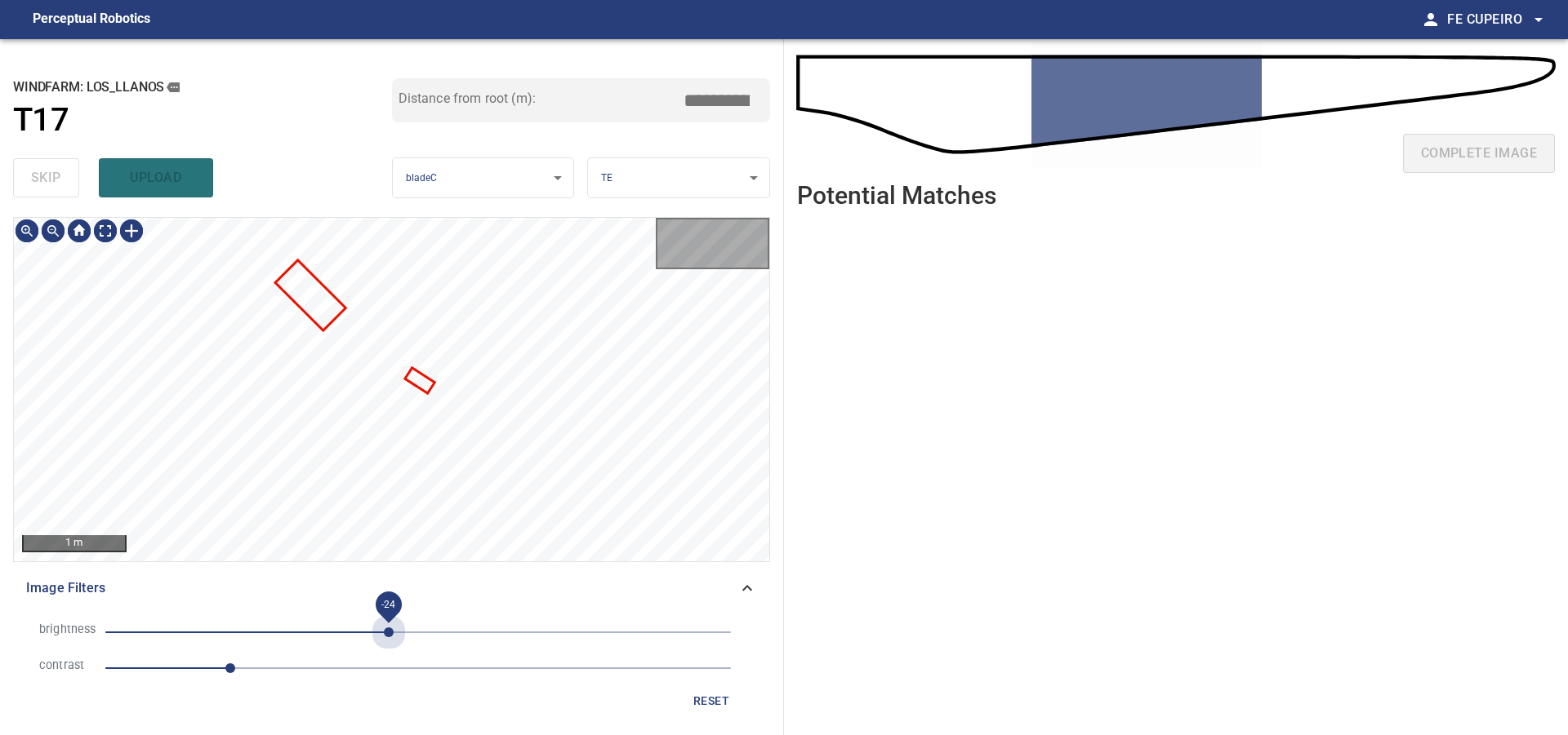
click at [388, 630] on span "-24" at bounding box center [418, 631] width 625 height 23
click at [438, 631] on span "-24" at bounding box center [418, 631] width 625 height 23
click at [479, 627] on span "16" at bounding box center [418, 631] width 625 height 23
click at [278, 665] on span "1" at bounding box center [418, 667] width 625 height 23
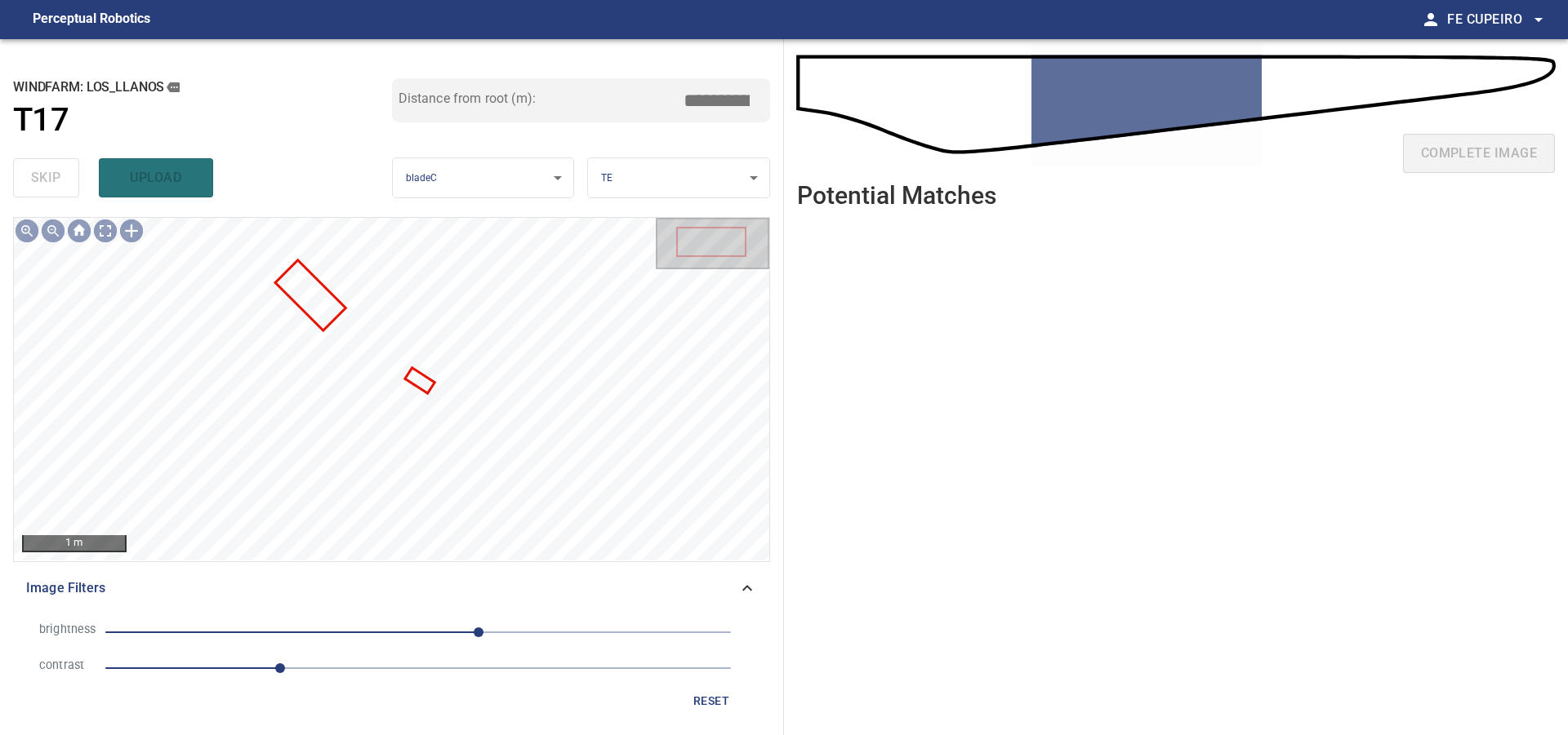
click at [441, 632] on span "49" at bounding box center [418, 631] width 625 height 23
click at [697, 694] on span "reset" at bounding box center [710, 701] width 39 height 21
click at [96, 226] on body "**********" at bounding box center [784, 368] width 1568 height 735
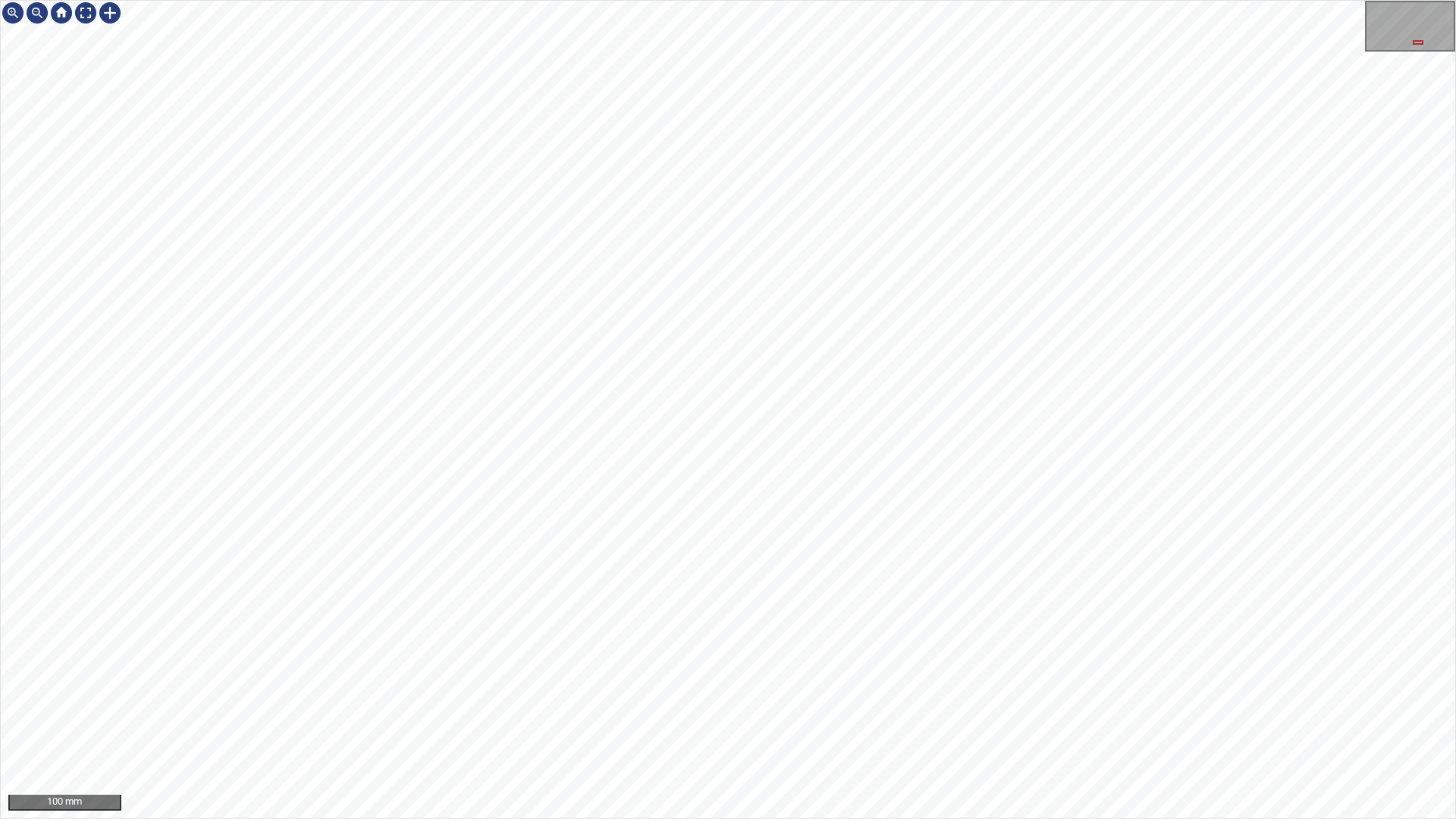
click at [1219, 682] on div "100 mm" at bounding box center [728, 409] width 1456 height 819
click at [1259, 682] on div "100 mm" at bounding box center [728, 409] width 1456 height 819
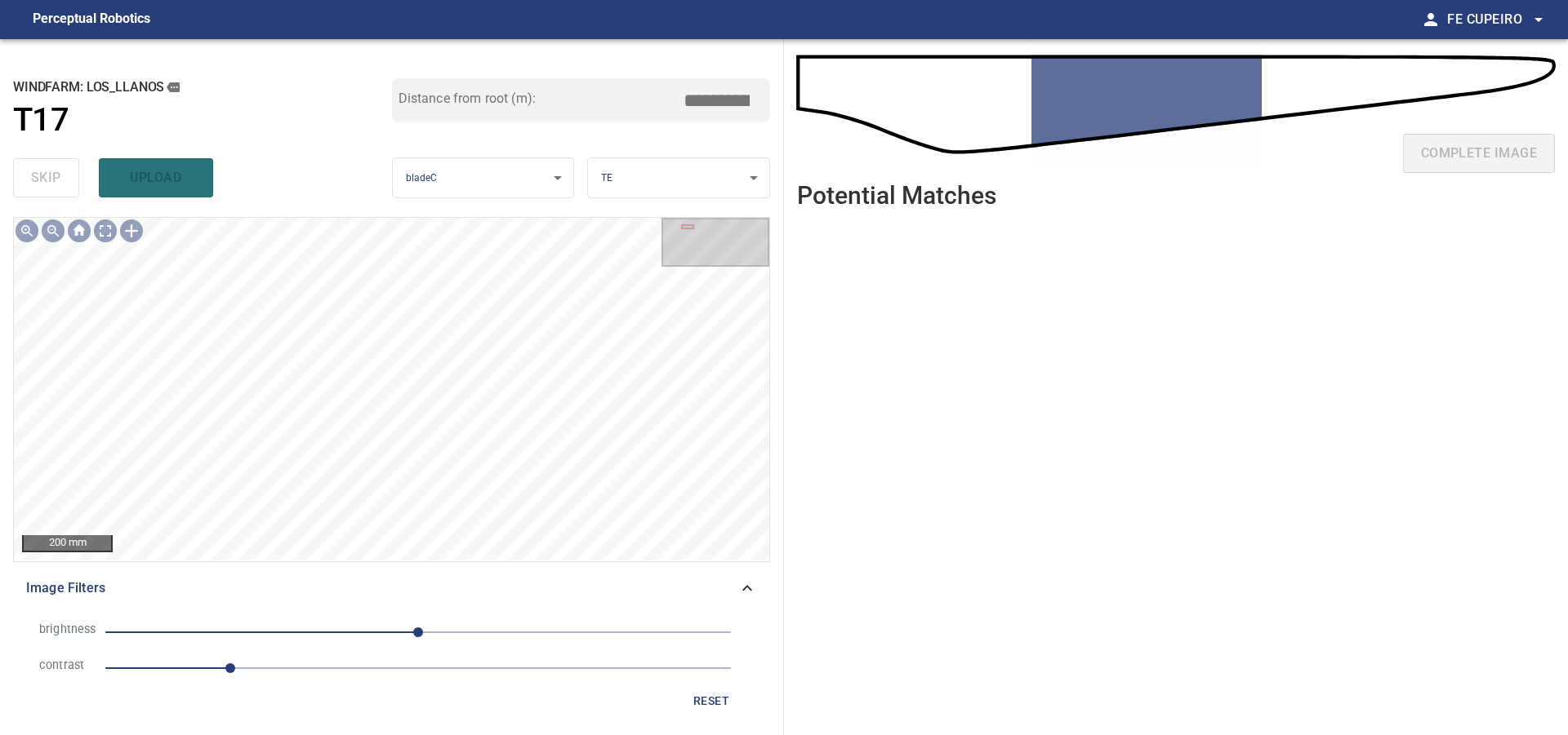
click at [440, 638] on span "0" at bounding box center [418, 631] width 625 height 23
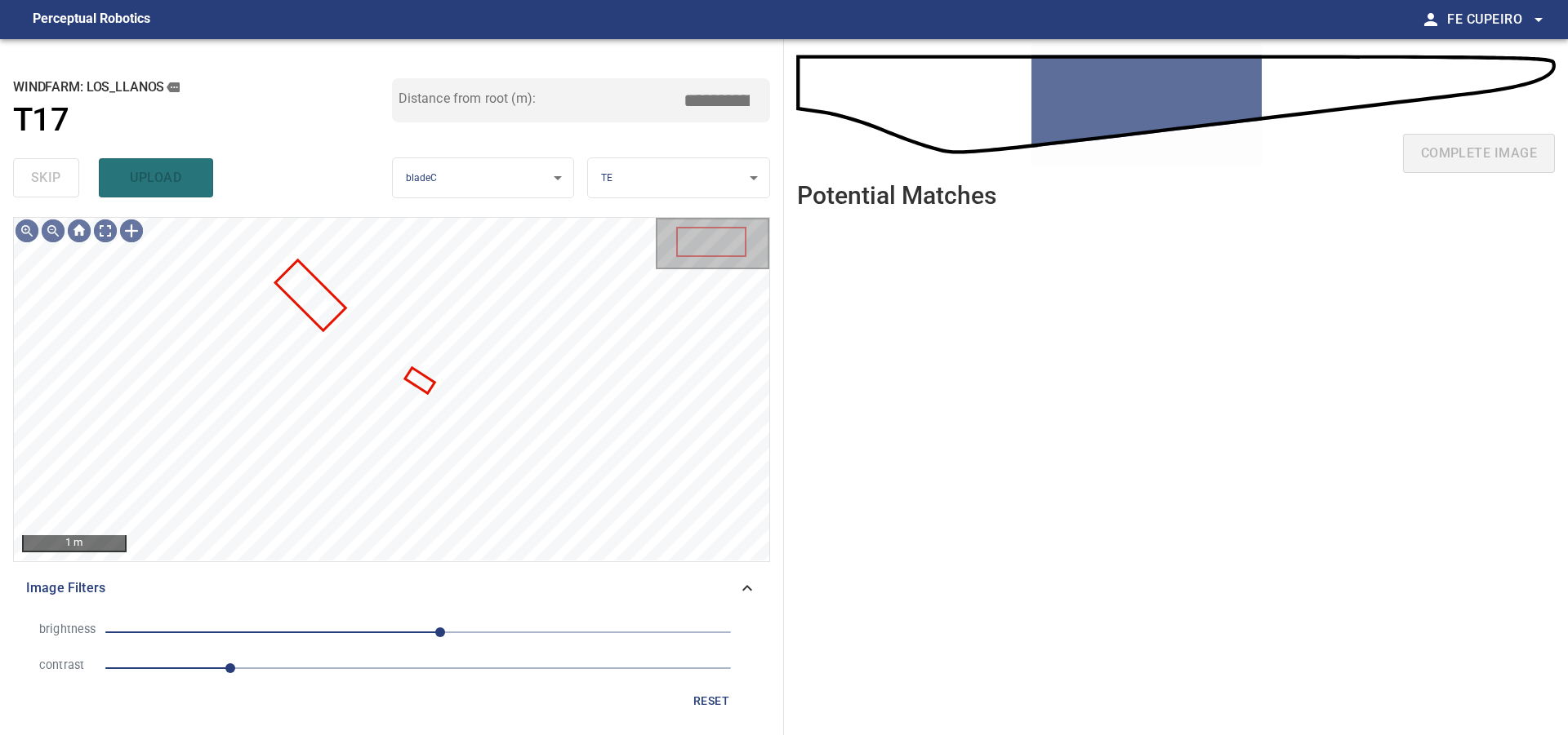
click at [304, 673] on span "1" at bounding box center [418, 667] width 625 height 23
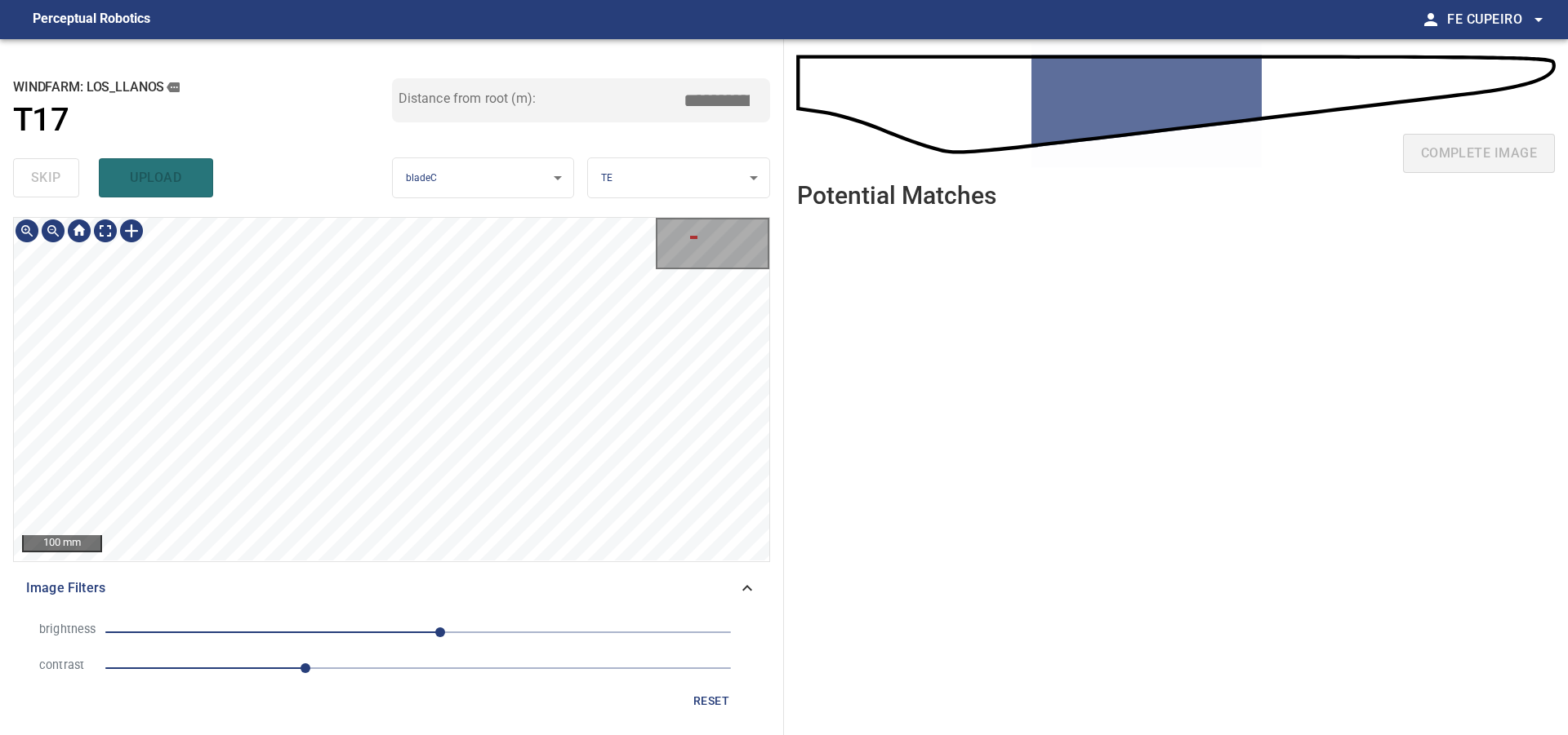
click at [222, 199] on div "**********" at bounding box center [392, 386] width 784 height 696
click at [105, 236] on body "**********" at bounding box center [784, 368] width 1568 height 735
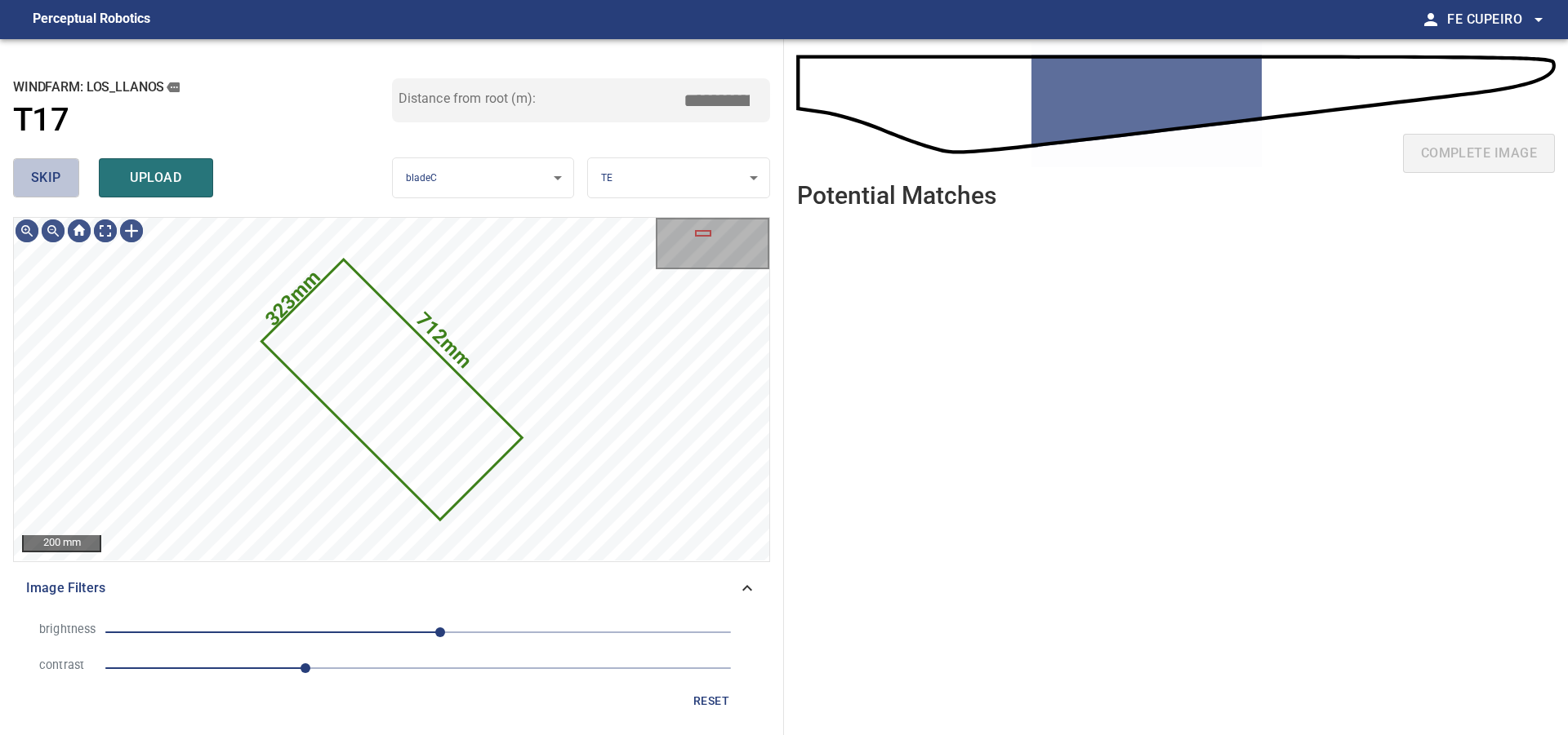
click at [75, 184] on button "skip" at bounding box center [45, 177] width 66 height 39
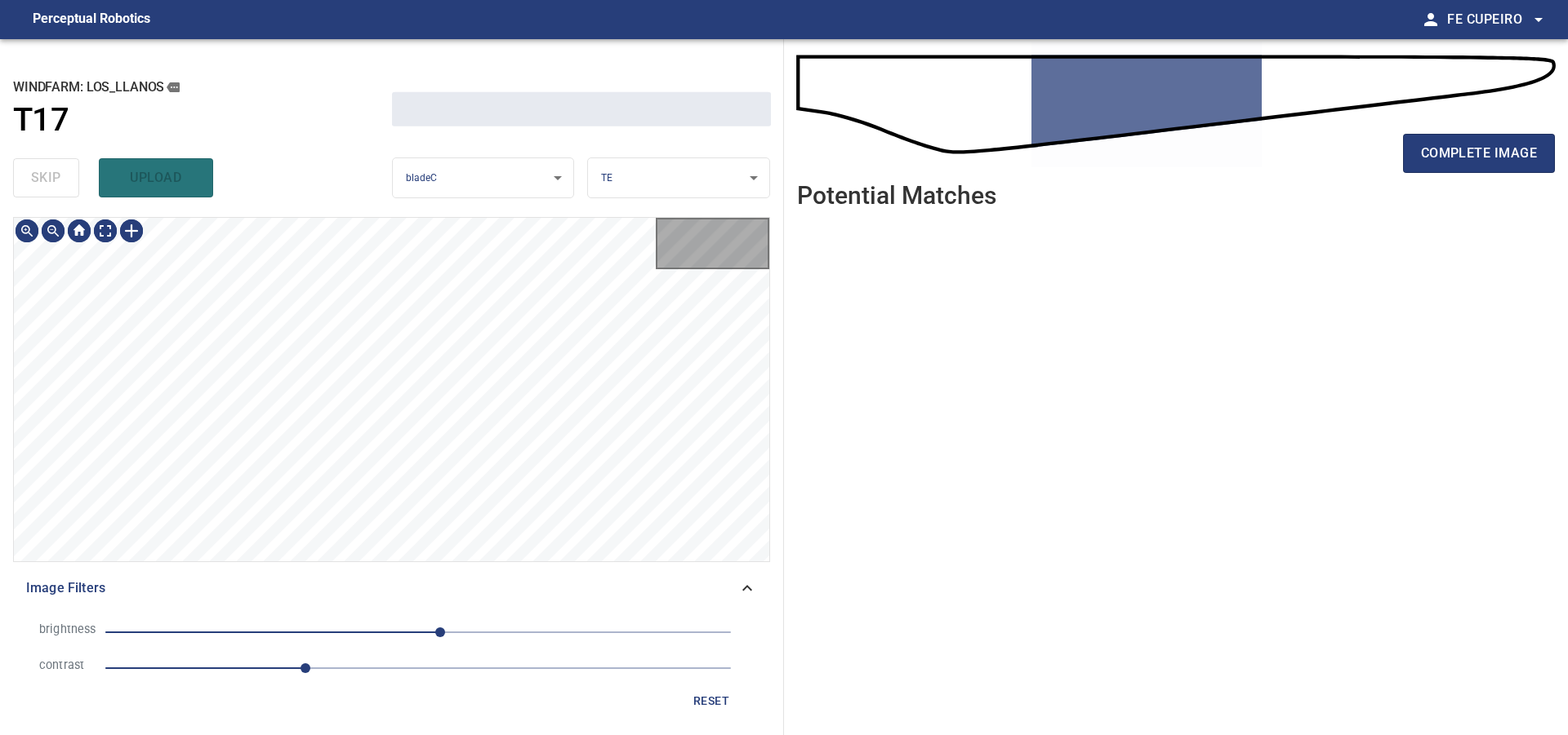
click at [75, 184] on div "skip upload" at bounding box center [202, 178] width 378 height 52
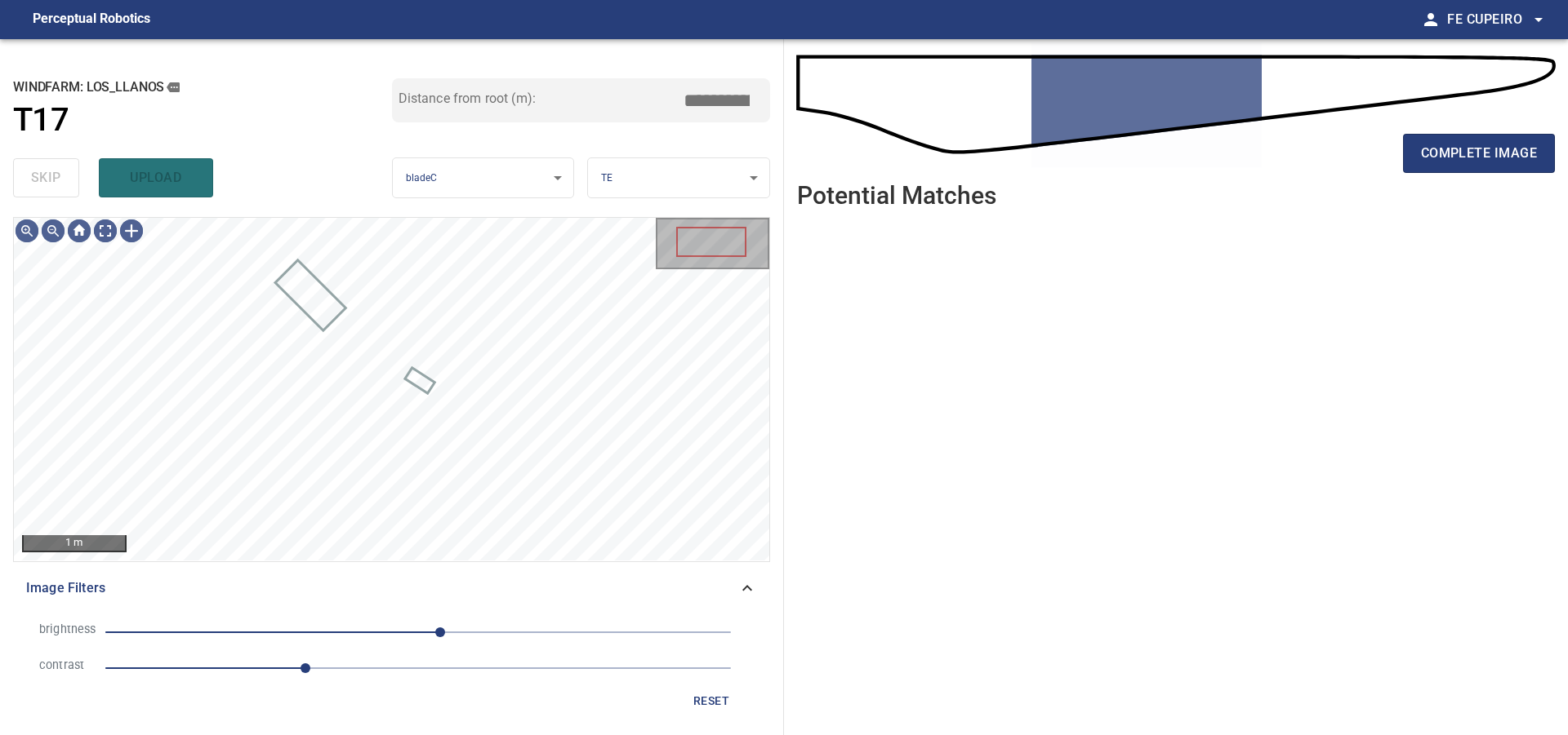
click at [75, 184] on div "skip upload" at bounding box center [202, 178] width 378 height 52
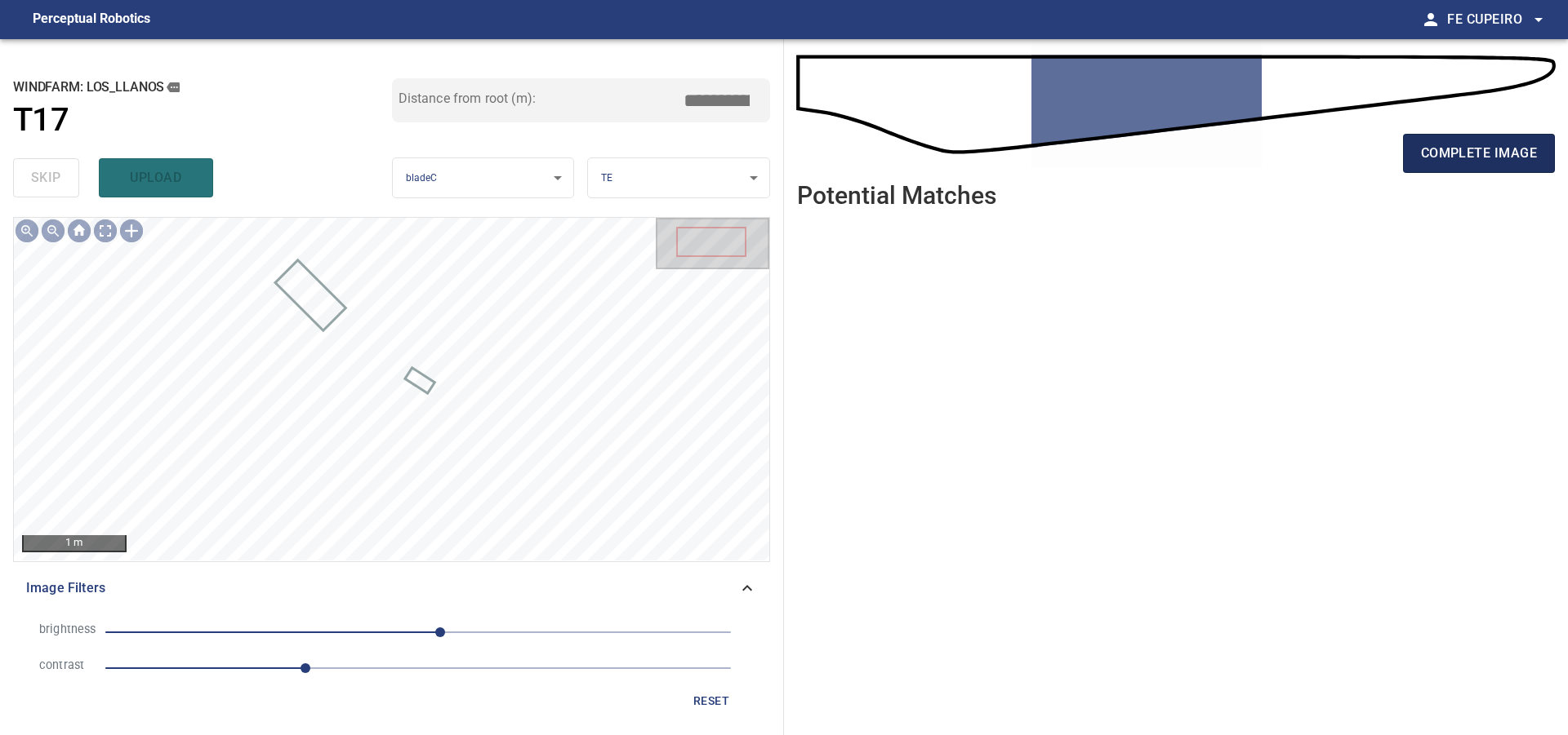
click at [1509, 166] on button "complete image" at bounding box center [1479, 153] width 152 height 39
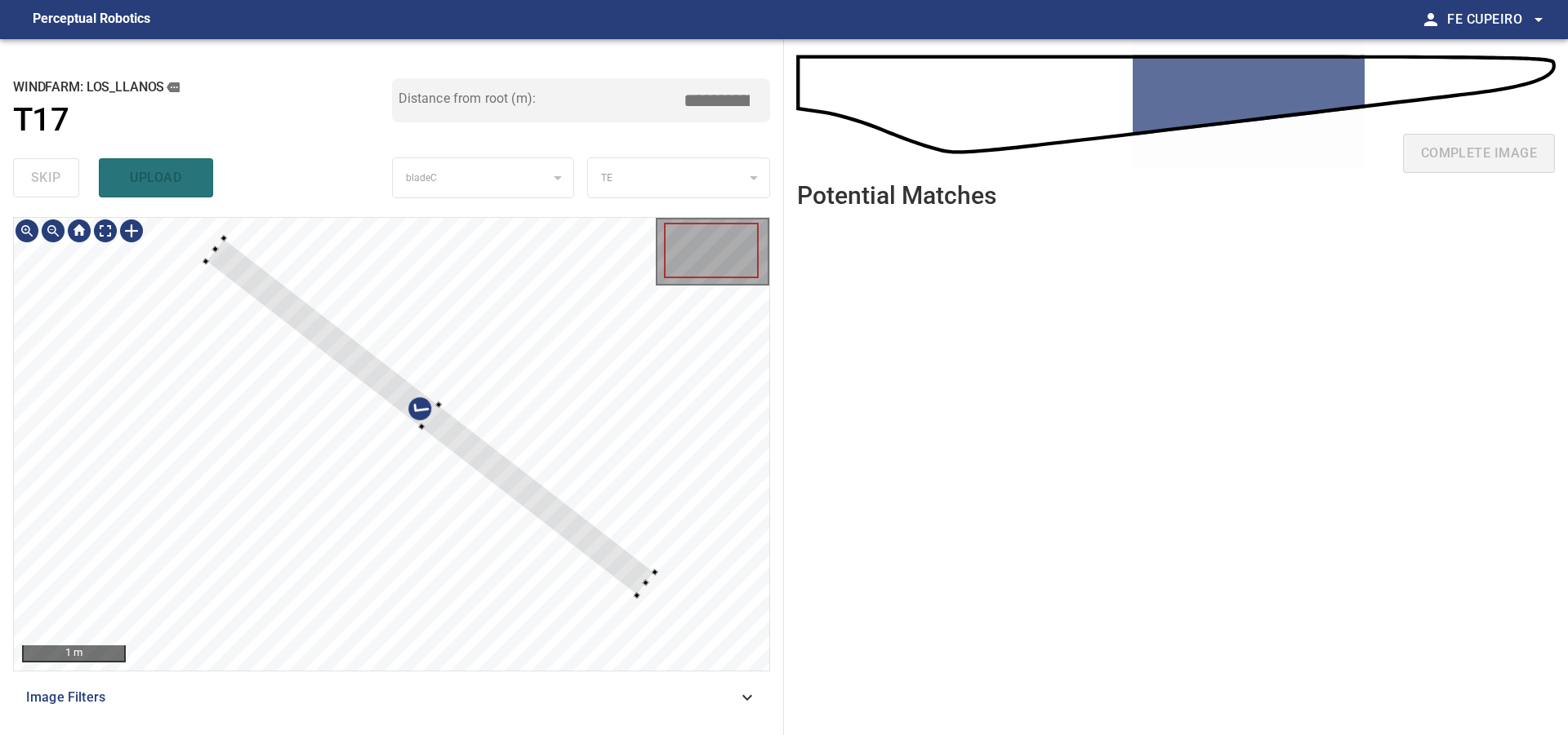
click at [629, 417] on div at bounding box center [391, 444] width 755 height 453
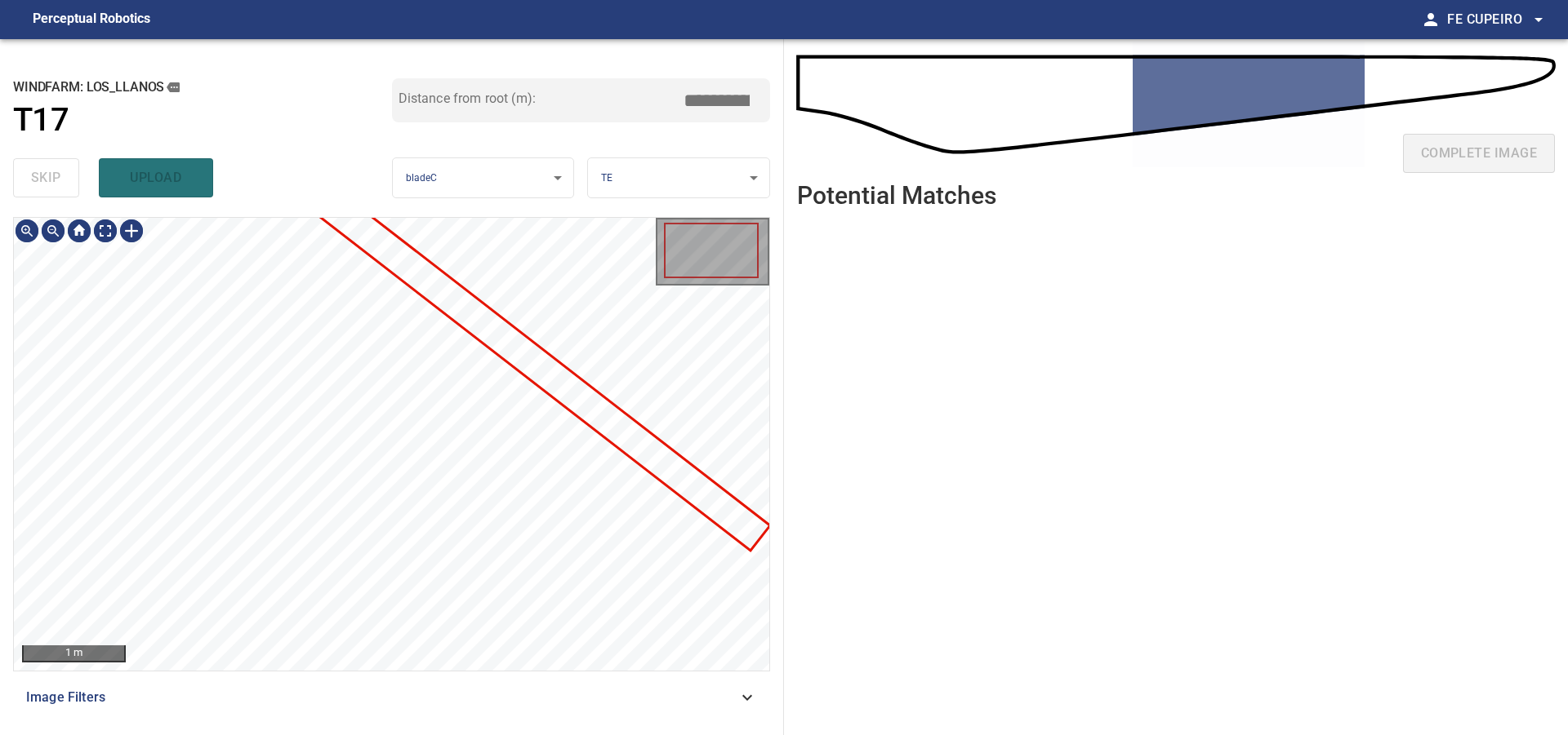
click at [355, 681] on div "Image Filters" at bounding box center [391, 697] width 757 height 39
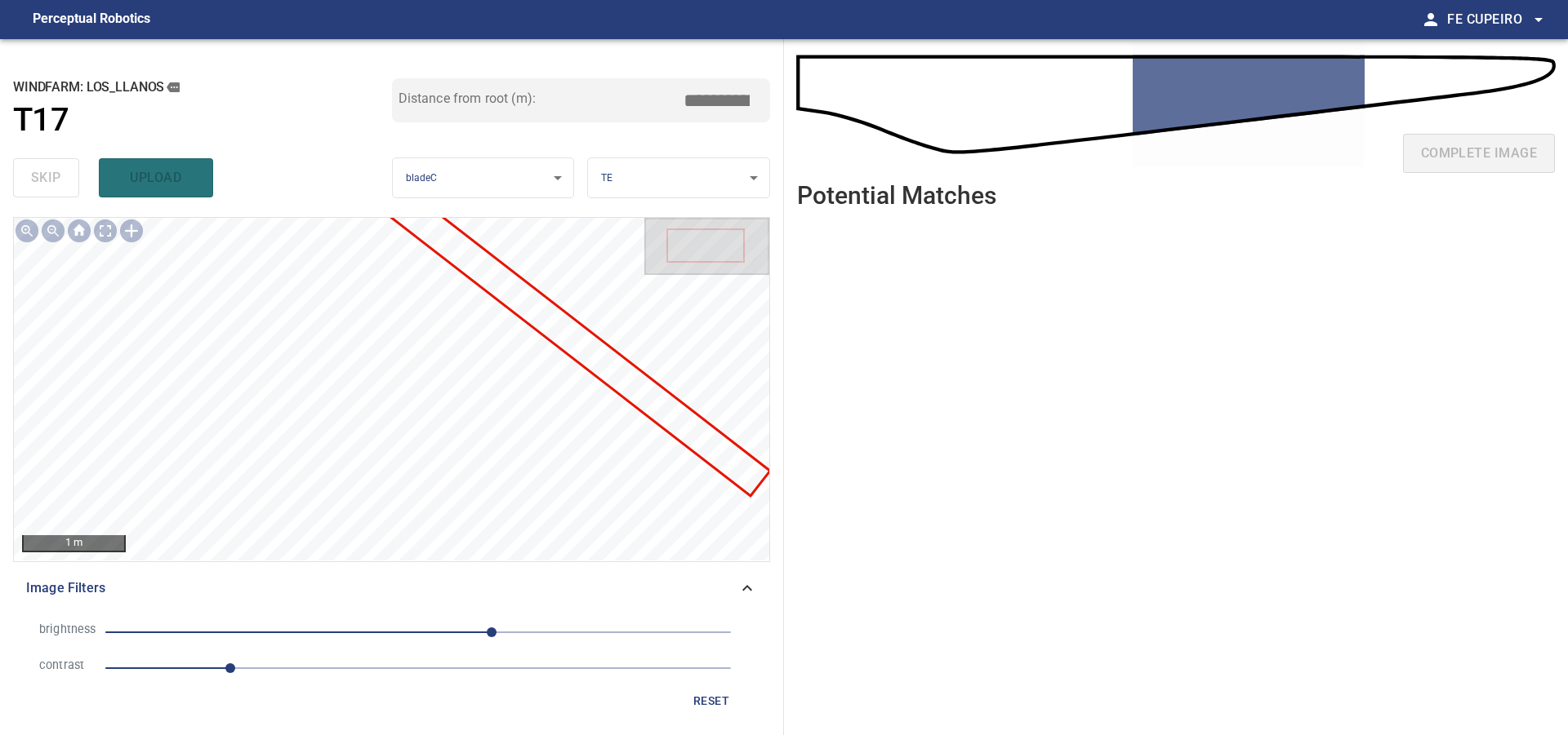
click at [305, 668] on span "1" at bounding box center [418, 667] width 625 height 23
click at [448, 635] on span "60" at bounding box center [418, 631] width 625 height 23
click at [109, 235] on body "**********" at bounding box center [784, 368] width 1568 height 735
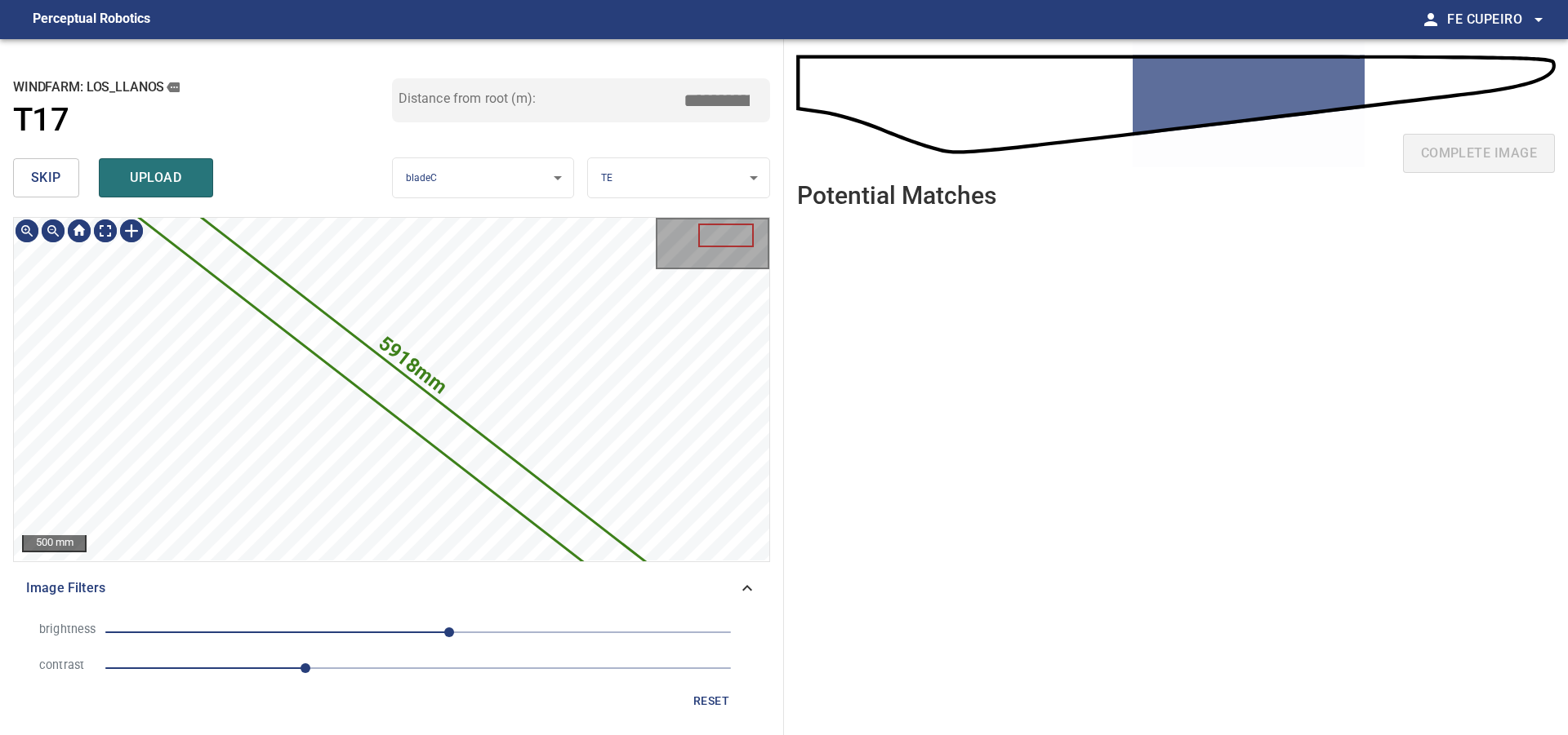
click at [49, 174] on span "skip" at bounding box center [46, 177] width 31 height 23
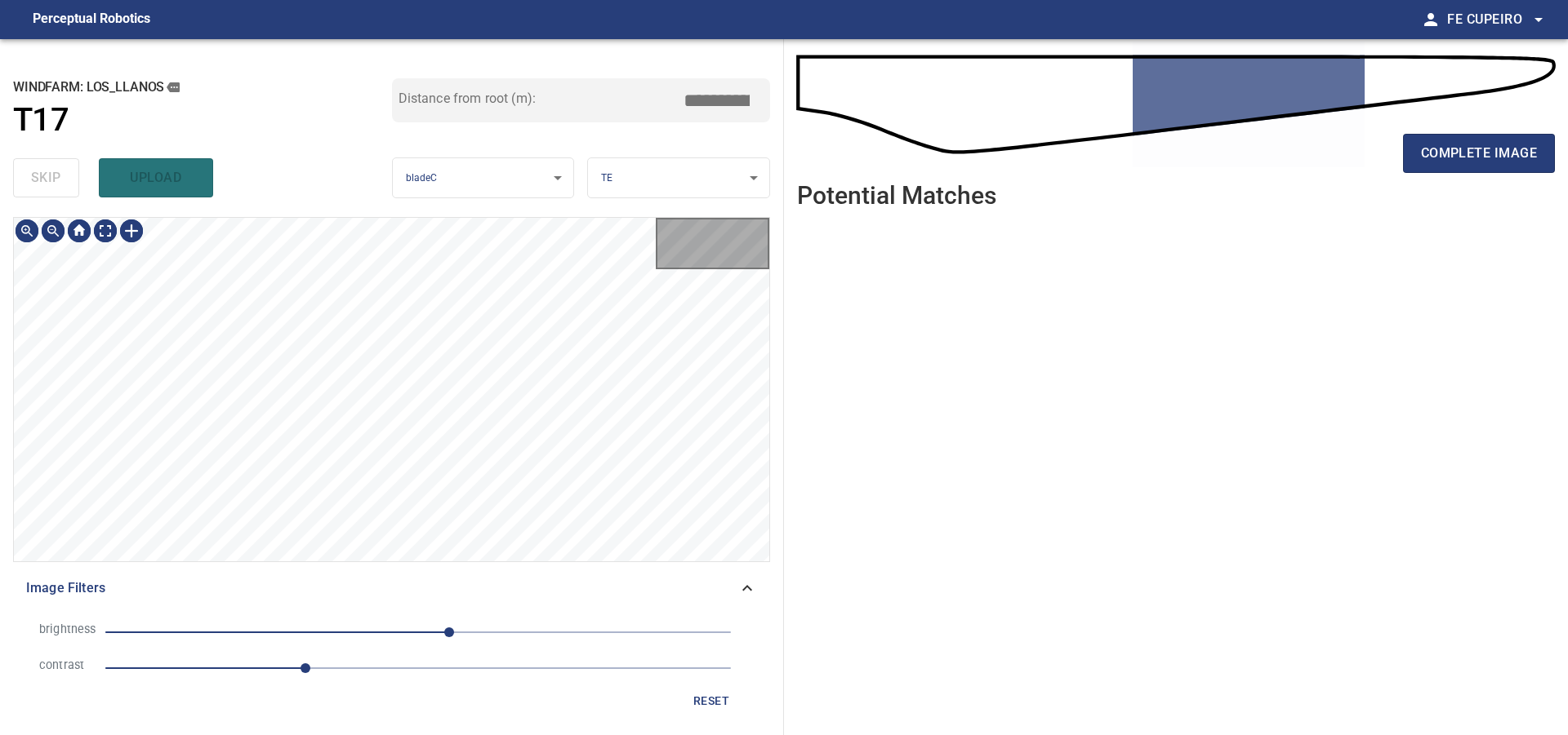
click at [49, 174] on div "skip upload" at bounding box center [202, 178] width 378 height 52
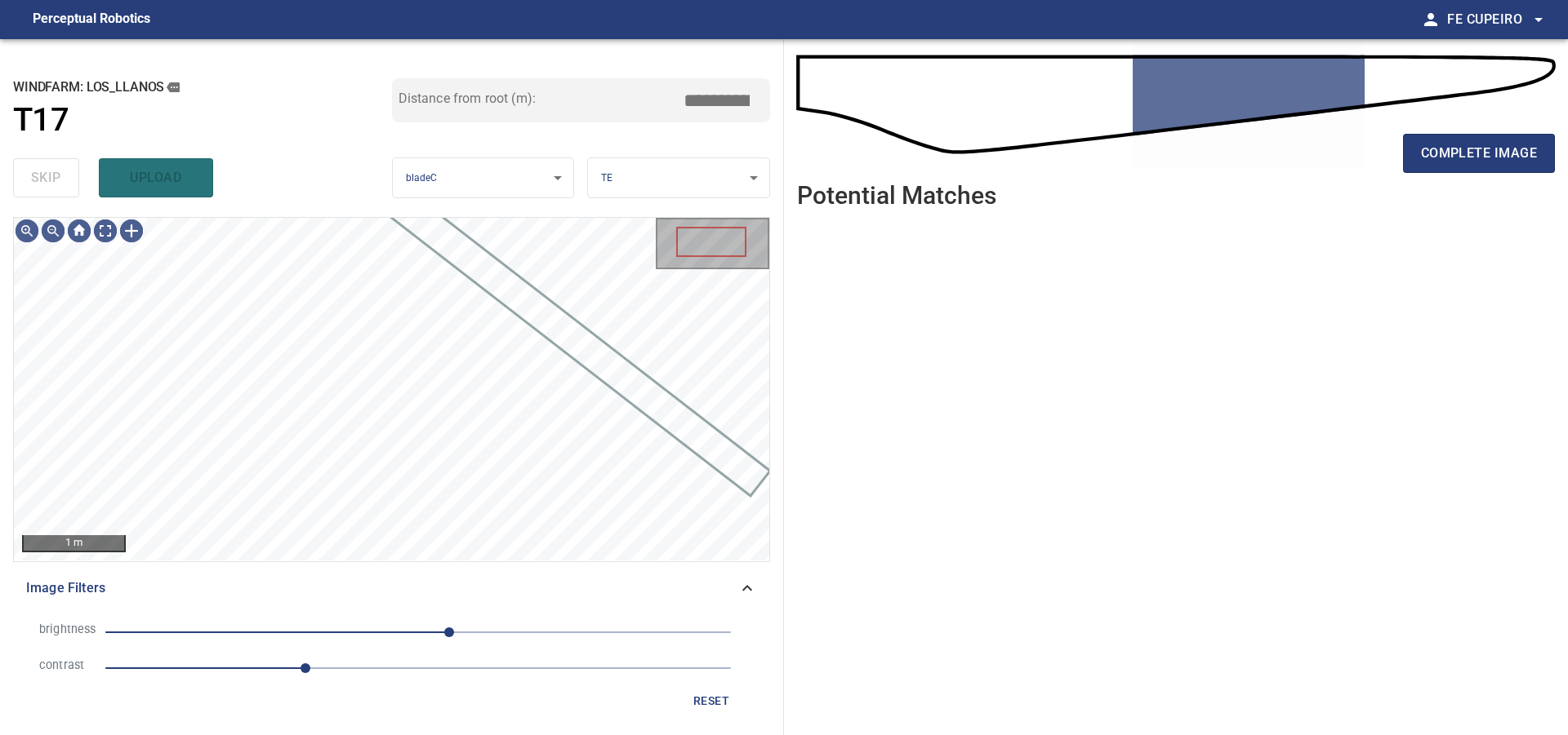
click at [49, 174] on div "skip upload" at bounding box center [202, 178] width 378 height 52
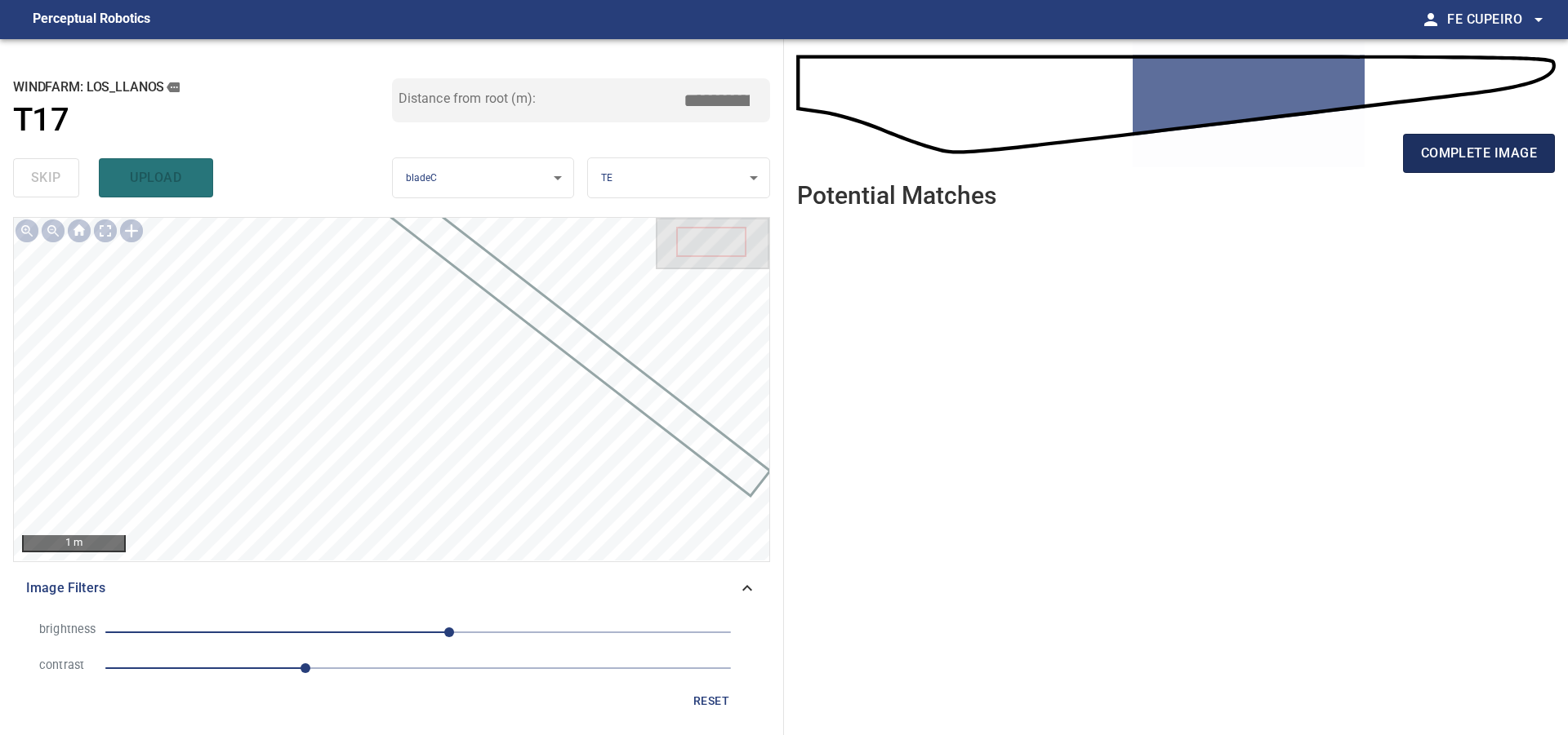
click at [1430, 146] on span "complete image" at bounding box center [1479, 153] width 116 height 23
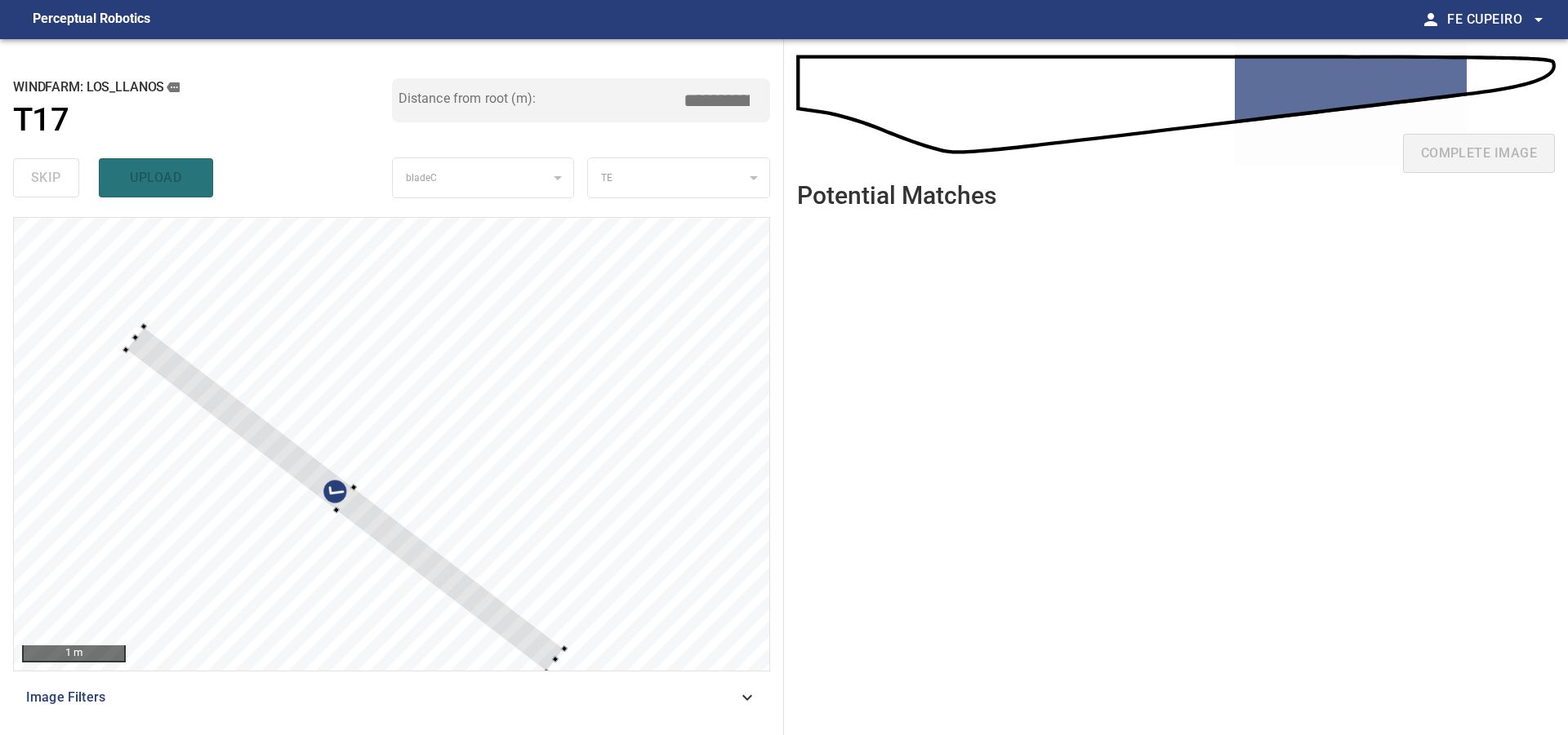
click at [591, 481] on div at bounding box center [391, 444] width 755 height 453
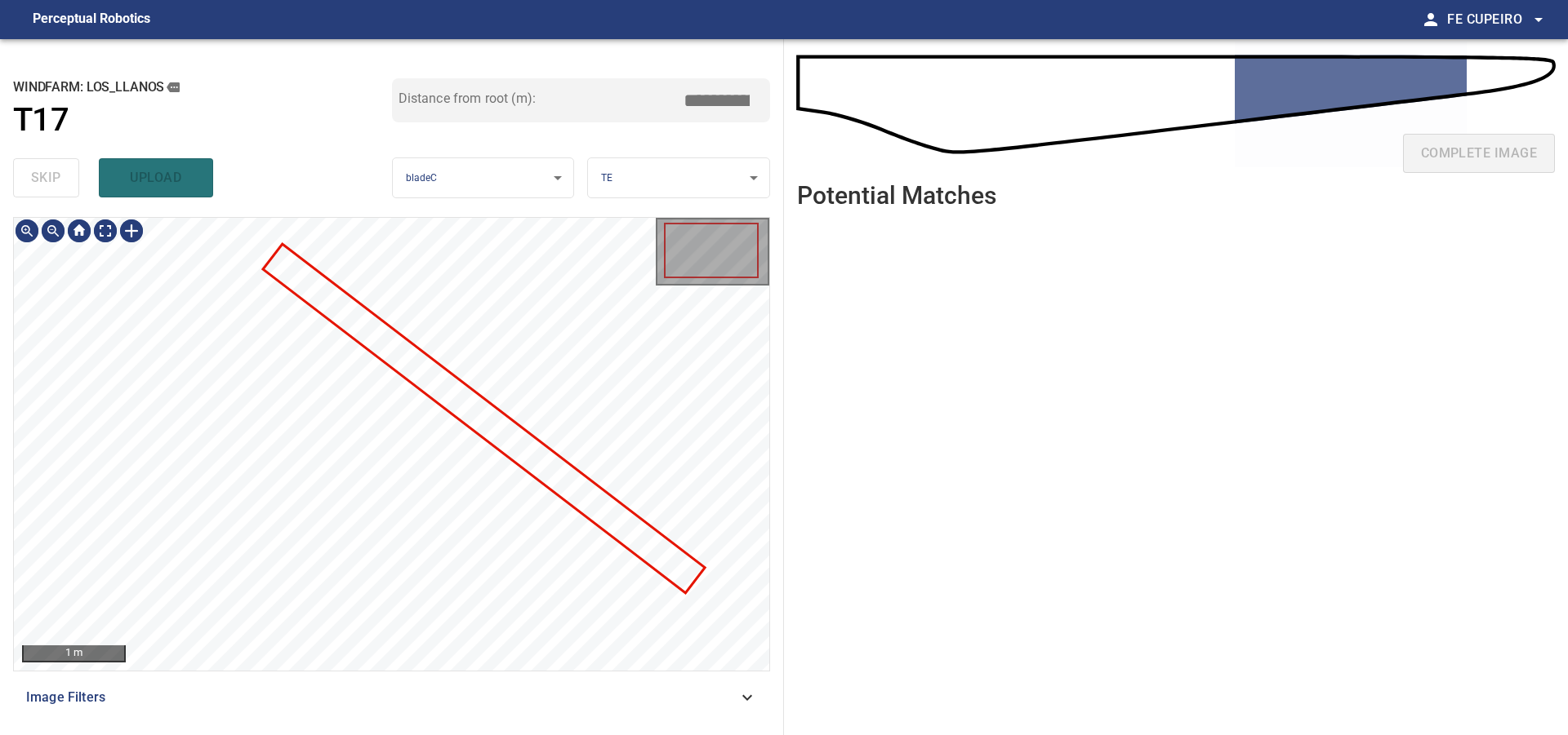
click at [387, 709] on div "Image Filters" at bounding box center [391, 697] width 757 height 39
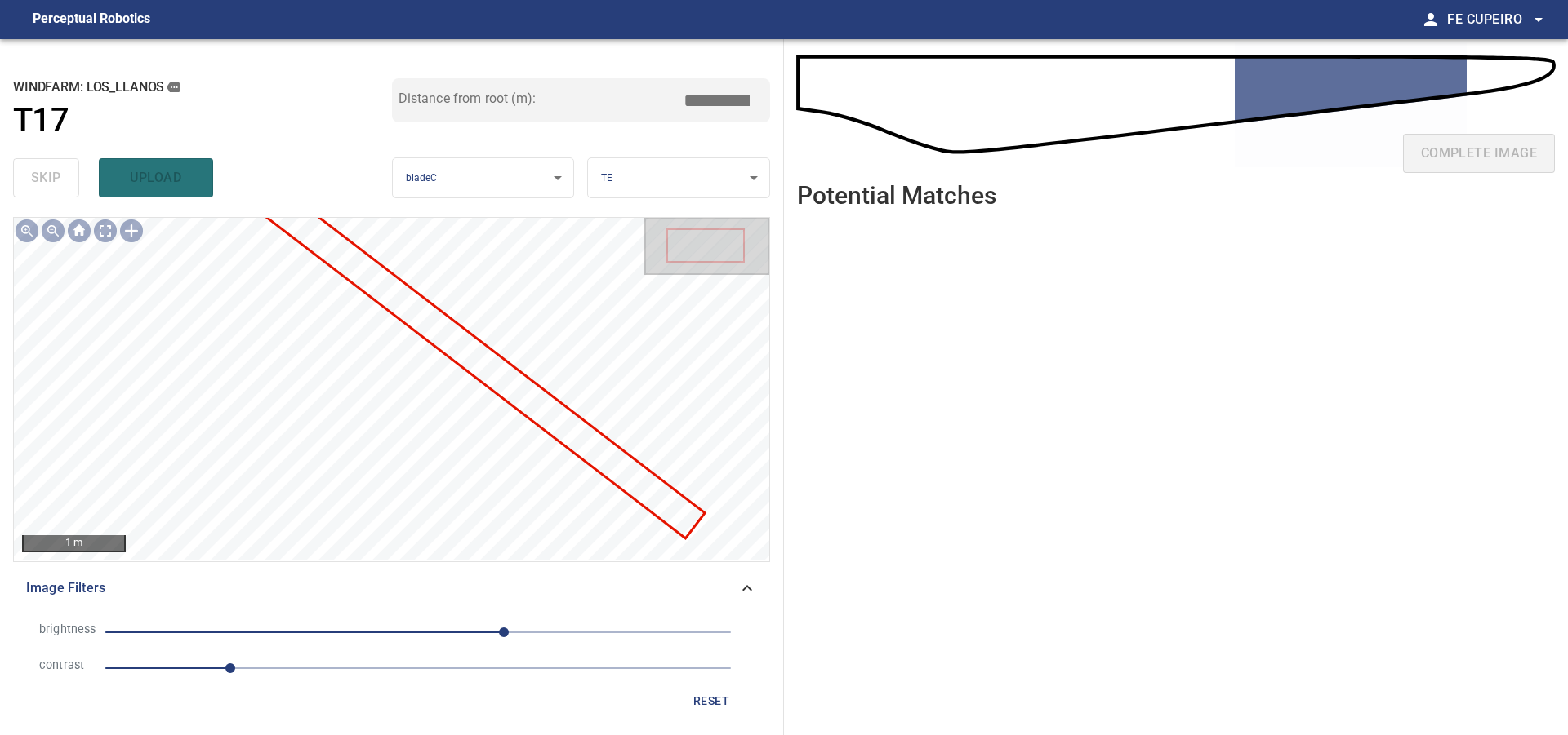
click at [271, 657] on span "1" at bounding box center [418, 667] width 625 height 23
click at [106, 235] on body "**********" at bounding box center [784, 368] width 1568 height 735
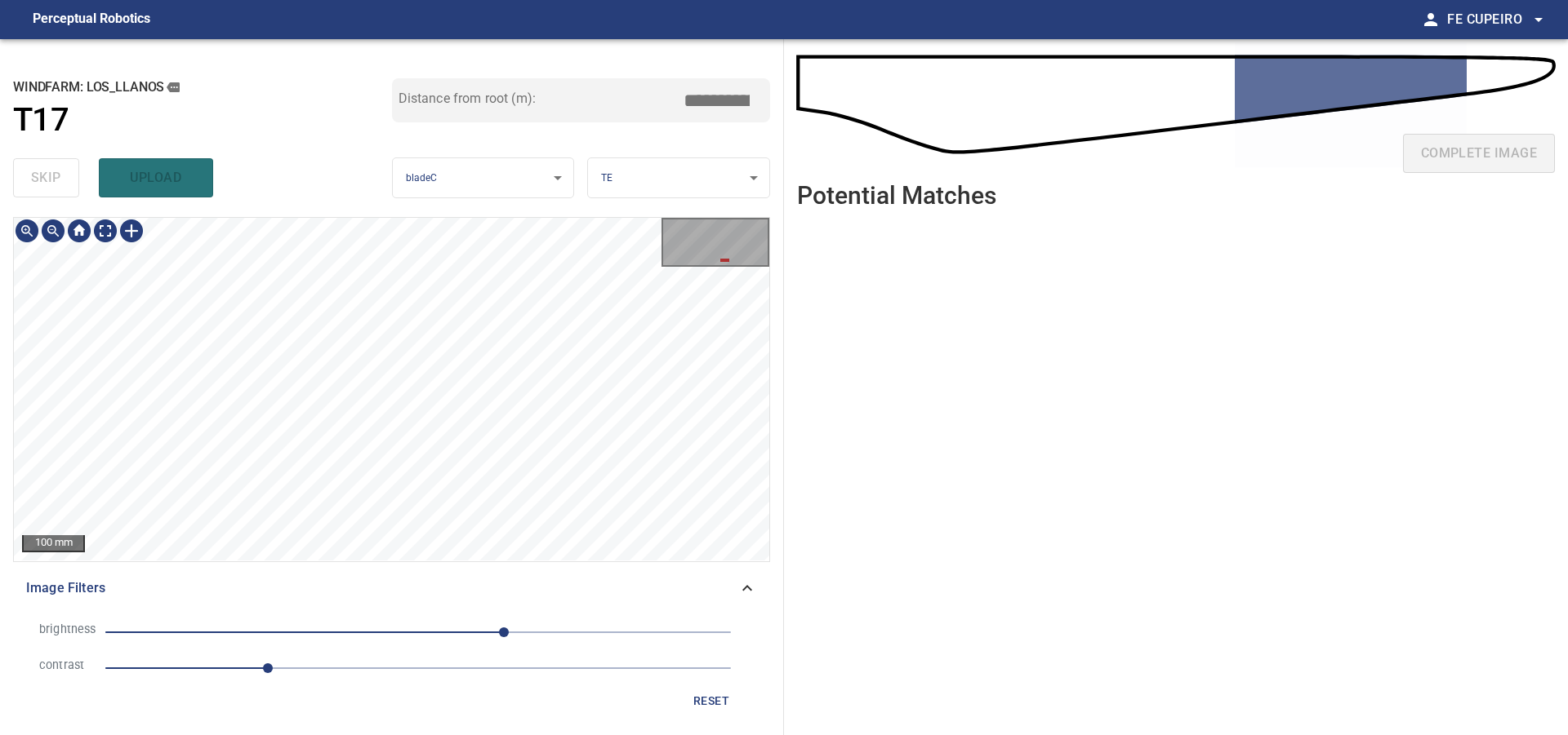
click at [449, 639] on span "70" at bounding box center [418, 631] width 625 height 23
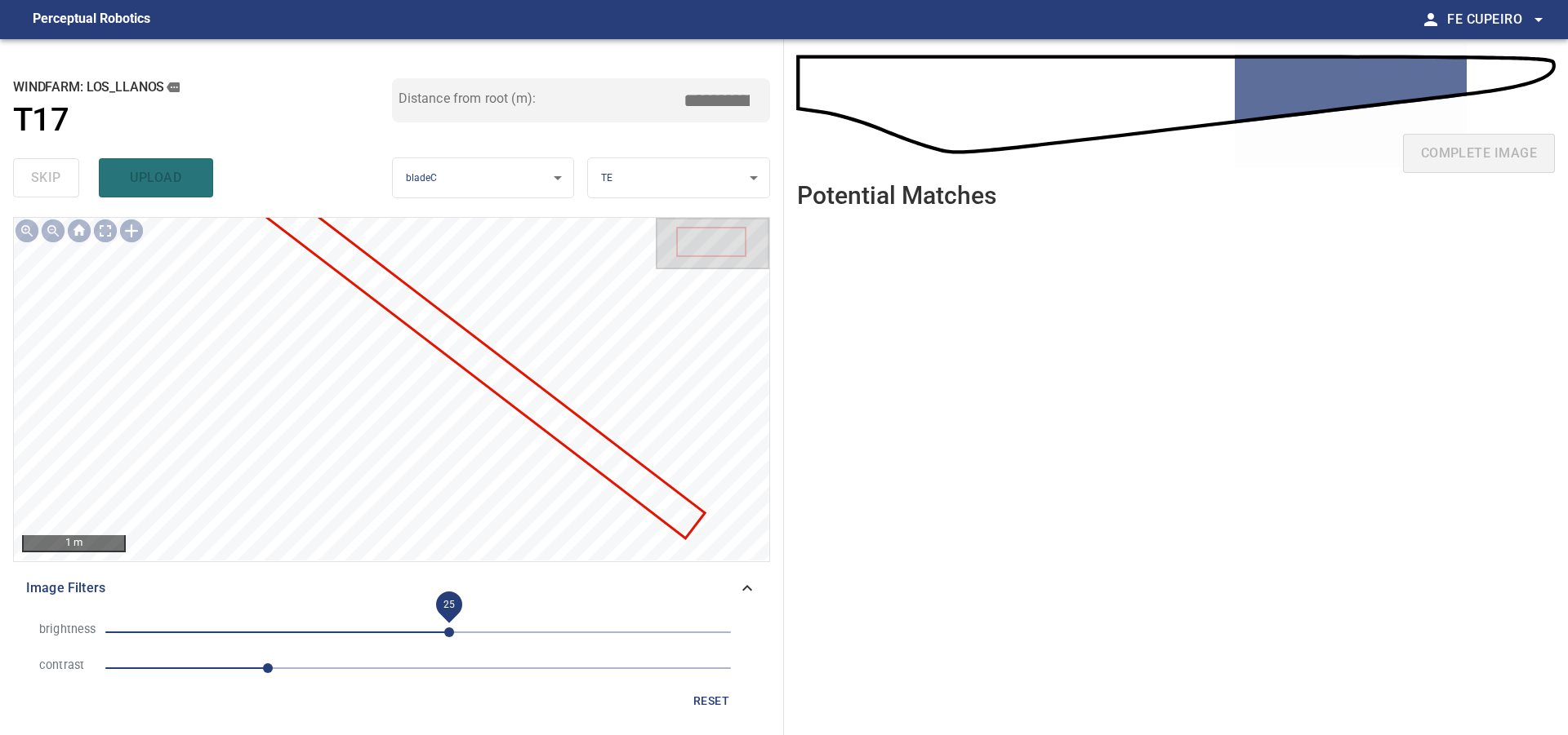
click at [454, 634] on span "25" at bounding box center [449, 632] width 10 height 10
click at [99, 228] on body "**********" at bounding box center [784, 368] width 1568 height 735
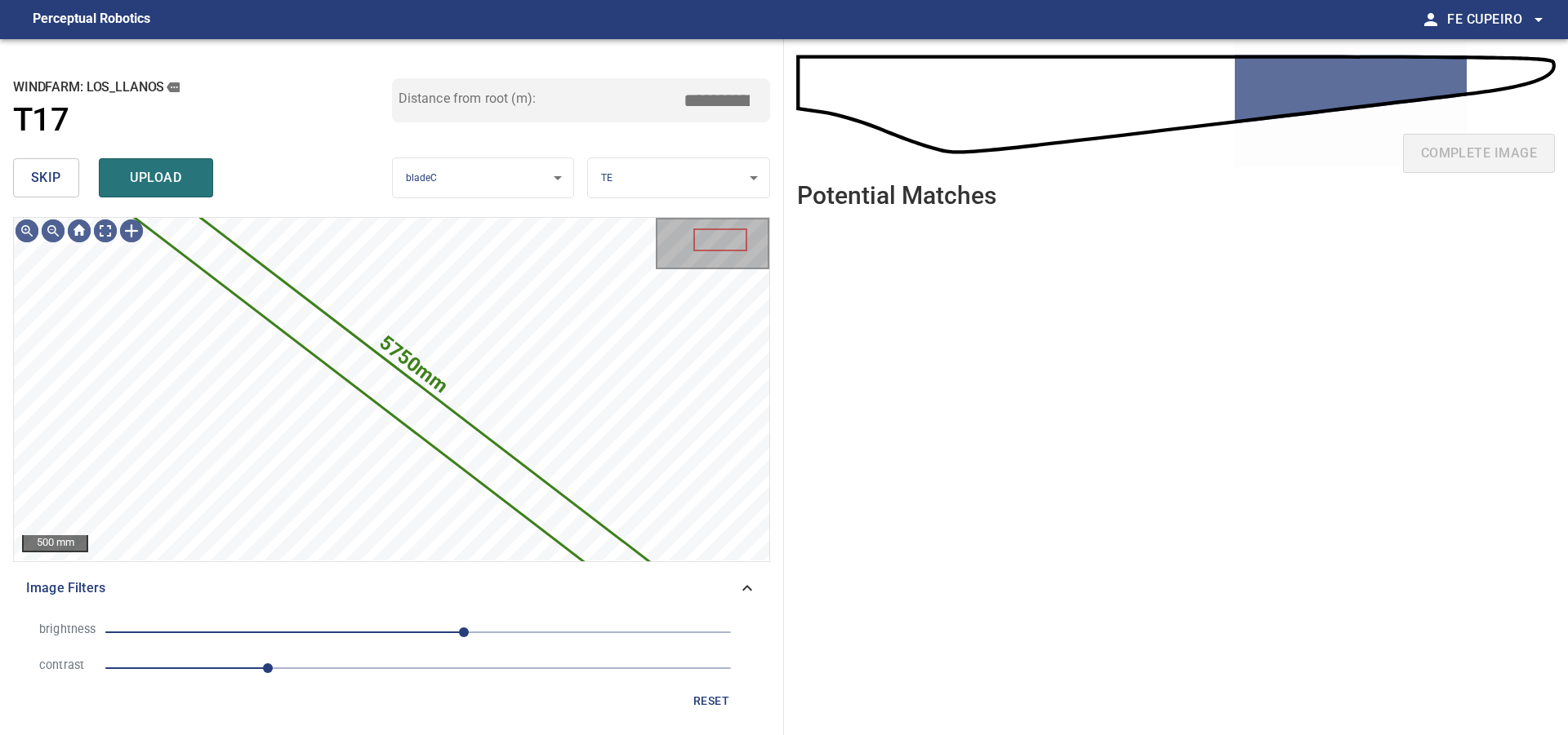
click at [59, 176] on span "skip" at bounding box center [46, 177] width 31 height 23
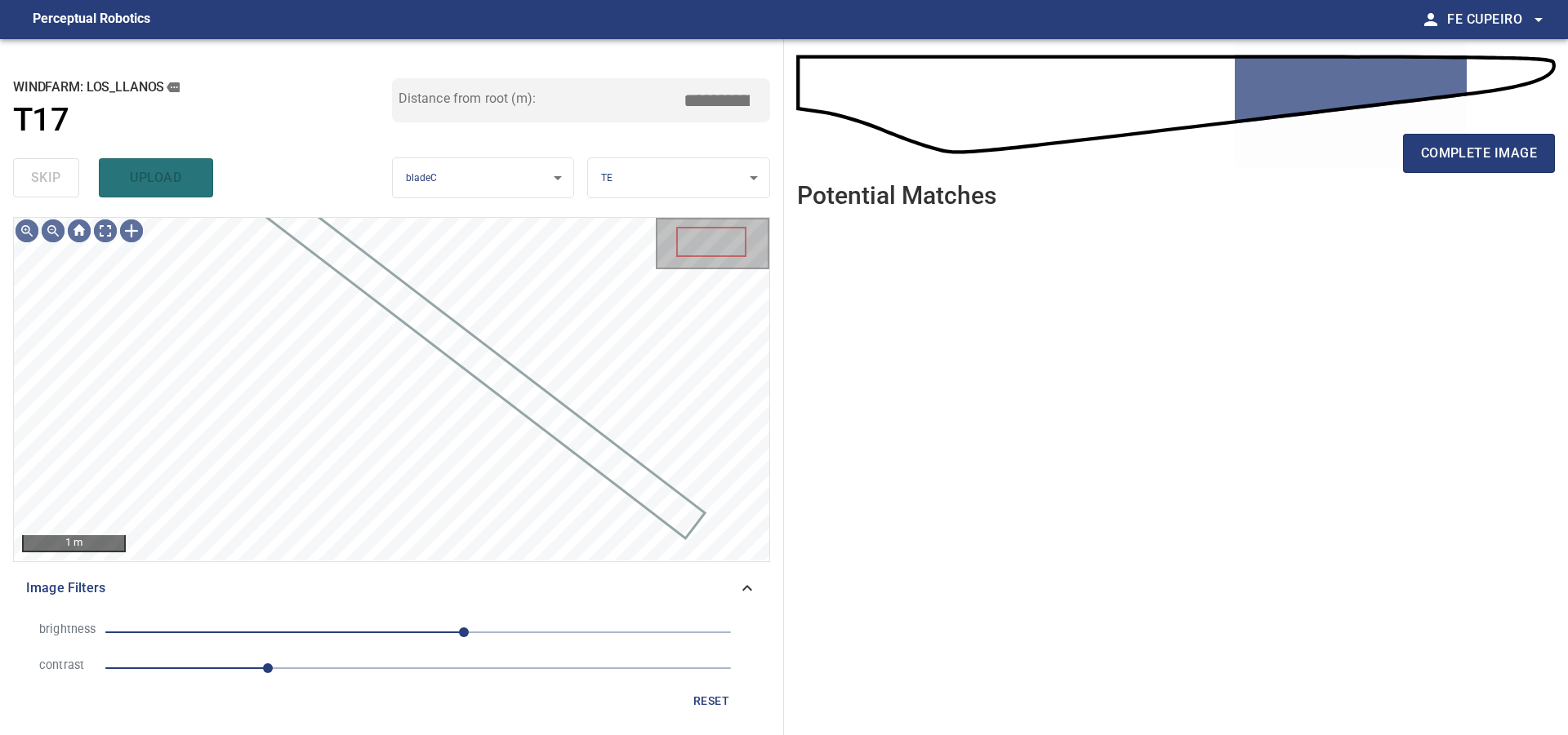
click at [59, 176] on div "skip upload" at bounding box center [202, 178] width 378 height 52
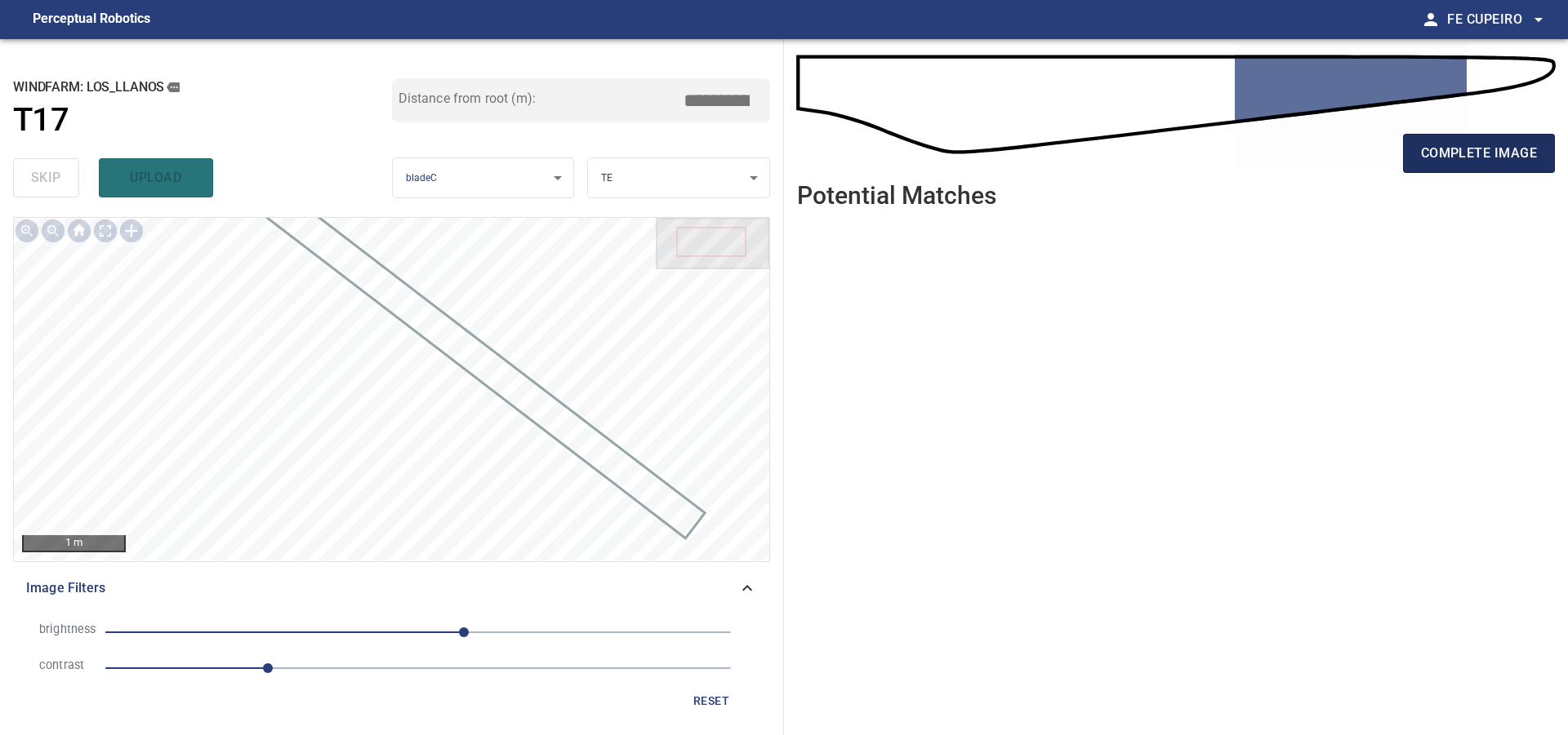
click at [1498, 157] on span "complete image" at bounding box center [1479, 153] width 116 height 23
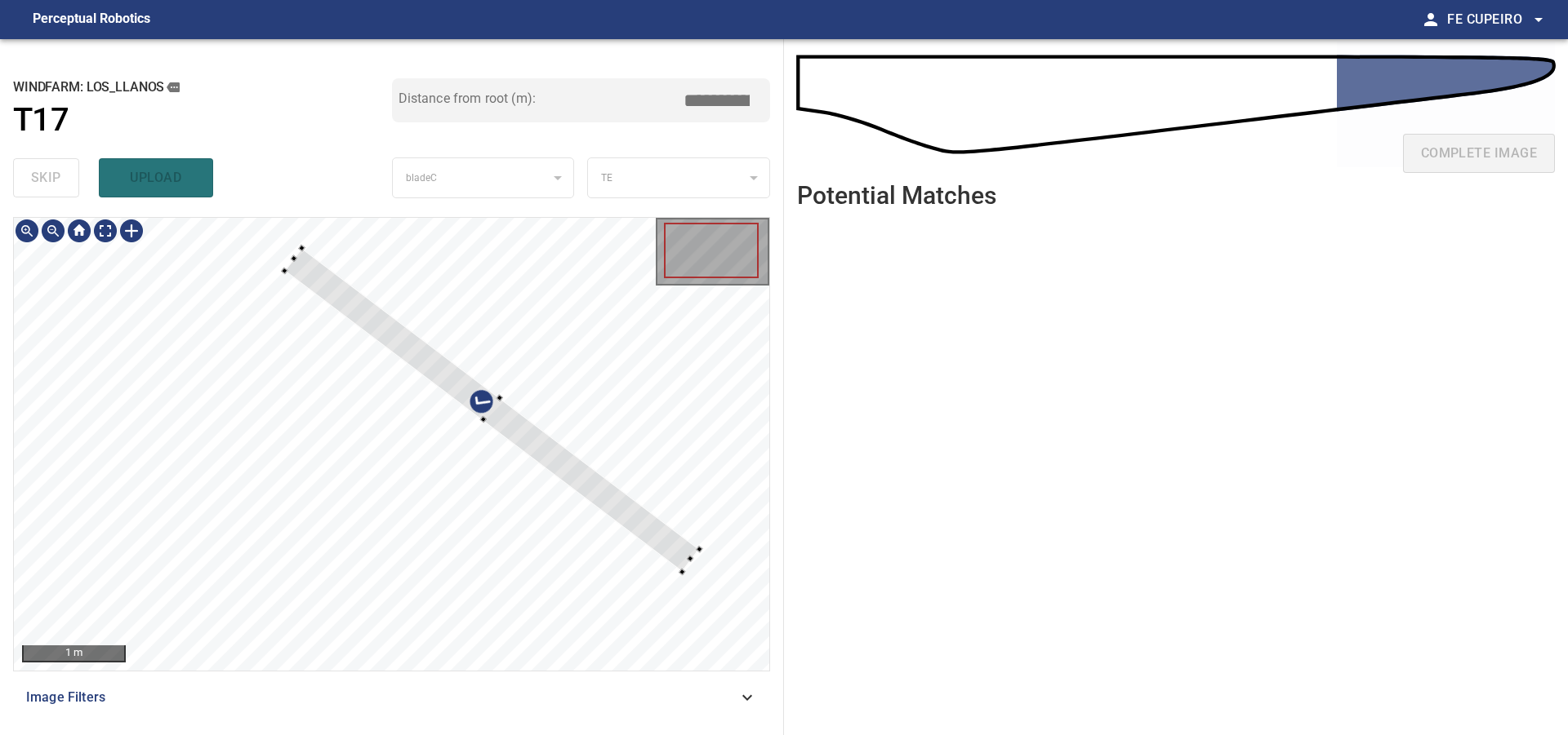
click at [673, 525] on div at bounding box center [391, 444] width 755 height 453
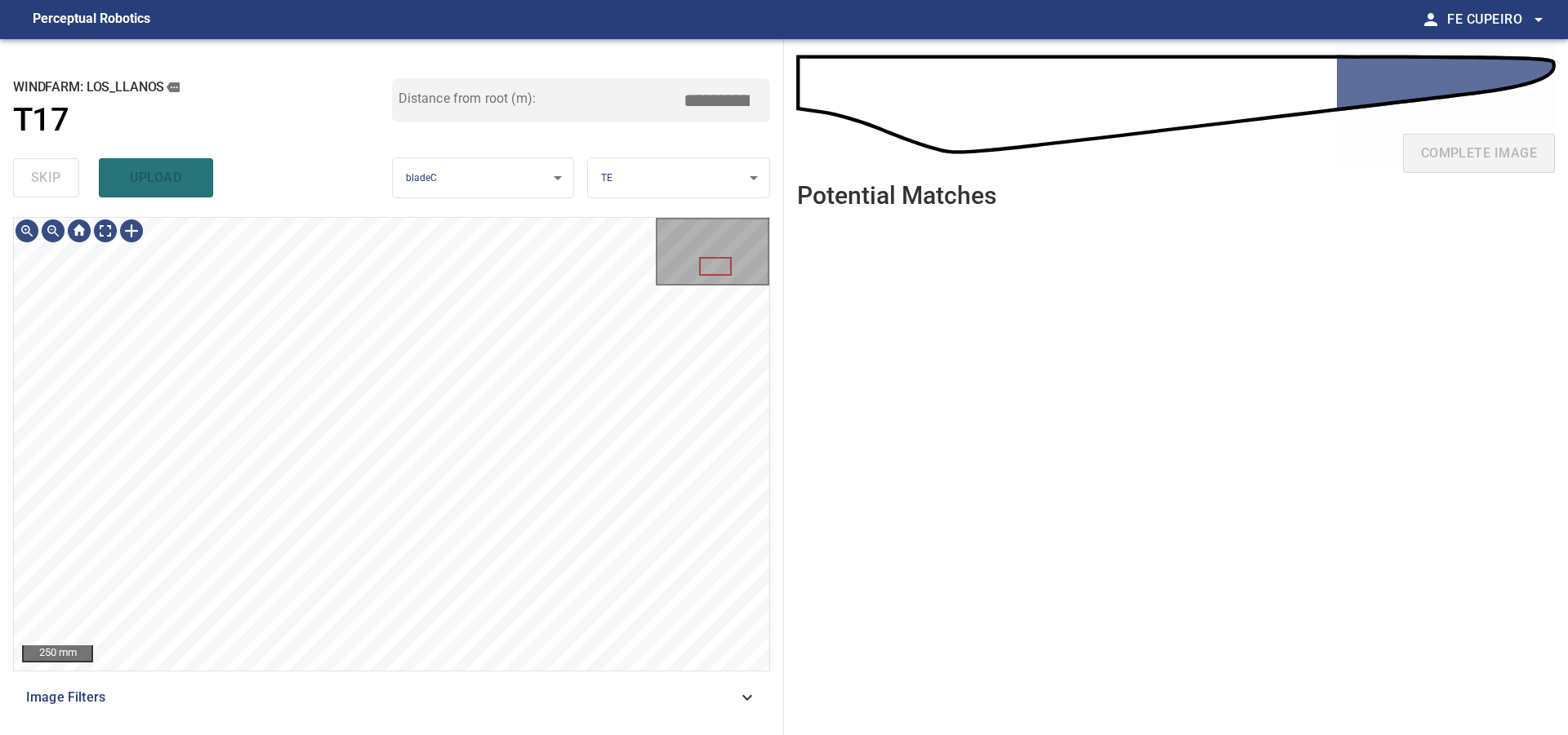
click at [352, 708] on span "Image Filters" at bounding box center [381, 698] width 711 height 20
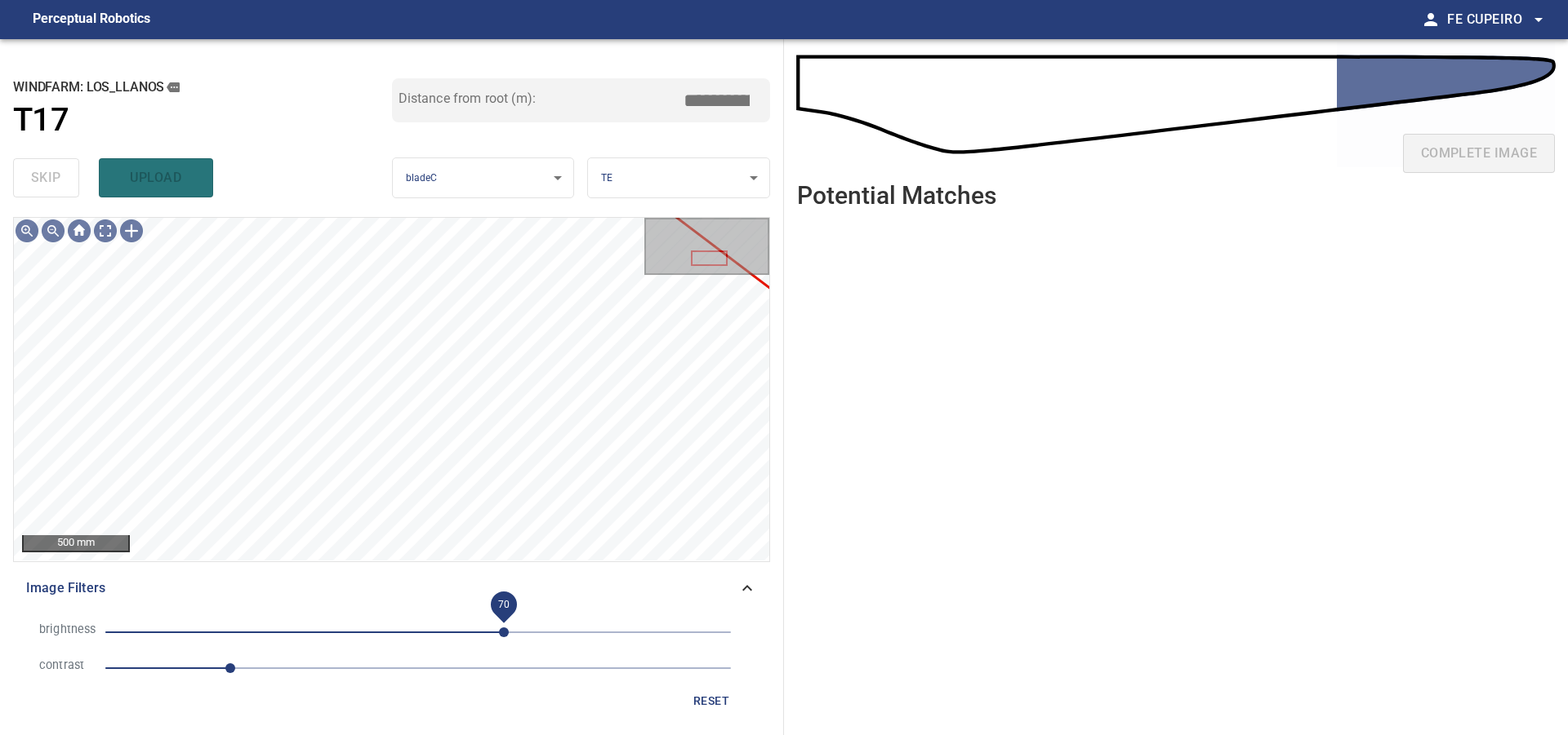
click at [508, 634] on span "70" at bounding box center [504, 632] width 10 height 10
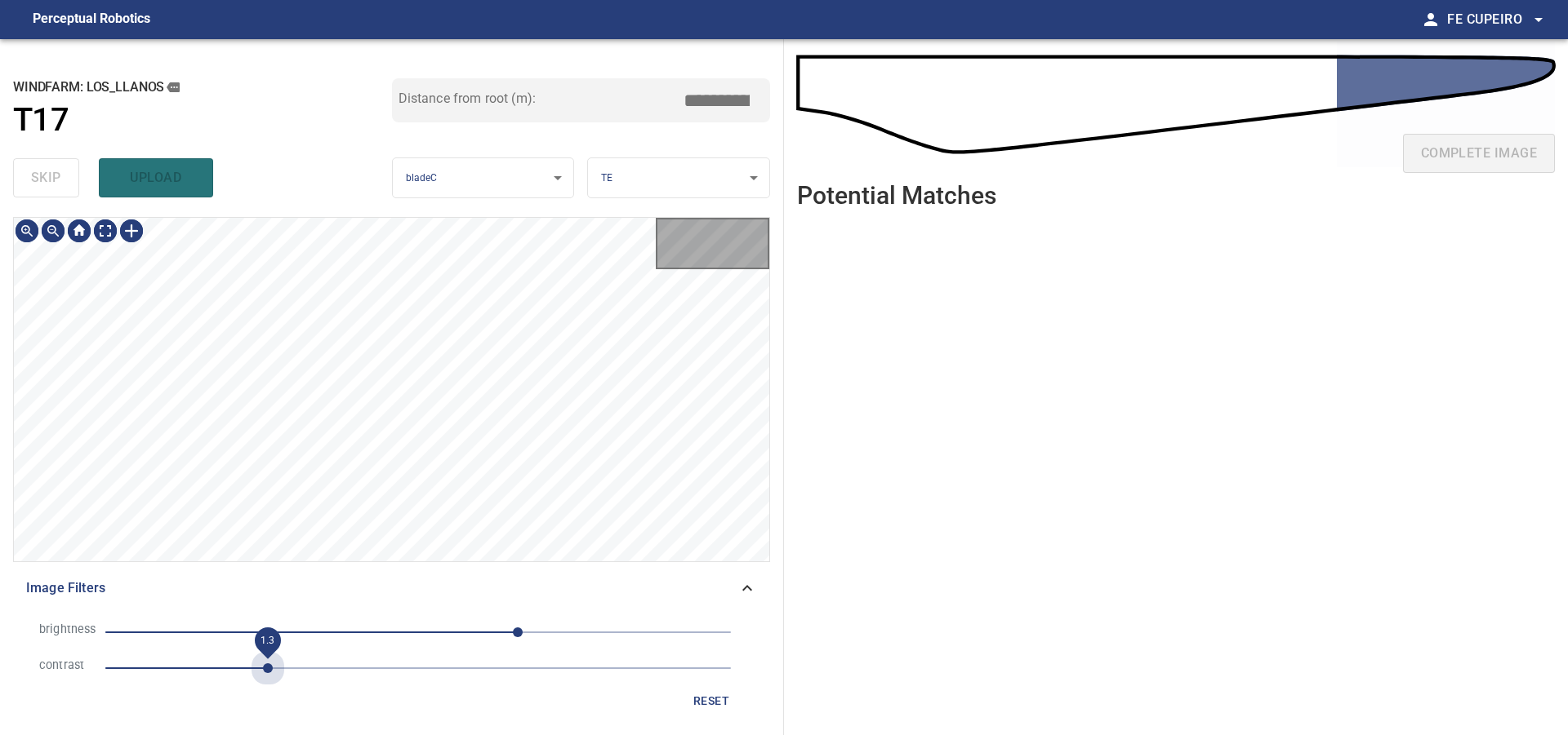
click at [269, 668] on span "1.3" at bounding box center [418, 667] width 625 height 23
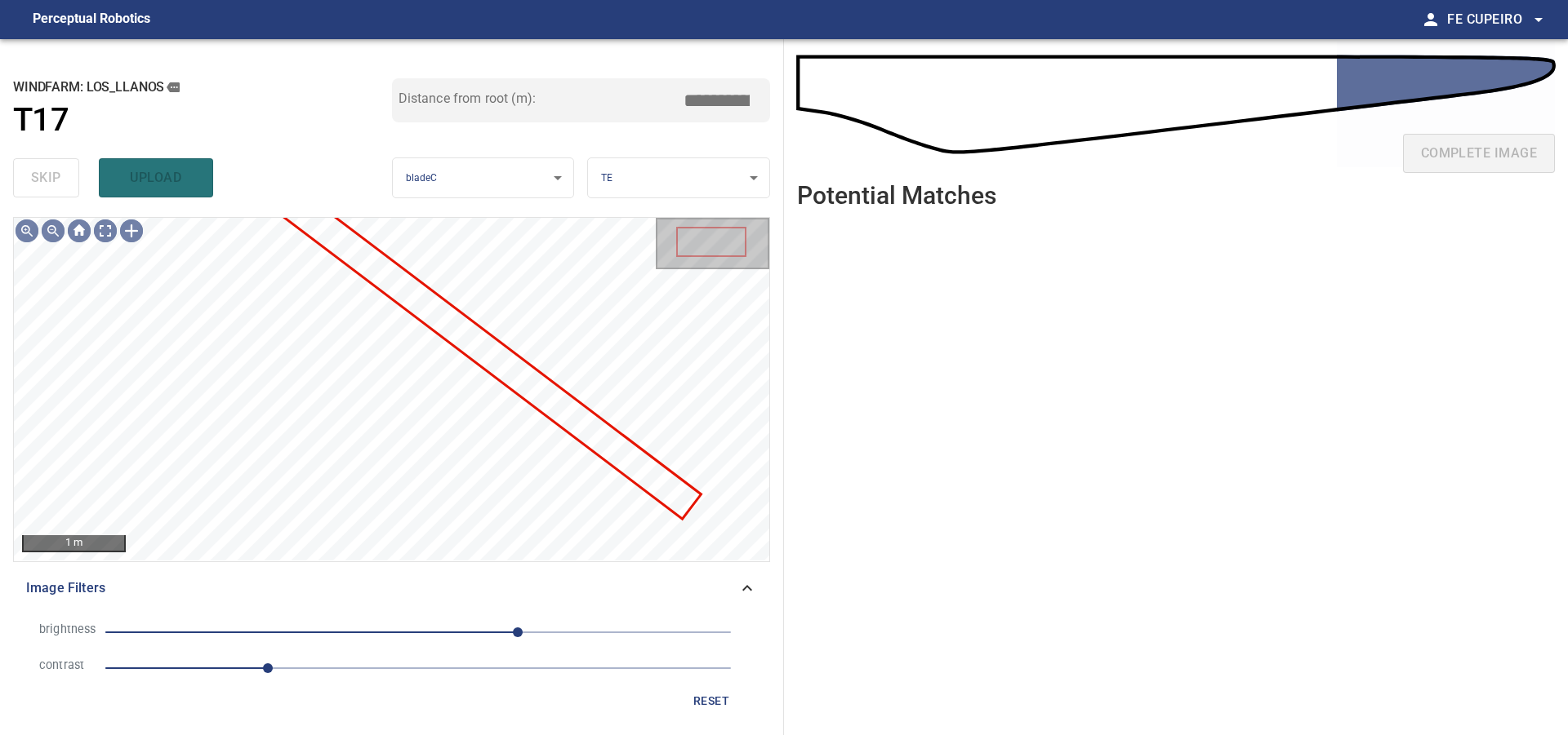
click at [243, 673] on span "1.3" at bounding box center [418, 667] width 625 height 23
click at [239, 673] on span "1.1" at bounding box center [243, 668] width 10 height 10
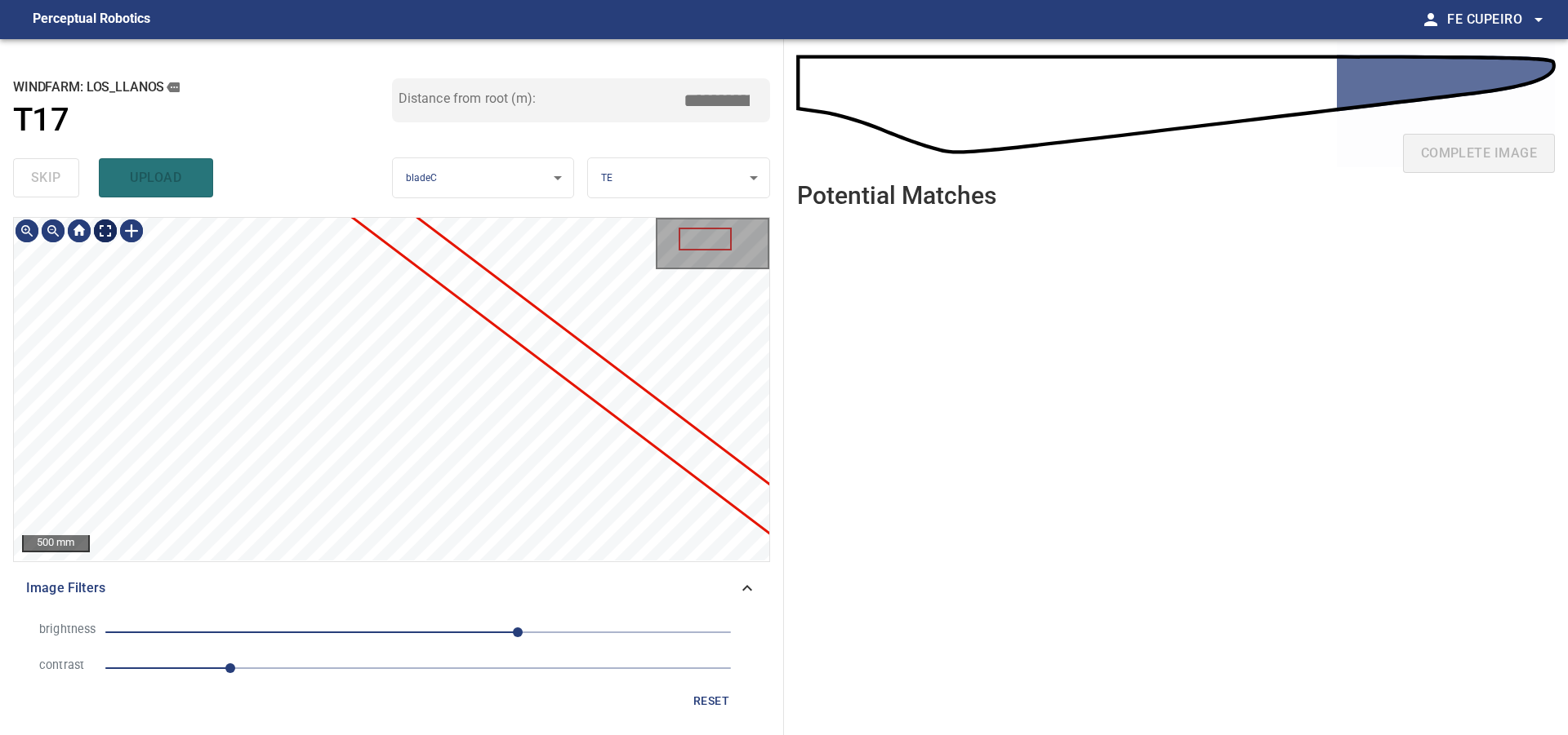
click at [105, 239] on body "**********" at bounding box center [784, 368] width 1568 height 735
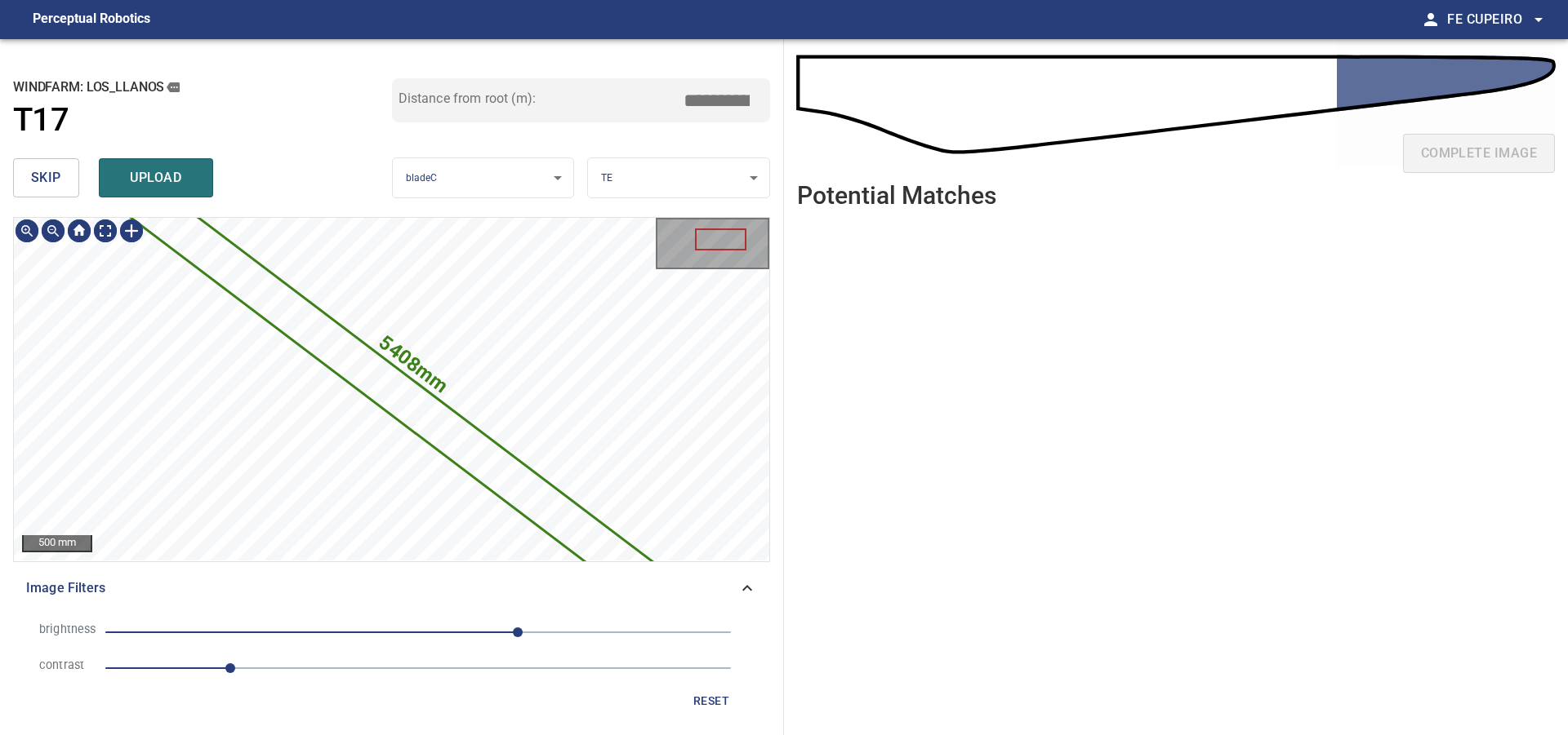
click at [24, 188] on button "skip" at bounding box center [45, 177] width 66 height 39
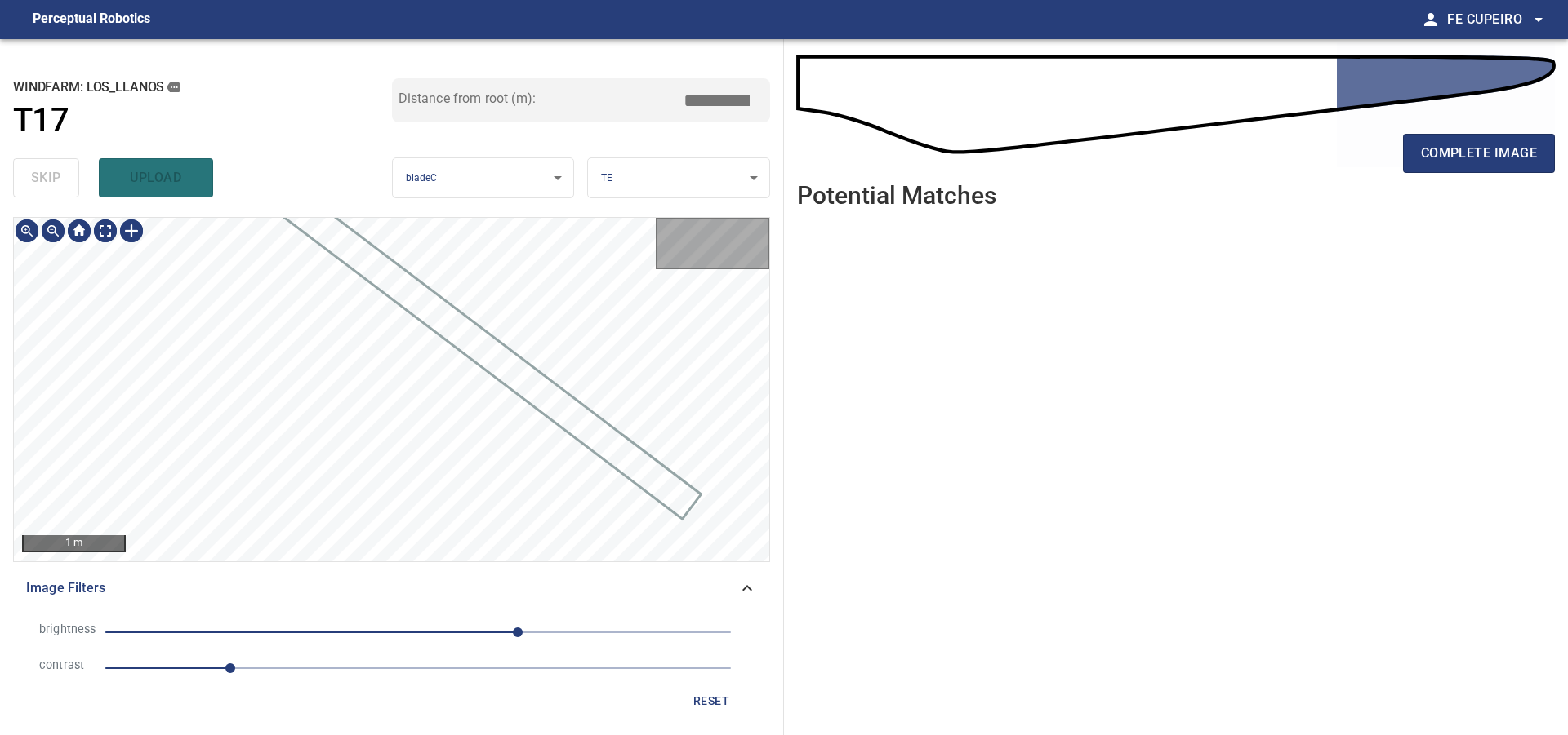
click at [25, 188] on div "skip upload" at bounding box center [202, 178] width 378 height 52
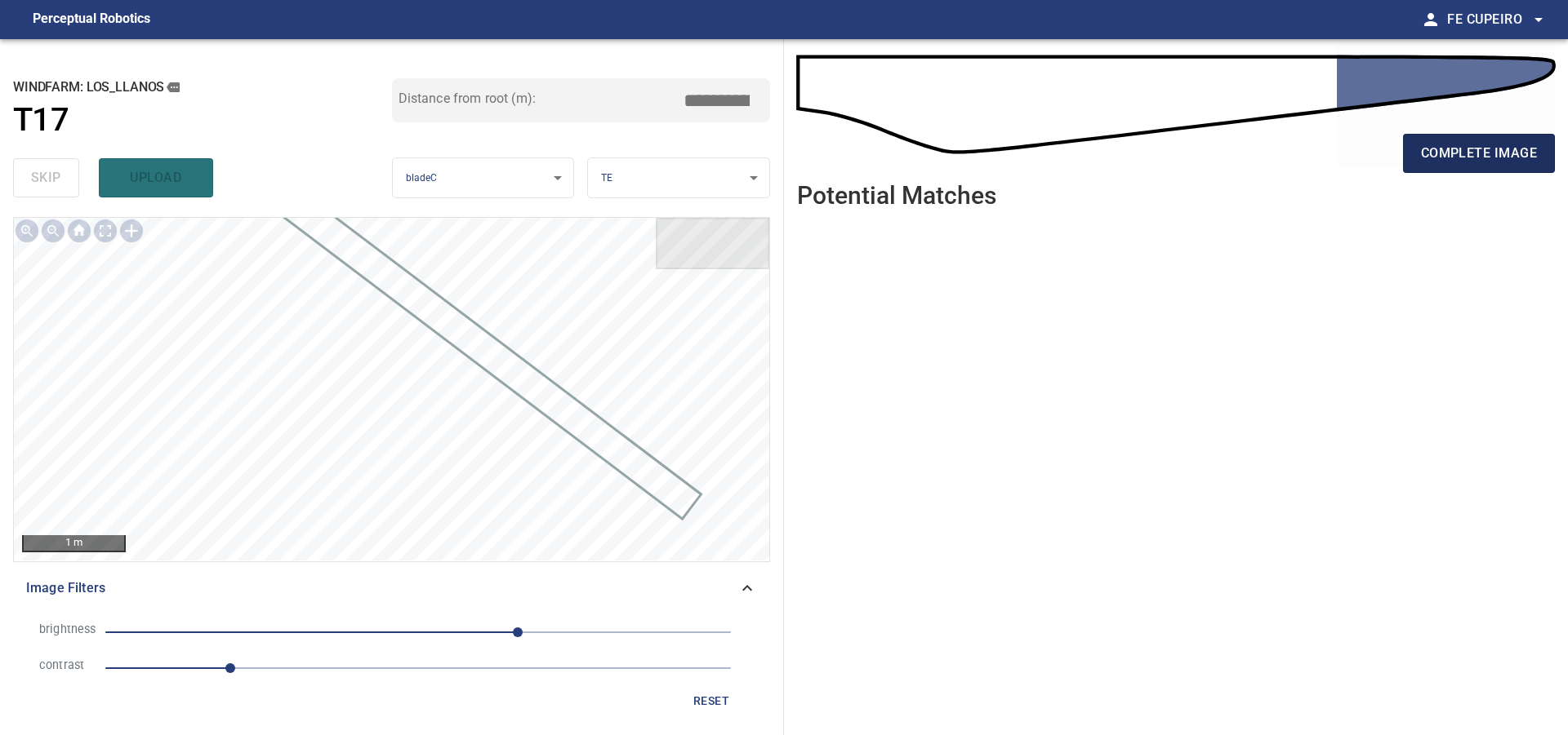
click at [1432, 164] on span "complete image" at bounding box center [1479, 153] width 116 height 23
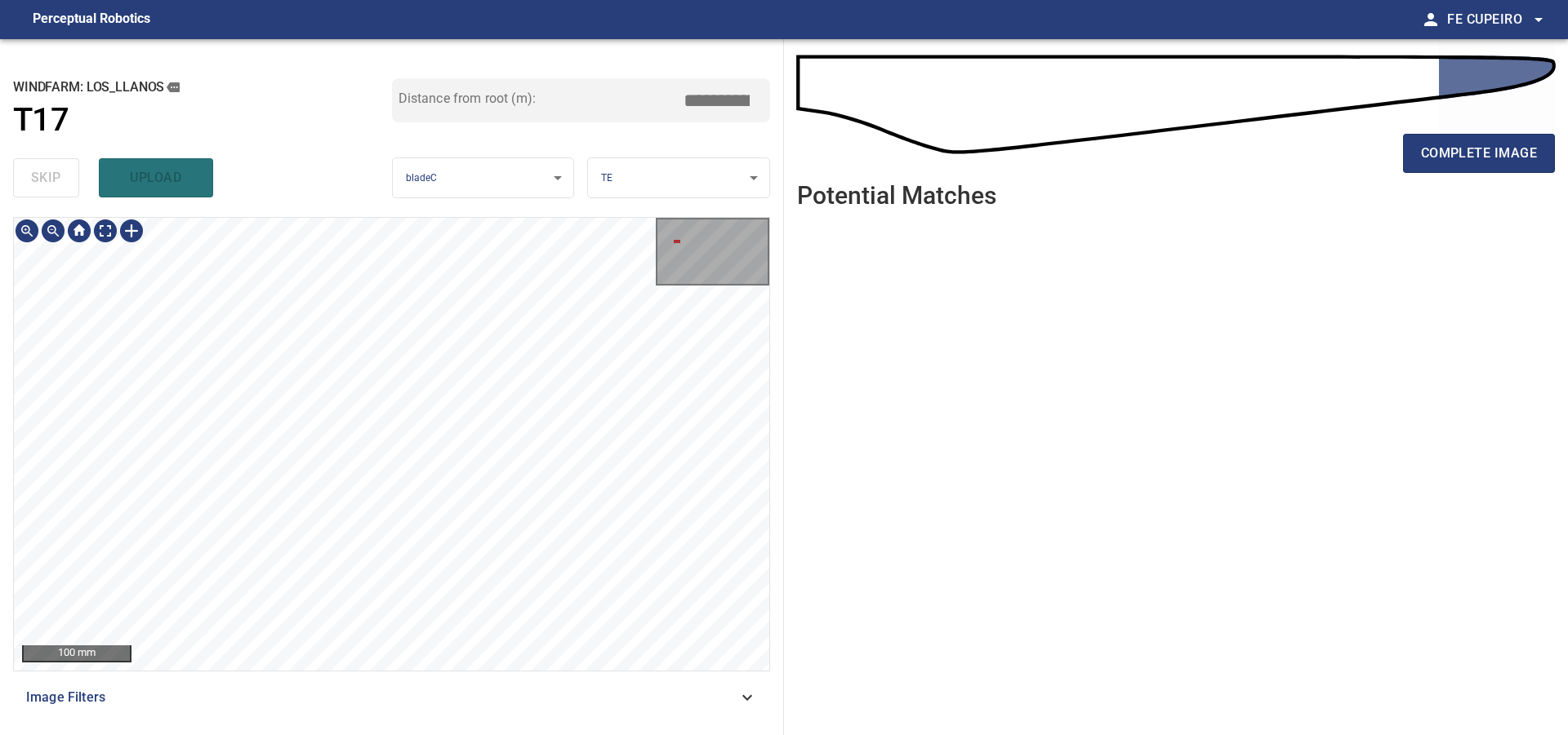
type input "****"
click at [232, 168] on div "**********" at bounding box center [392, 386] width 784 height 696
click at [223, 163] on div "**********" at bounding box center [392, 386] width 784 height 696
click at [219, 198] on div "**********" at bounding box center [392, 386] width 784 height 696
click at [112, 231] on body "**********" at bounding box center [784, 368] width 1568 height 735
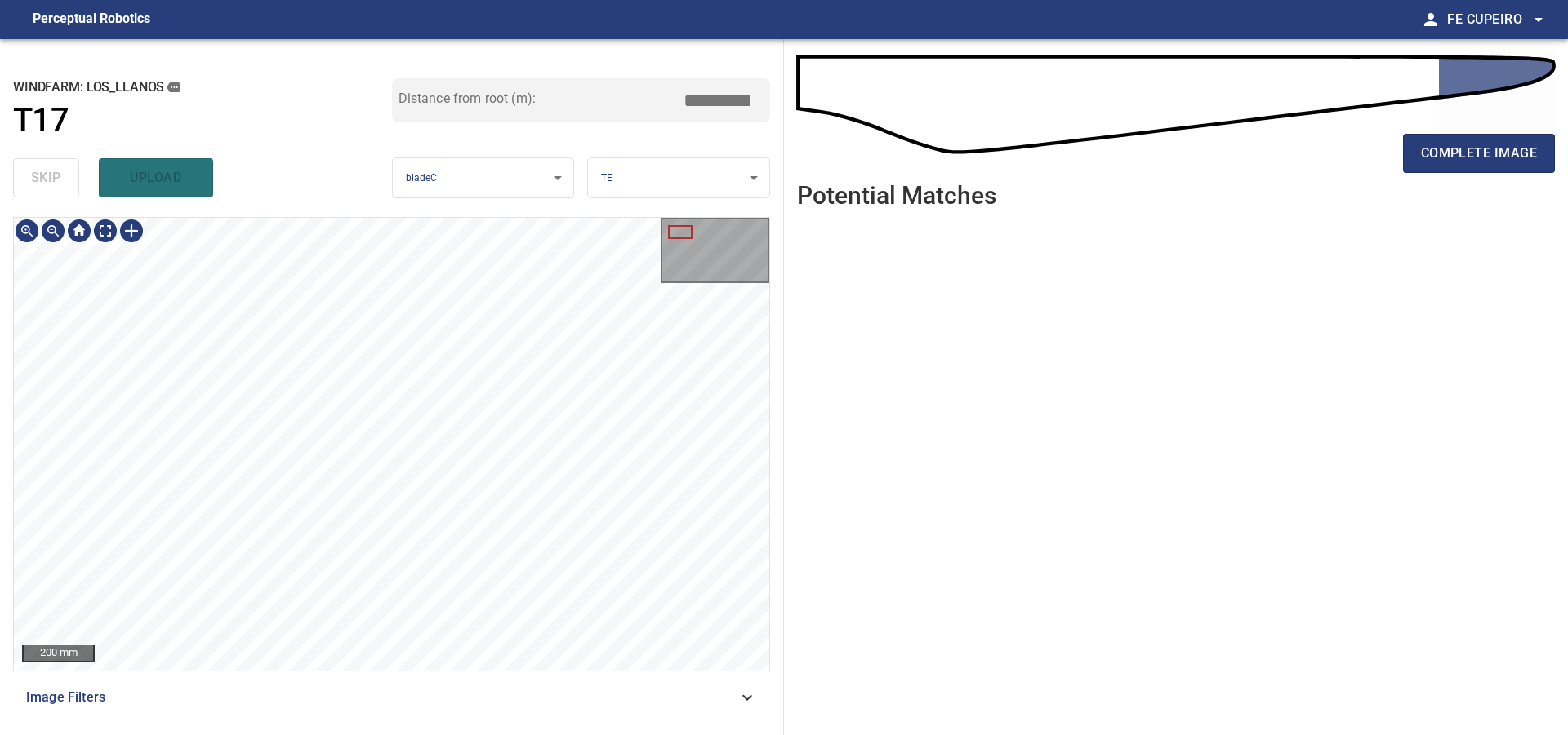
click at [352, 165] on div "**********" at bounding box center [392, 386] width 784 height 696
click at [308, 77] on div "**********" at bounding box center [392, 386] width 784 height 696
type input "****"
click at [113, 231] on body "**********" at bounding box center [784, 368] width 1568 height 735
click at [1429, 159] on span "complete image" at bounding box center [1479, 153] width 116 height 23
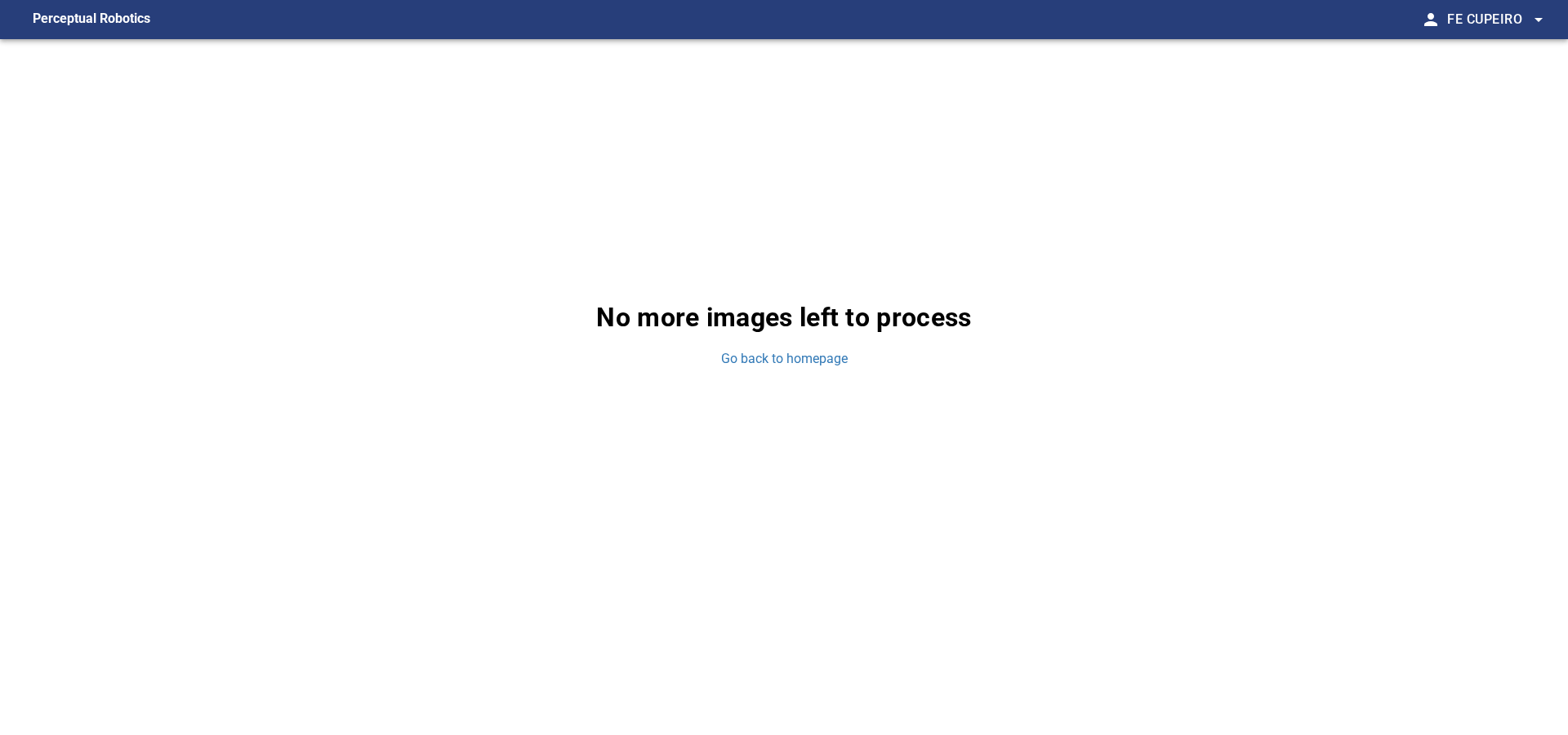
click at [706, 339] on div "No more images left to process Go back to homepage" at bounding box center [784, 332] width 1568 height 588
click at [734, 349] on div "No more images left to process Go back to homepage" at bounding box center [784, 332] width 1568 height 588
click at [746, 351] on link "Go back to homepage" at bounding box center [784, 359] width 126 height 19
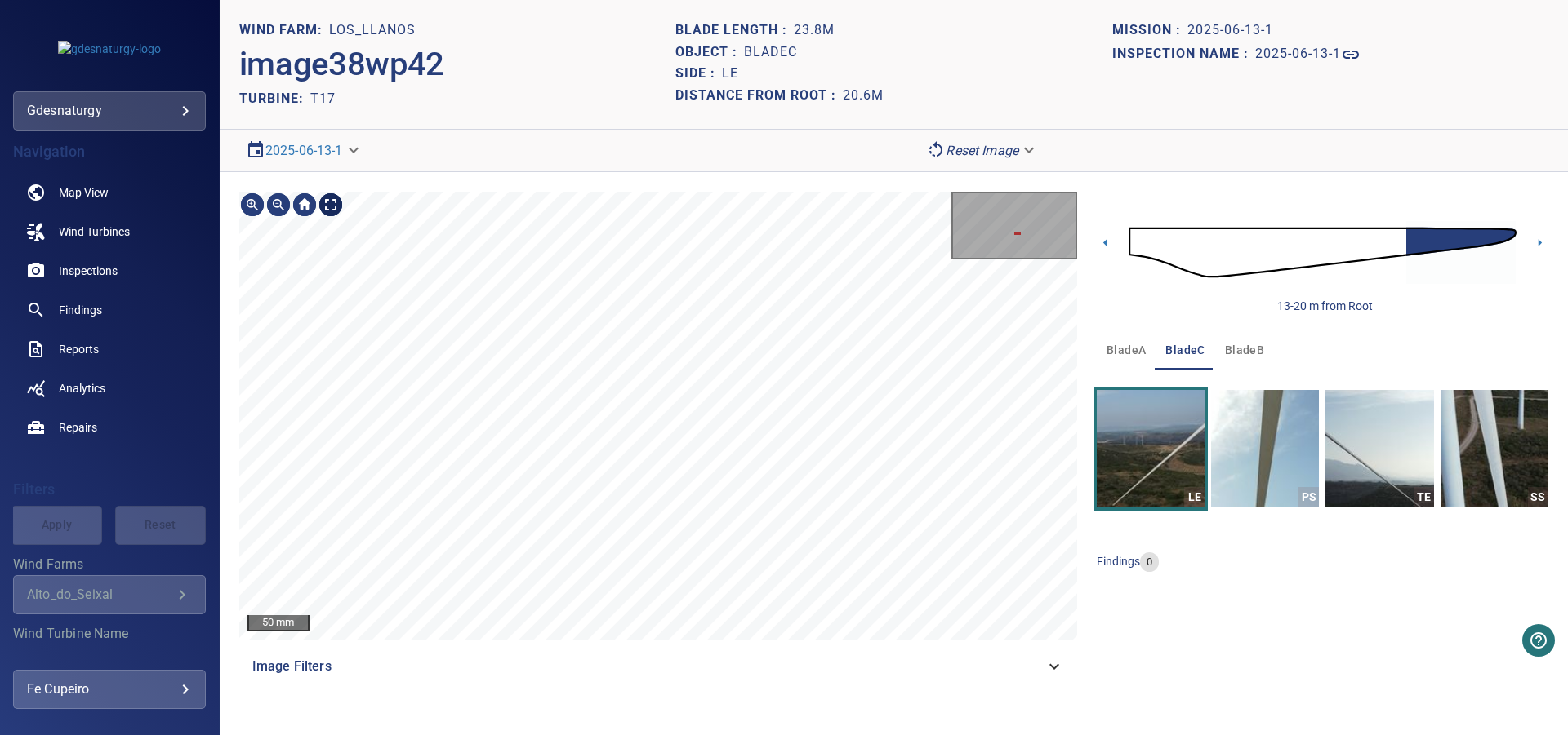
click at [336, 201] on body "**********" at bounding box center [784, 368] width 1568 height 735
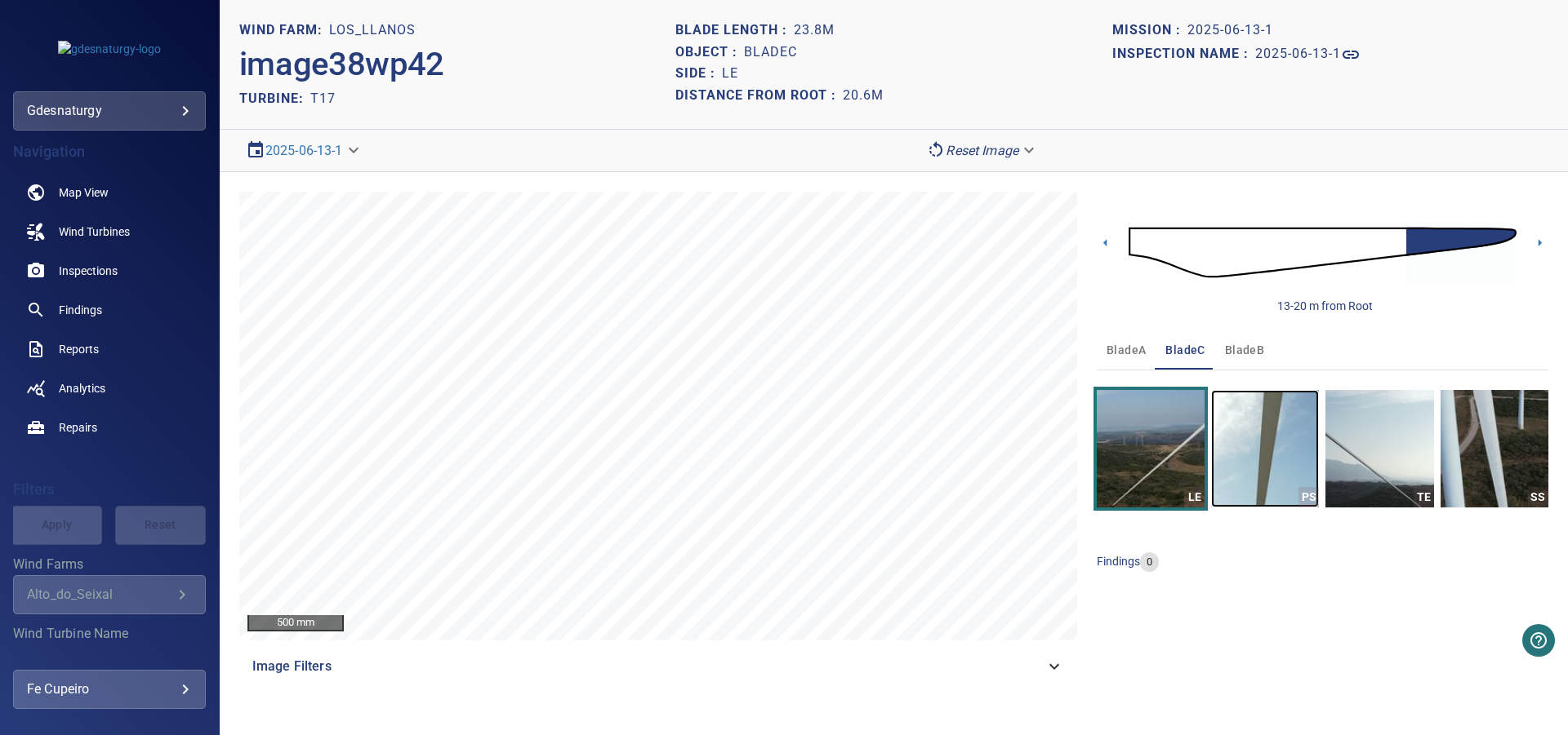
click at [1267, 442] on img "button" at bounding box center [1265, 449] width 108 height 117
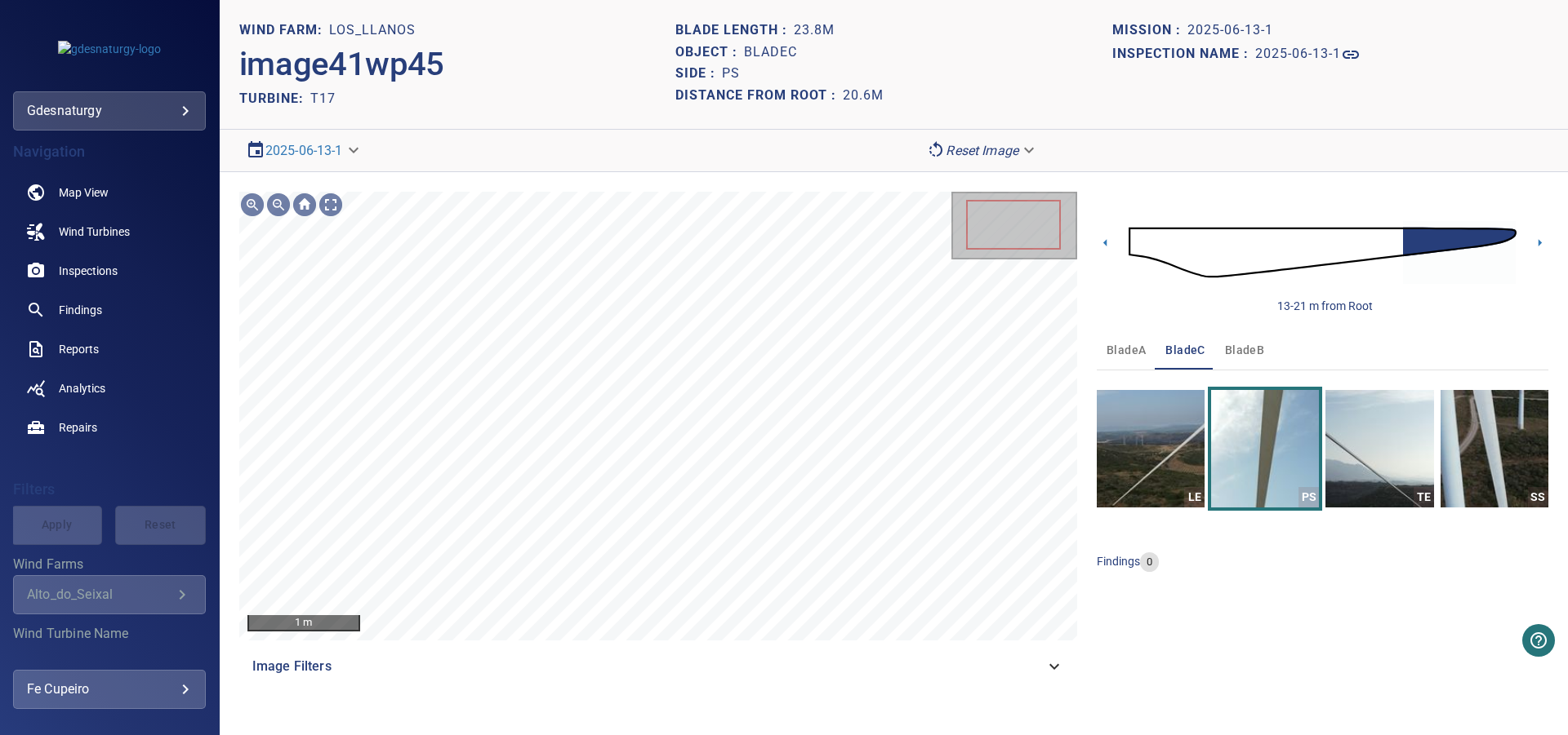
click at [1135, 247] on img at bounding box center [1322, 252] width 387 height 94
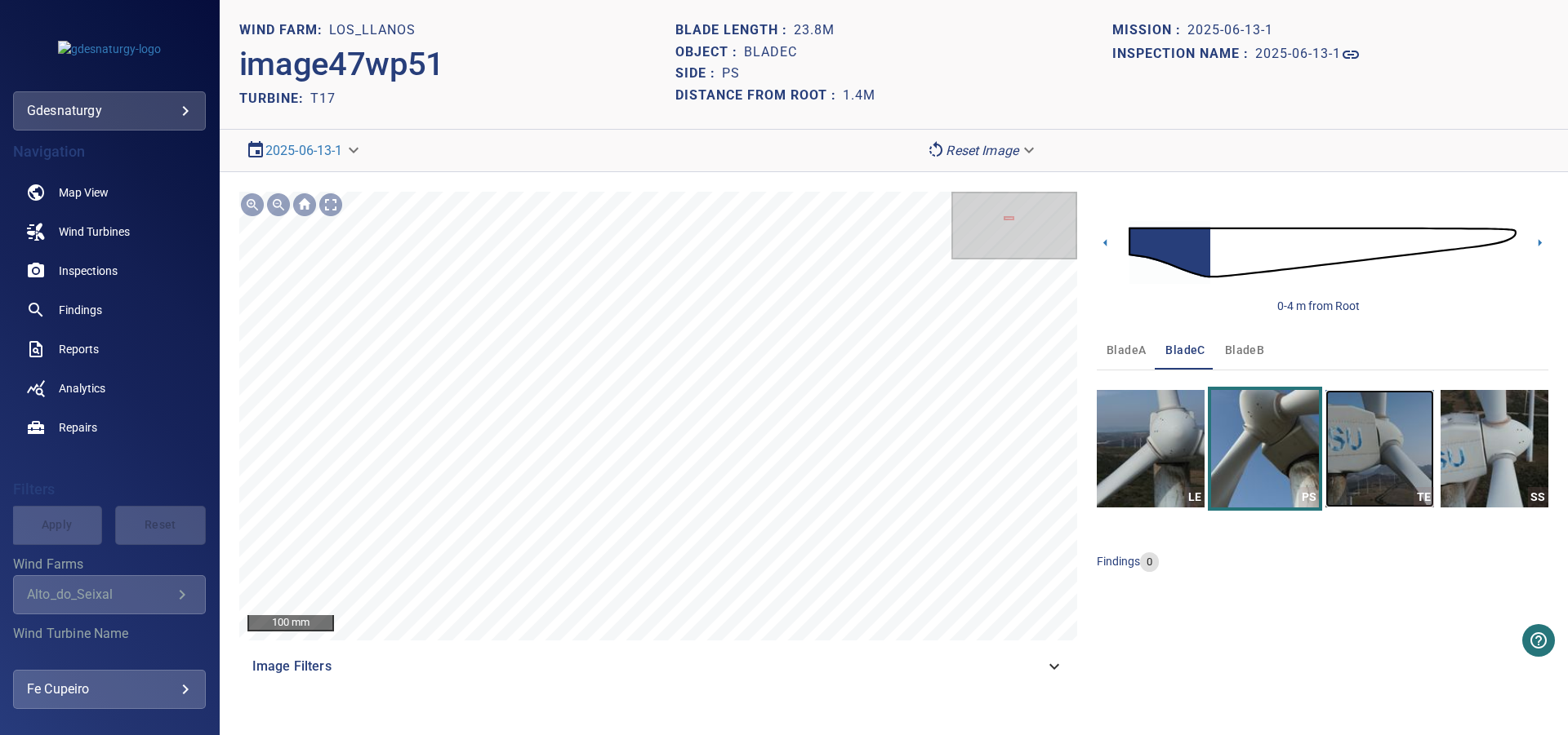
click at [1410, 440] on img "button" at bounding box center [1379, 449] width 108 height 117
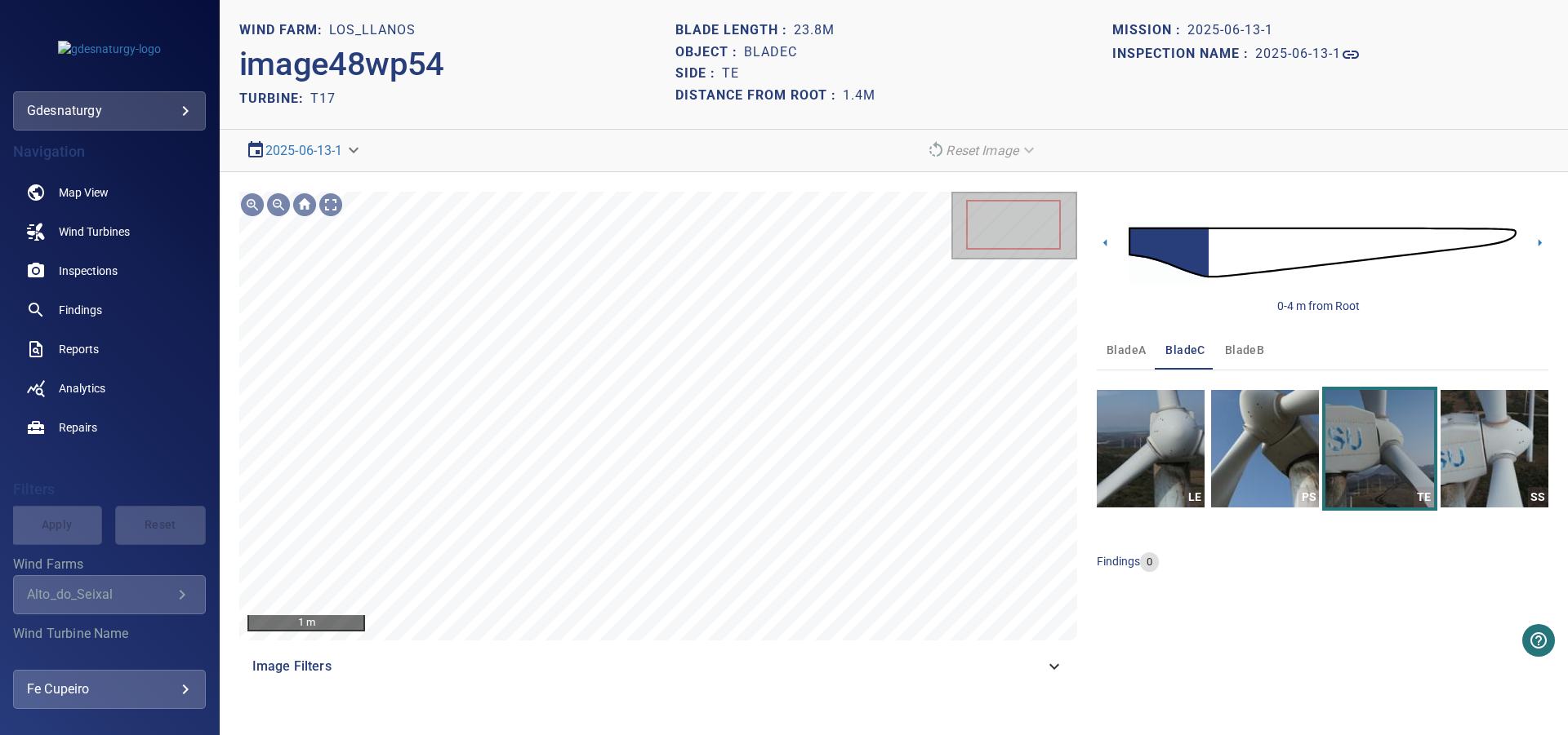
click at [1178, 242] on img at bounding box center [1322, 252] width 387 height 94
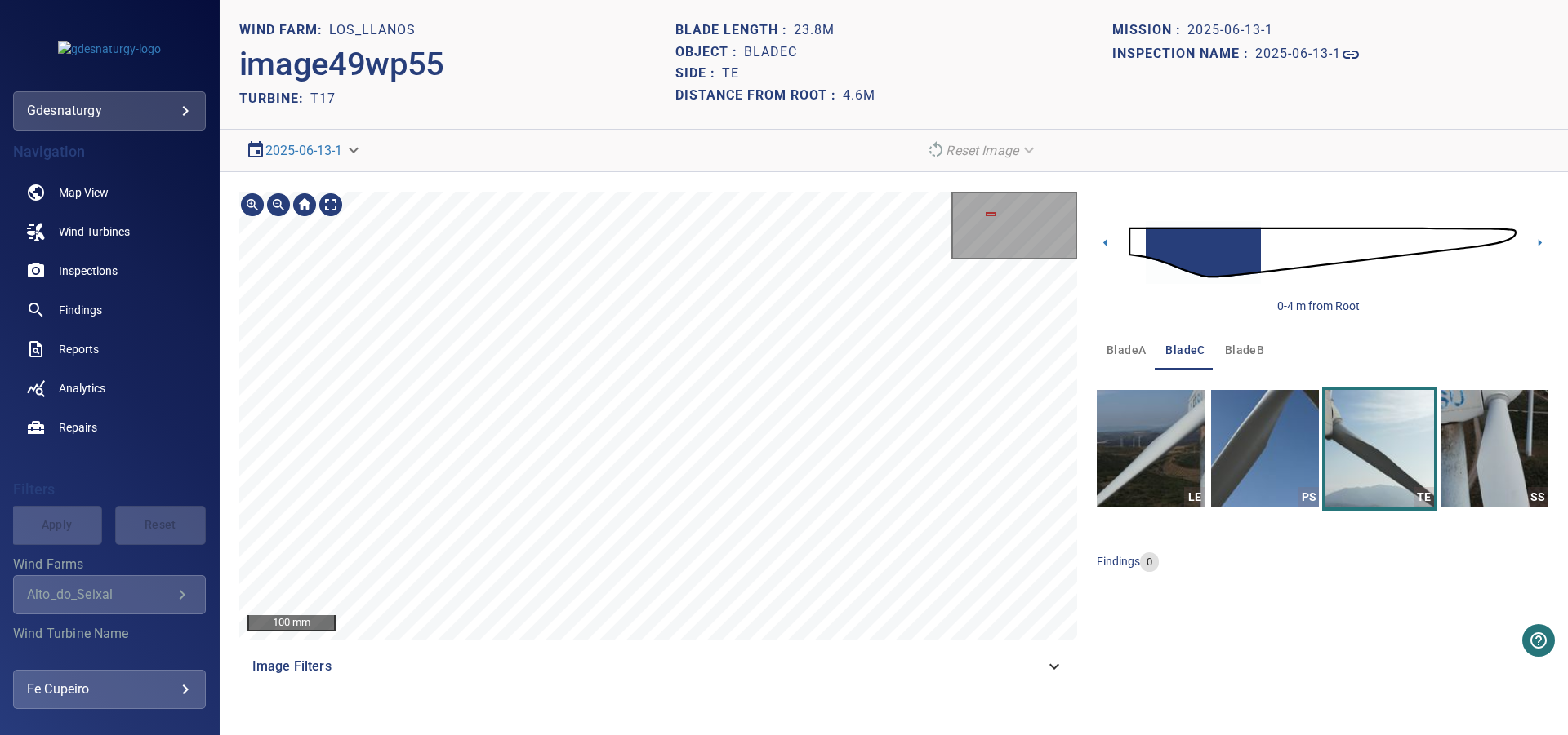
drag, startPoint x: 643, startPoint y: 673, endPoint x: 645, endPoint y: 656, distance: 17.1
click at [644, 673] on span "Image Filters" at bounding box center [648, 667] width 792 height 20
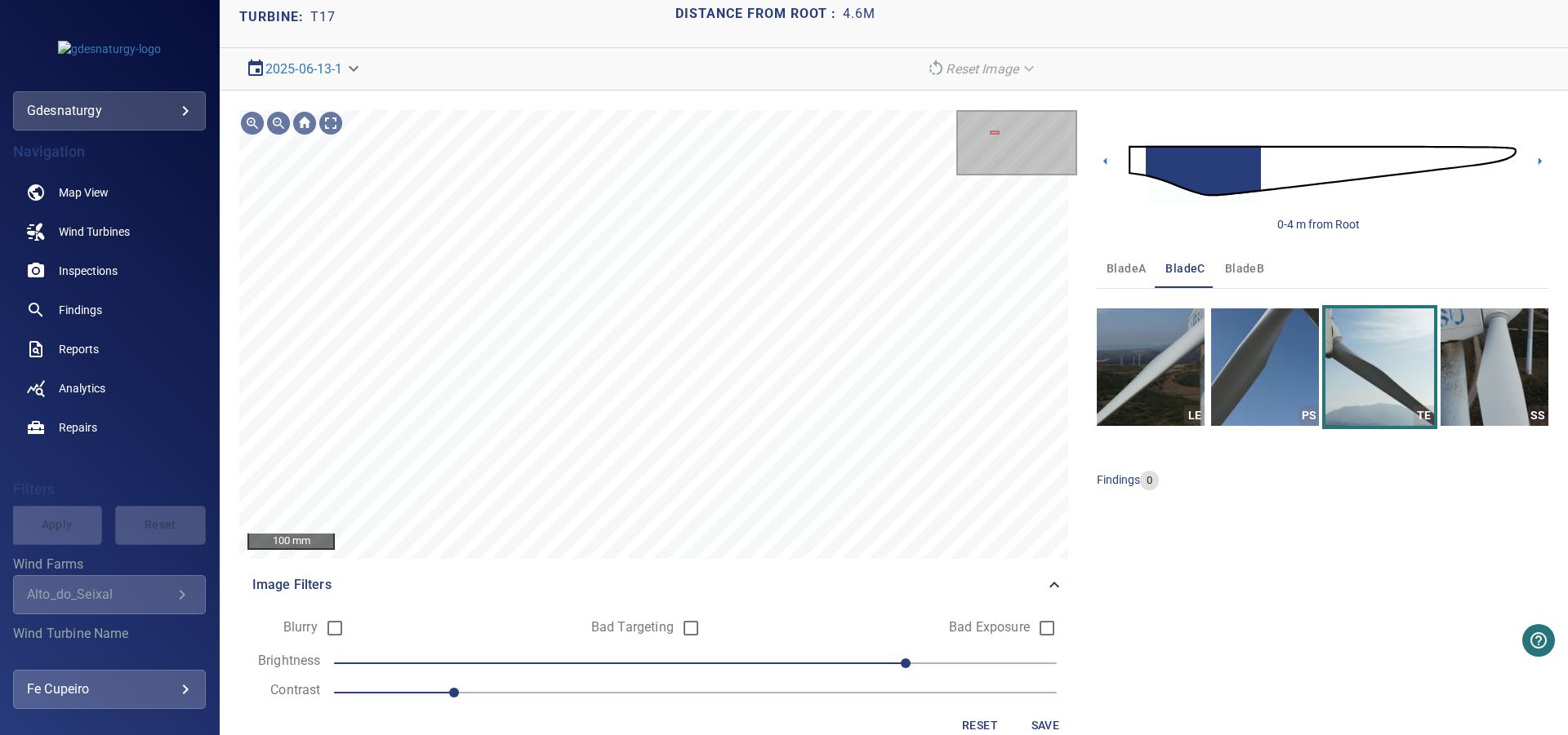
scroll to position [113, 0]
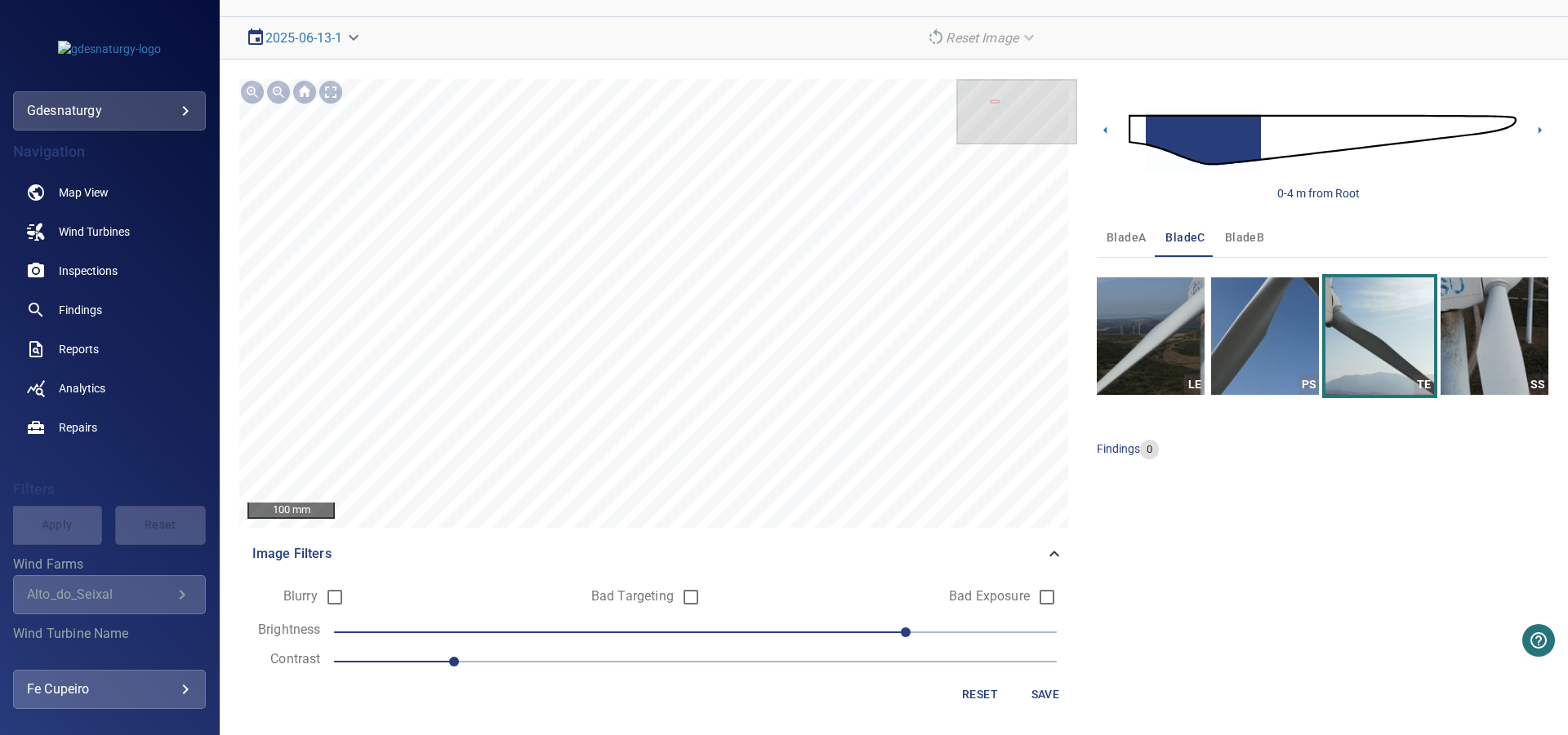
click at [606, 666] on span "1" at bounding box center [696, 661] width 723 height 23
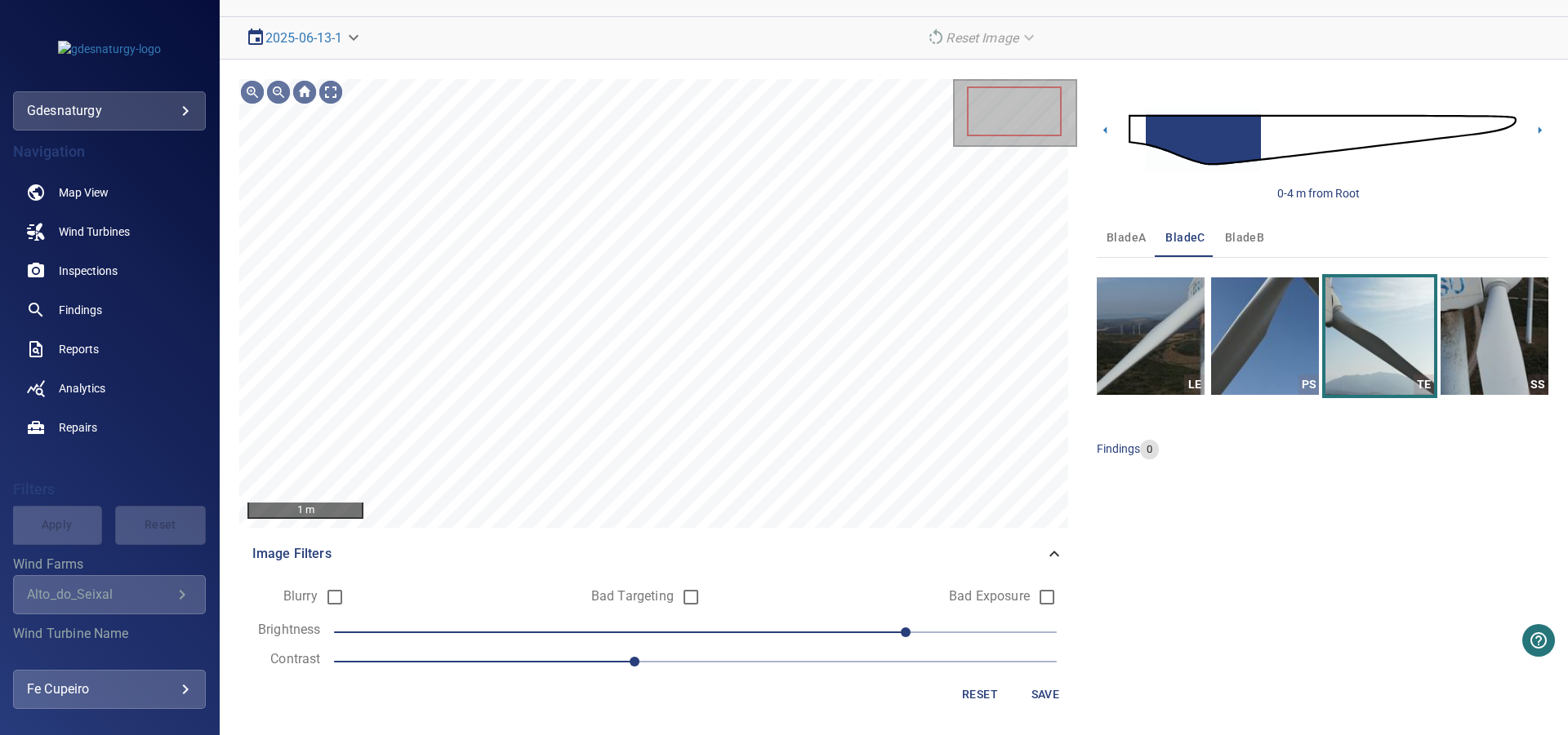
click at [794, 622] on span "70" at bounding box center [696, 631] width 723 height 23
click at [833, 615] on form "Blurry Bad Targeting Bad Exposure Brightness 30 Contrast 1.3 Reset Save" at bounding box center [658, 645] width 812 height 130
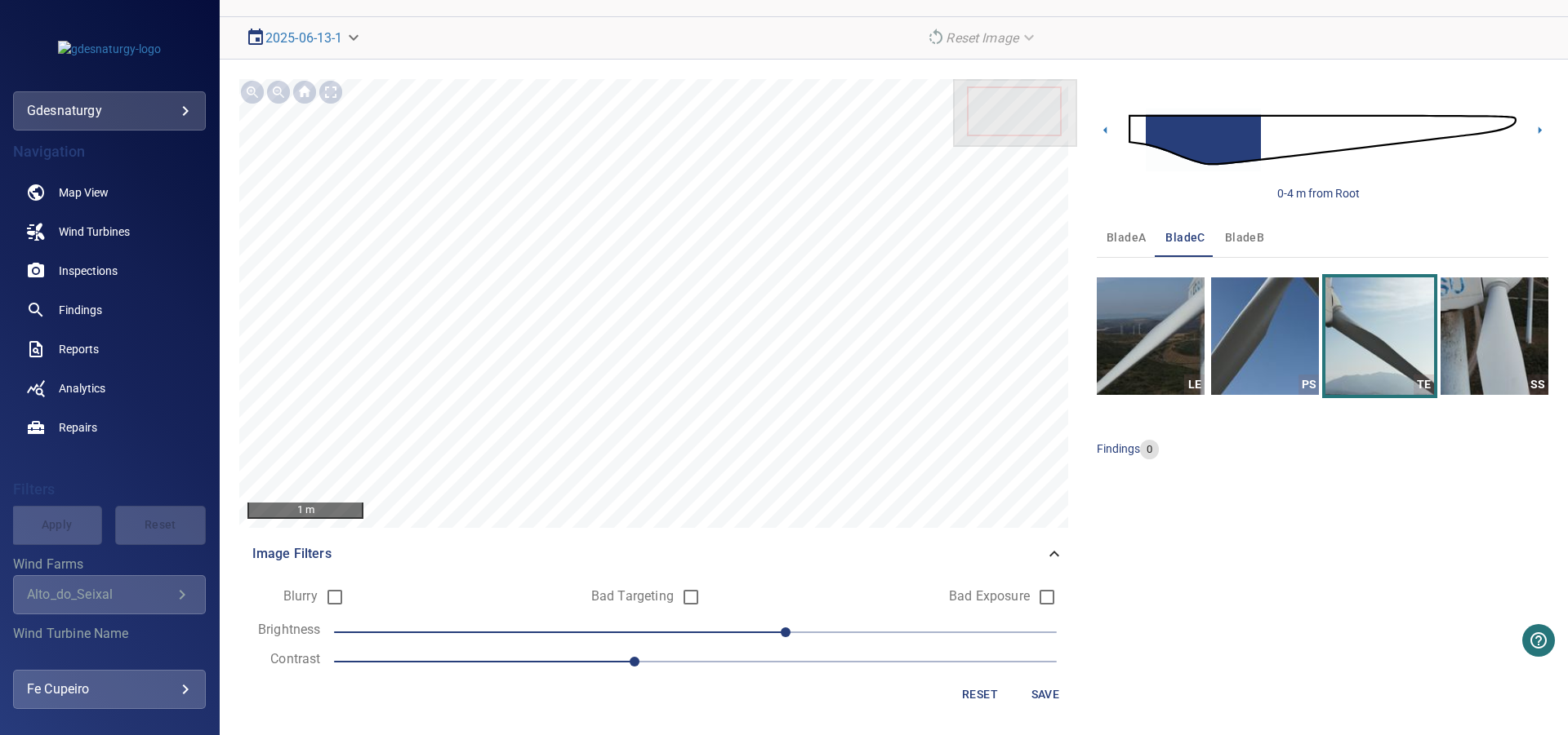
click at [834, 634] on span "30" at bounding box center [696, 631] width 723 height 23
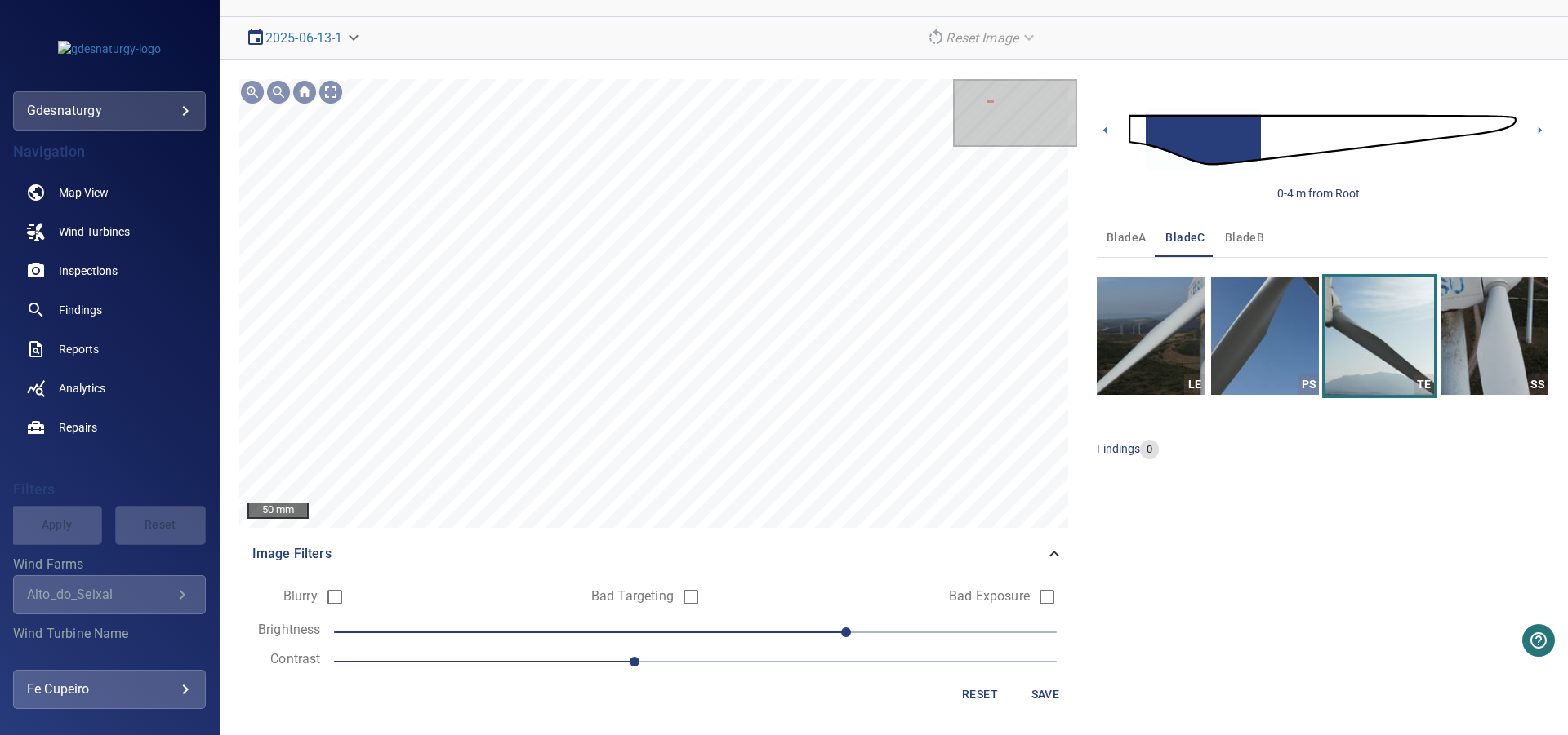
click at [1475, 126] on img at bounding box center [1322, 140] width 387 height 94
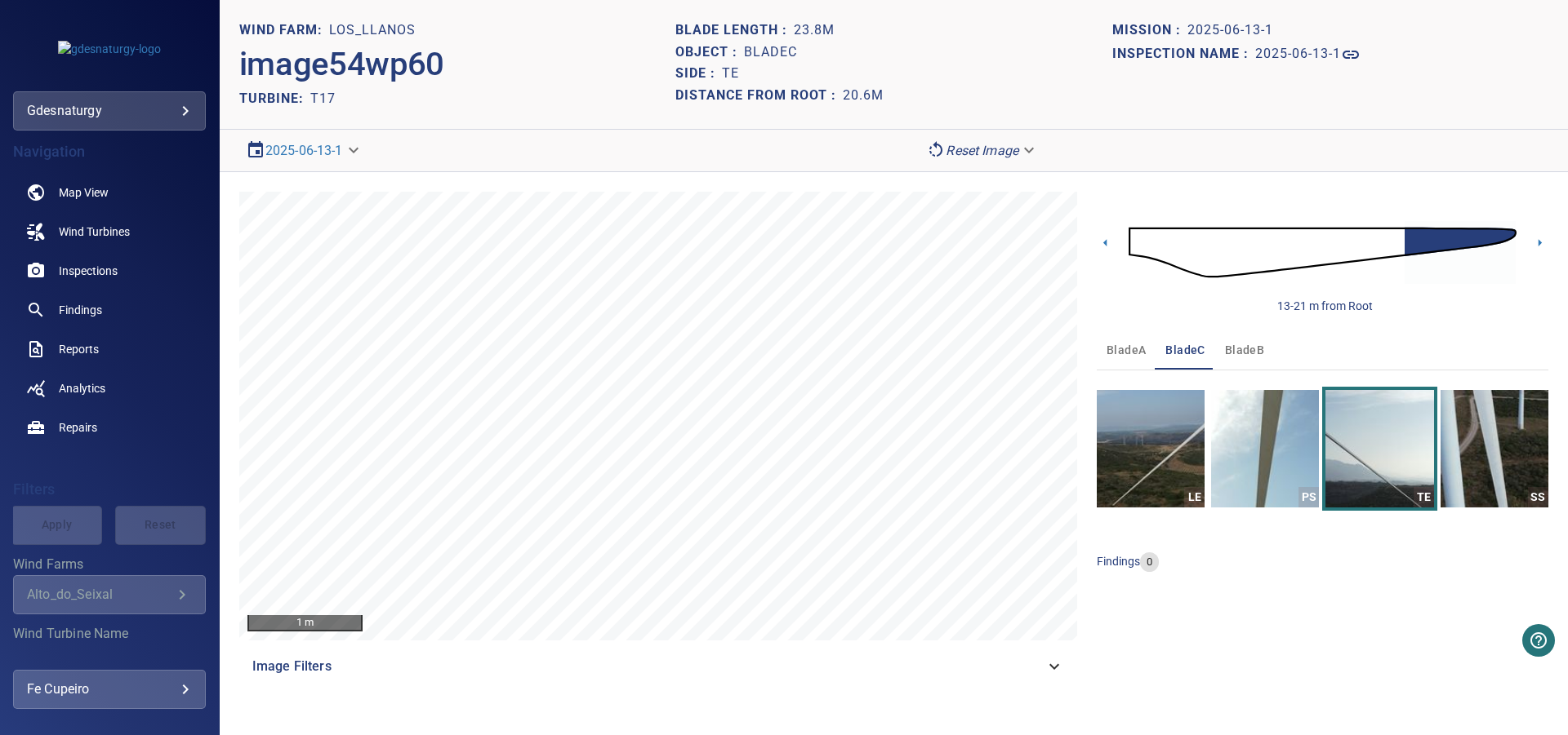
click at [969, 144] on body "**********" at bounding box center [784, 368] width 1568 height 735
click at [998, 186] on li "Matching" at bounding box center [982, 179] width 126 height 30
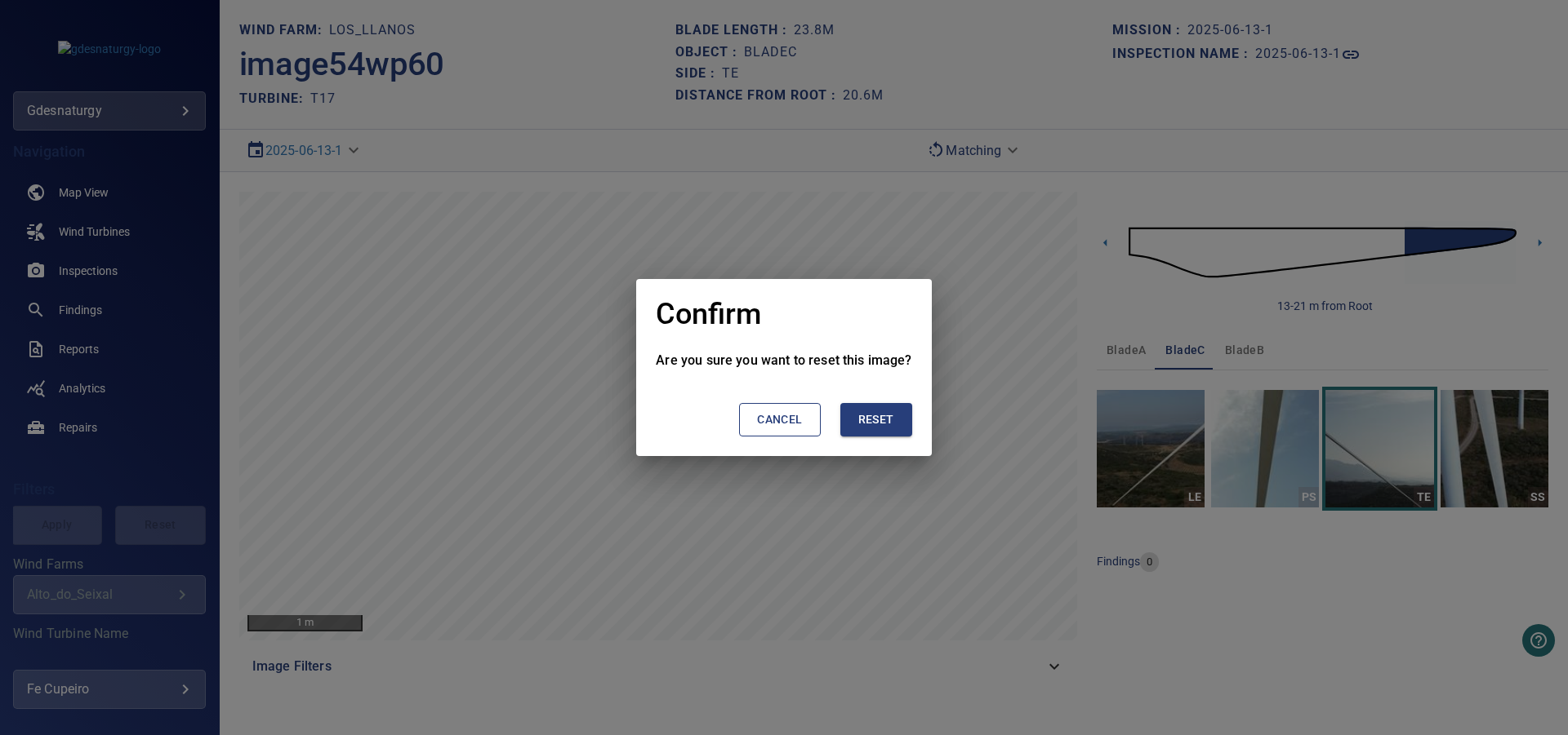
click at [873, 439] on section "Cancel Reset" at bounding box center [784, 413] width 256 height 86
click at [878, 431] on button "Reset" at bounding box center [876, 420] width 72 height 33
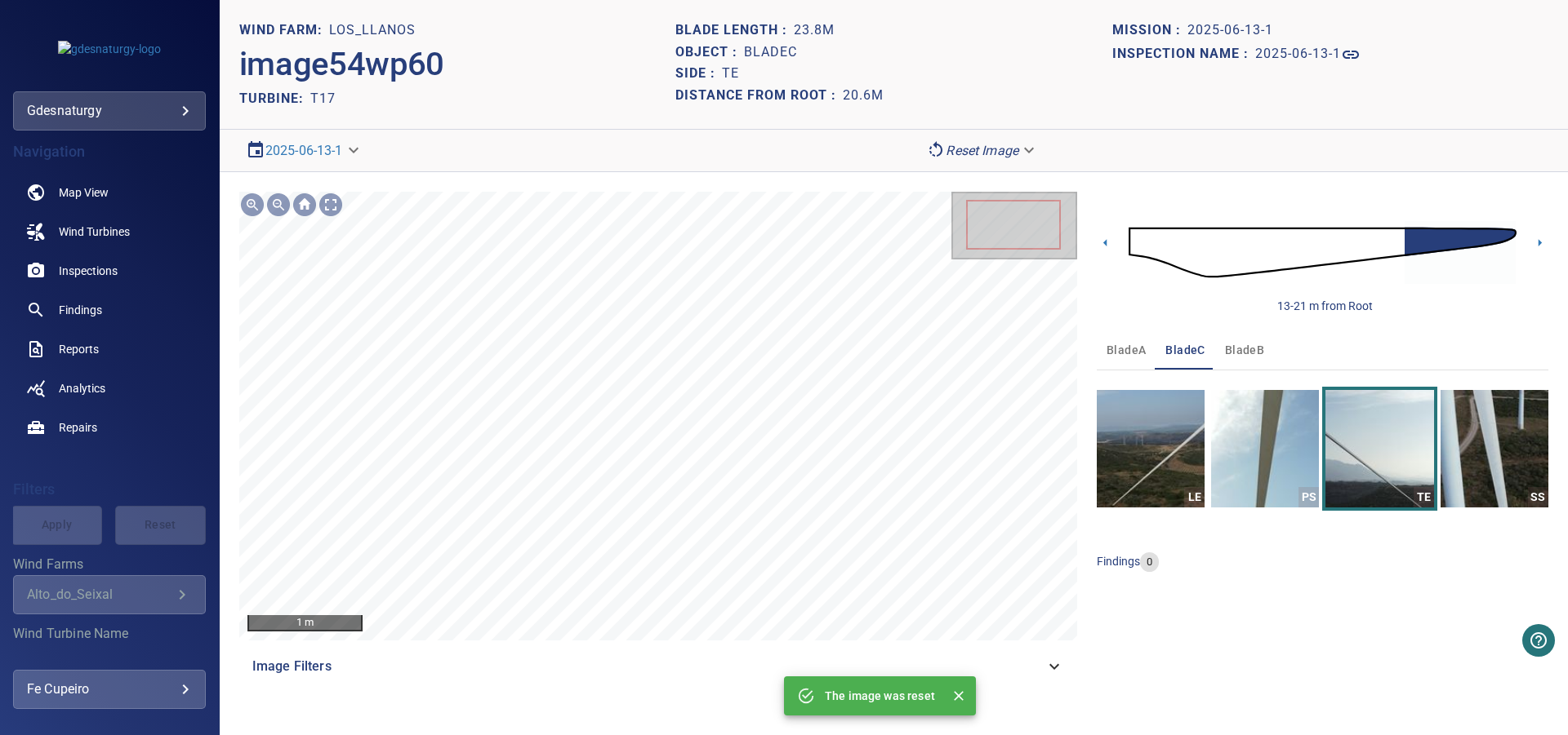
drag, startPoint x: 960, startPoint y: 695, endPoint x: 18, endPoint y: 533, distance: 955.8
click at [959, 695] on icon "Close" at bounding box center [959, 696] width 16 height 16
click at [954, 694] on icon "Close" at bounding box center [958, 695] width 10 height 10
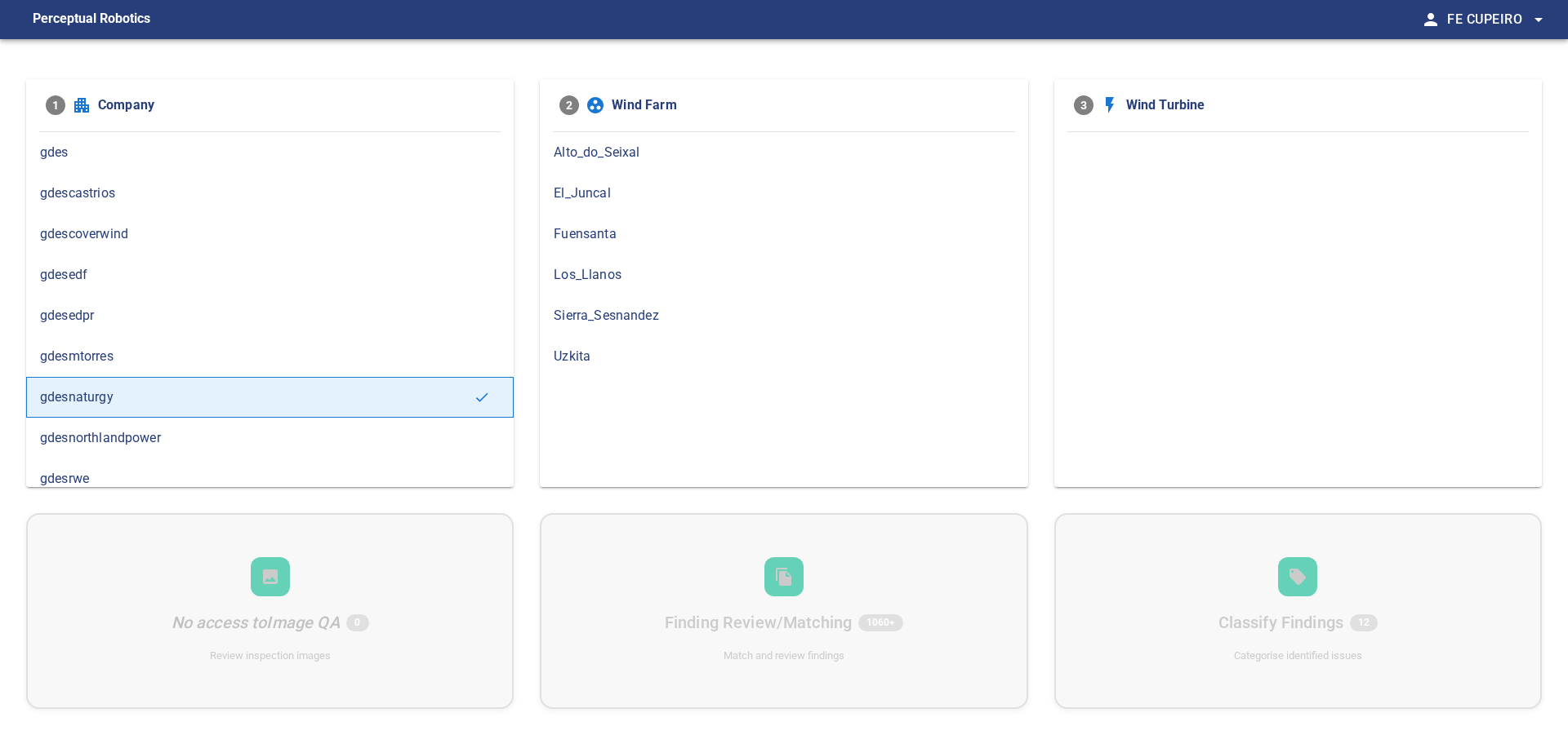
click at [647, 265] on div "Los_Llanos" at bounding box center [783, 275] width 488 height 41
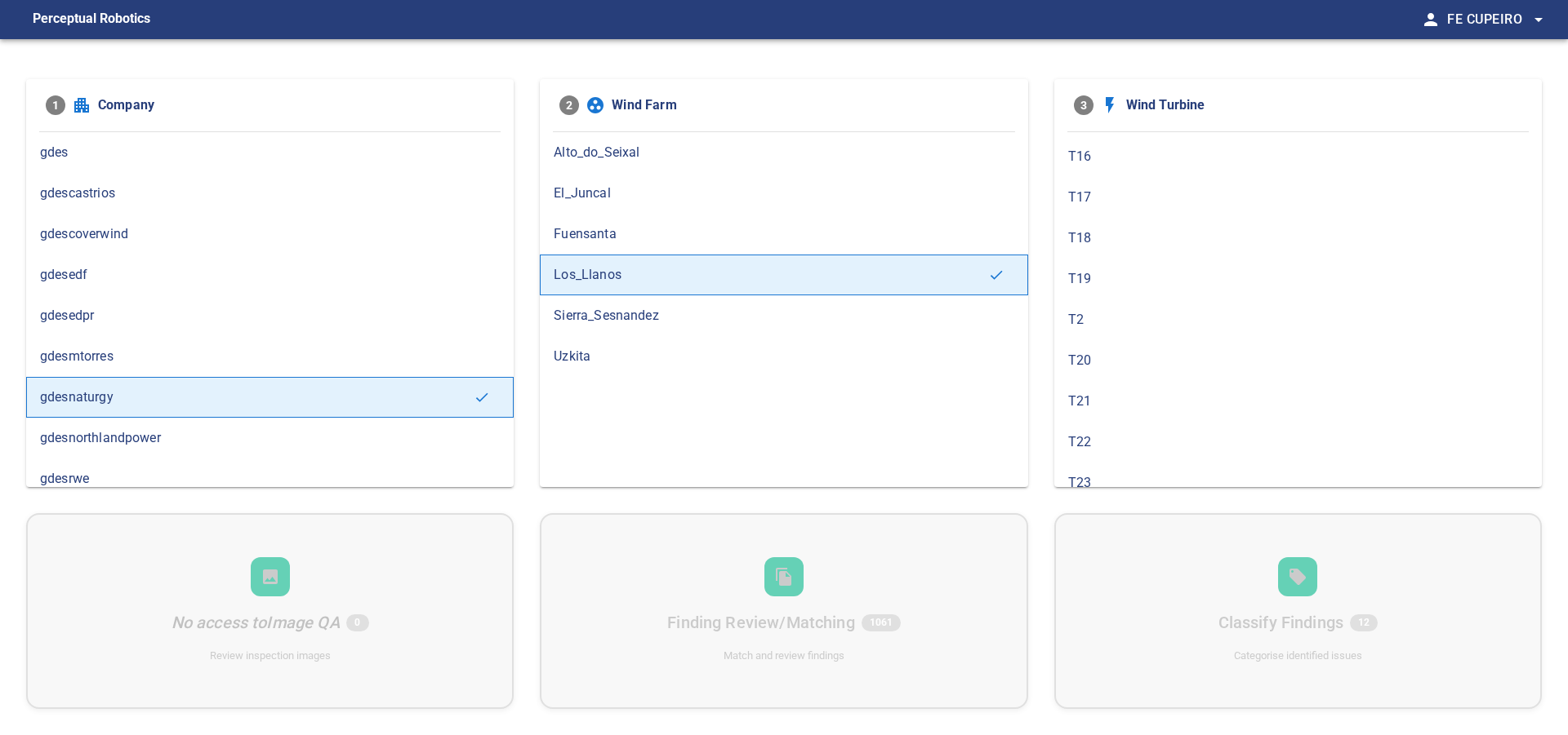
scroll to position [186, 0]
click at [1134, 149] on div "T13" at bounding box center [1298, 129] width 488 height 41
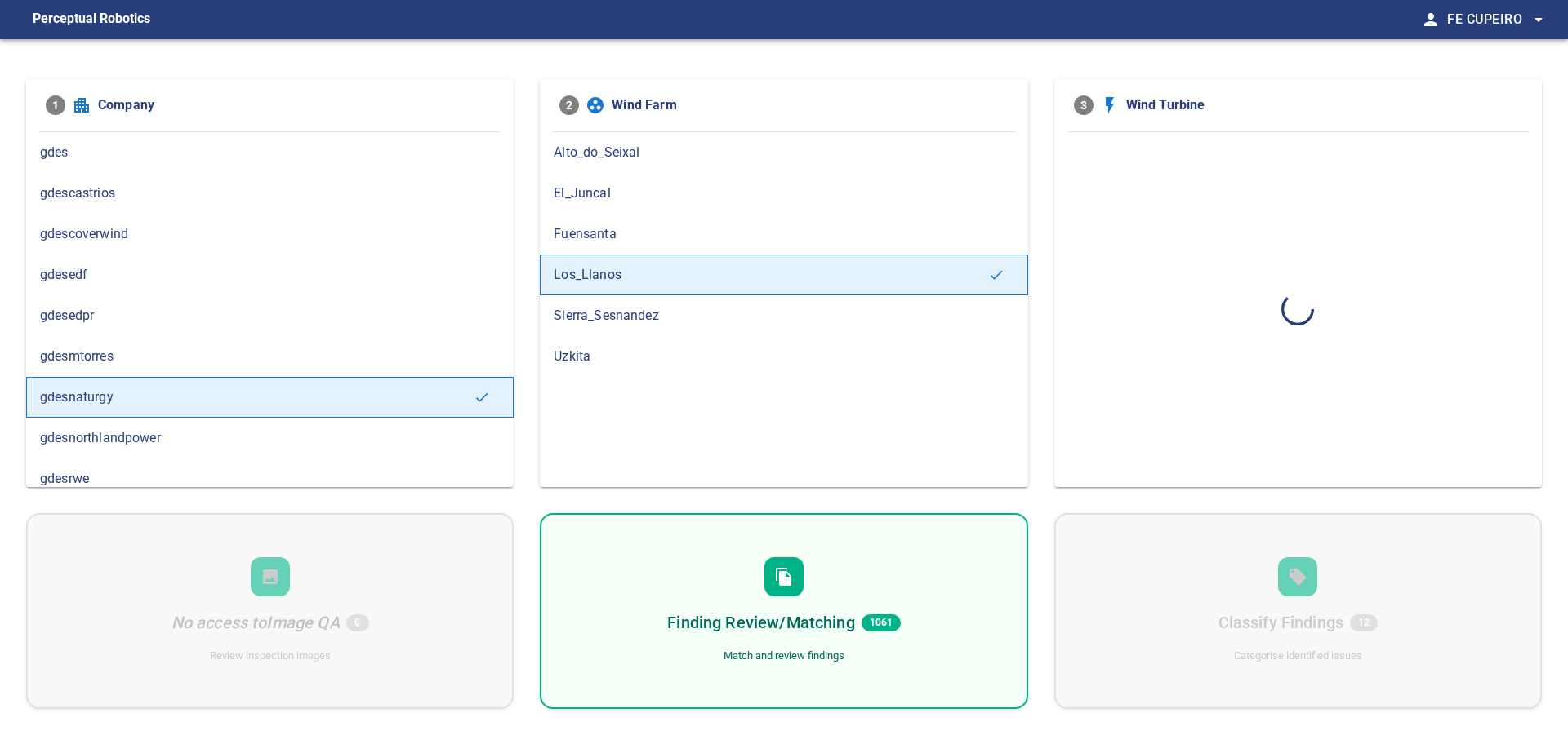
scroll to position [0, 0]
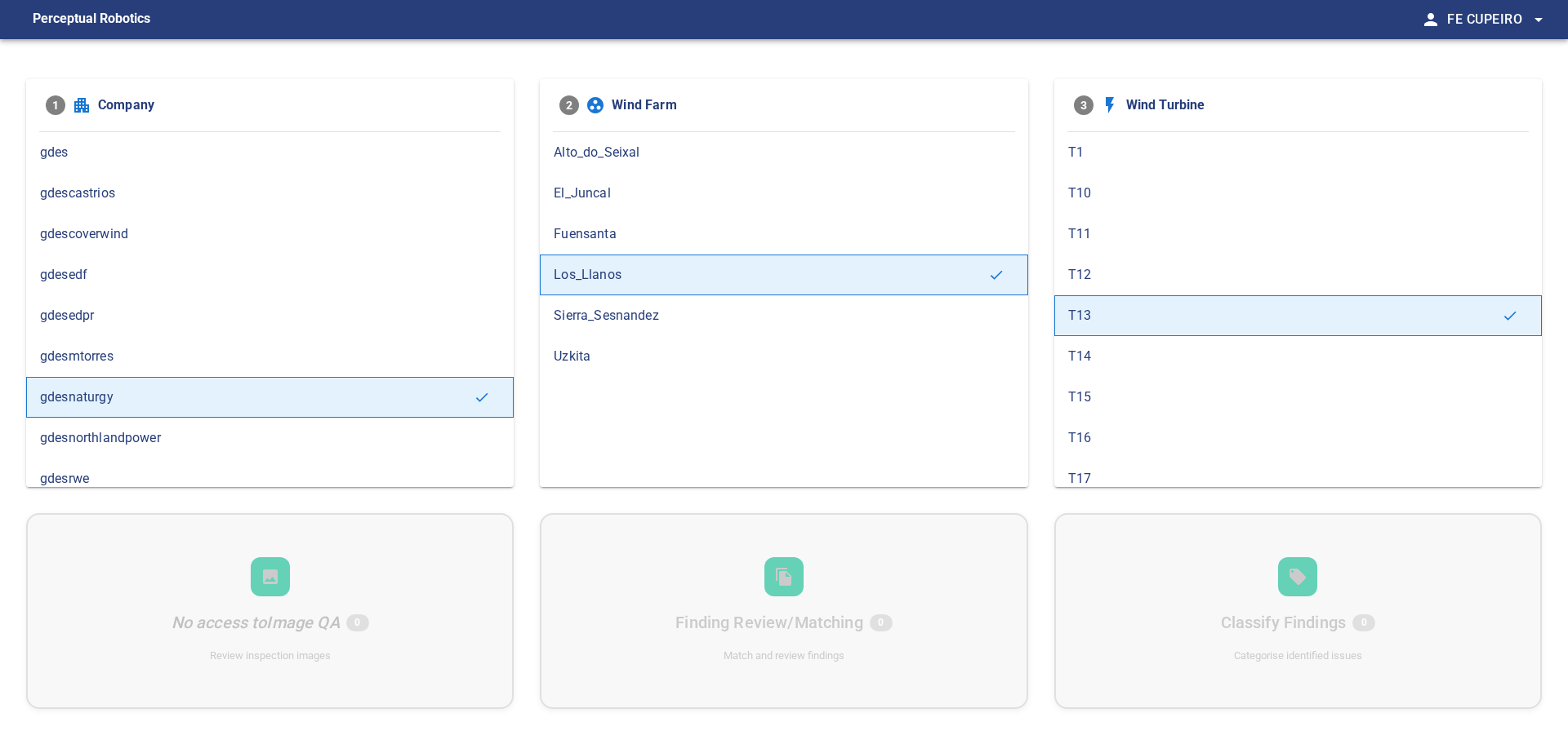
click at [1126, 362] on span "T14" at bounding box center [1298, 357] width 460 height 20
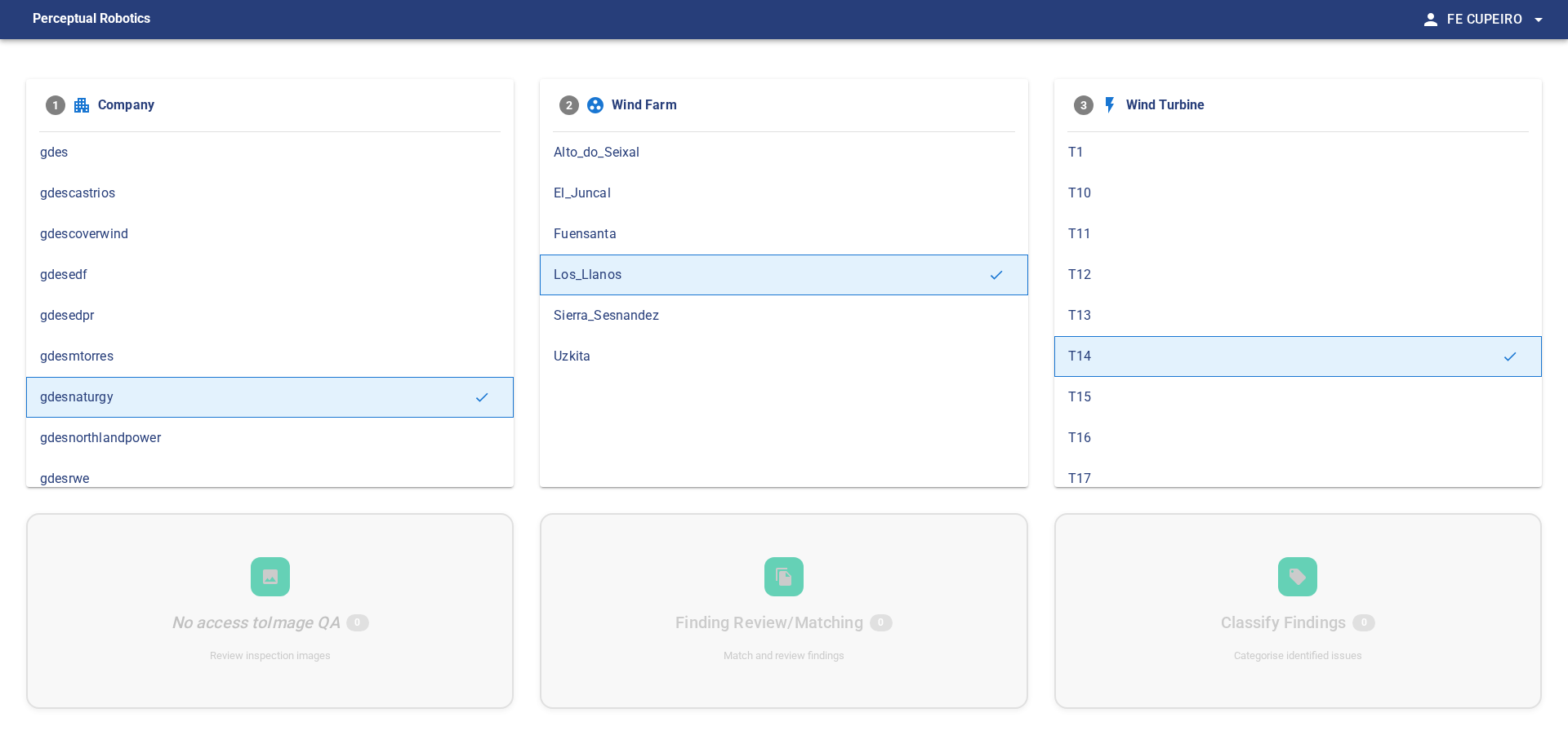
click at [1102, 466] on div "T17" at bounding box center [1298, 478] width 488 height 41
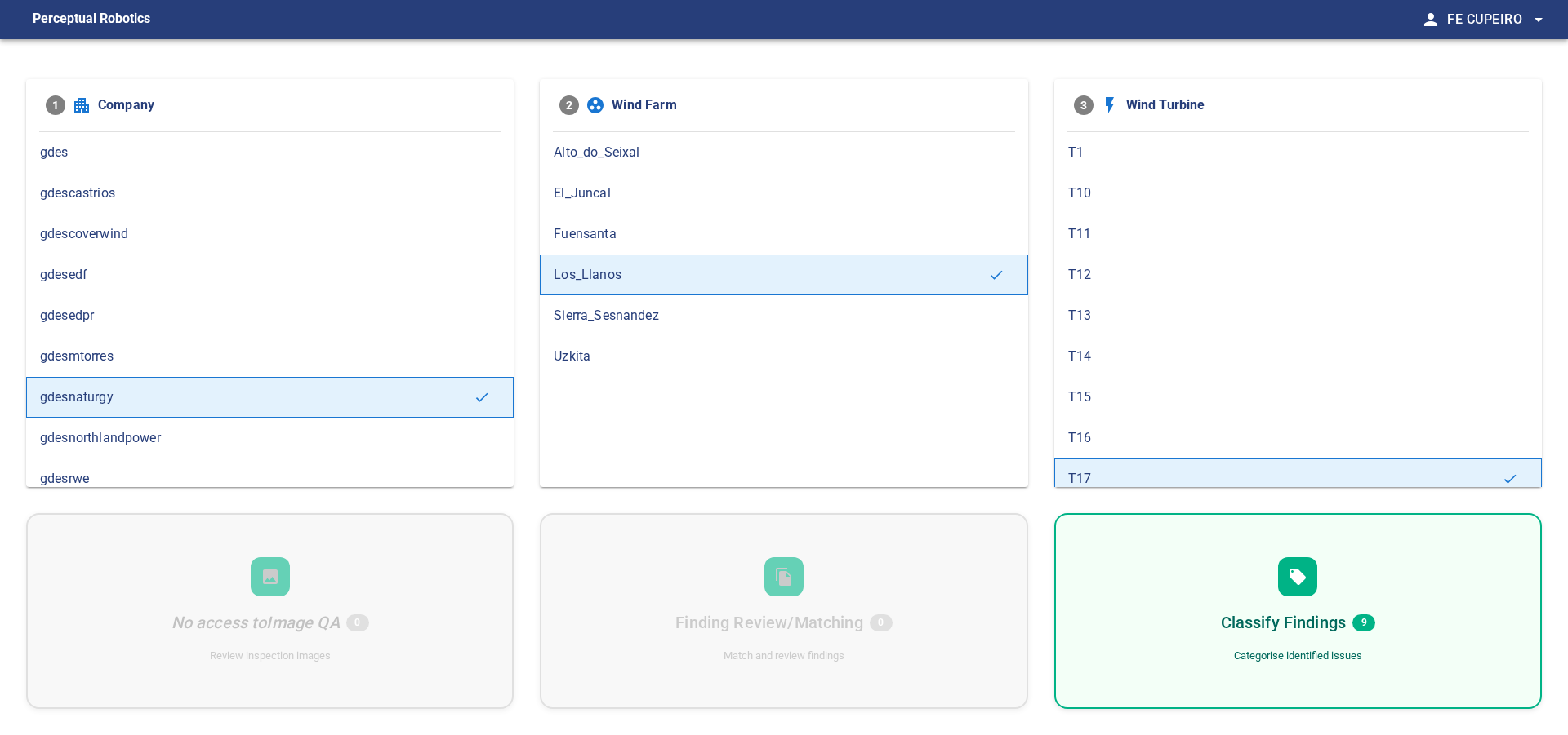
click at [1119, 424] on div "T16" at bounding box center [1298, 438] width 488 height 41
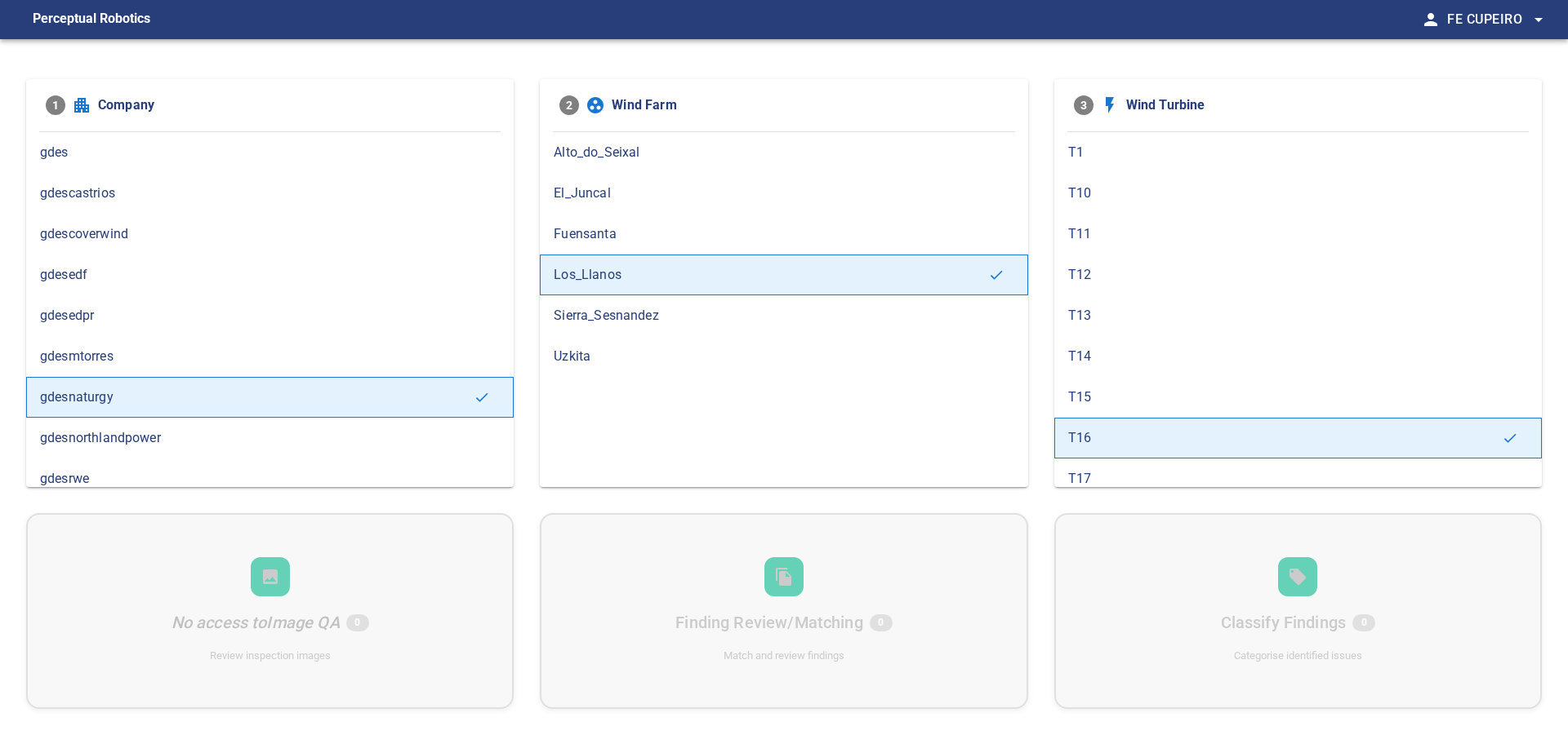
click at [1148, 465] on div "T17" at bounding box center [1298, 478] width 488 height 41
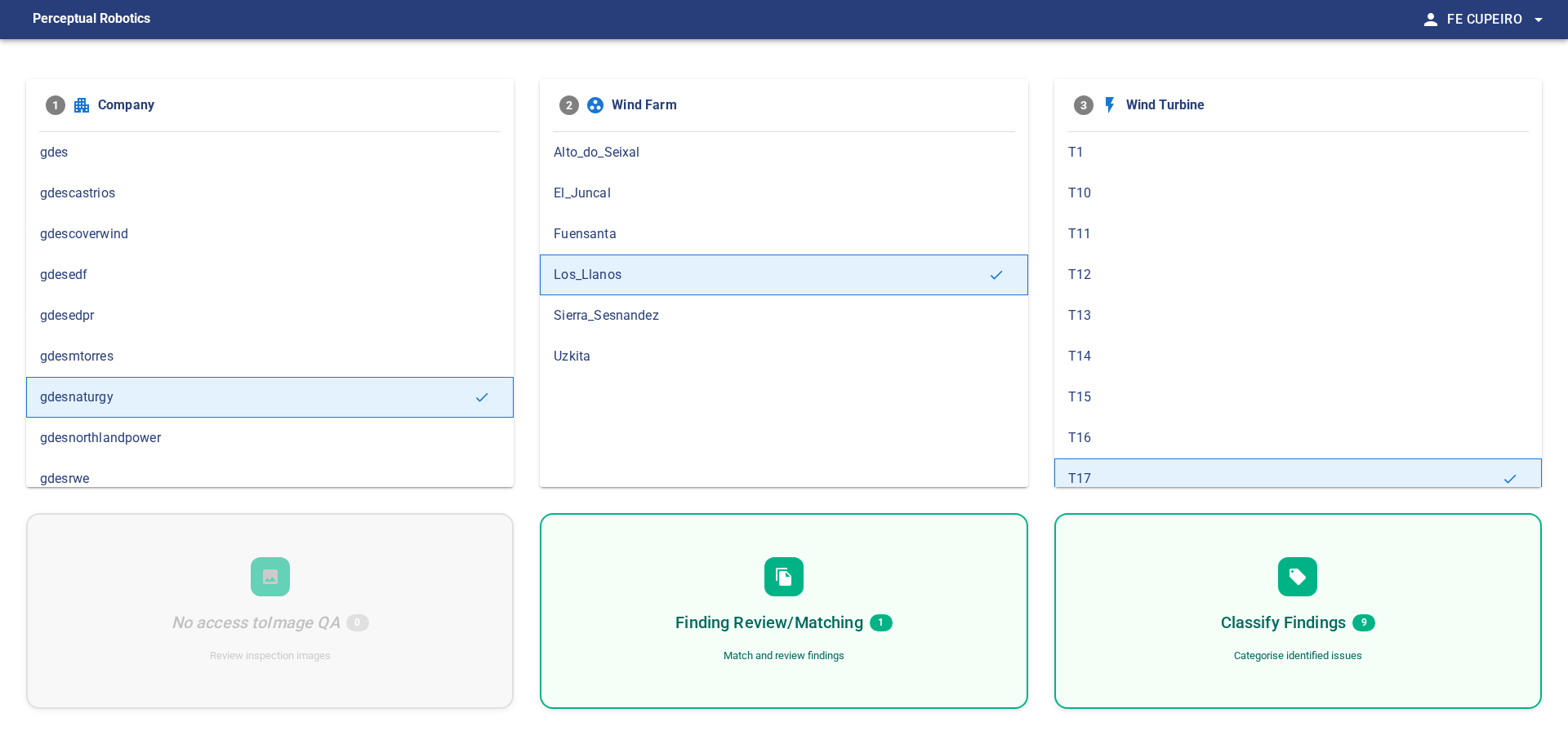
click at [921, 572] on div "Finding Review/Matching 1 Match and review findings" at bounding box center [783, 611] width 488 height 195
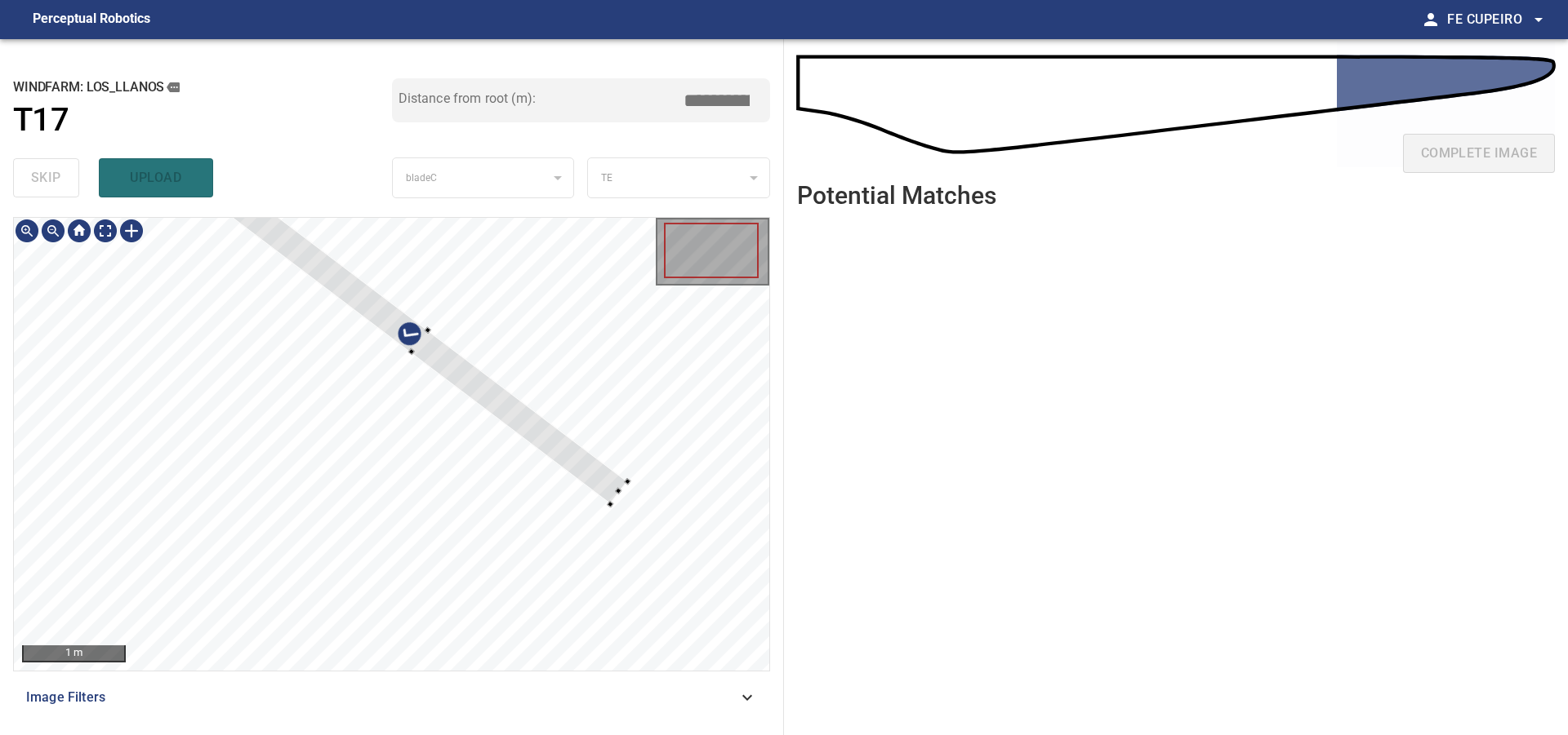
click at [495, 366] on div at bounding box center [391, 444] width 755 height 453
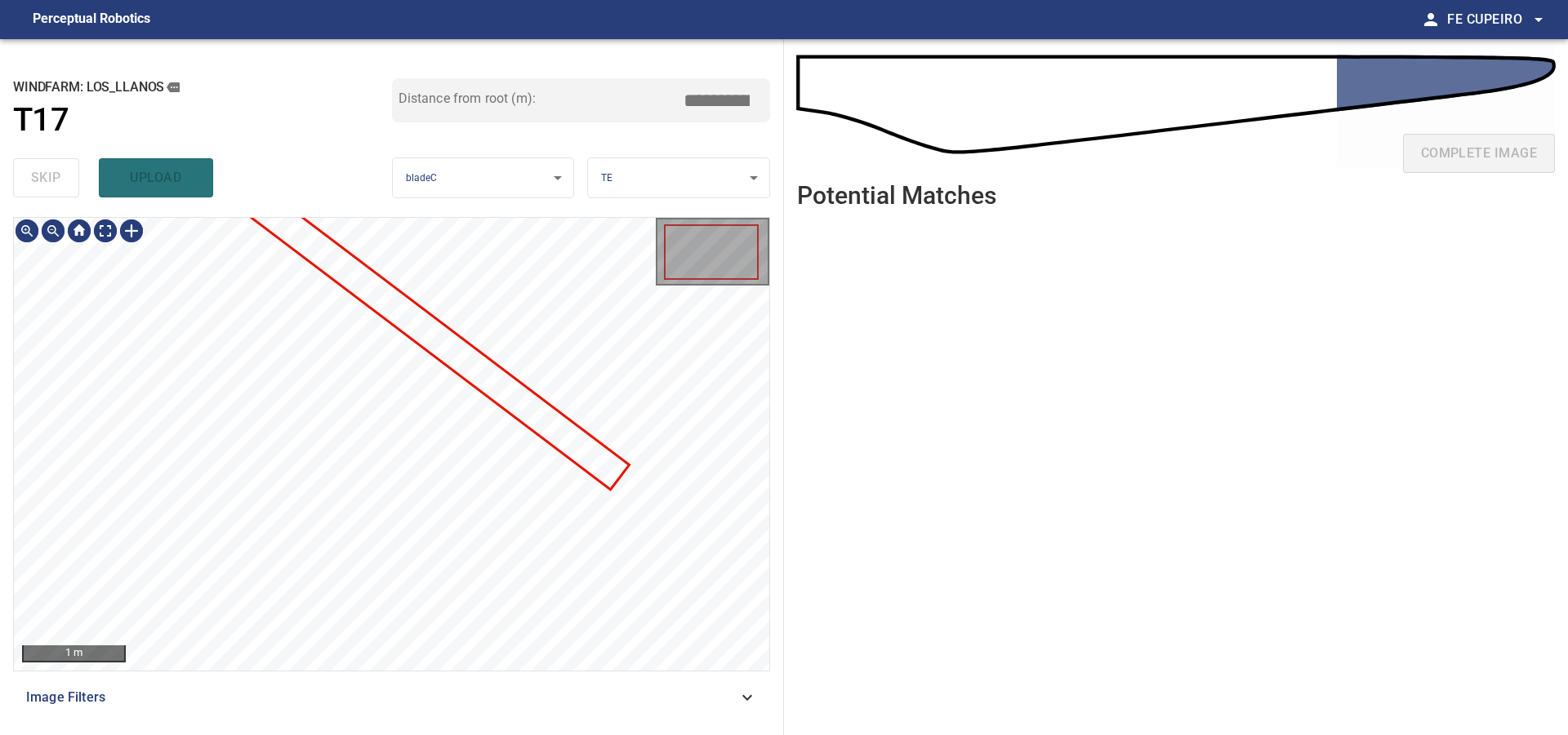
click at [460, 201] on div "**********" at bounding box center [392, 386] width 784 height 696
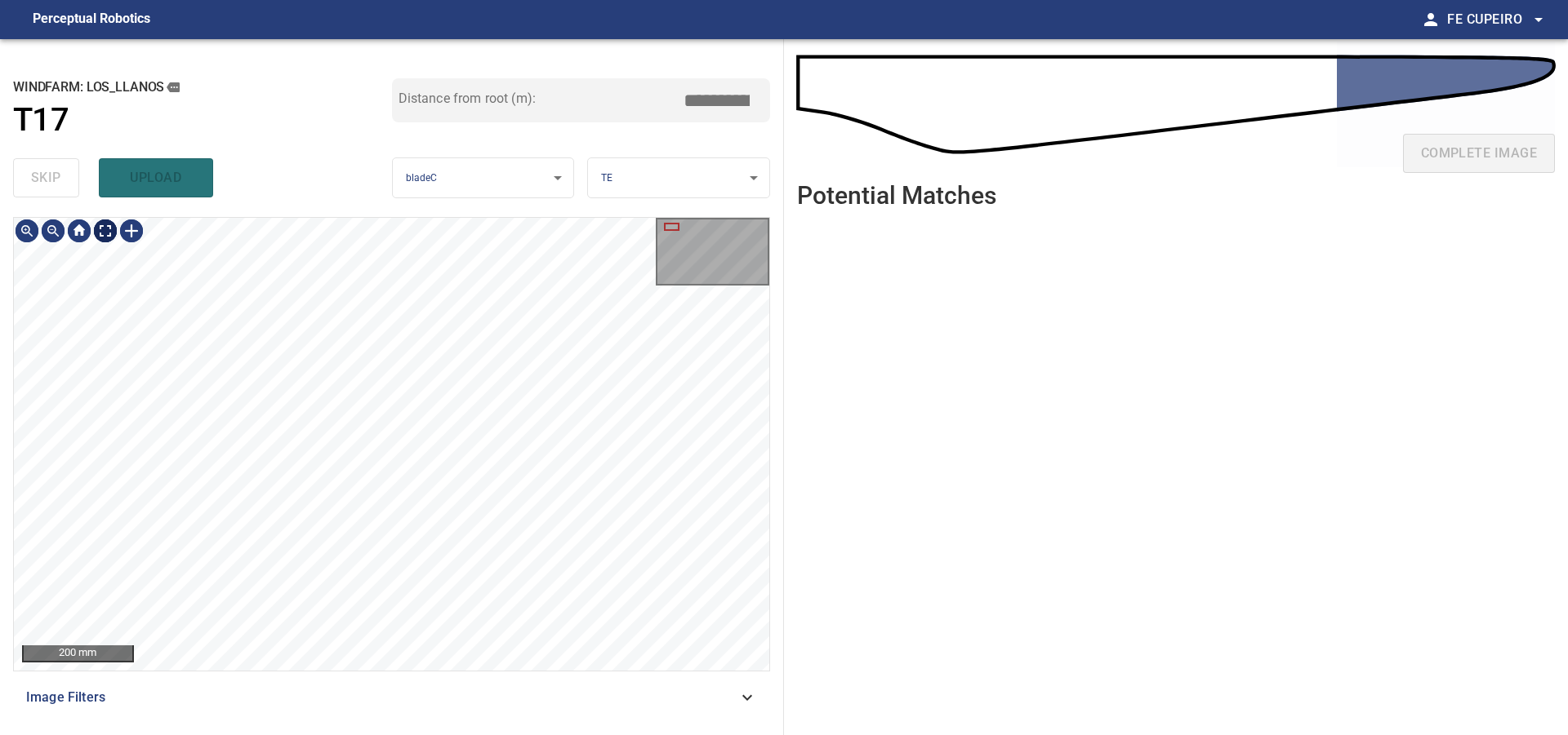
click at [105, 237] on body "**********" at bounding box center [784, 368] width 1568 height 735
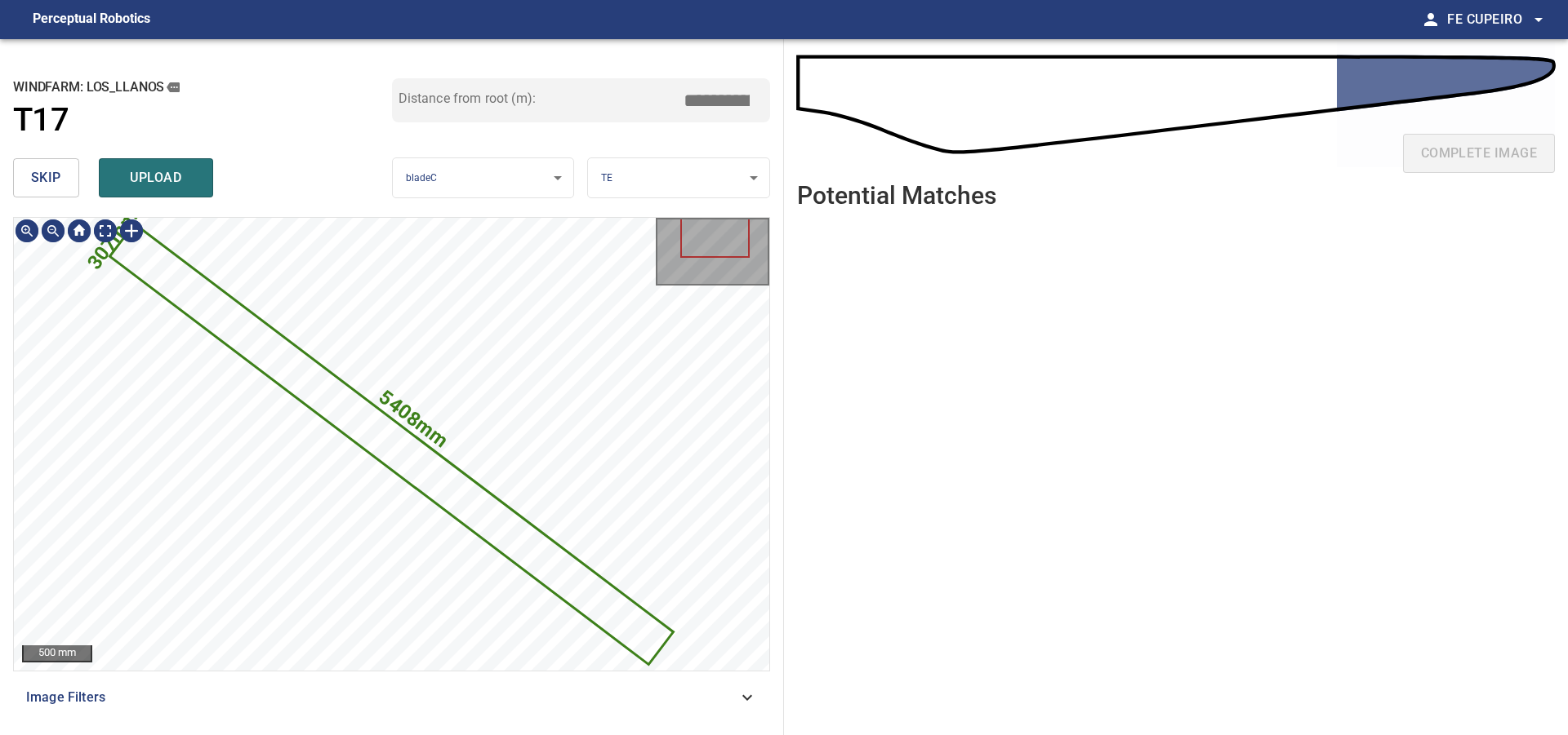
click at [79, 186] on div "skip upload" at bounding box center [202, 178] width 378 height 52
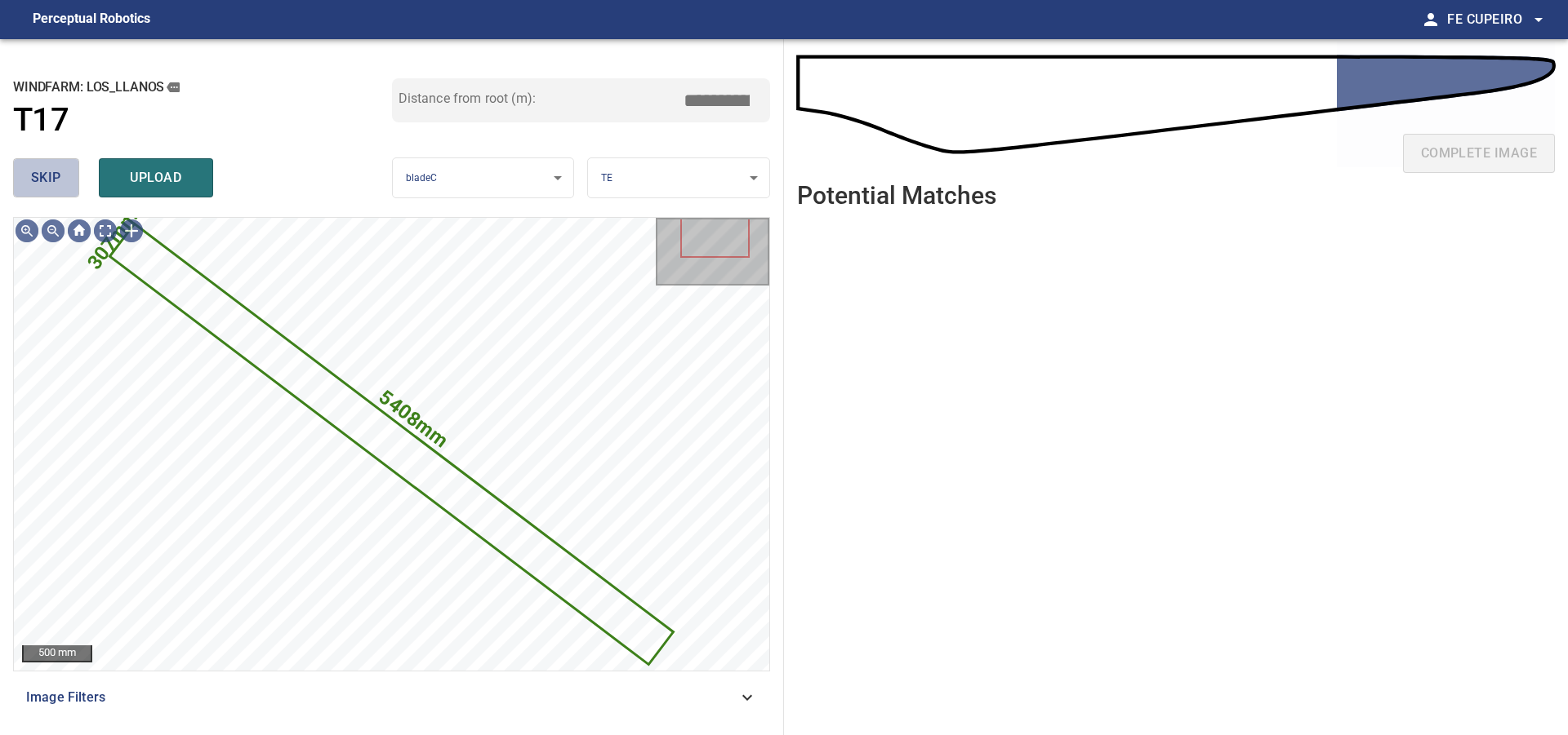
click at [75, 182] on button "skip" at bounding box center [45, 177] width 66 height 39
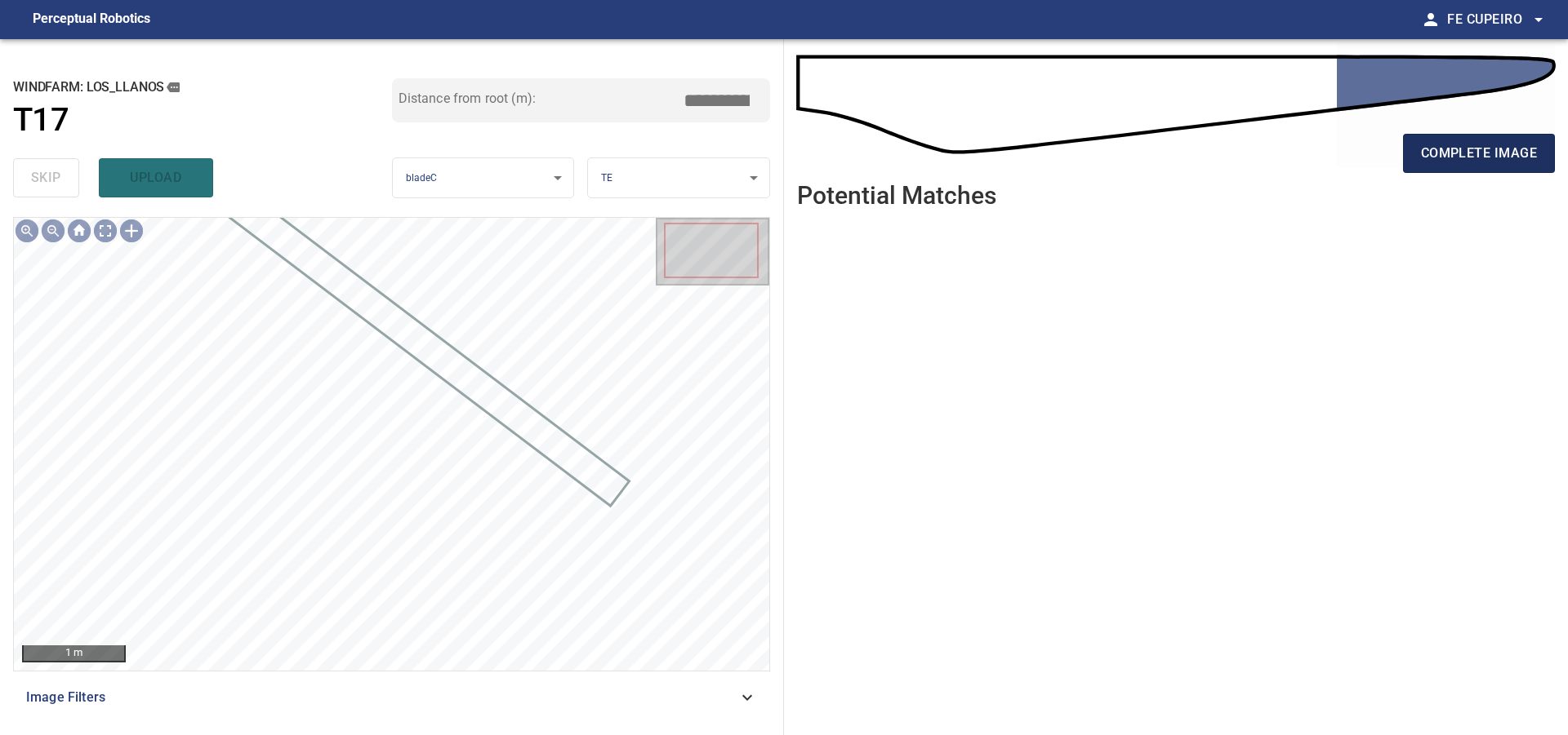
click at [1469, 153] on span "complete image" at bounding box center [1479, 153] width 116 height 23
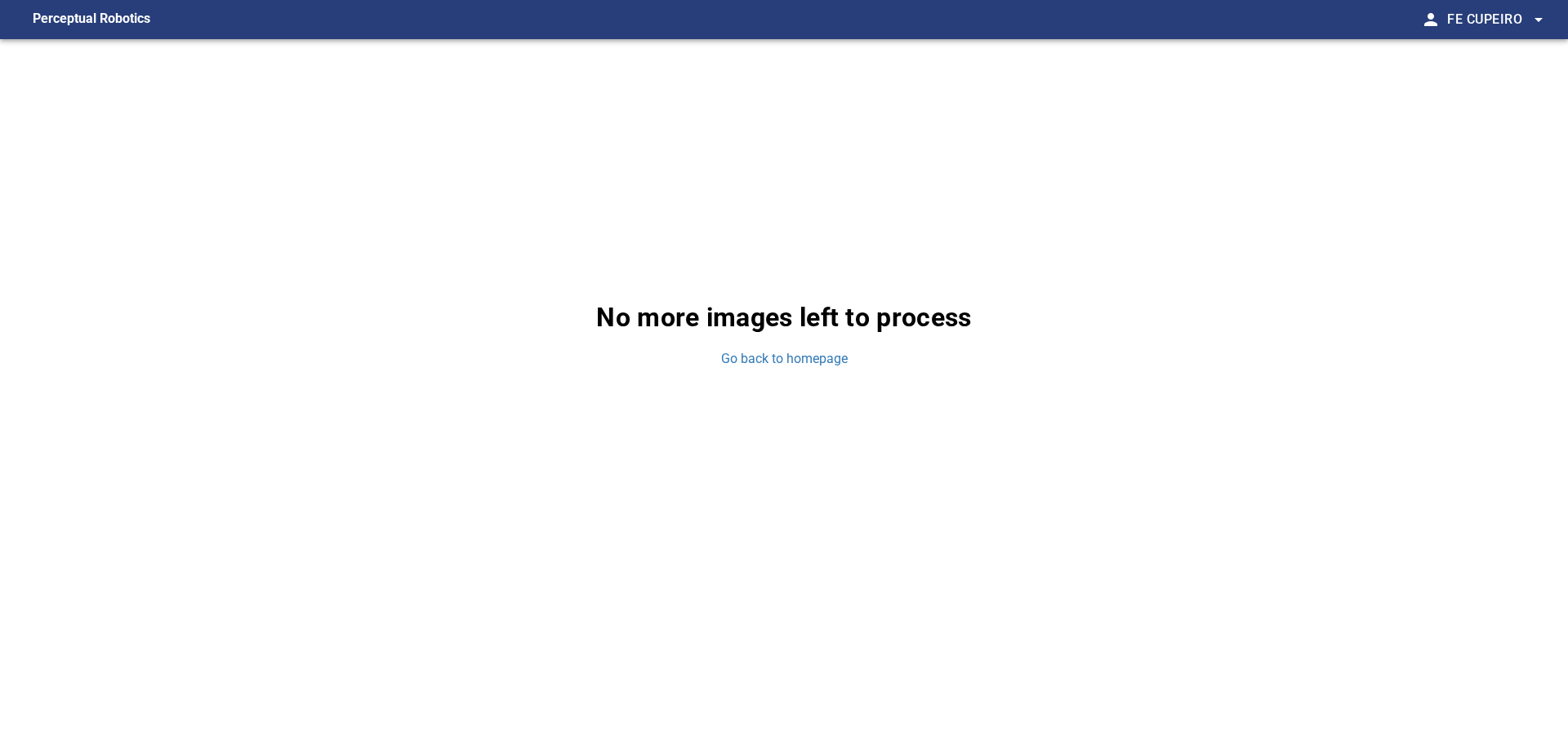
click at [825, 374] on div "No more images left to process Go back to homepage" at bounding box center [784, 332] width 1568 height 588
click at [825, 357] on link "Go back to homepage" at bounding box center [784, 359] width 126 height 19
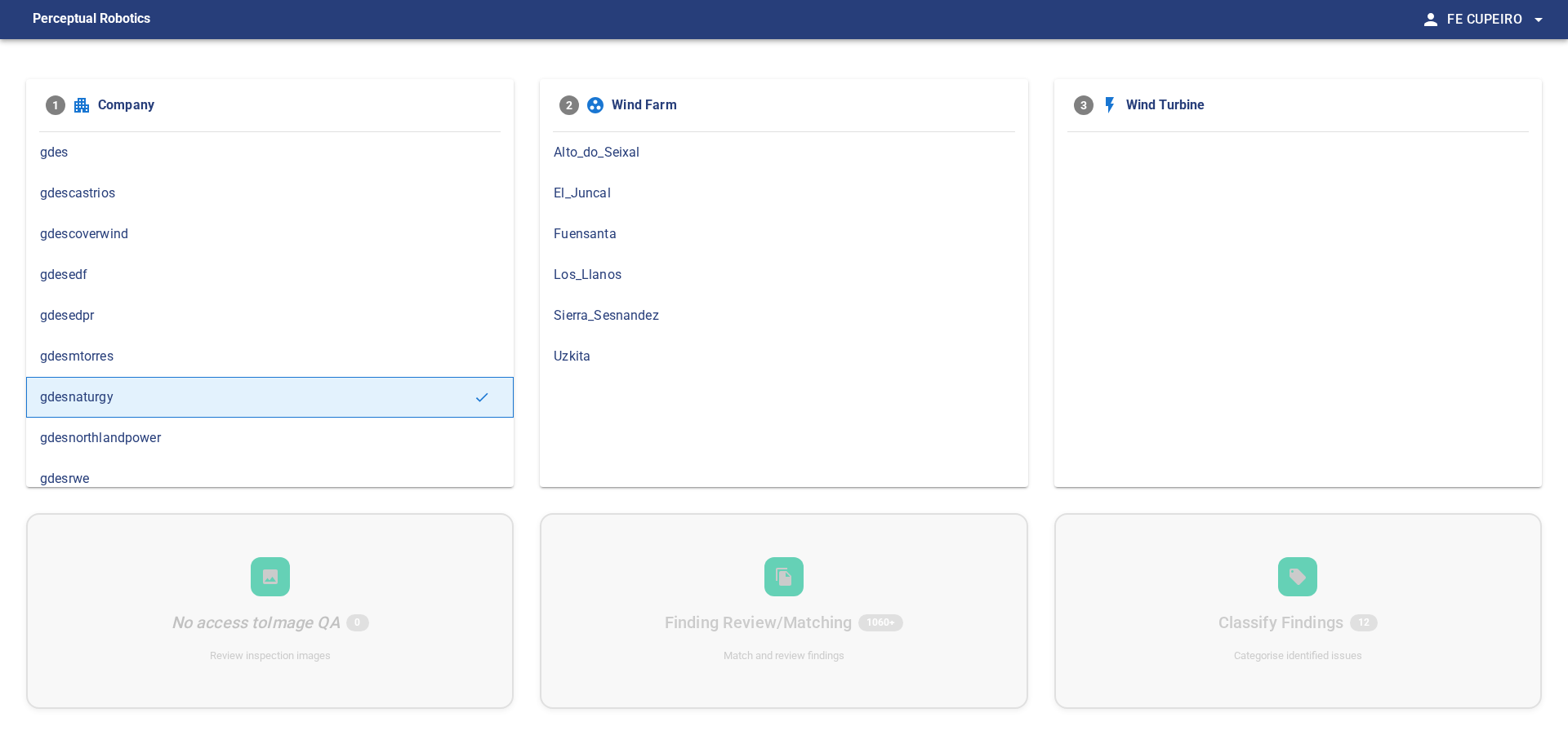
click at [667, 271] on span "Los_Llanos" at bounding box center [783, 275] width 460 height 20
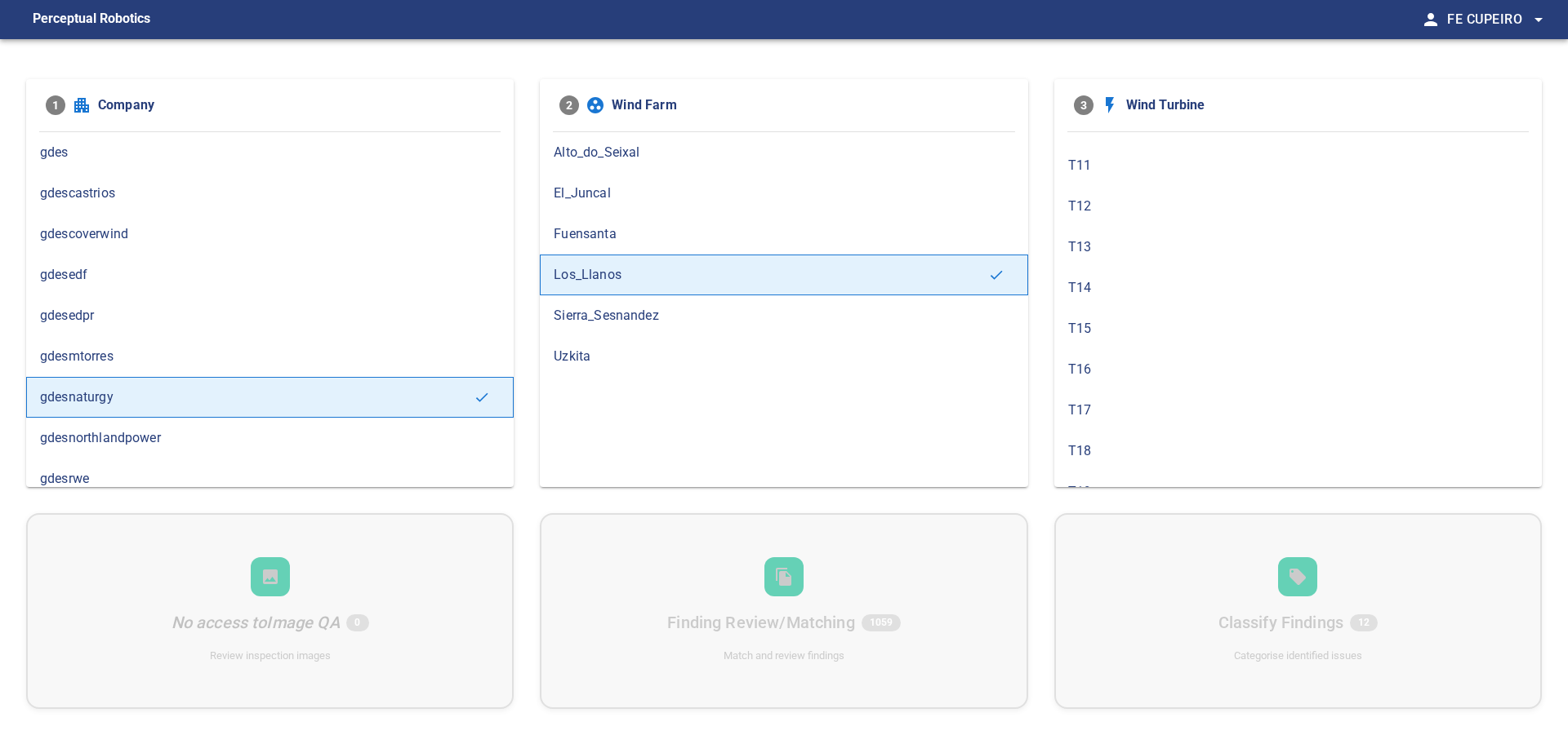
scroll to position [93, 0]
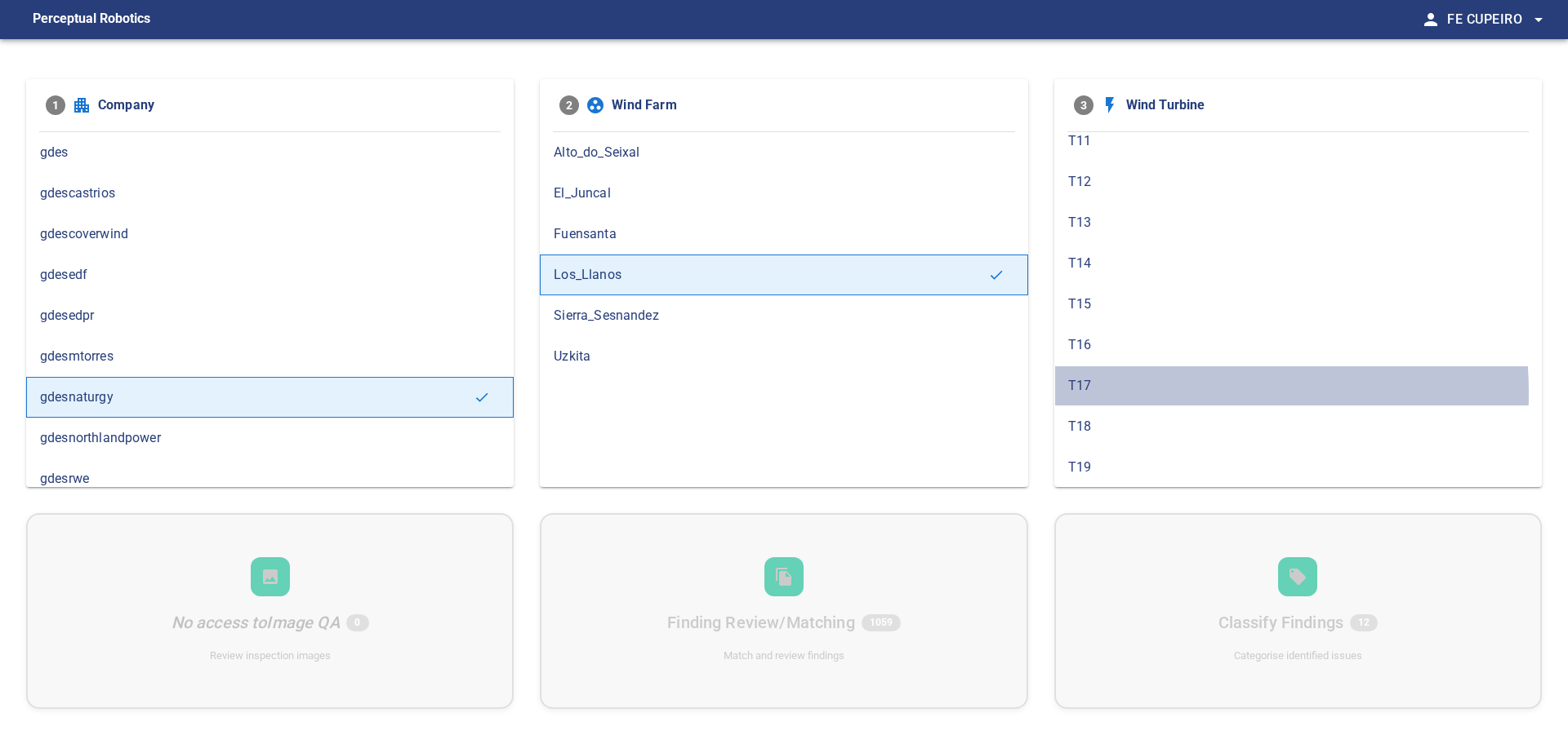
click at [1122, 394] on span "T17" at bounding box center [1298, 386] width 460 height 20
